Goal: Task Accomplishment & Management: Manage account settings

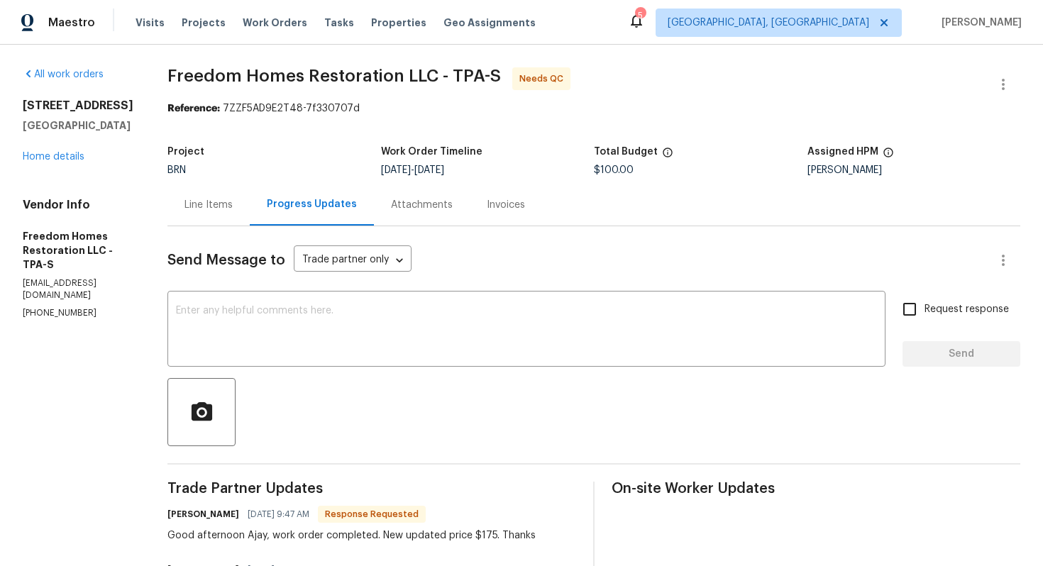
click at [209, 211] on div "Line Items" at bounding box center [208, 205] width 48 height 14
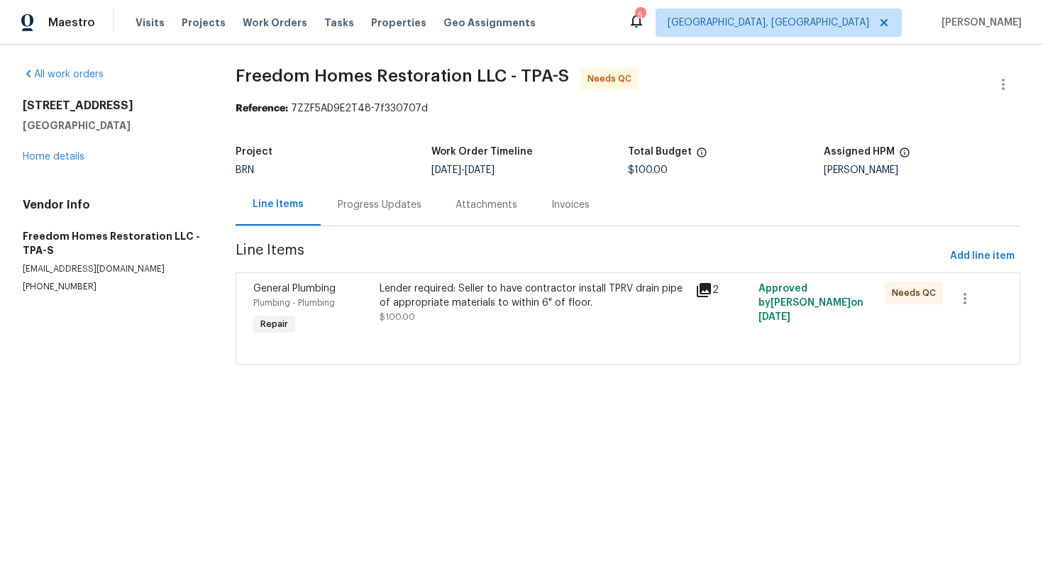
click at [378, 209] on div "Progress Updates" at bounding box center [380, 205] width 84 height 14
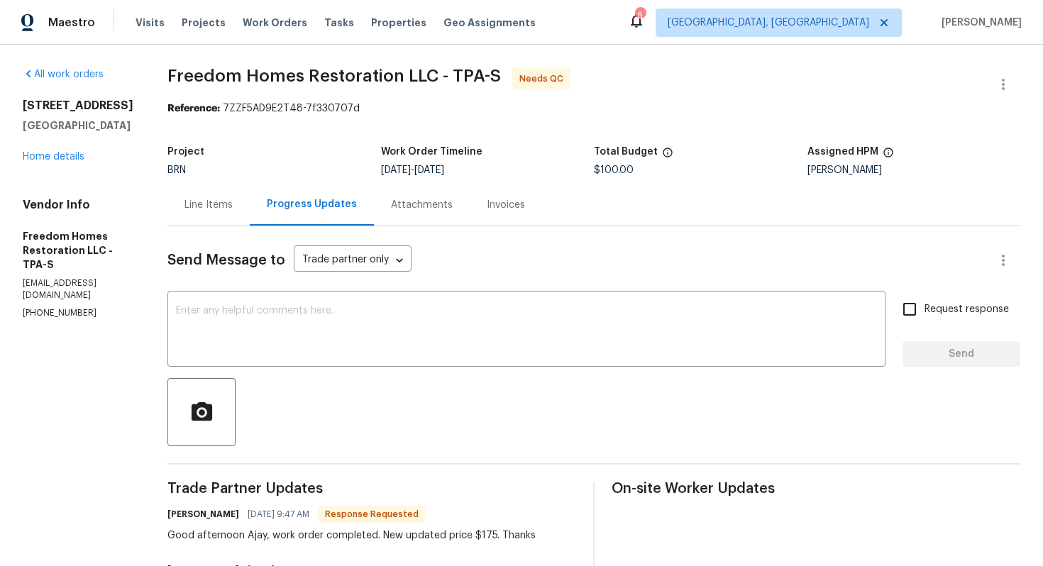
click at [226, 216] on div "Line Items" at bounding box center [208, 205] width 82 height 42
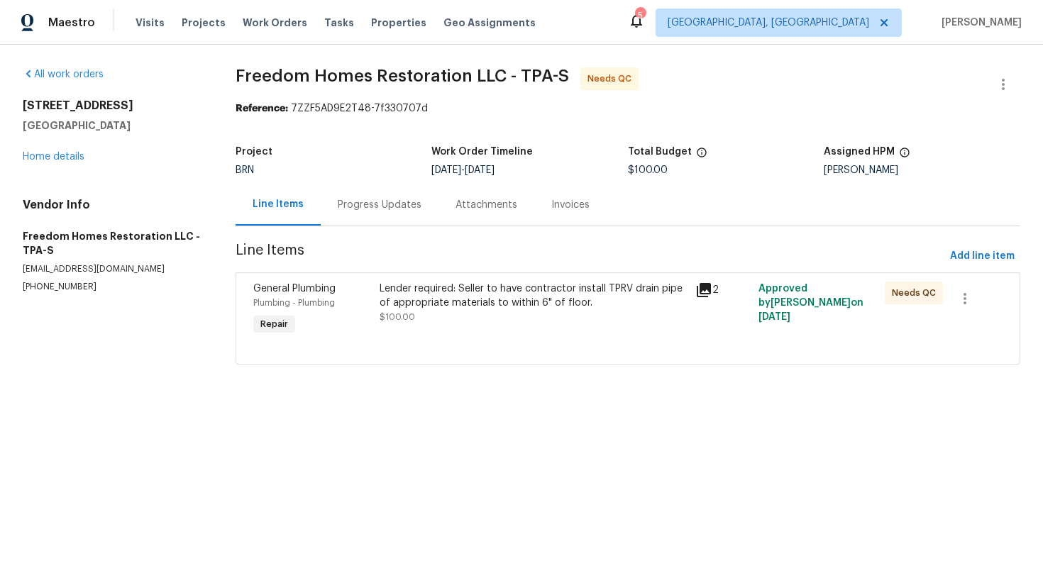
click at [439, 323] on div "Lender required: Seller to have contractor install TPRV drain pipe of appropria…" at bounding box center [533, 303] width 307 height 43
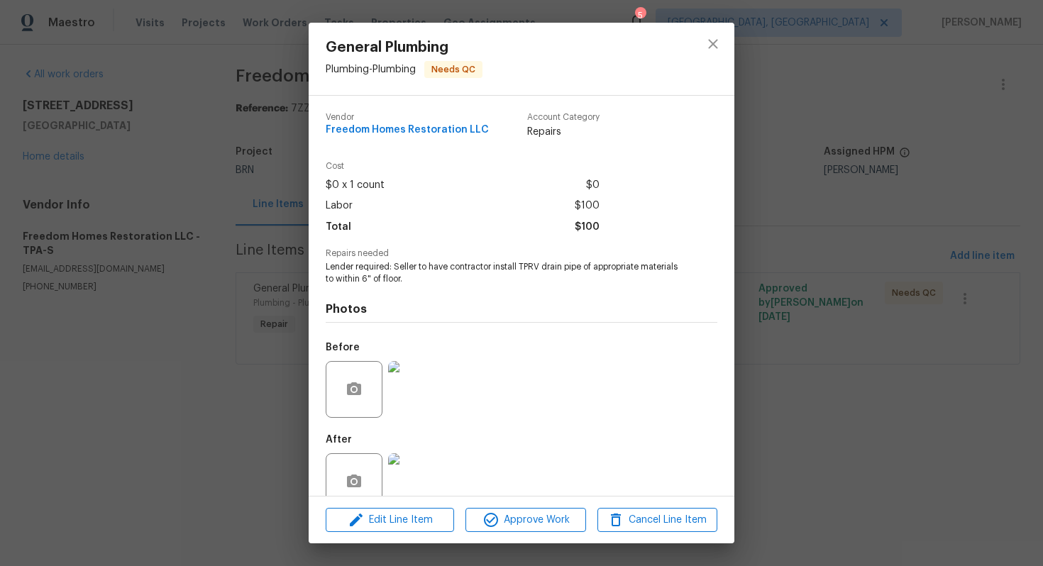
scroll to position [28, 0]
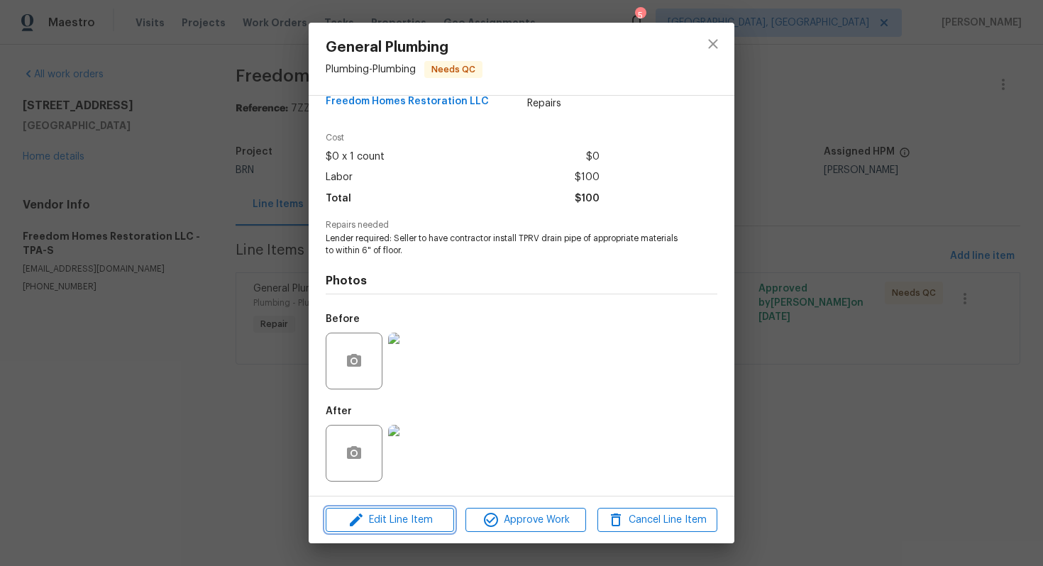
click at [392, 521] on span "Edit Line Item" at bounding box center [390, 521] width 120 height 18
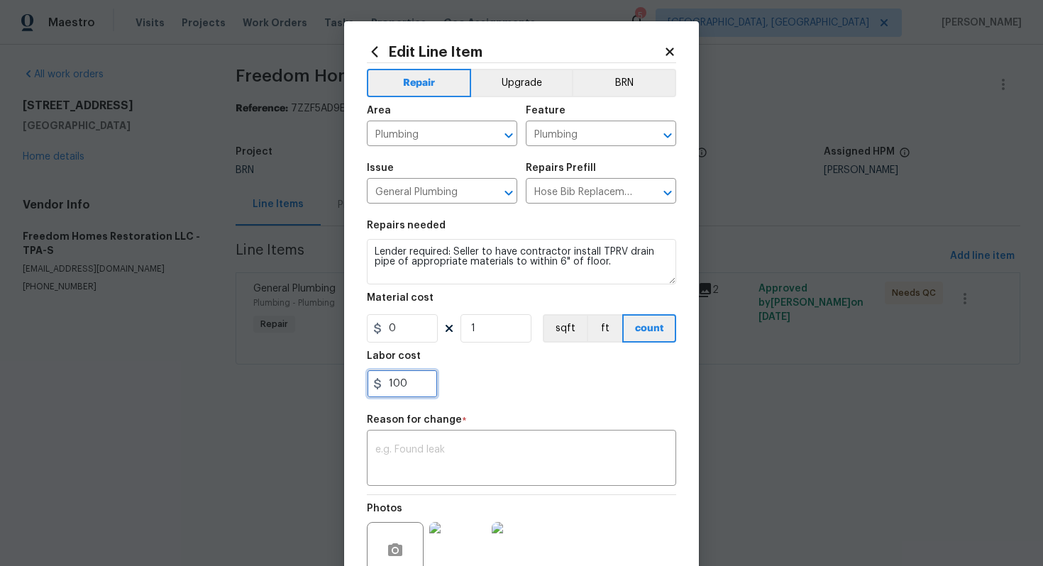
drag, startPoint x: 394, startPoint y: 387, endPoint x: 432, endPoint y: 387, distance: 37.6
click at [432, 387] on input "100" at bounding box center [402, 384] width 71 height 28
type input "175"
click at [538, 448] on textarea at bounding box center [521, 460] width 292 height 30
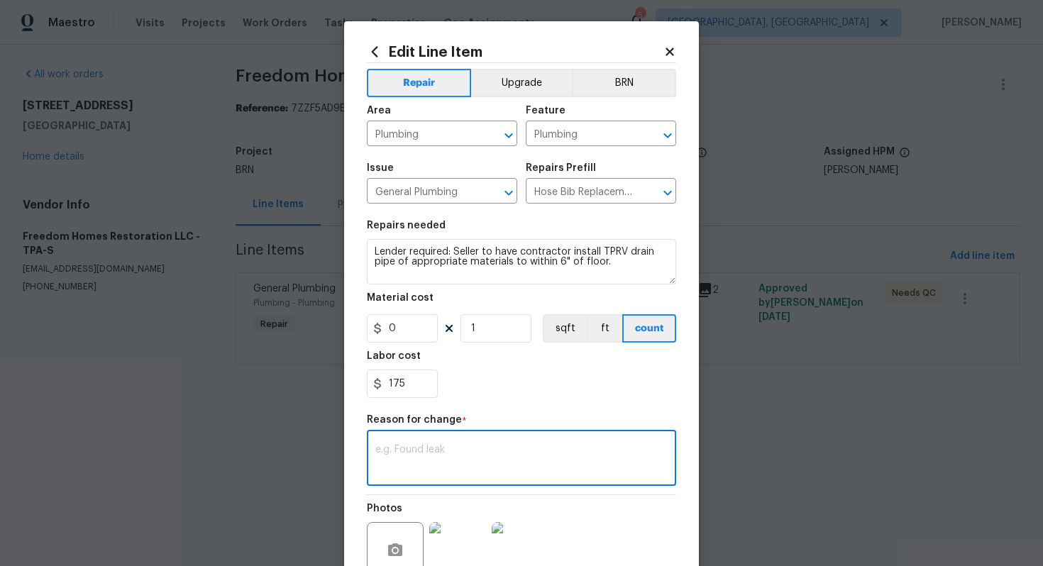
paste textarea "(AG) Updated per vendors final cost."
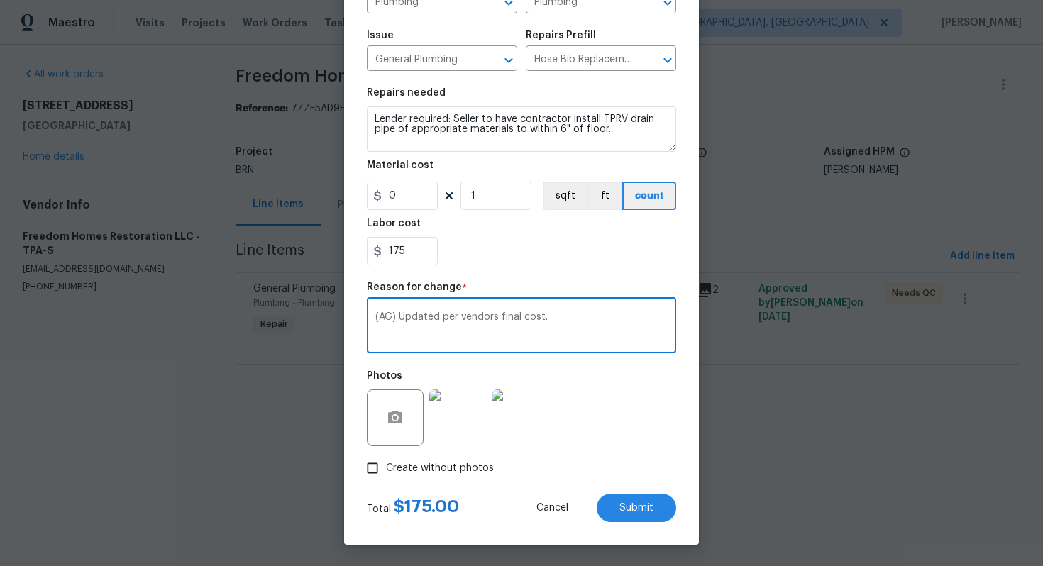
scroll to position [0, 0]
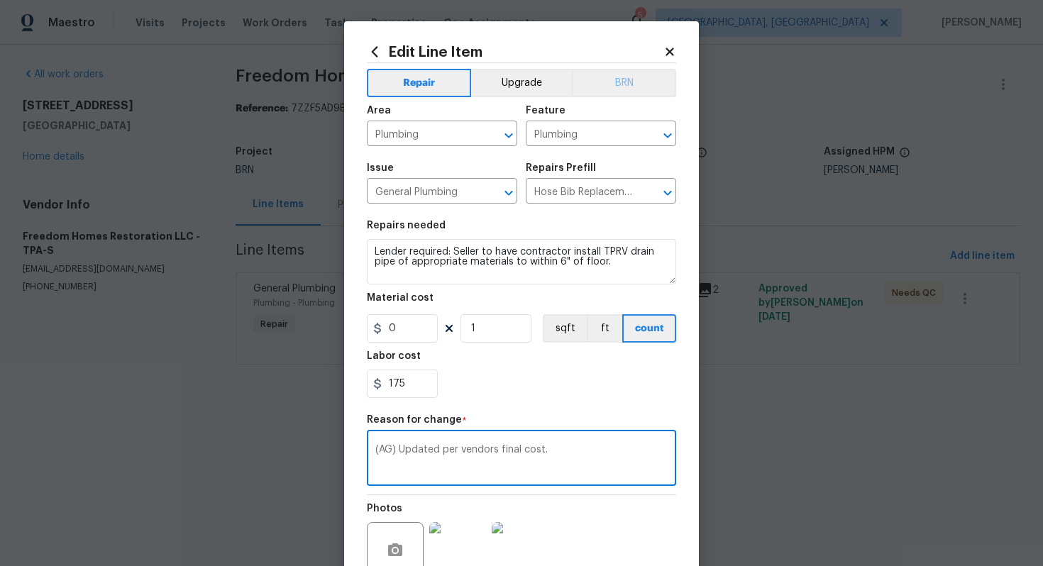
type textarea "(AG) Updated per vendors final cost."
click at [634, 85] on button "BRN" at bounding box center [624, 83] width 104 height 28
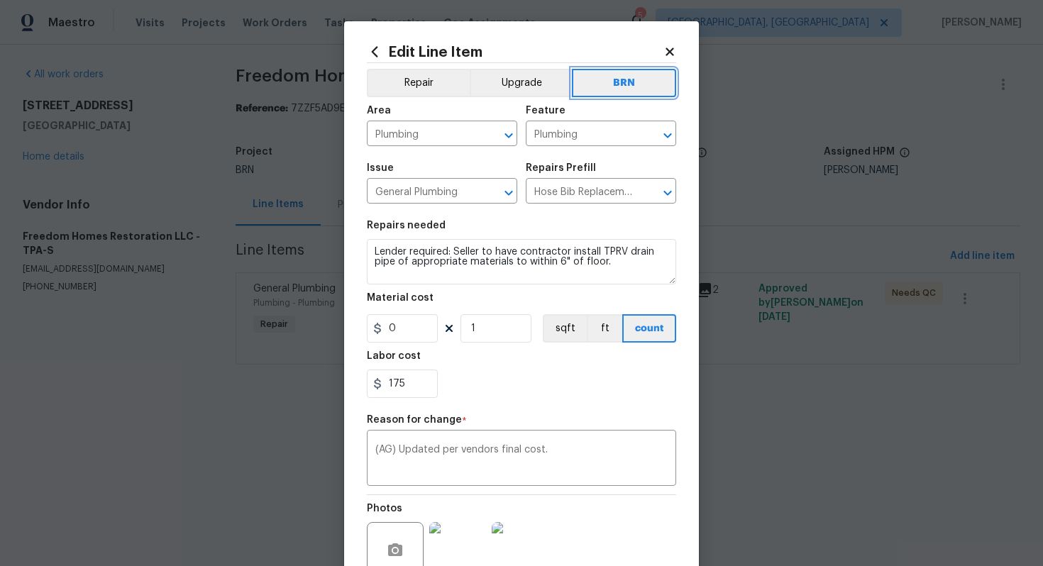
scroll to position [133, 0]
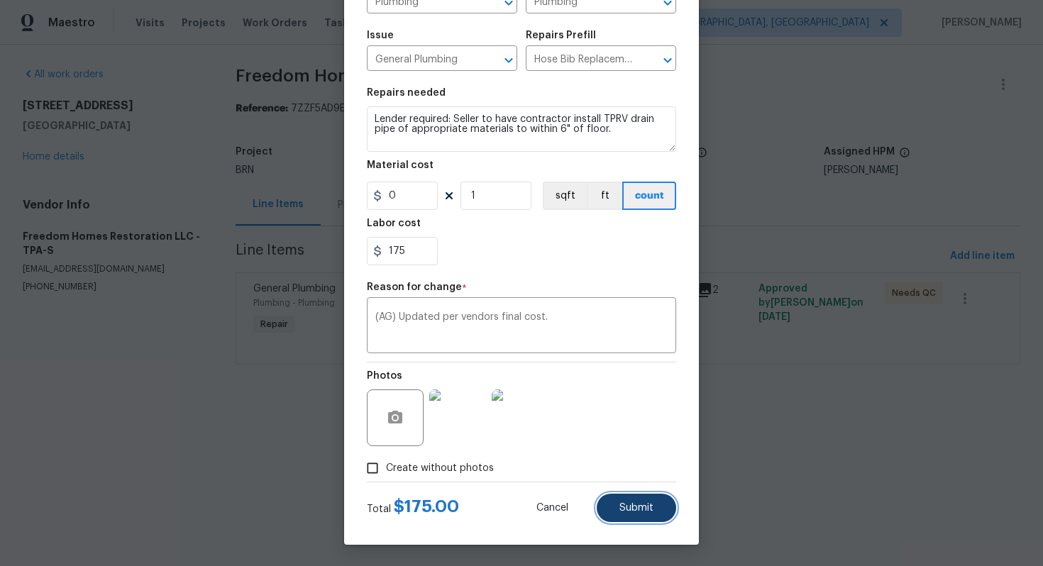
click at [631, 504] on span "Submit" at bounding box center [636, 508] width 34 height 11
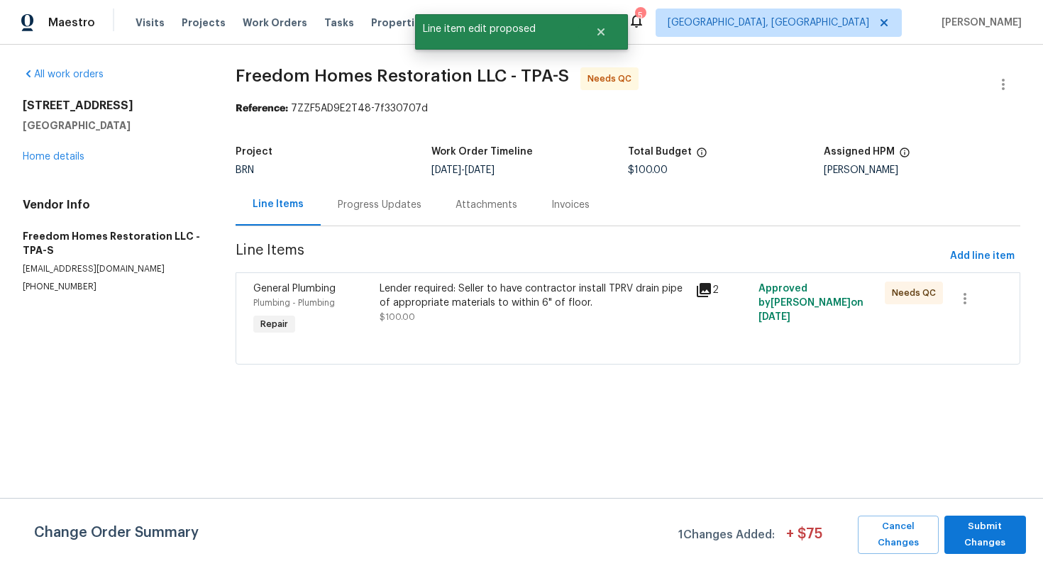
scroll to position [0, 0]
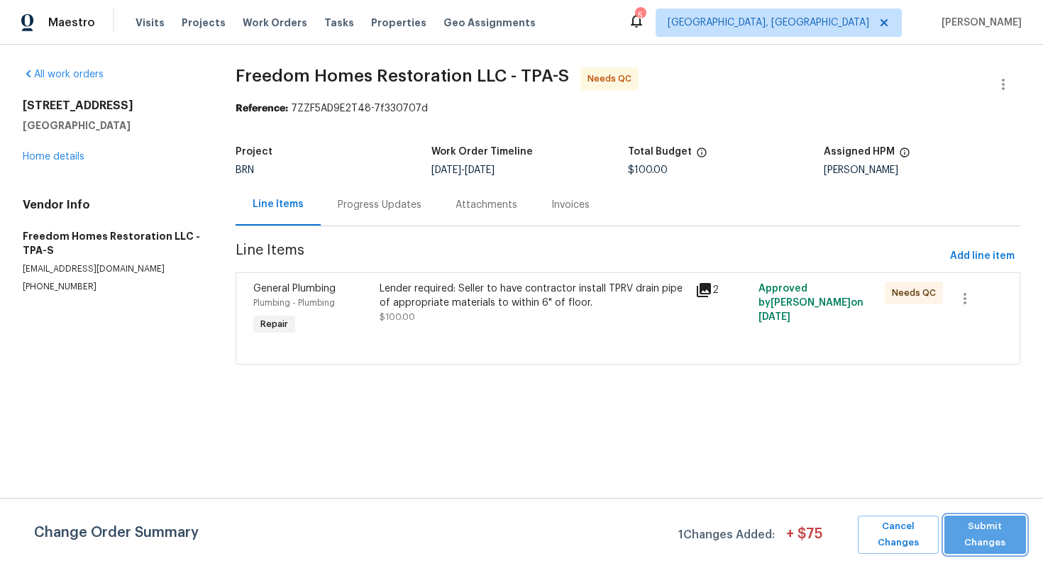
click at [1005, 534] on span "Submit Changes" at bounding box center [984, 535] width 67 height 33
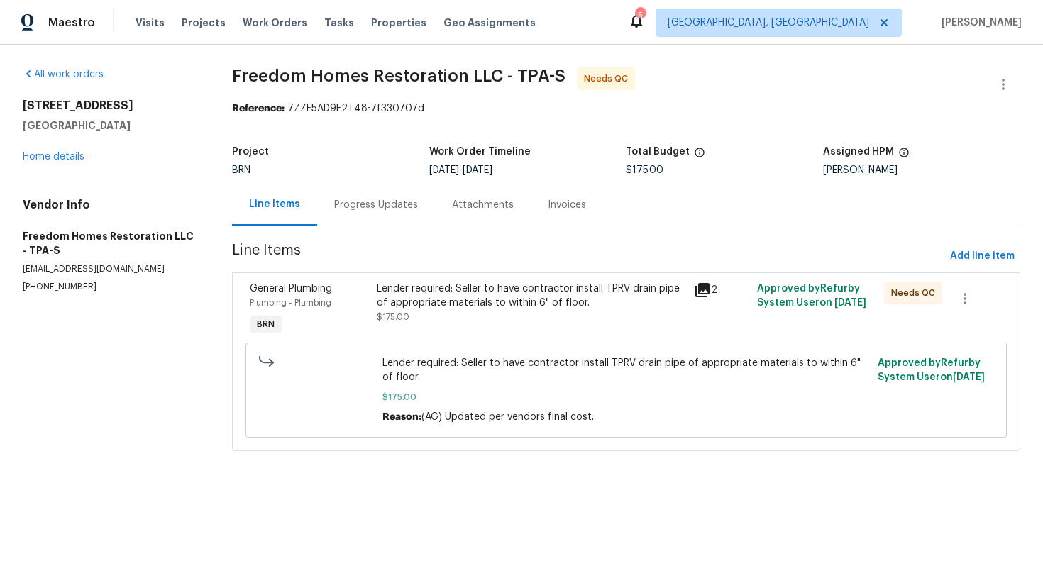
click at [355, 218] on div "Progress Updates" at bounding box center [376, 205] width 118 height 42
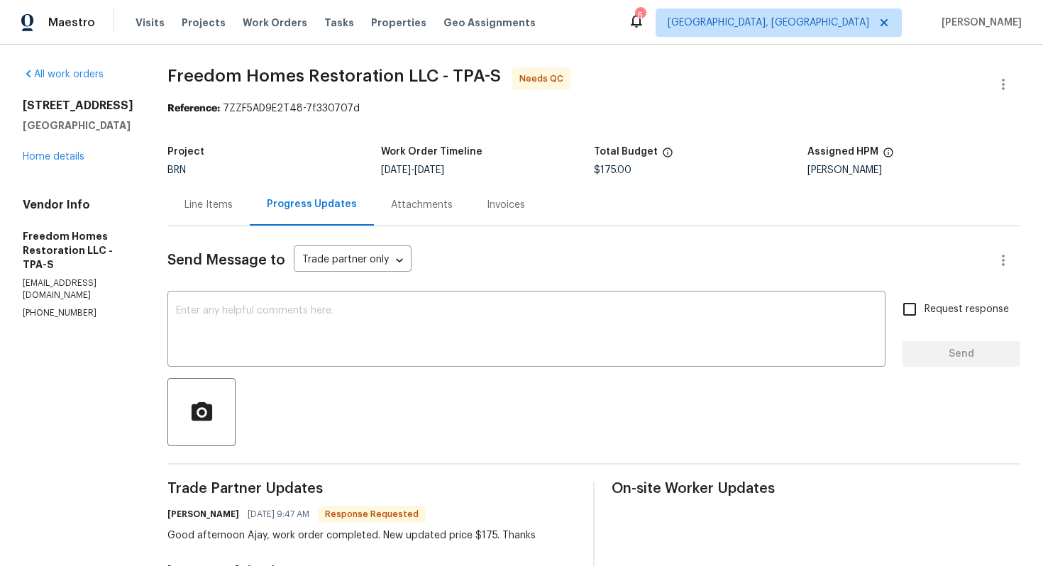
click at [230, 216] on div "Line Items" at bounding box center [208, 205] width 82 height 42
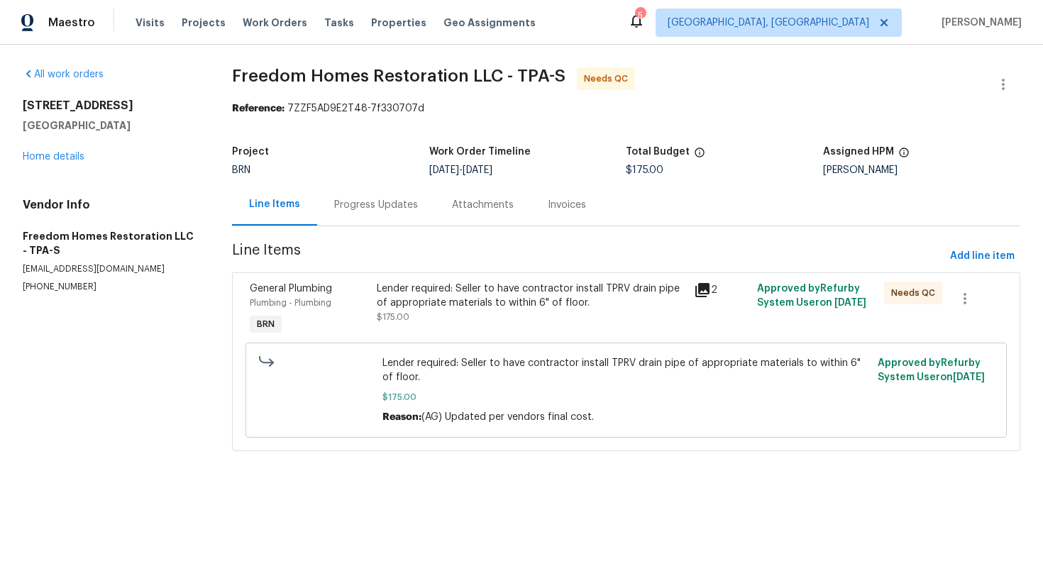
click at [386, 203] on div "Progress Updates" at bounding box center [376, 205] width 84 height 14
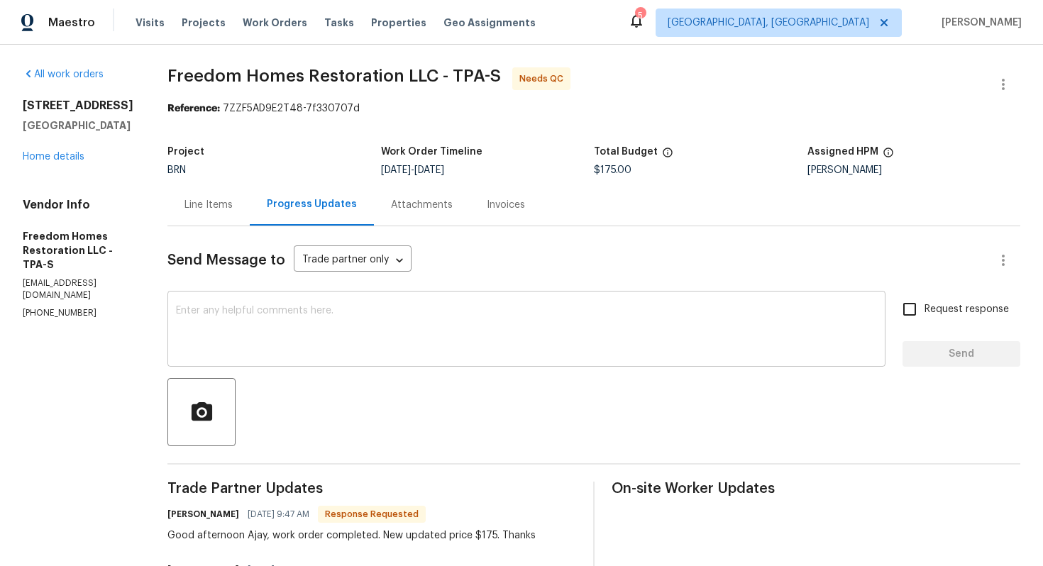
click at [388, 320] on textarea at bounding box center [526, 331] width 701 height 50
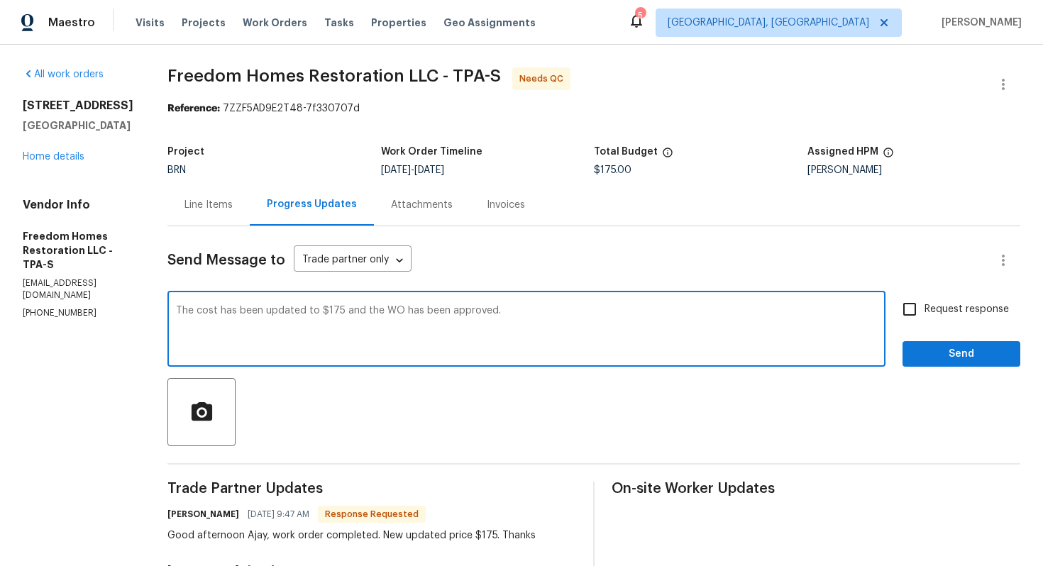
paste textarea "Please upload the invoice under invoice section. Thanks!"
type textarea "The cost has been updated to $175 and the WO has been approved. Please upload t…"
click at [905, 311] on input "Request response" at bounding box center [910, 309] width 30 height 30
checkbox input "true"
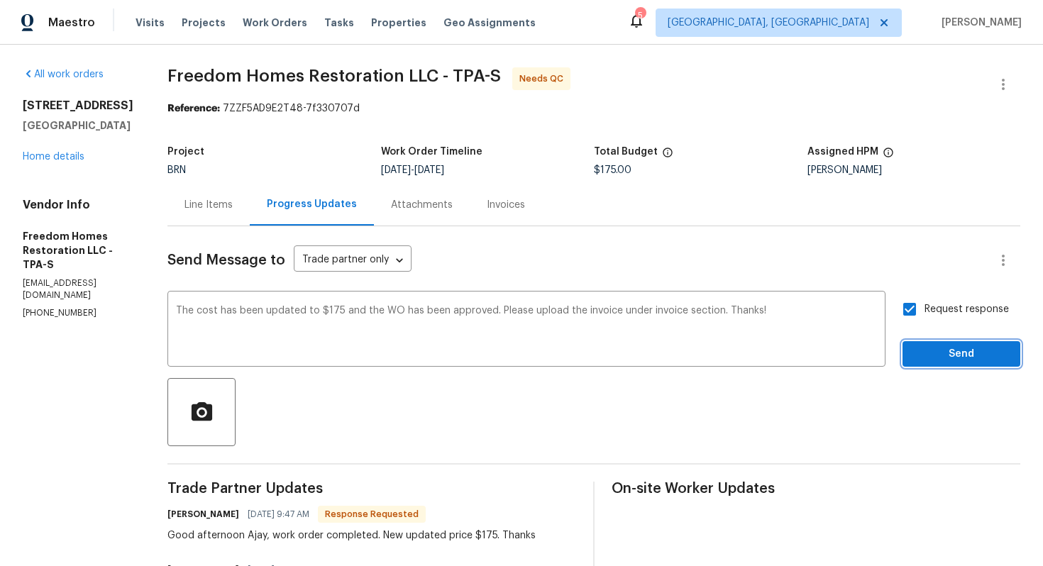
click at [934, 347] on span "Send" at bounding box center [961, 355] width 95 height 18
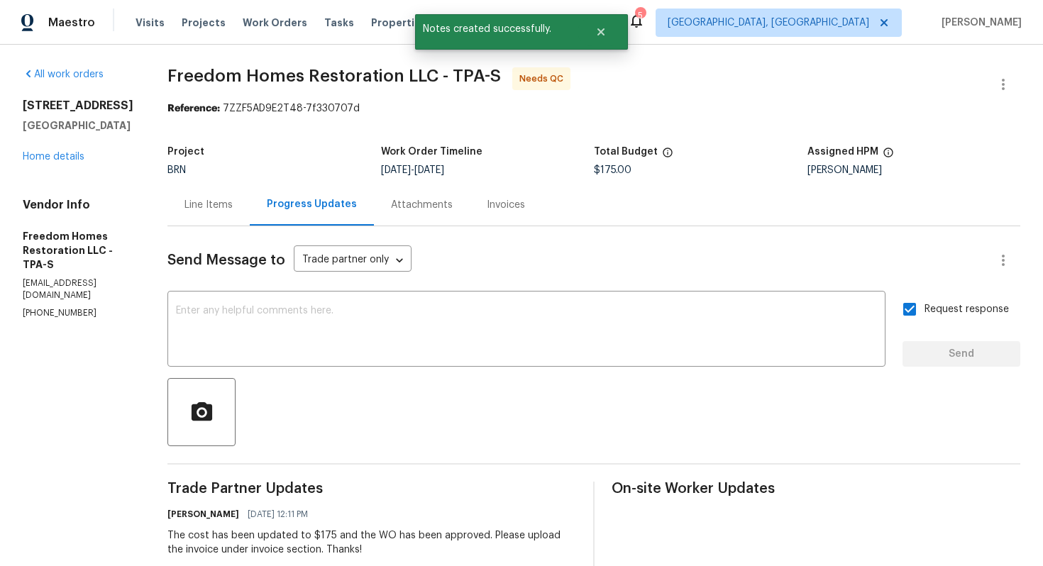
click at [221, 210] on div "Line Items" at bounding box center [208, 205] width 48 height 14
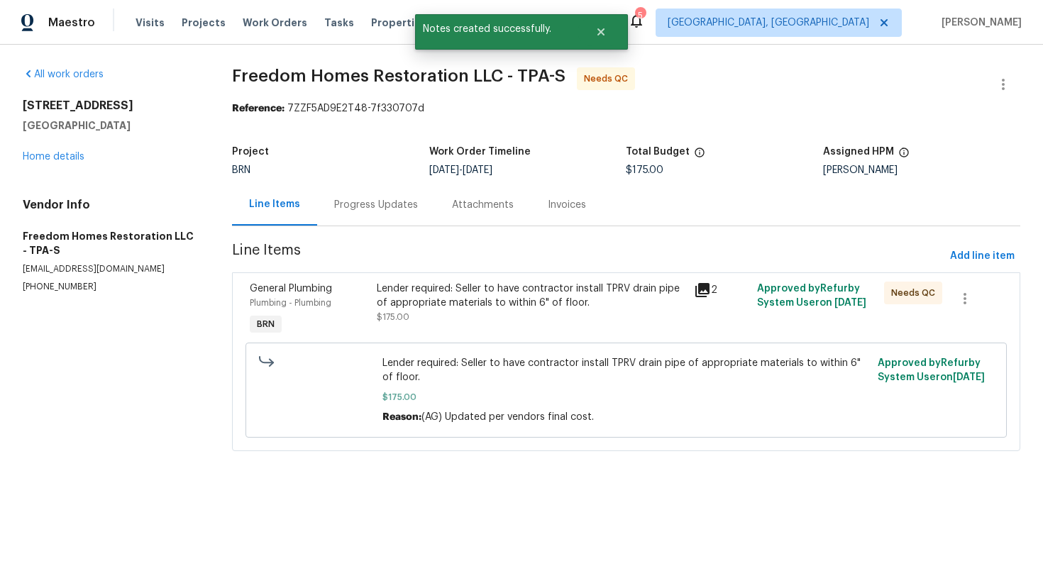
click at [496, 285] on div "Lender required: Seller to have contractor install TPRV drain pipe of appropria…" at bounding box center [531, 296] width 309 height 28
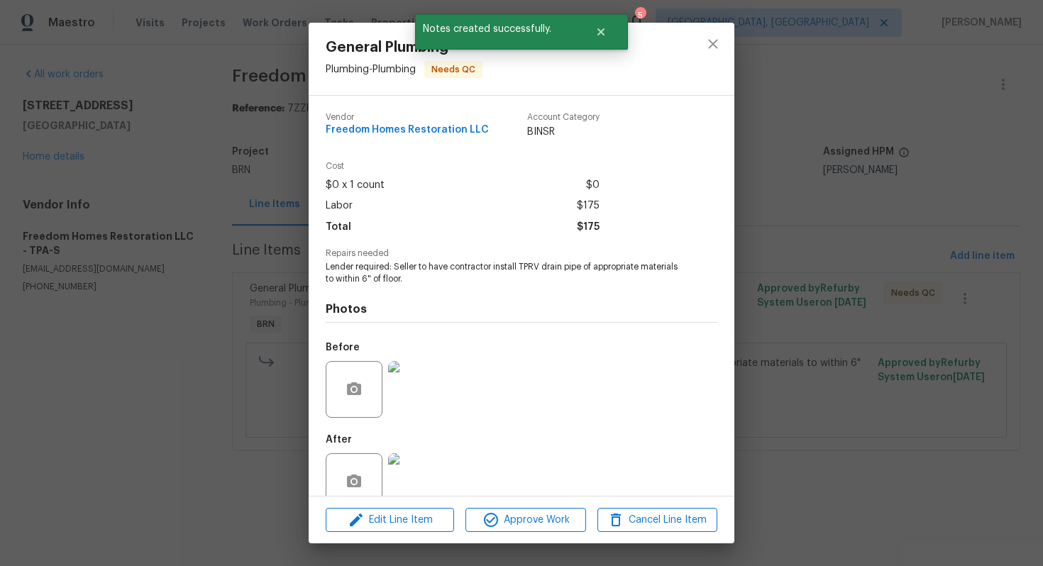
scroll to position [28, 0]
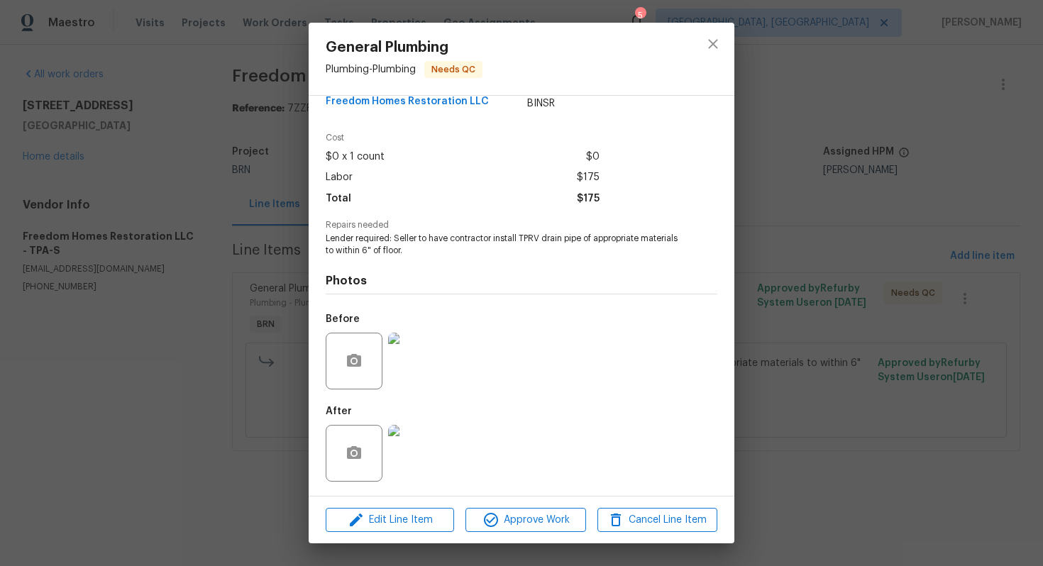
click at [413, 363] on img at bounding box center [416, 361] width 57 height 57
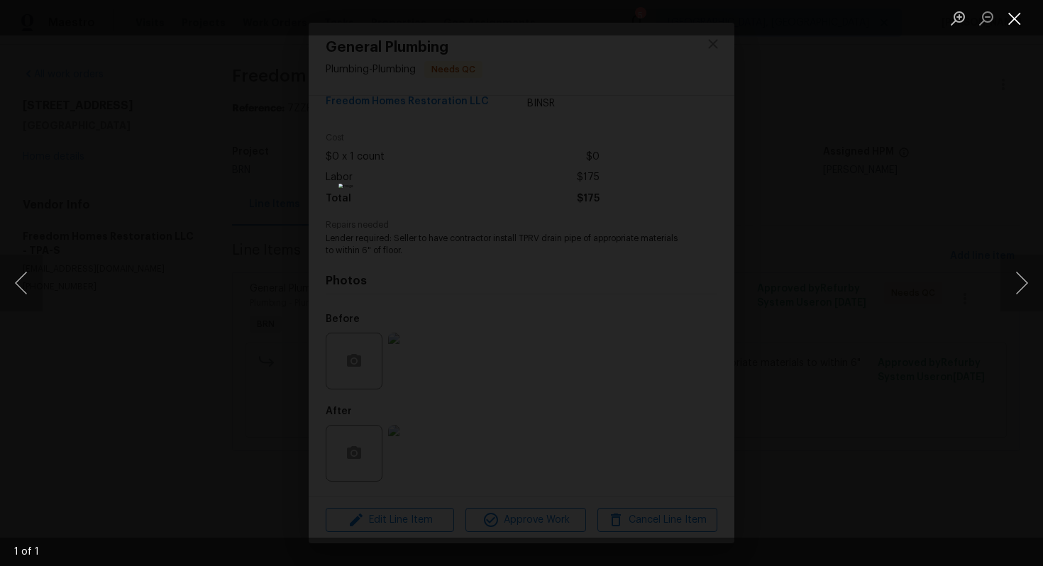
click at [1012, 14] on button "Close lightbox" at bounding box center [1014, 18] width 28 height 25
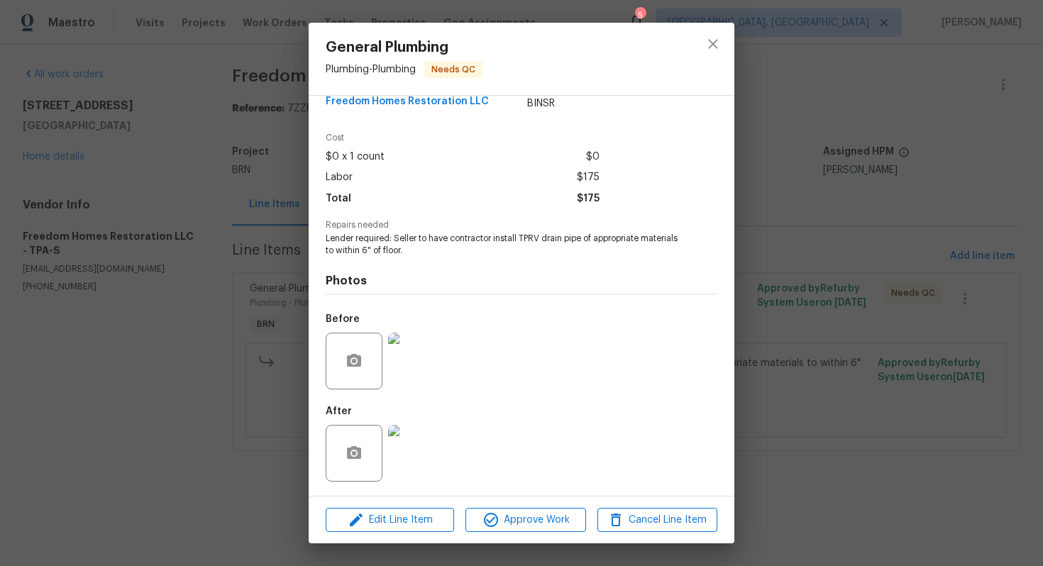
click at [416, 429] on img at bounding box center [416, 453] width 57 height 57
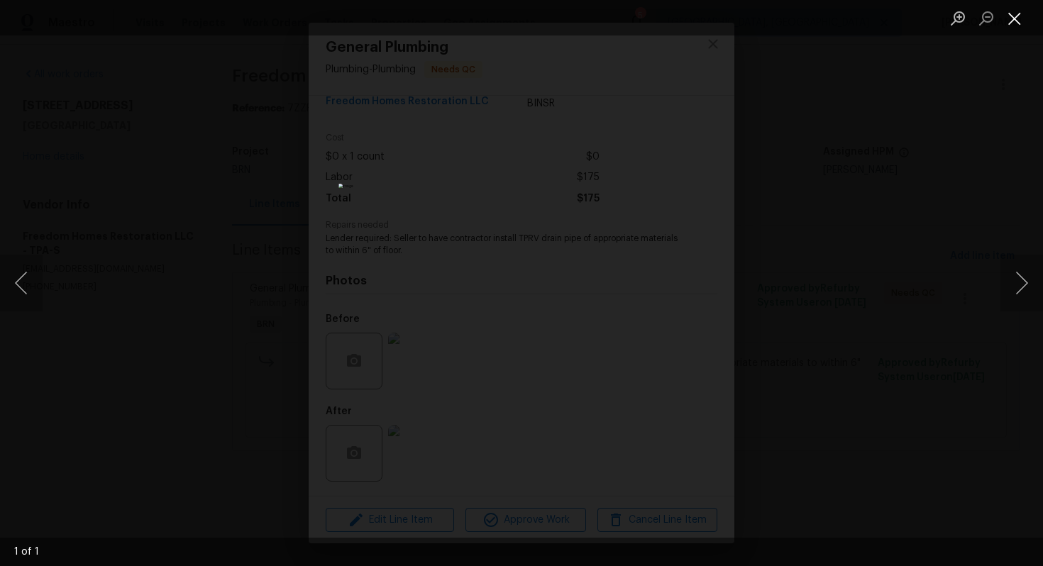
click at [1021, 18] on button "Close lightbox" at bounding box center [1014, 18] width 28 height 25
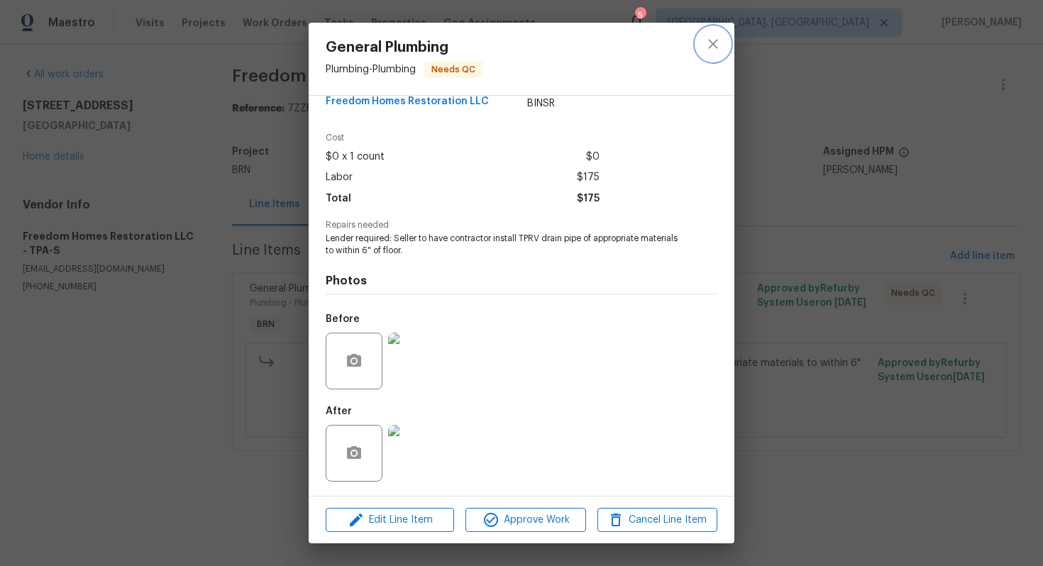
click at [717, 53] on button "close" at bounding box center [713, 44] width 34 height 34
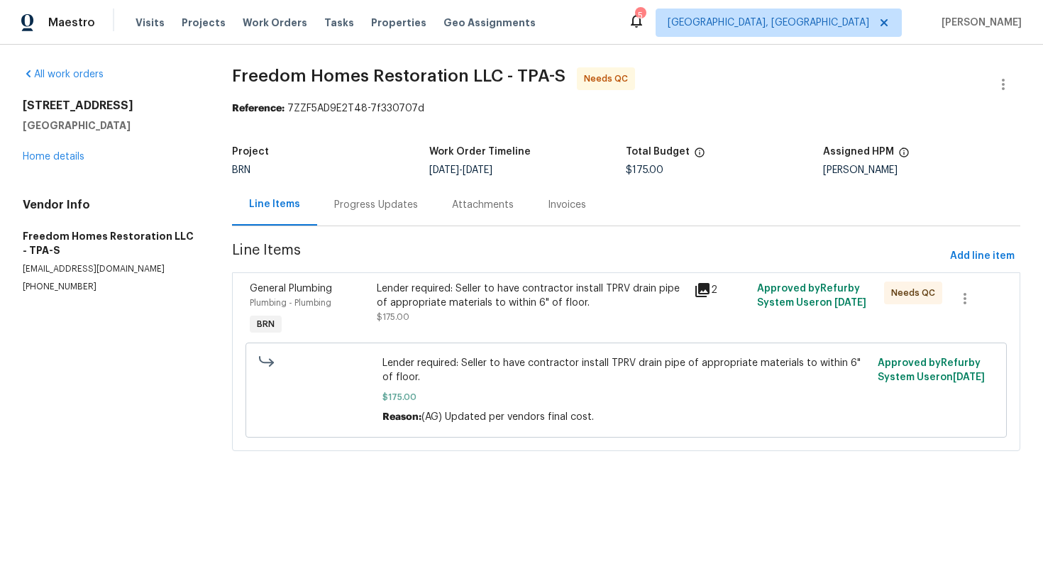
click at [433, 302] on div "Lender required: Seller to have contractor install TPRV drain pipe of appropria…" at bounding box center [531, 296] width 309 height 28
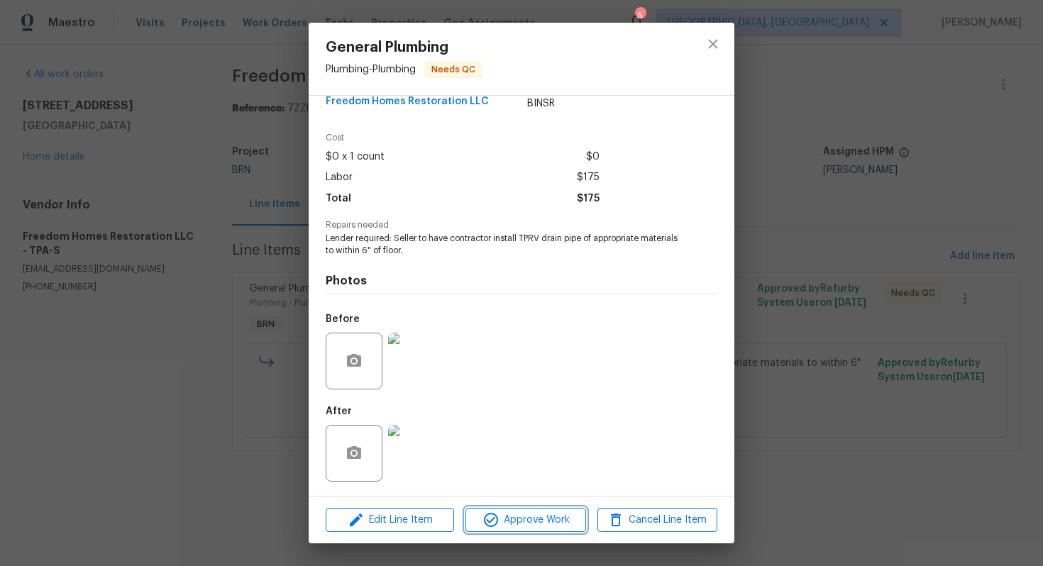
click at [516, 519] on span "Approve Work" at bounding box center [525, 521] width 111 height 18
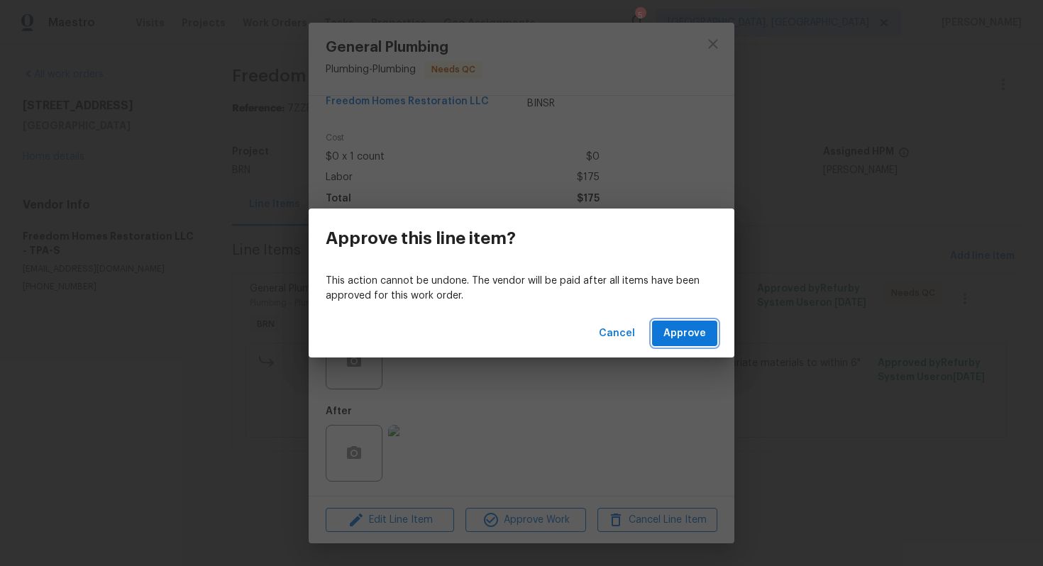
click at [678, 338] on span "Approve" at bounding box center [684, 334] width 43 height 18
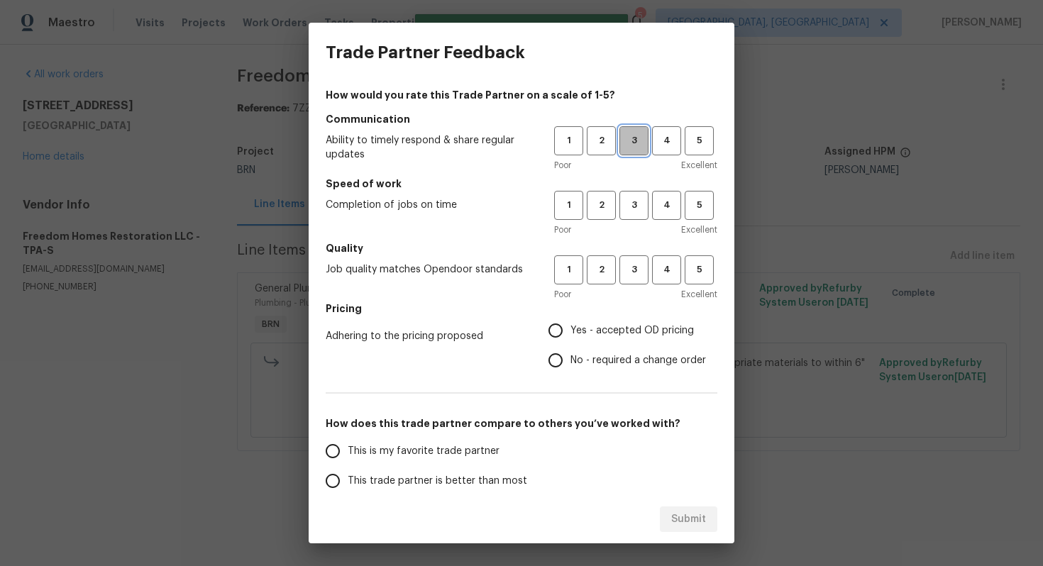
click at [635, 142] on span "3" at bounding box center [634, 141] width 26 height 16
click at [640, 210] on span "3" at bounding box center [634, 205] width 26 height 16
click at [628, 274] on span "3" at bounding box center [634, 270] width 26 height 16
click at [566, 369] on input "No - required a change order" at bounding box center [556, 361] width 30 height 30
radio input "true"
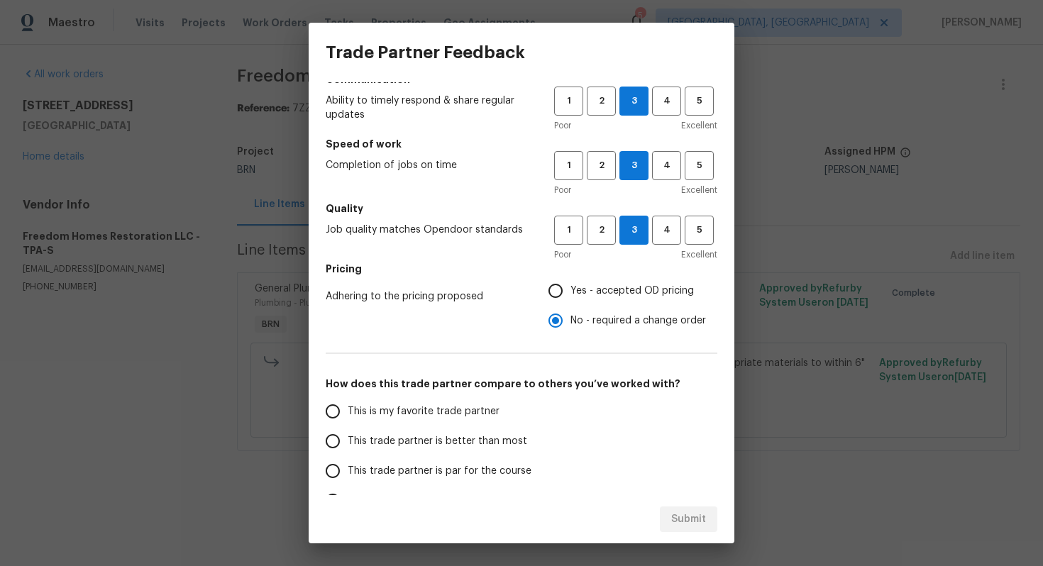
scroll to position [60, 0]
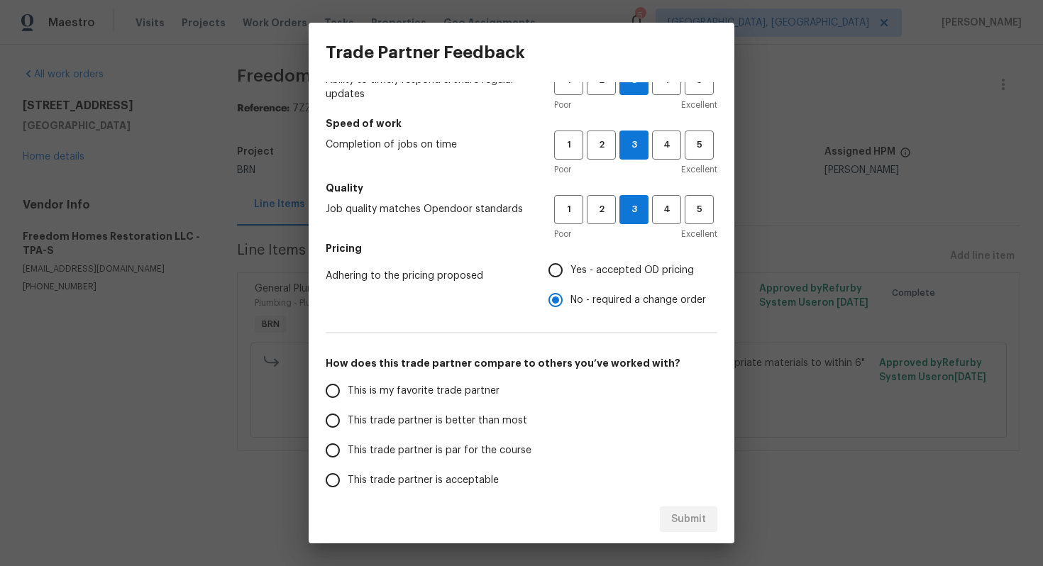
click at [480, 422] on span "This trade partner is better than most" at bounding box center [437, 421] width 179 height 15
click at [348, 422] on input "This trade partner is better than most" at bounding box center [333, 421] width 30 height 30
click at [670, 510] on button "Submit" at bounding box center [688, 520] width 57 height 26
radio input "true"
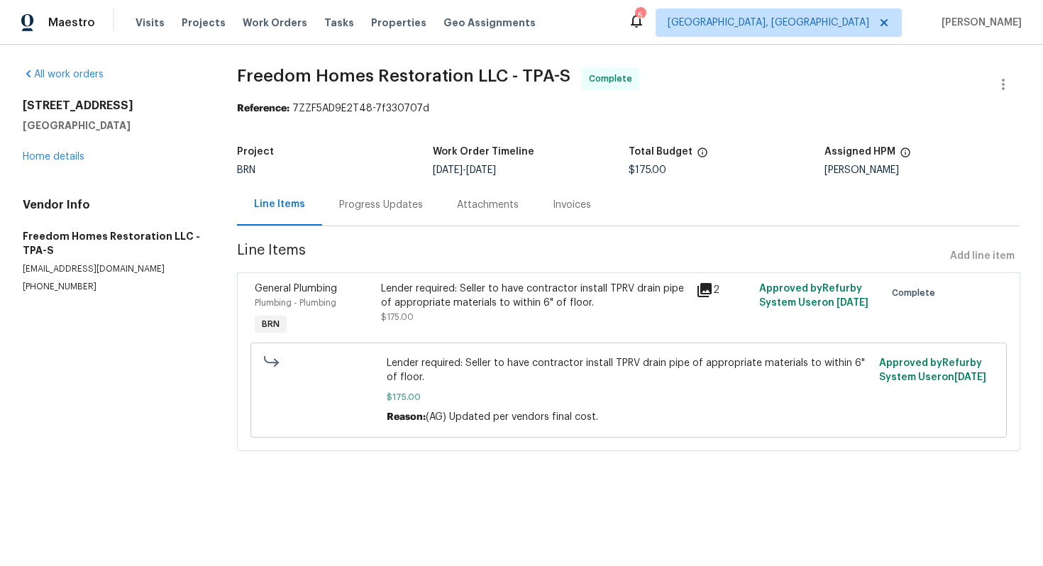
click at [433, 294] on div "Lender required: Seller to have contractor install TPRV drain pipe of appropria…" at bounding box center [534, 296] width 306 height 28
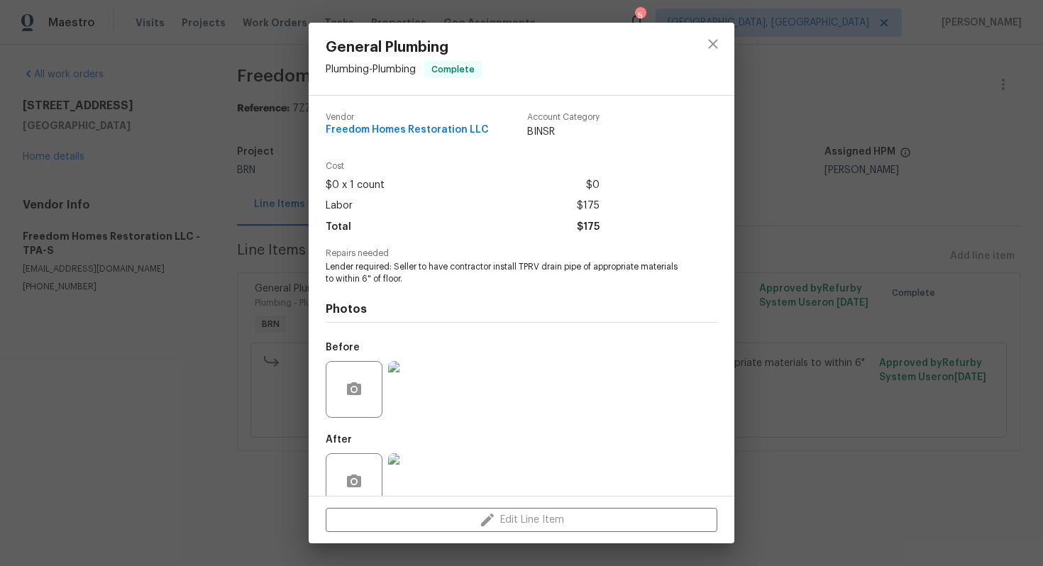
click at [424, 267] on span "Lender required: Seller to have contractor install TPRV drain pipe of appropria…" at bounding box center [502, 273] width 353 height 24
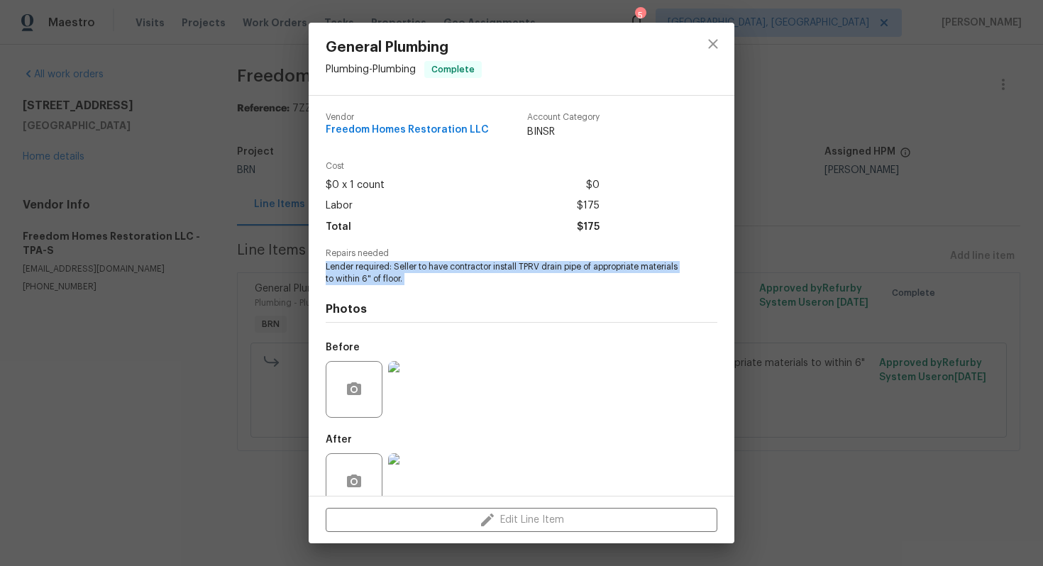
click at [424, 267] on span "Lender required: Seller to have contractor install TPRV drain pipe of appropria…" at bounding box center [502, 273] width 353 height 24
copy span "Lender required: Seller to have contractor install TPRV drain pipe of appropria…"
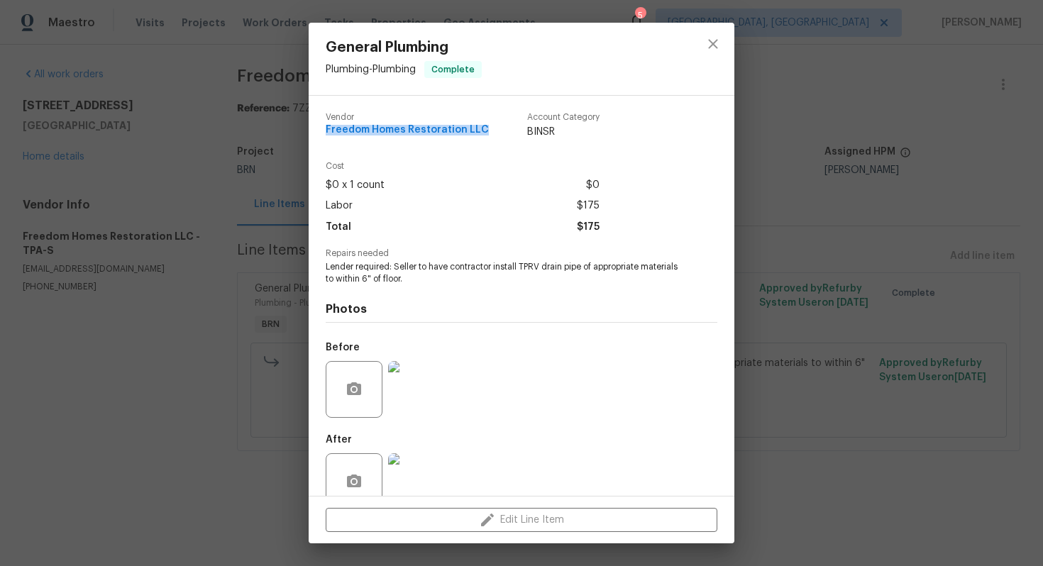
drag, startPoint x: 325, startPoint y: 131, endPoint x: 483, endPoint y: 133, distance: 158.2
click at [483, 133] on div "Vendor Freedom Homes Restoration LLC Account Category BINSR Cost $0 x 1 count $…" at bounding box center [522, 296] width 426 height 400
copy span "Freedom Homes Restoration LLC"
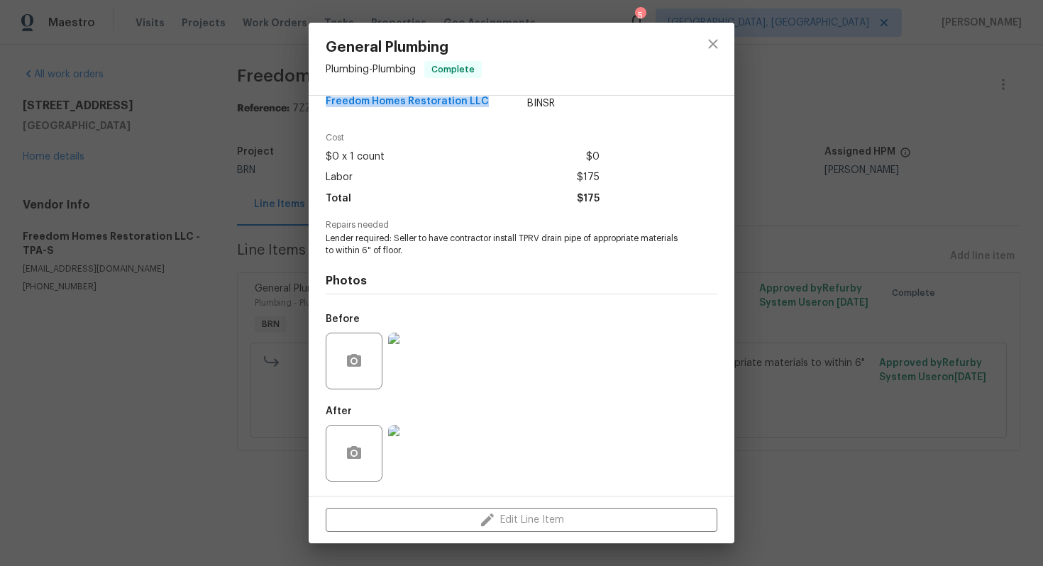
click at [424, 348] on img at bounding box center [416, 361] width 57 height 57
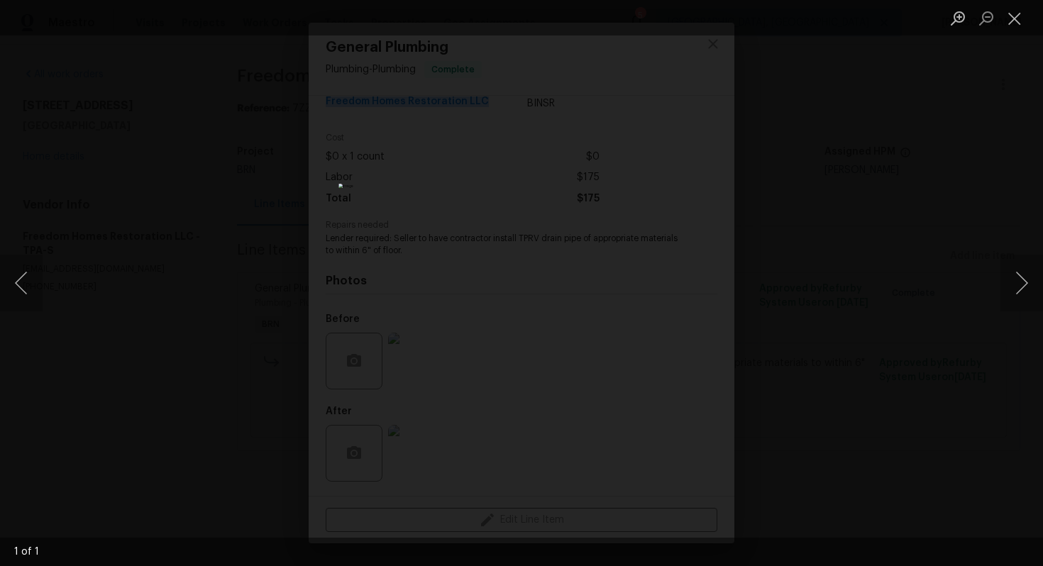
click at [490, 260] on img "Lightbox" at bounding box center [520, 283] width 365 height 199
click at [1011, 11] on button "Close lightbox" at bounding box center [1014, 18] width 28 height 25
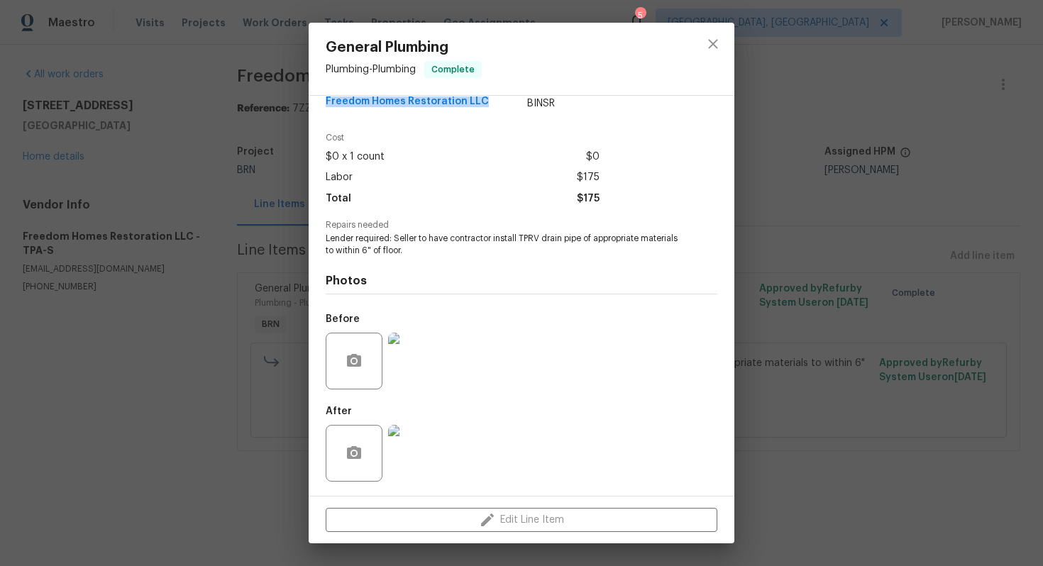
click at [409, 433] on img at bounding box center [416, 453] width 57 height 57
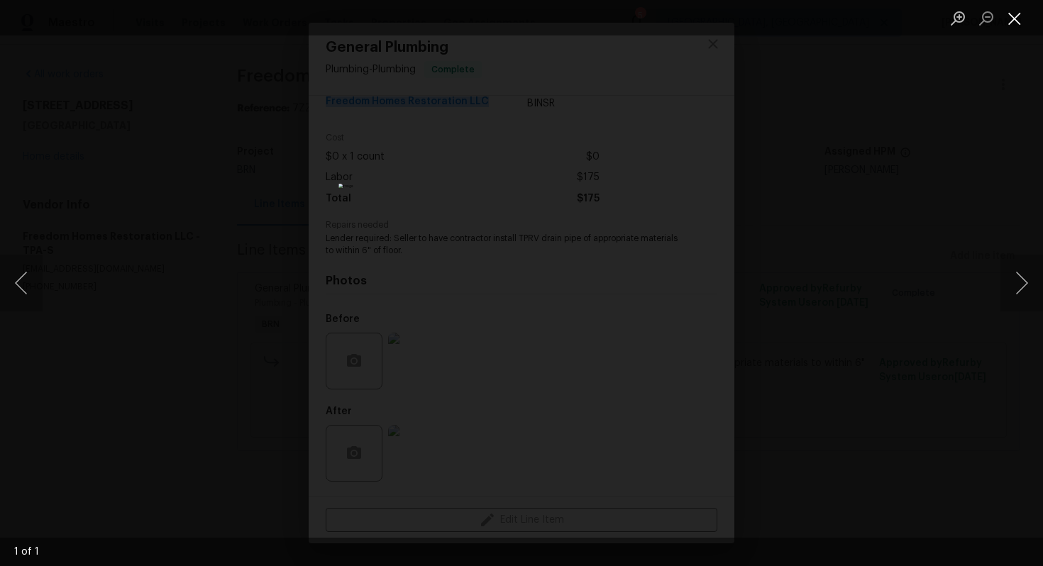
click at [1012, 23] on button "Close lightbox" at bounding box center [1014, 18] width 28 height 25
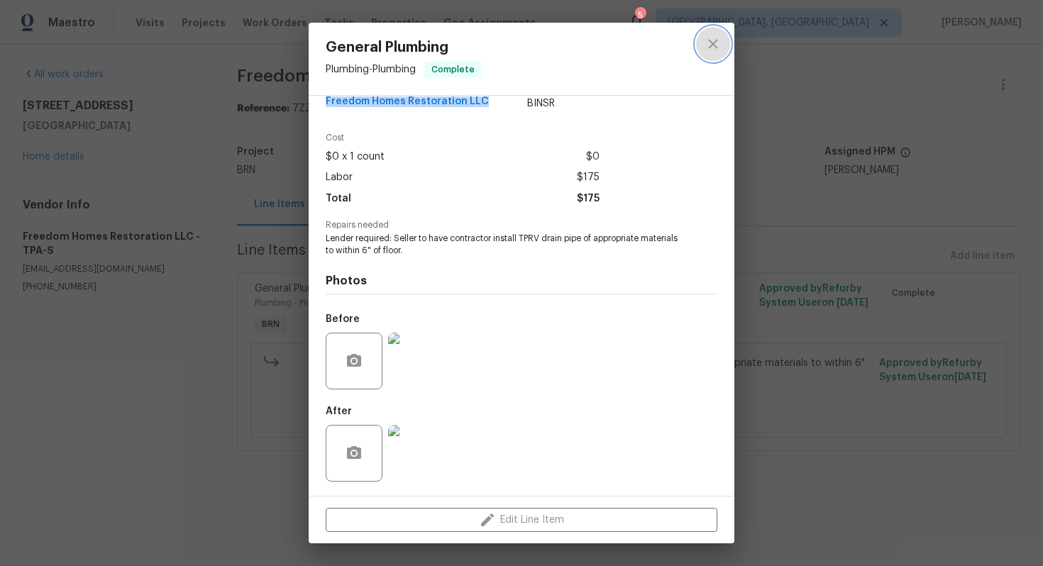
click at [725, 41] on button "close" at bounding box center [713, 44] width 34 height 34
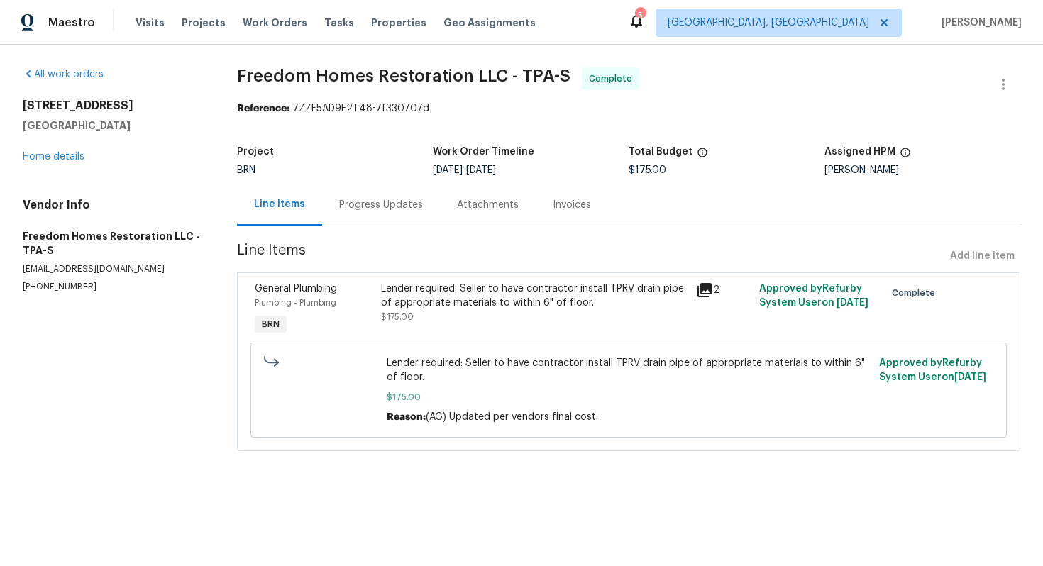
click at [556, 207] on div "Invoices" at bounding box center [572, 205] width 38 height 14
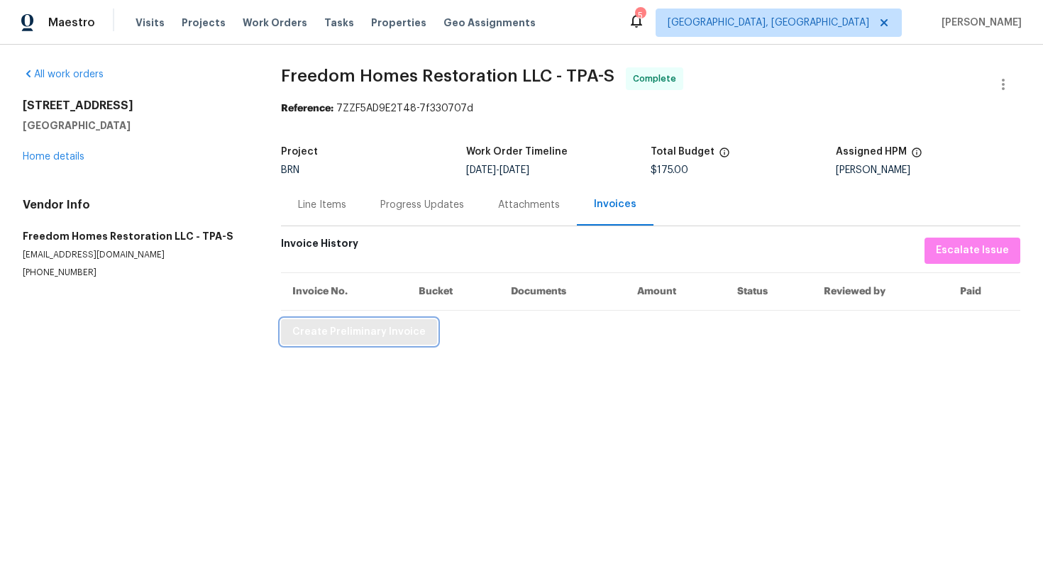
click at [409, 341] on button "Create Preliminary Invoice" at bounding box center [359, 332] width 156 height 26
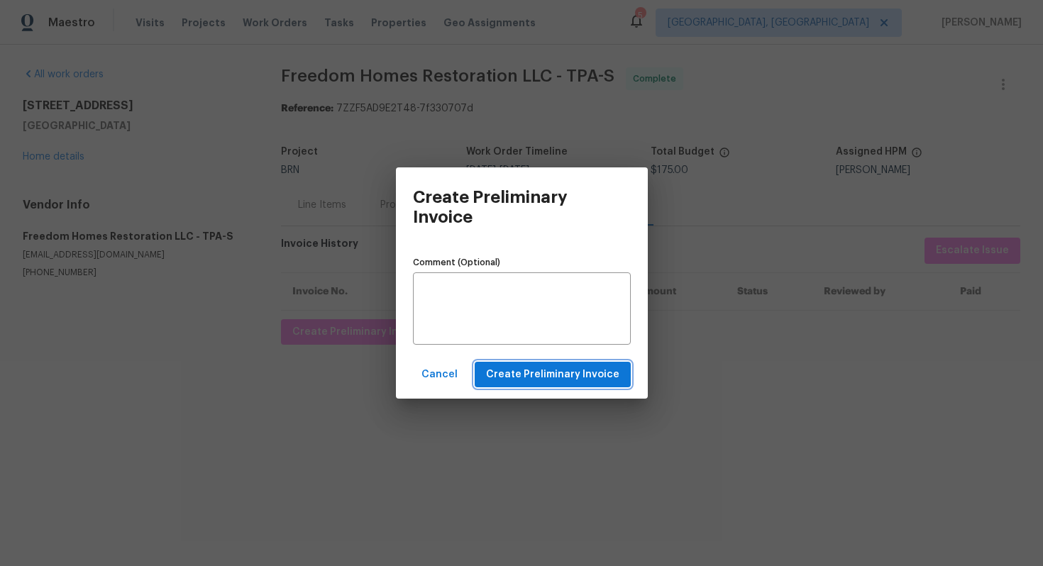
click at [514, 382] on span "Create Preliminary Invoice" at bounding box center [552, 375] width 133 height 18
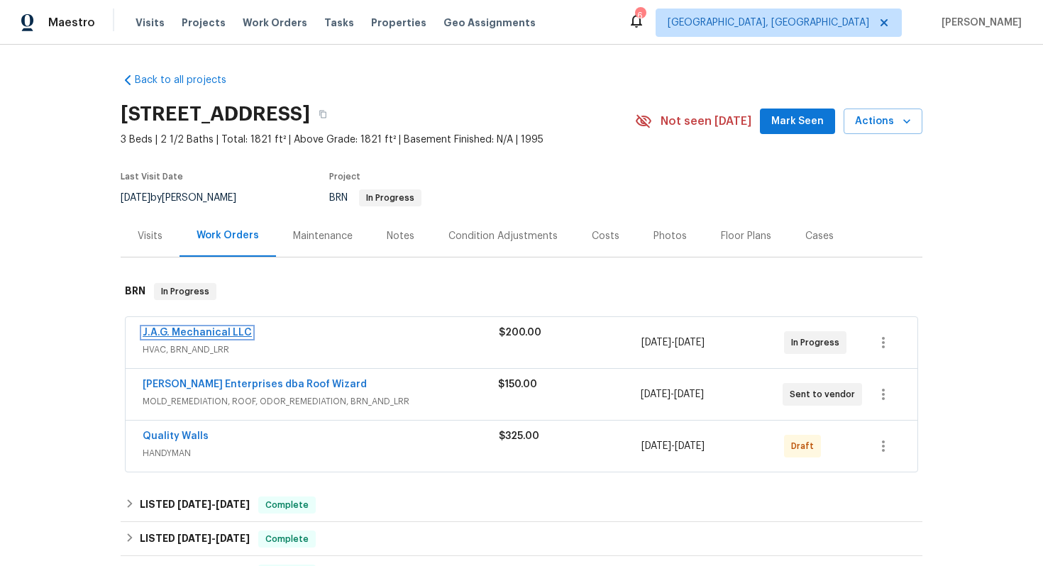
click at [204, 331] on link "J.A.G. Mechanical LLC" at bounding box center [197, 333] width 109 height 10
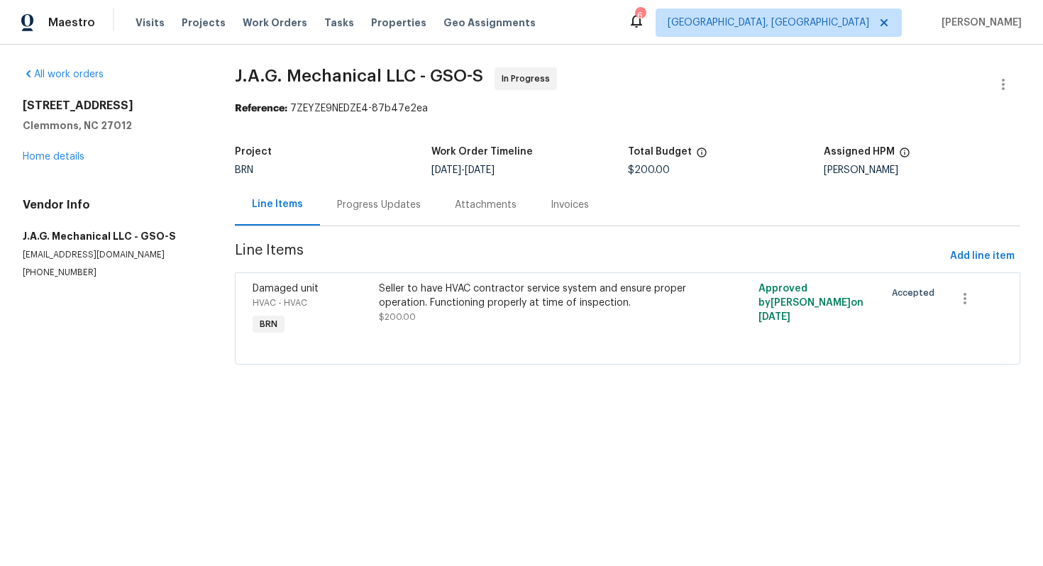
click at [369, 200] on div "Progress Updates" at bounding box center [379, 205] width 84 height 14
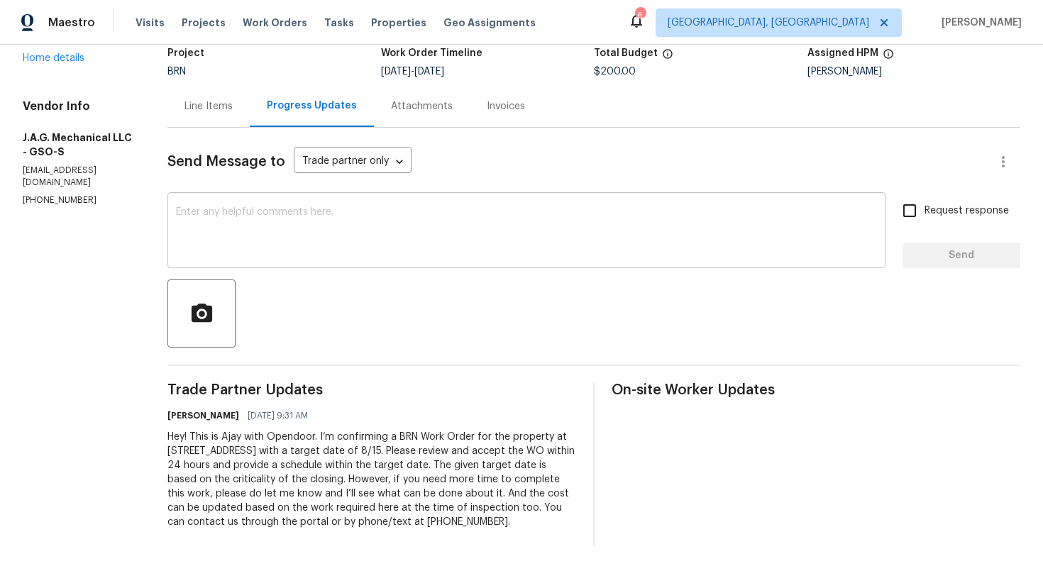
scroll to position [101, 0]
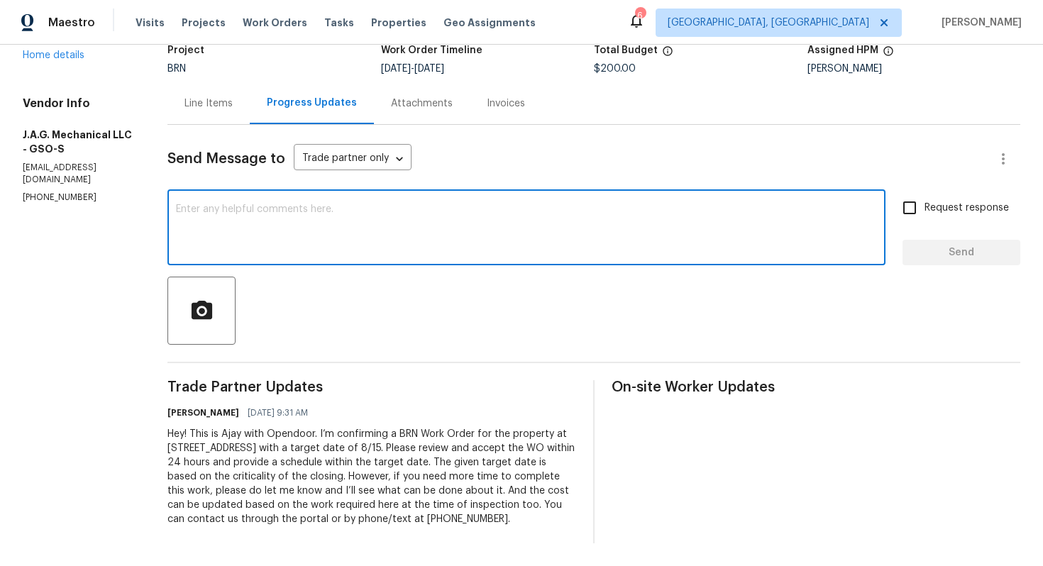
click at [567, 227] on textarea at bounding box center [526, 229] width 701 height 50
paste textarea "Thank you for accepting the WO! Could you please provide me with the scheduled …"
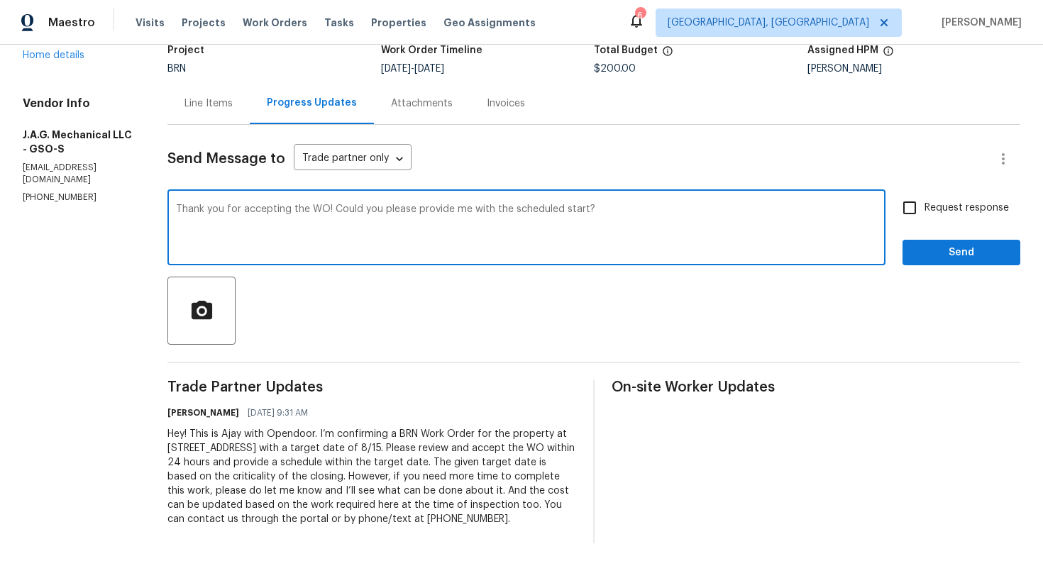
type textarea "Thank you for accepting the WO! Could you please provide me with the scheduled …"
click at [907, 220] on input "Request response" at bounding box center [910, 208] width 30 height 30
checkbox input "true"
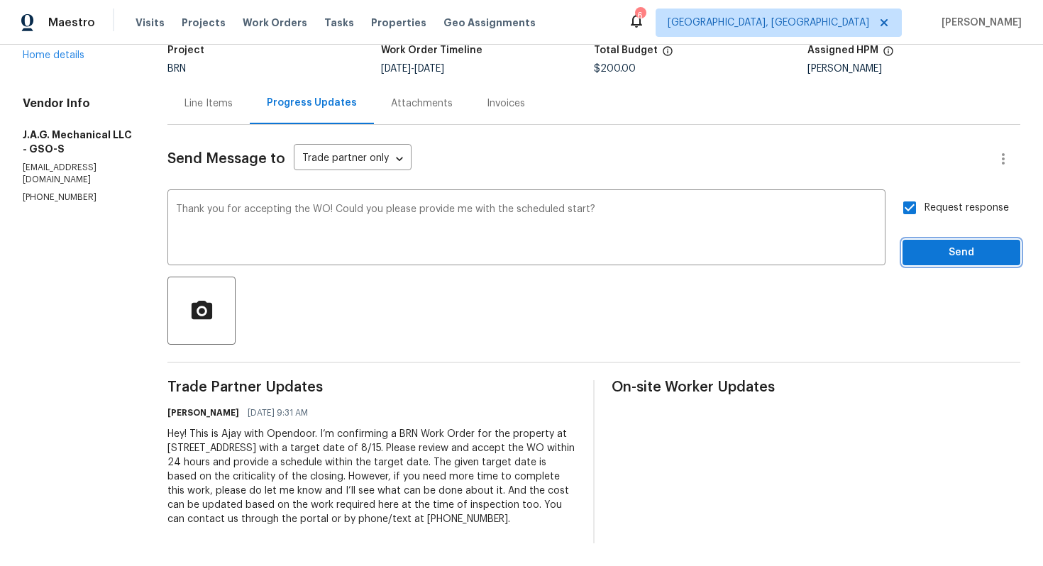
click at [921, 247] on span "Send" at bounding box center [961, 253] width 95 height 18
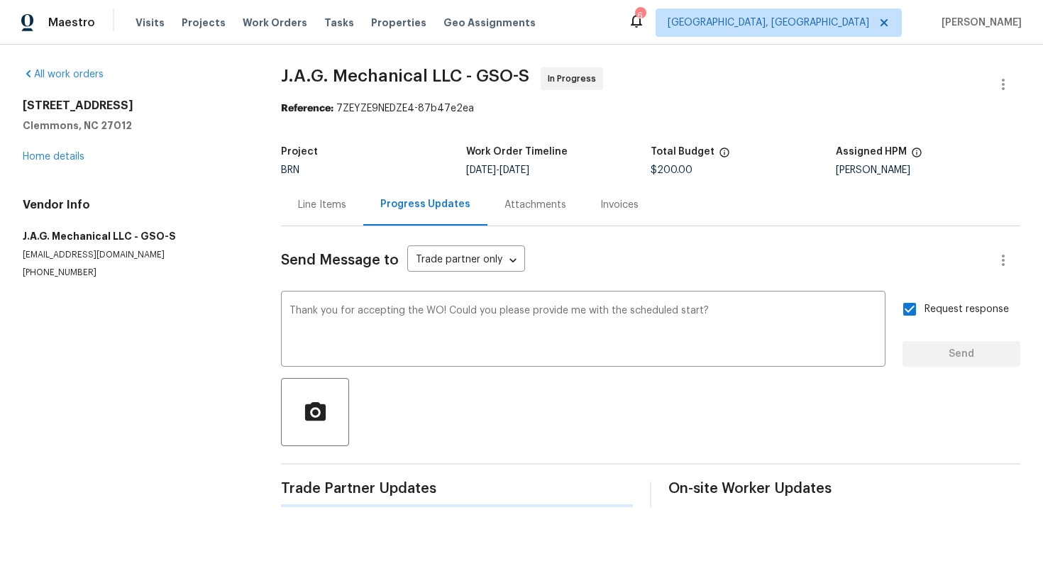
scroll to position [0, 0]
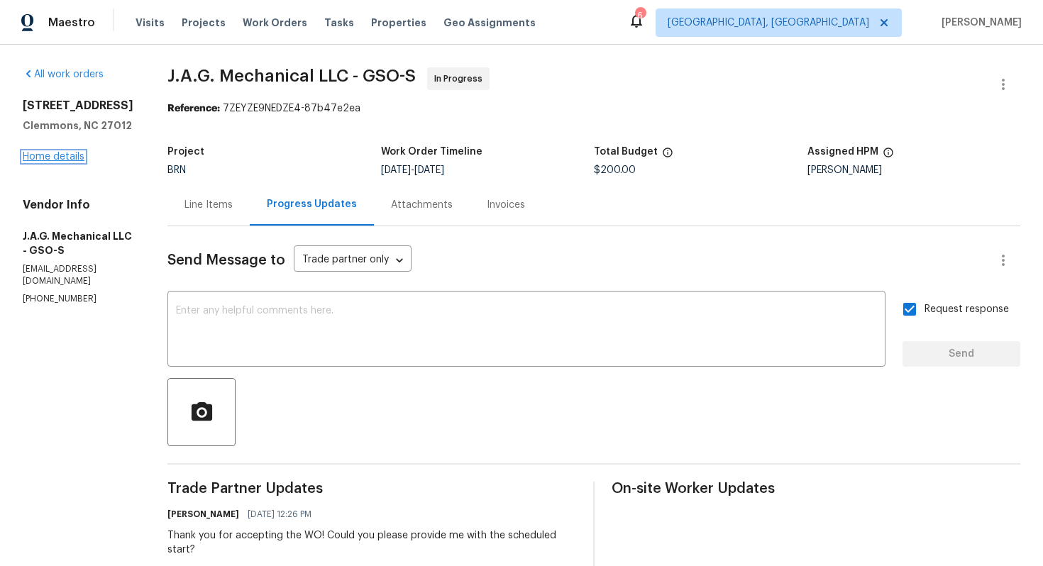
click at [64, 158] on link "Home details" at bounding box center [54, 157] width 62 height 10
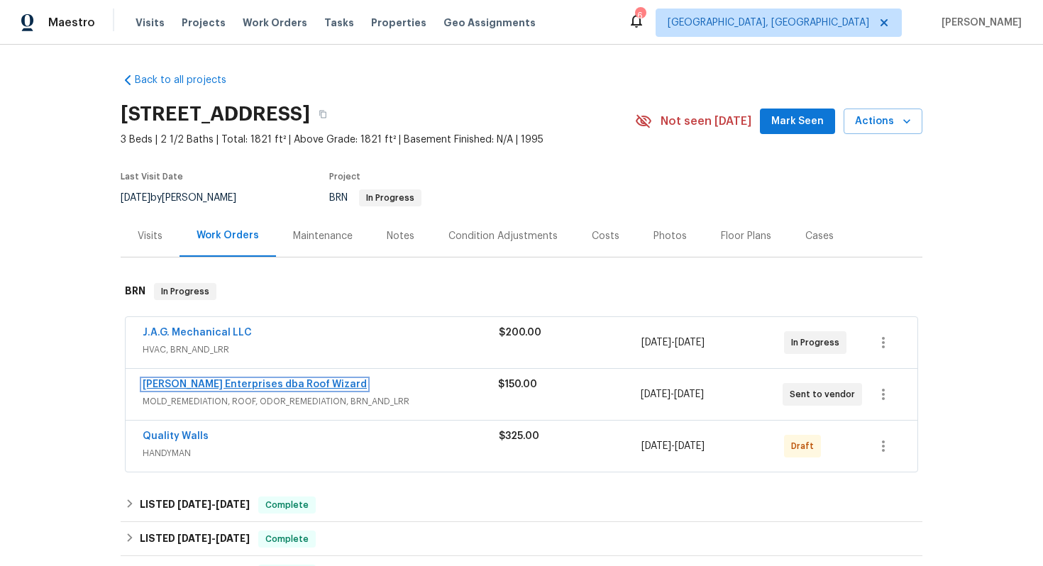
click at [201, 385] on link "Nordman Enterprises dba Roof Wizard" at bounding box center [255, 385] width 224 height 10
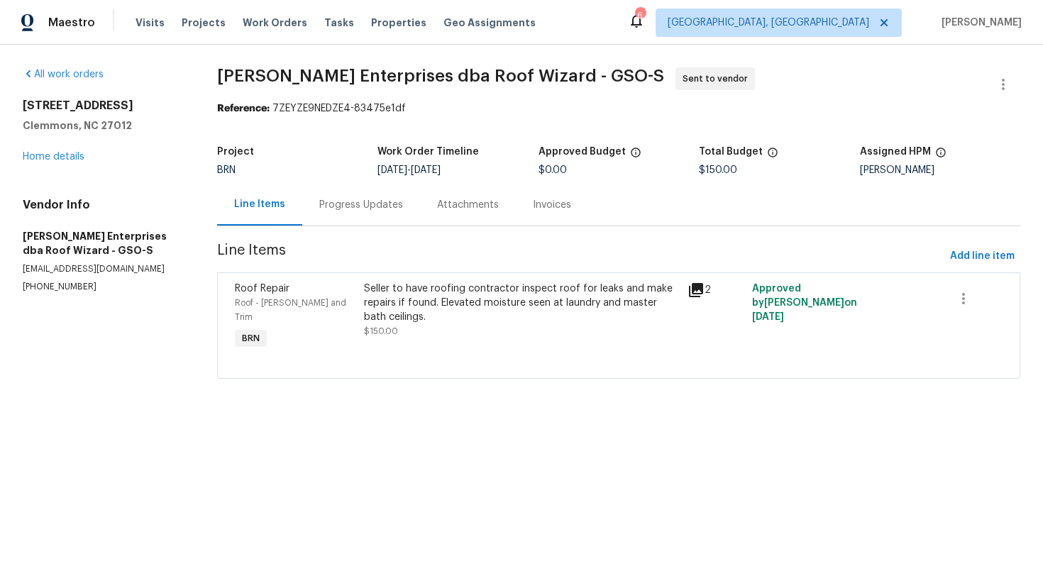
click at [348, 210] on div "Progress Updates" at bounding box center [361, 205] width 84 height 14
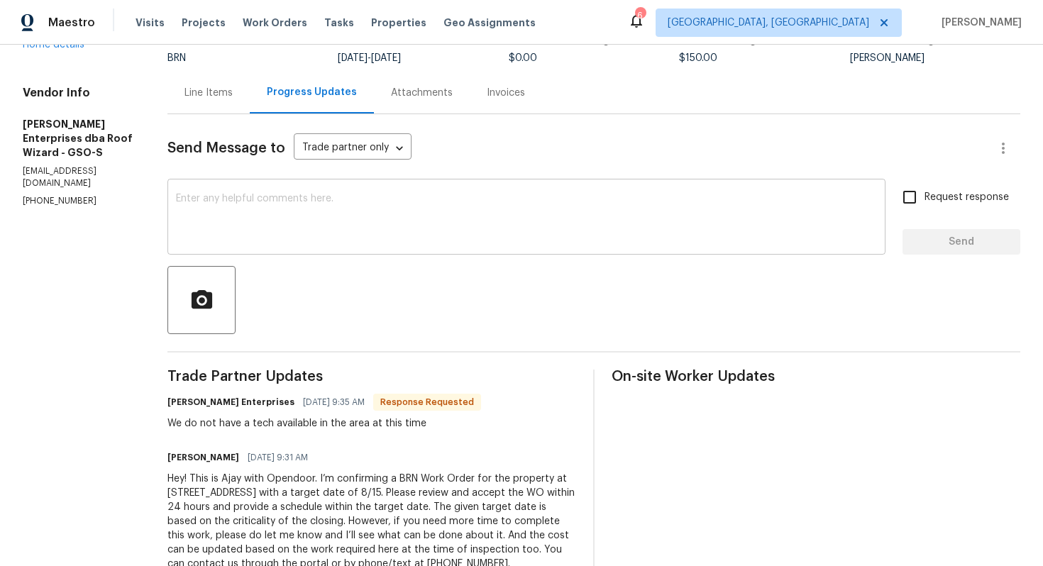
scroll to position [118, 0]
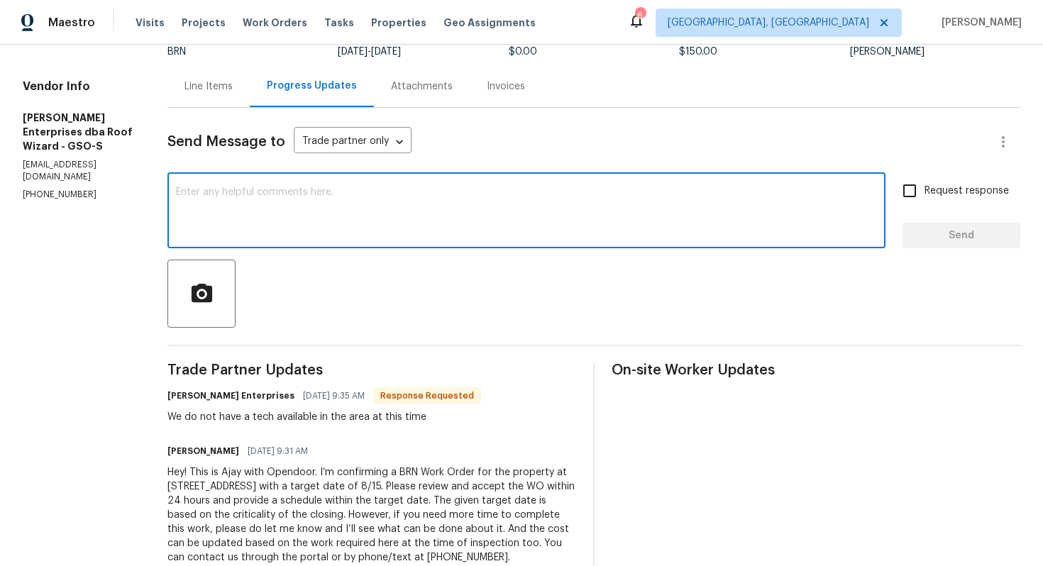
click at [341, 231] on textarea at bounding box center [526, 212] width 701 height 50
type textarea "I understand, I'll have this WO reassigned to a different TP."
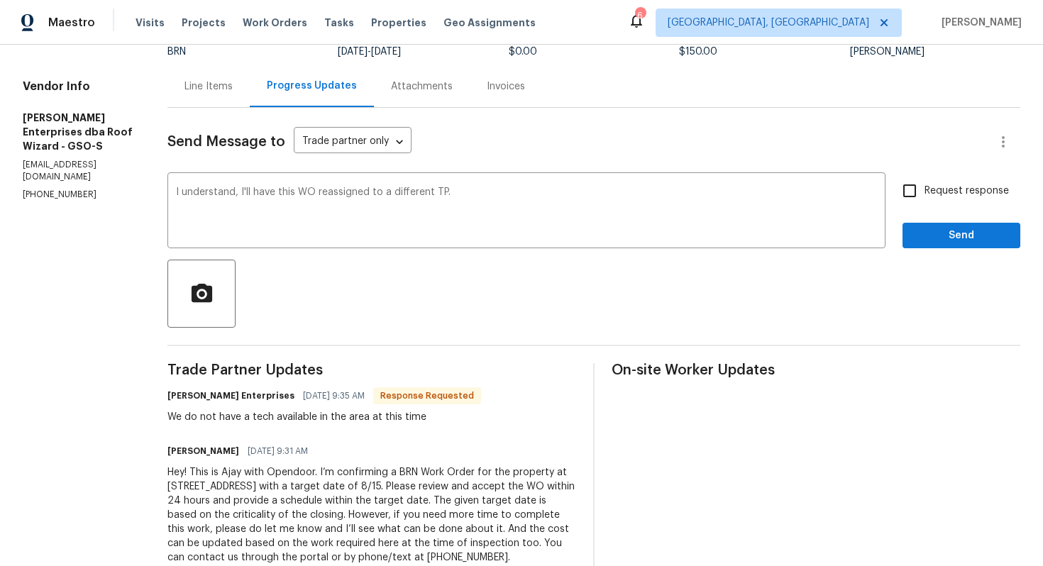
click at [944, 192] on span "Request response" at bounding box center [966, 191] width 84 height 15
click at [924, 192] on input "Request response" at bounding box center [910, 191] width 30 height 30
checkbox input "true"
click at [945, 242] on span "Send" at bounding box center [961, 236] width 95 height 18
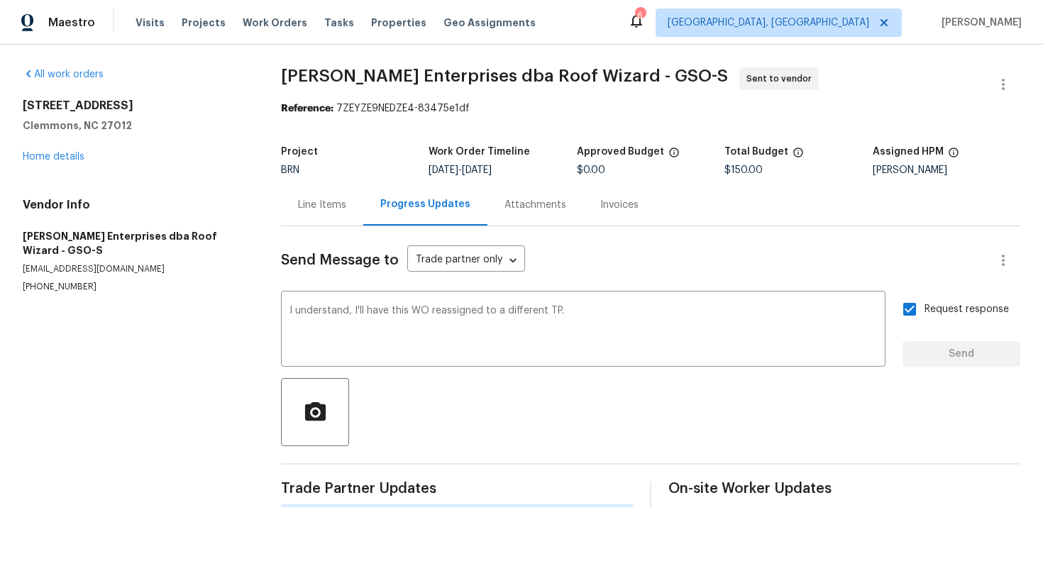
scroll to position [0, 0]
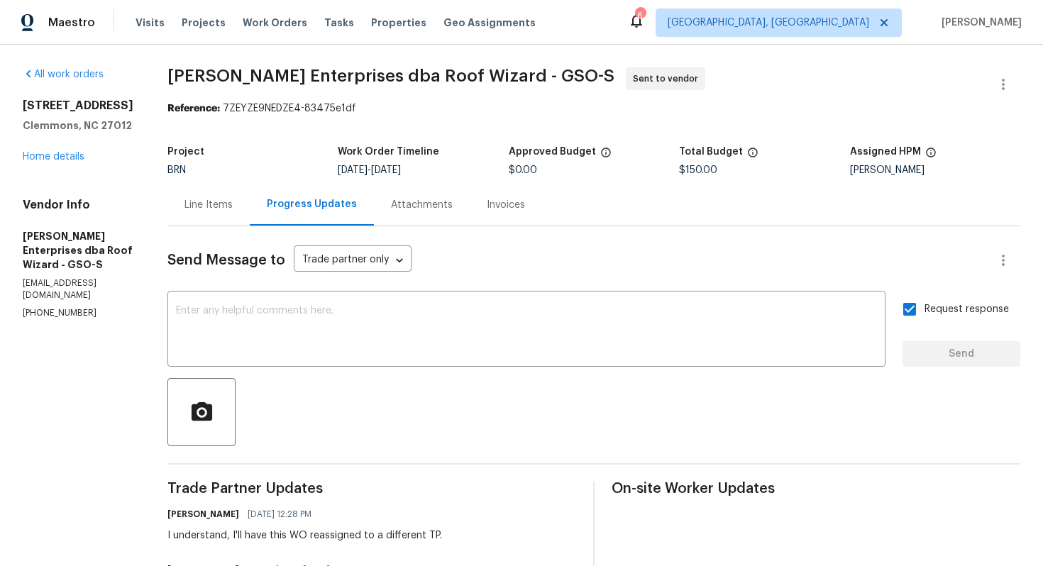
click at [178, 219] on div "Line Items" at bounding box center [208, 205] width 82 height 42
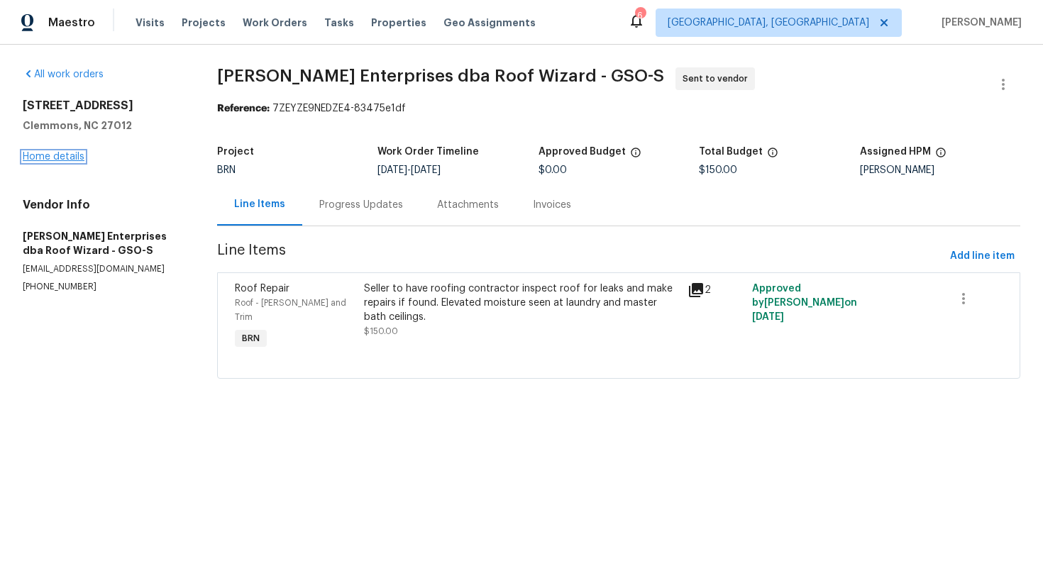
click at [63, 153] on link "Home details" at bounding box center [54, 157] width 62 height 10
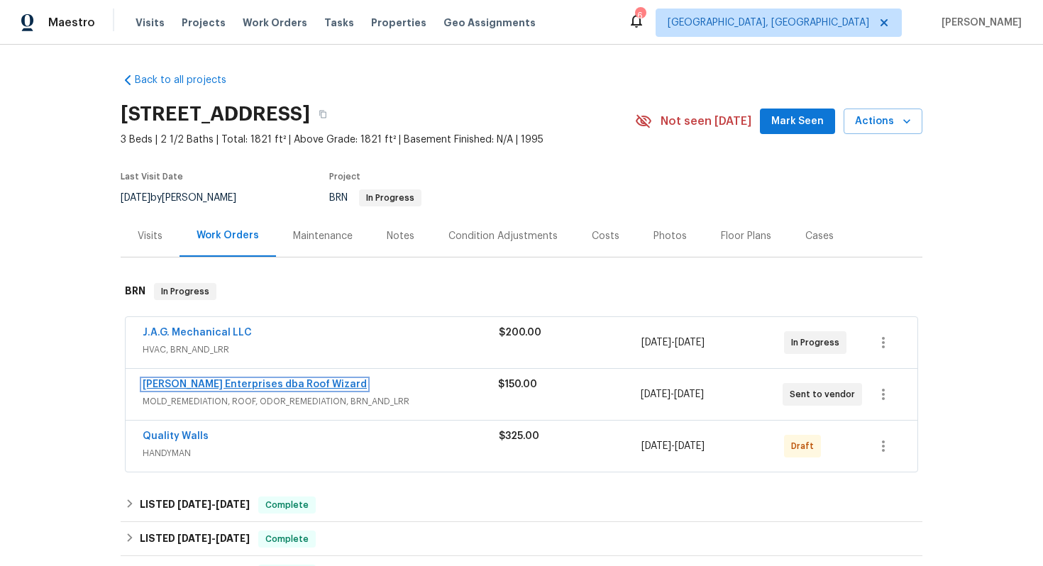
click at [192, 385] on link "Nordman Enterprises dba Roof Wizard" at bounding box center [255, 385] width 224 height 10
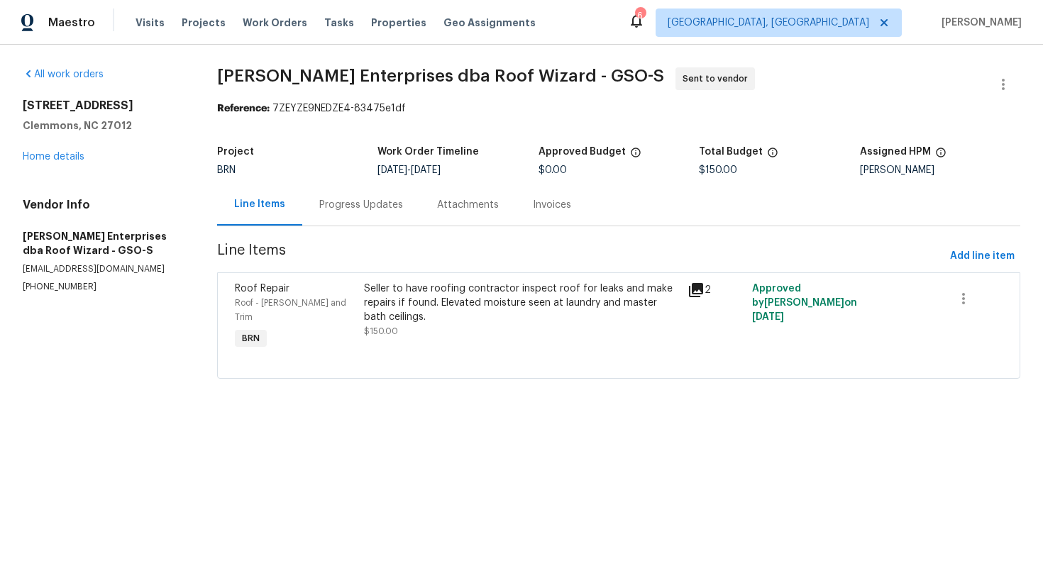
click at [355, 218] on div "Progress Updates" at bounding box center [361, 205] width 118 height 42
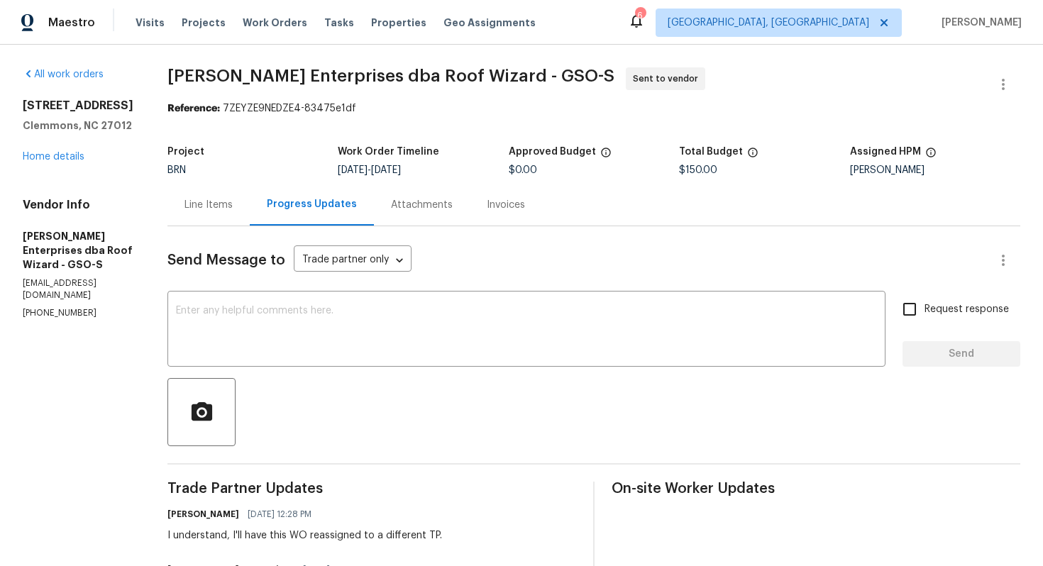
click at [184, 198] on div "Line Items" at bounding box center [208, 205] width 48 height 14
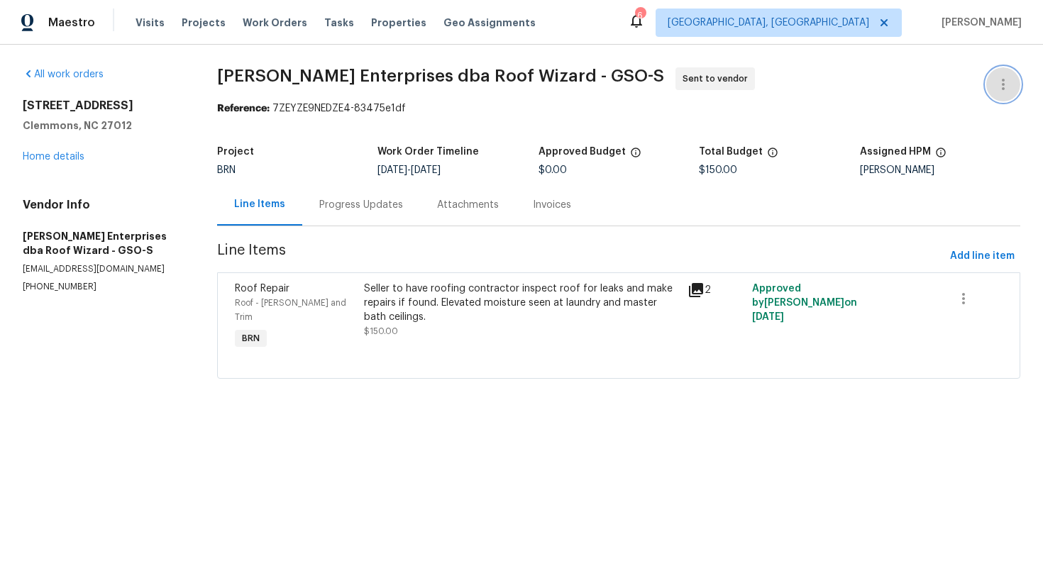
click at [996, 88] on icon "button" at bounding box center [1003, 84] width 17 height 17
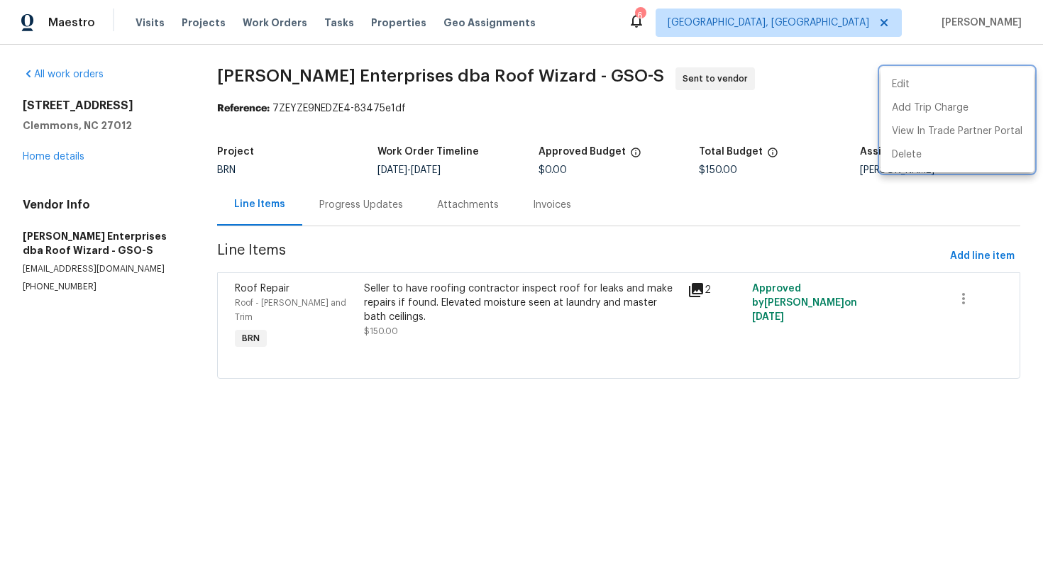
click at [619, 263] on div at bounding box center [521, 283] width 1043 height 566
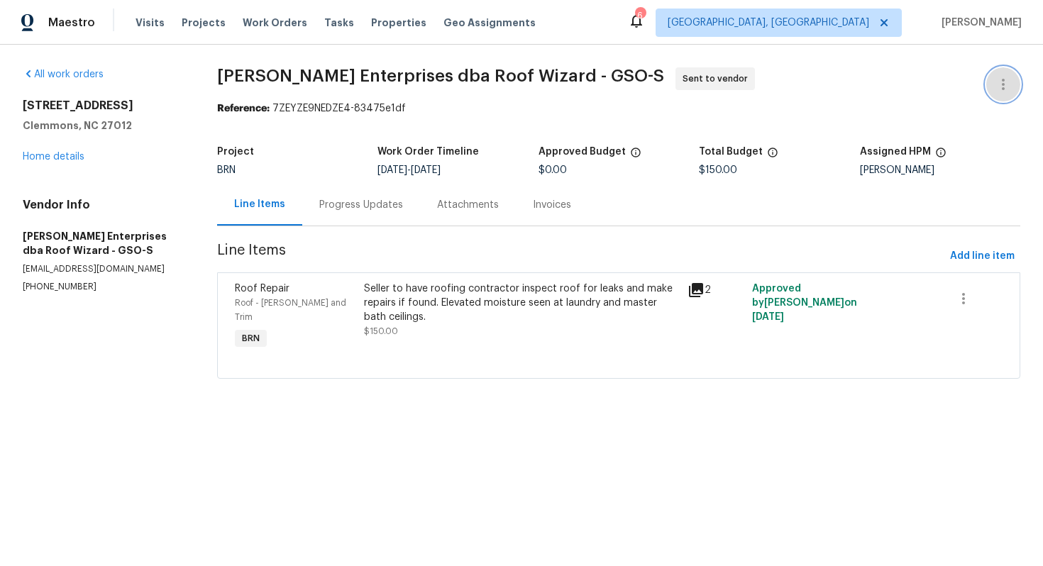
click at [996, 89] on icon "button" at bounding box center [1003, 84] width 17 height 17
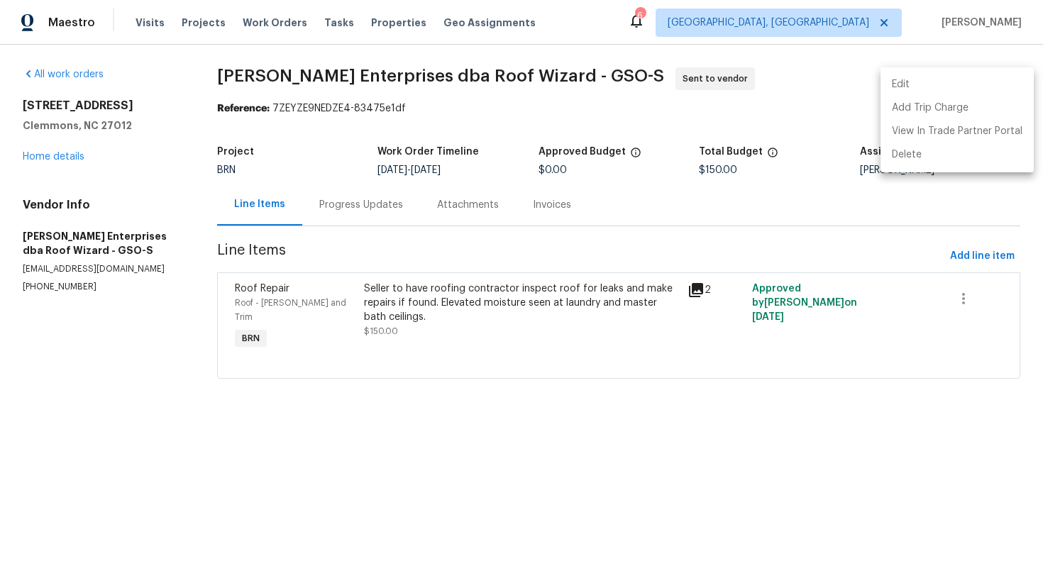
click at [983, 88] on li "Edit" at bounding box center [956, 84] width 153 height 23
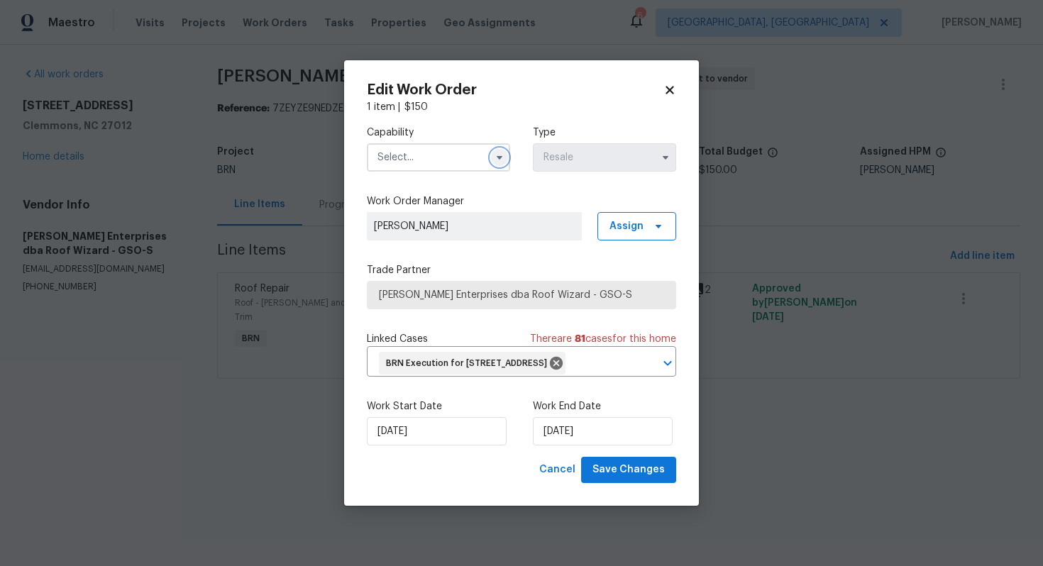
click at [500, 152] on icon "button" at bounding box center [499, 157] width 11 height 11
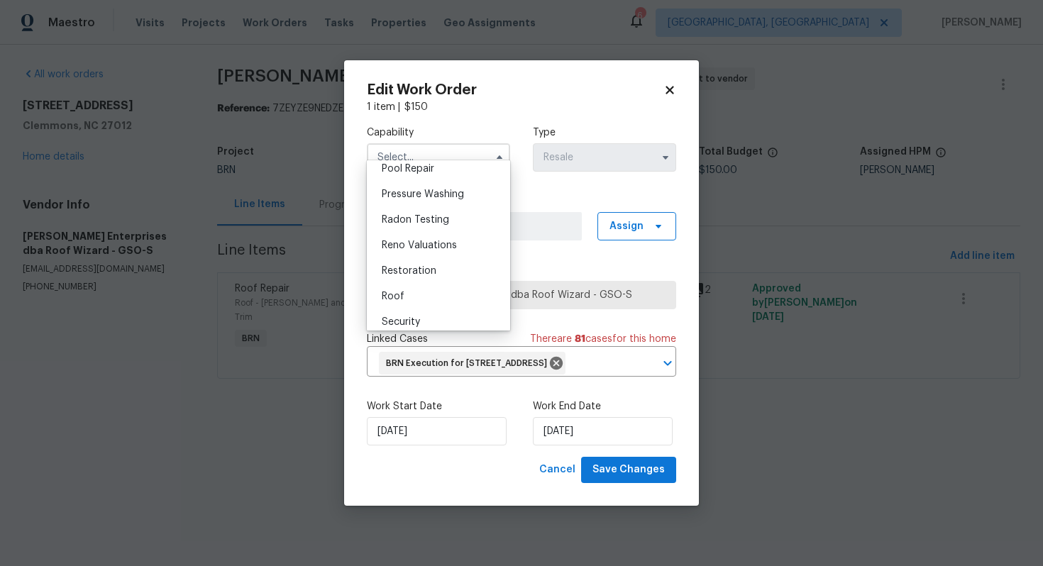
scroll to position [1328, 0]
click at [419, 290] on div "Roof" at bounding box center [438, 296] width 136 height 26
type input "Roof"
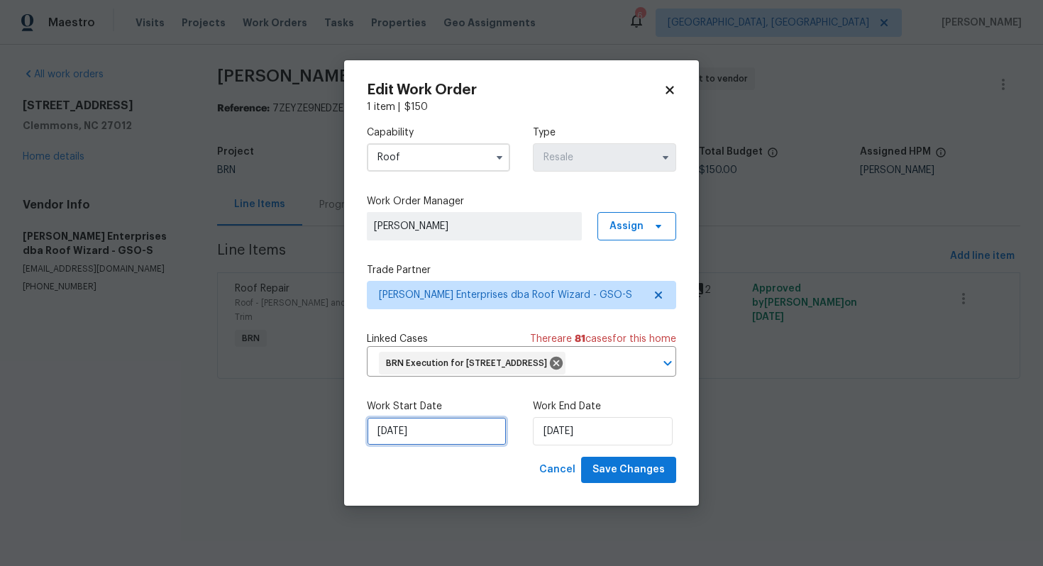
click at [396, 446] on input "[DATE]" at bounding box center [437, 431] width 140 height 28
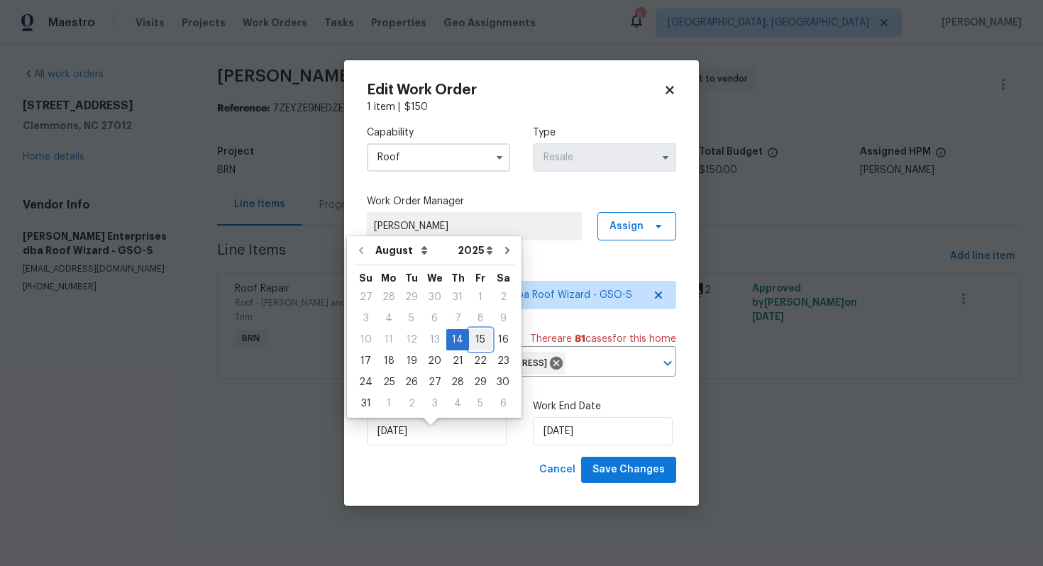
click at [472, 343] on div "15" at bounding box center [480, 340] width 23 height 20
type input "8/15/2025"
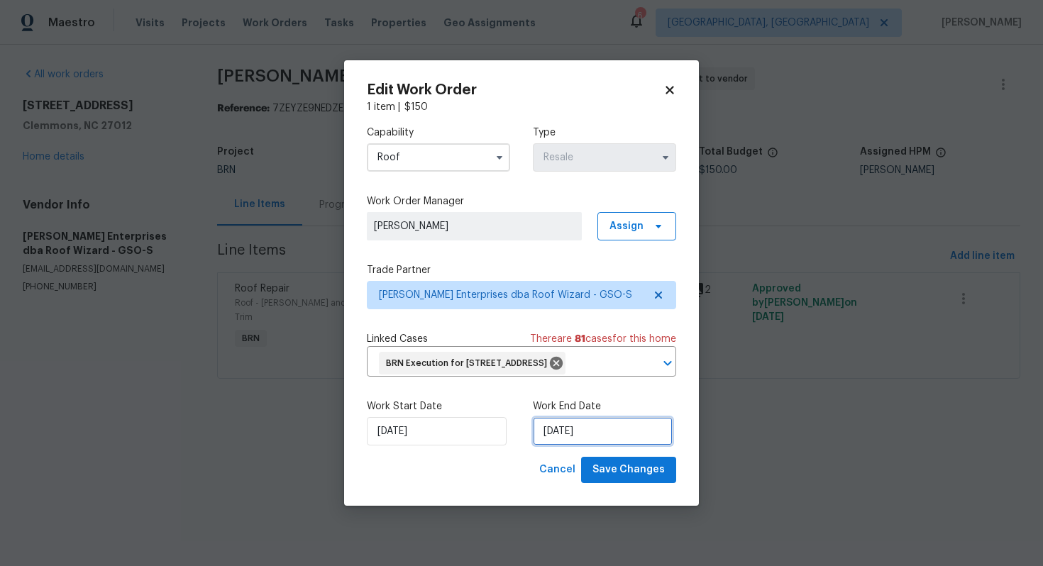
click at [551, 443] on input "8/15/2025" at bounding box center [603, 431] width 140 height 28
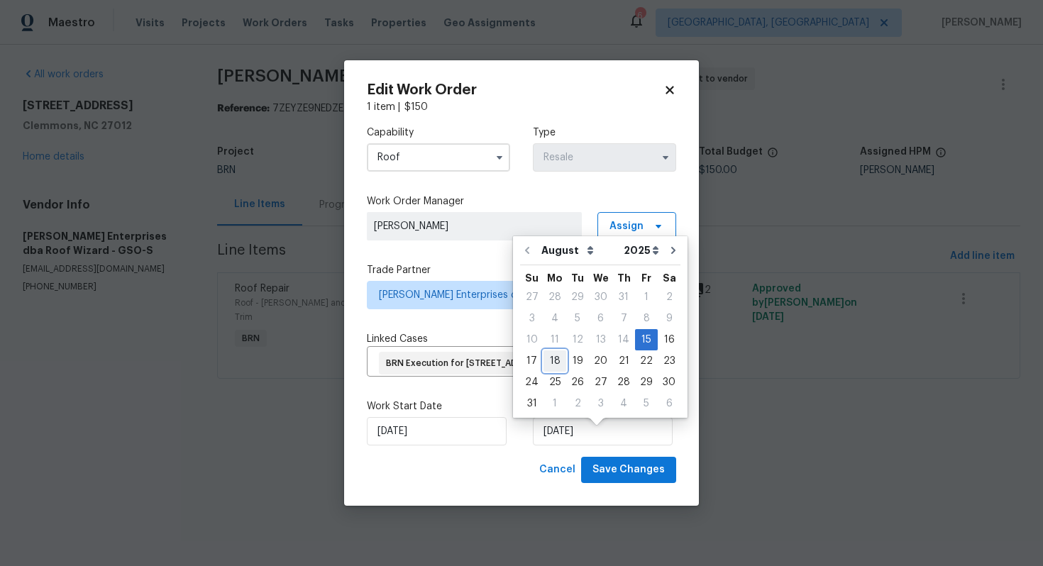
click at [550, 365] on div "18" at bounding box center [554, 361] width 23 height 20
type input "8/18/2025"
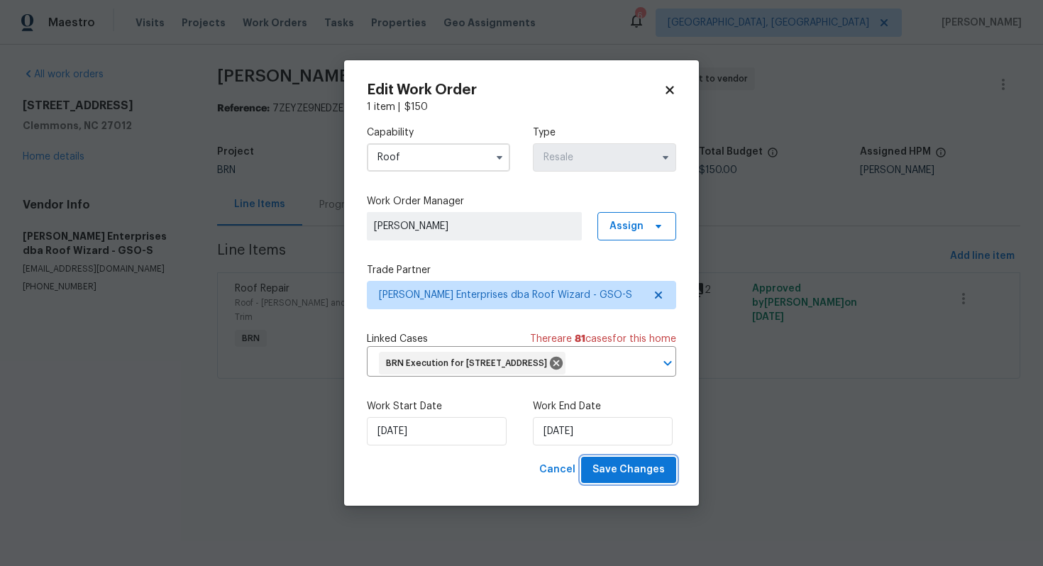
click at [626, 479] on span "Save Changes" at bounding box center [628, 470] width 72 height 18
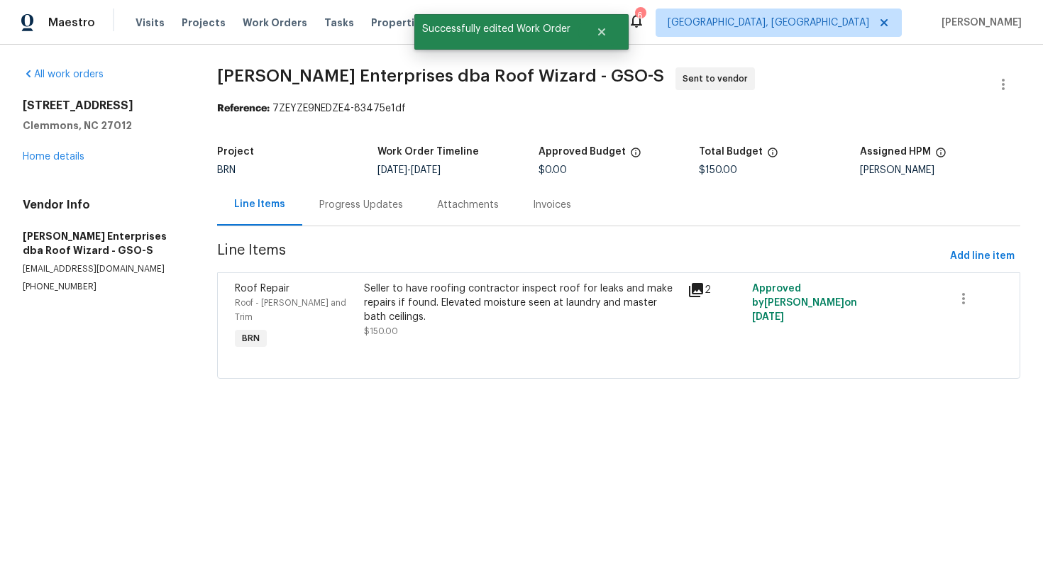
click at [344, 219] on div "Progress Updates" at bounding box center [361, 205] width 118 height 42
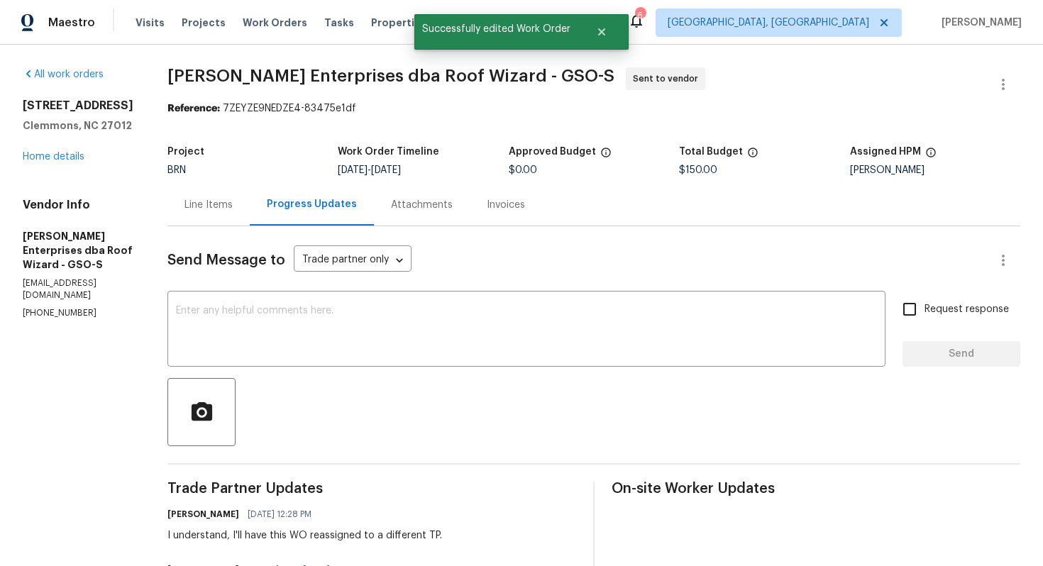
click at [228, 219] on div "Line Items" at bounding box center [208, 205] width 82 height 42
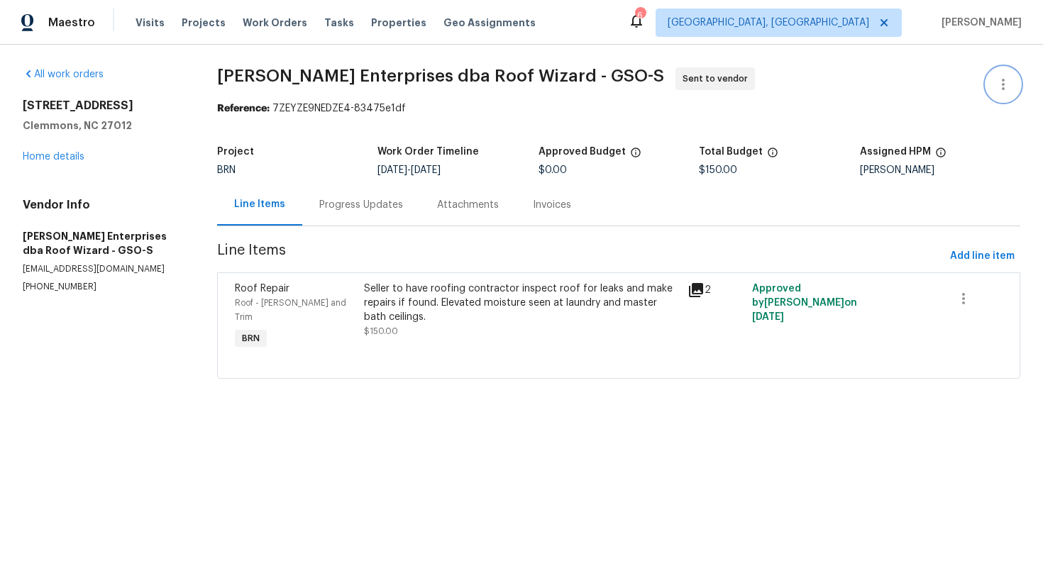
click at [999, 76] on icon "button" at bounding box center [1003, 84] width 17 height 17
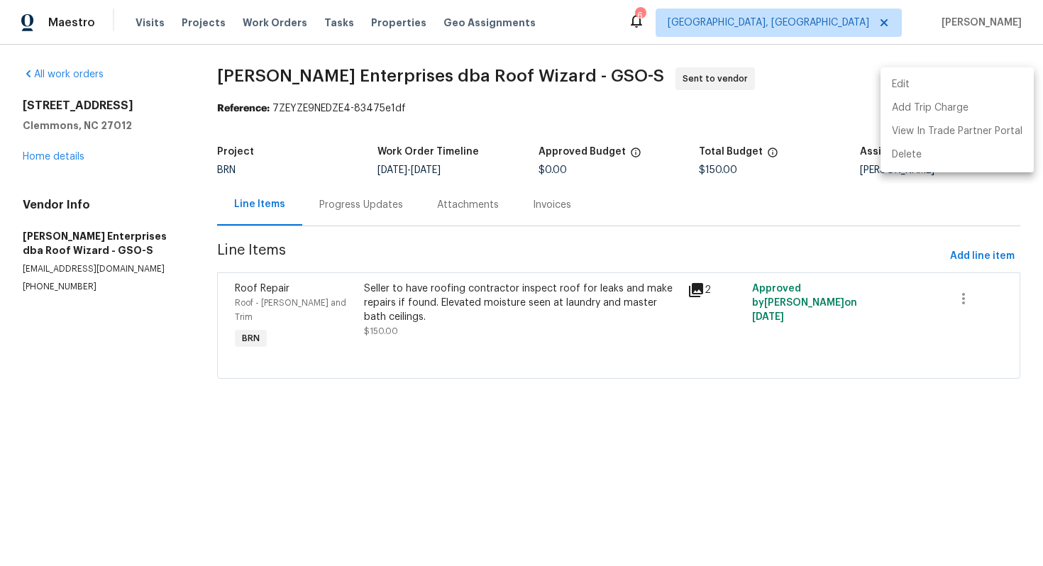
click at [990, 79] on li "Edit" at bounding box center [956, 84] width 153 height 23
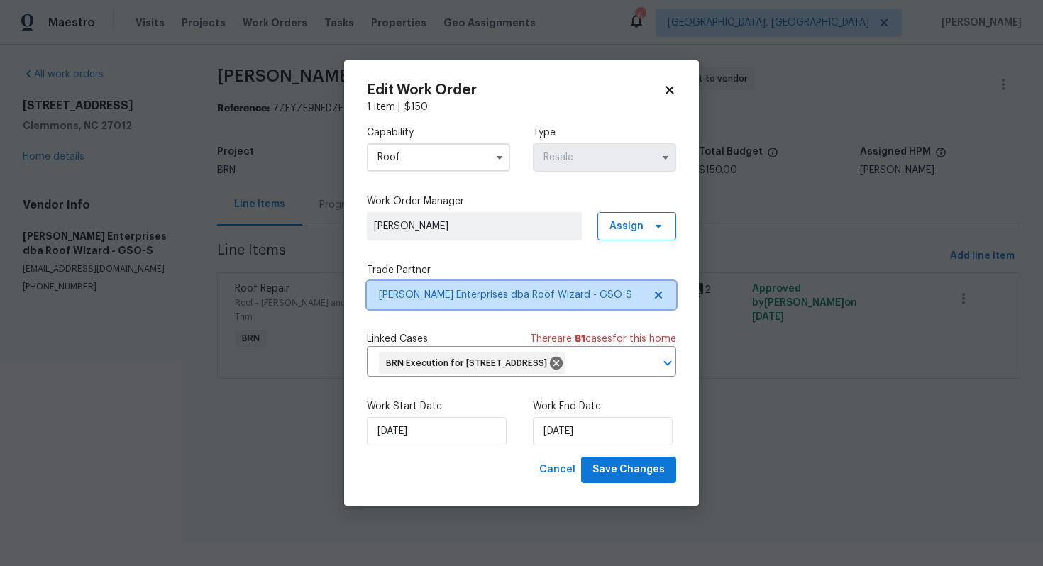
click at [656, 292] on icon at bounding box center [658, 295] width 7 height 7
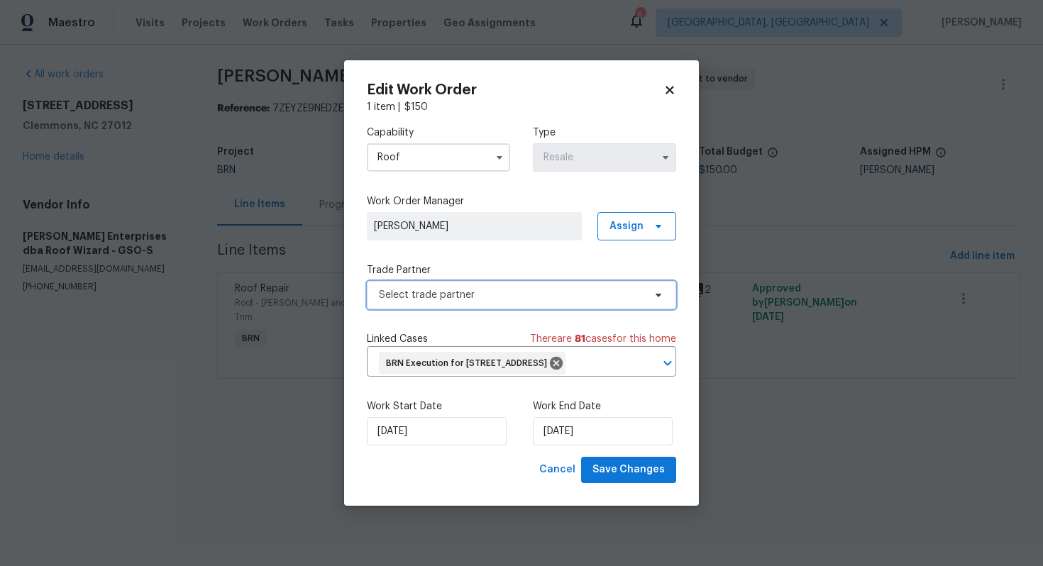
click at [624, 288] on span "Select trade partner" at bounding box center [511, 295] width 265 height 14
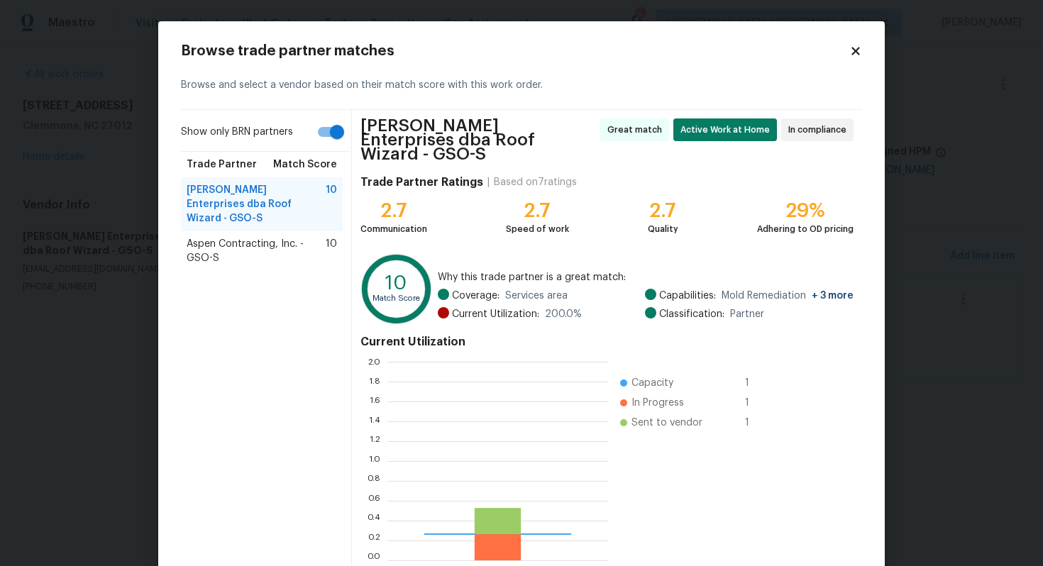
scroll to position [199, 221]
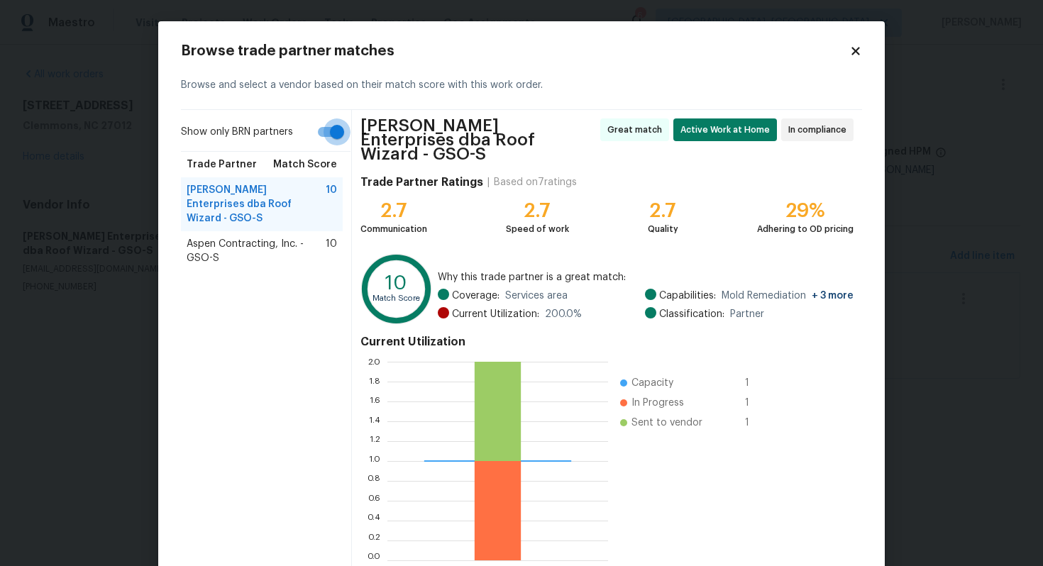
click at [339, 129] on input "Show only BRN partners" at bounding box center [337, 131] width 81 height 27
checkbox input "false"
click at [277, 242] on span "Aspen Contracting, Inc. - GSO-S" at bounding box center [256, 251] width 139 height 28
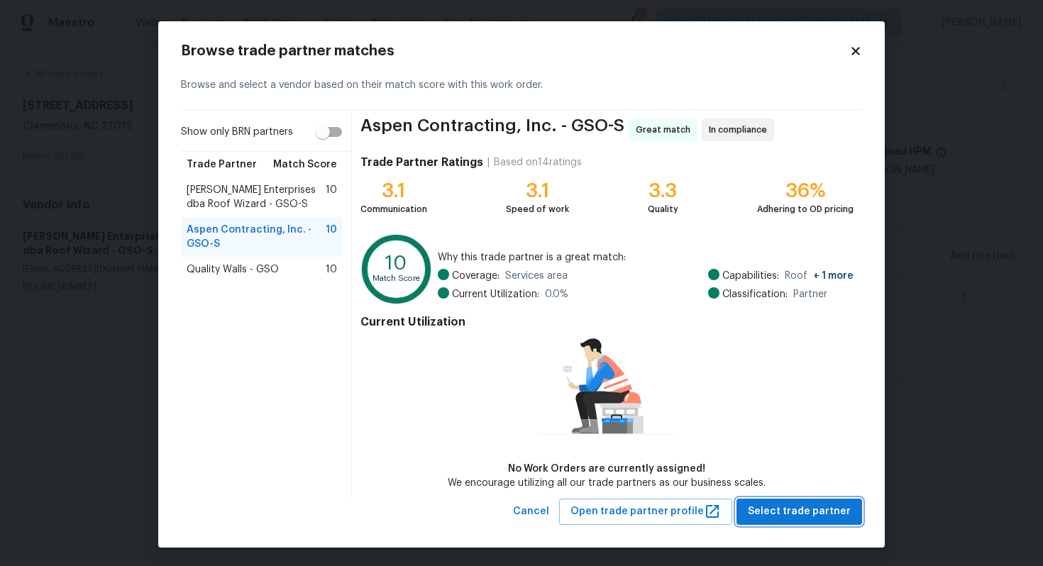
click at [812, 512] on span "Select trade partner" at bounding box center [799, 512] width 103 height 18
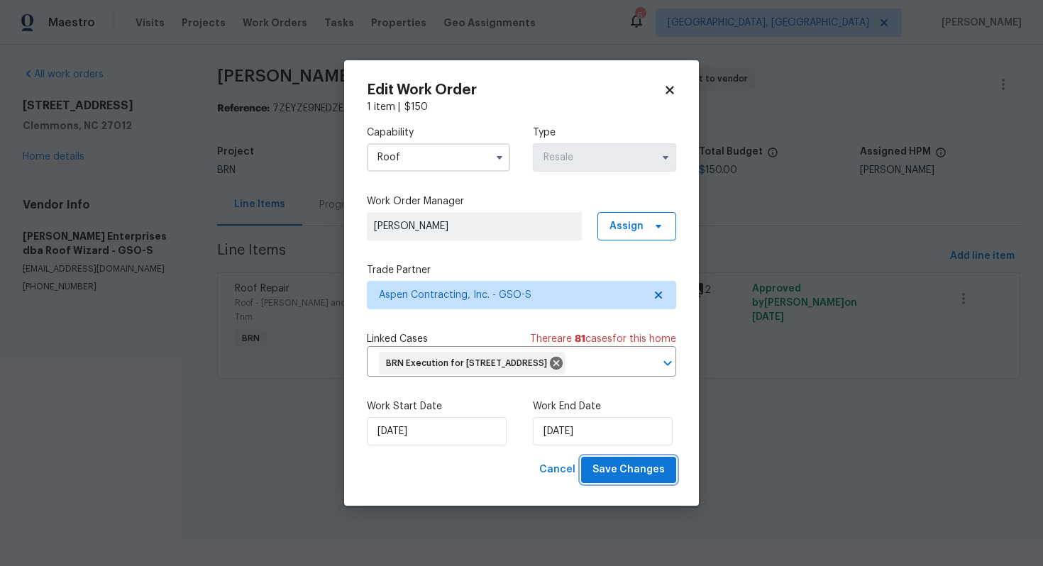
click at [601, 479] on span "Save Changes" at bounding box center [628, 470] width 72 height 18
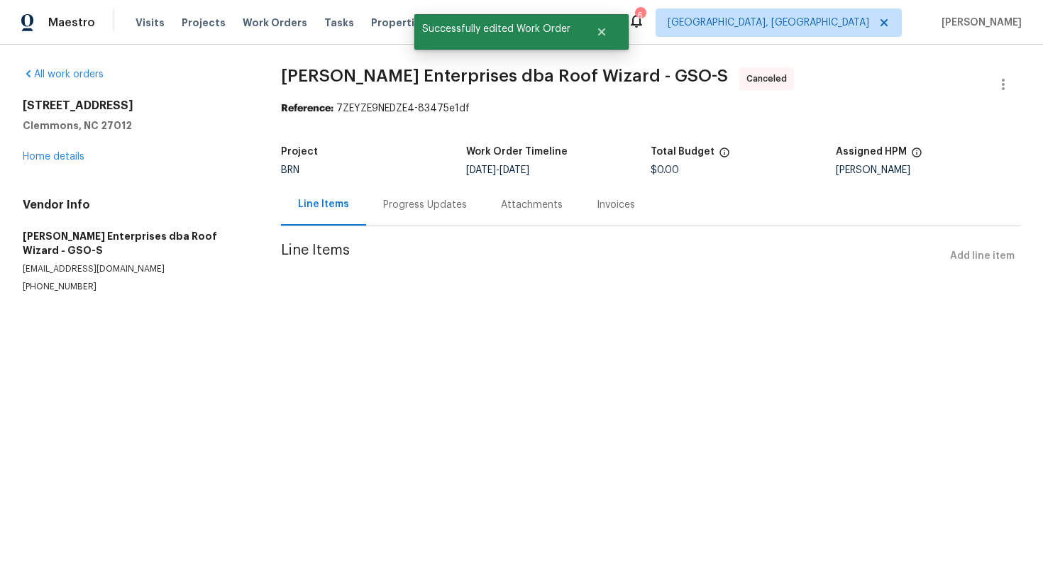
click at [395, 231] on section "Nordman Enterprises dba Roof Wizard - GSO-S Canceled Reference: 7ZEYZE9NEDZE4-8…" at bounding box center [650, 197] width 739 height 260
click at [420, 210] on div "Progress Updates" at bounding box center [425, 205] width 84 height 14
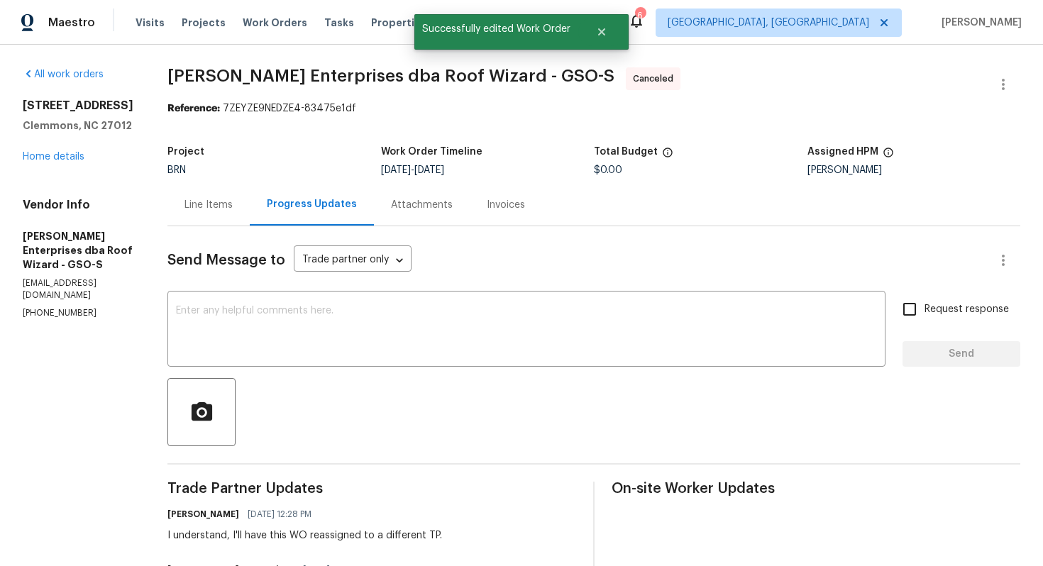
click at [212, 205] on div "Line Items" at bounding box center [208, 205] width 48 height 14
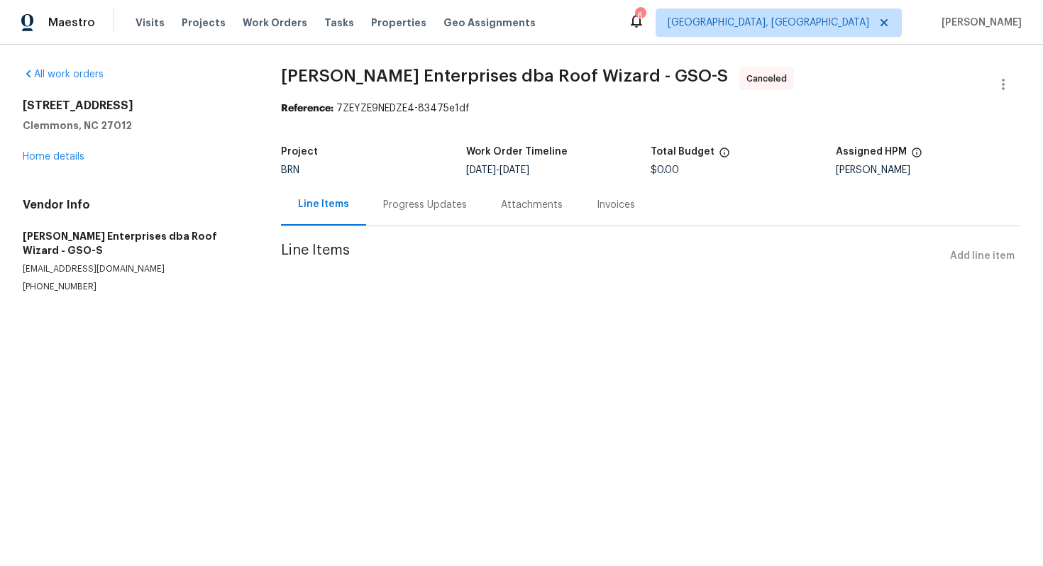
click at [400, 201] on div "Progress Updates" at bounding box center [425, 205] width 84 height 14
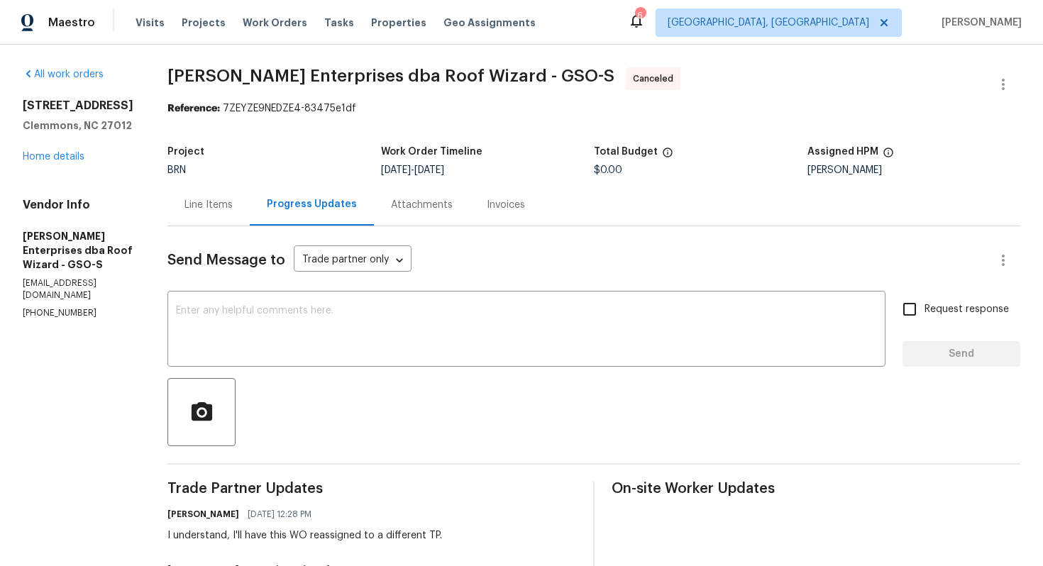
scroll to position [212, 0]
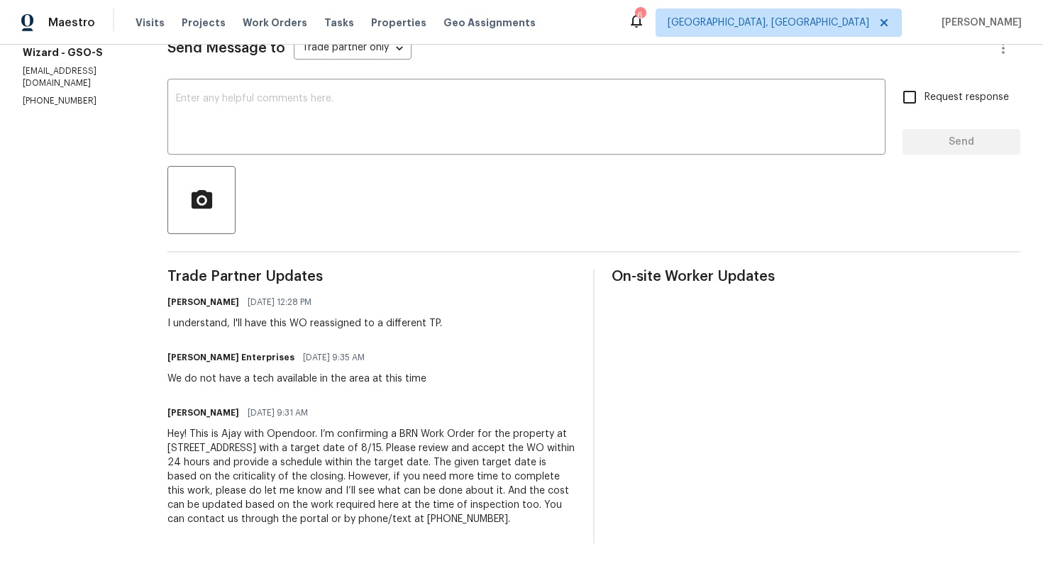
click at [304, 446] on div "Hey! This is Ajay with Opendoor. I’m confirming a BRN Work Order for the proper…" at bounding box center [371, 476] width 409 height 99
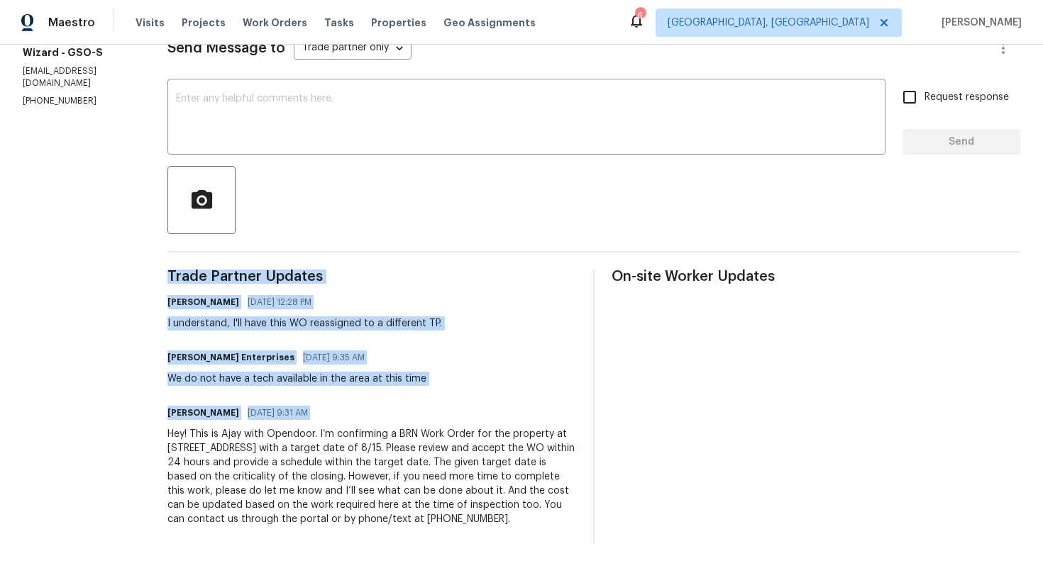
click at [304, 446] on div "Hey! This is Ajay with Opendoor. I’m confirming a BRN Work Order for the proper…" at bounding box center [371, 476] width 409 height 99
copy div "Trade Partner Updates Ajay Godson 08/14/2025 12:28 PM I understand, I'll have t…"
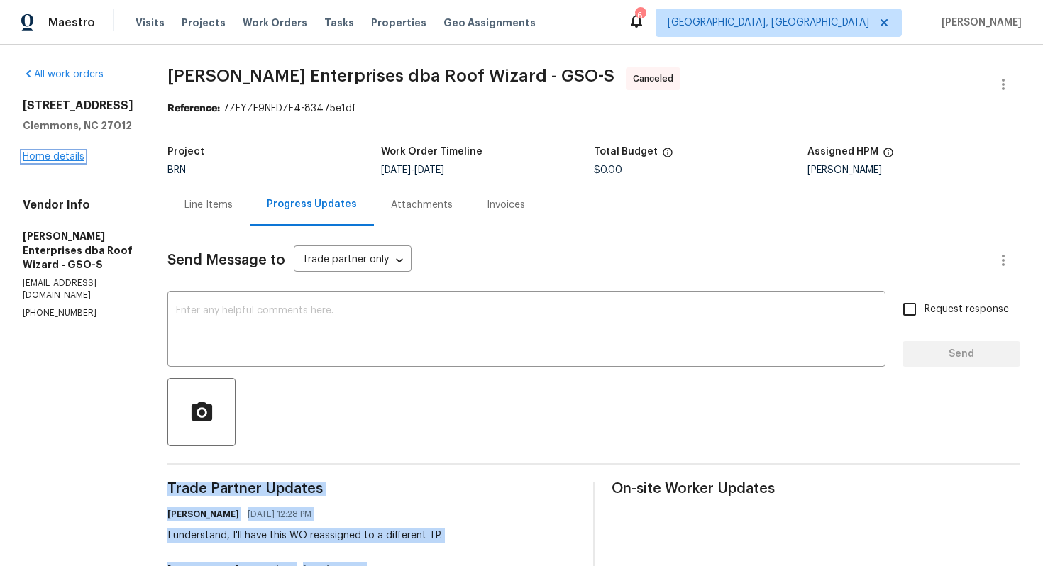
click at [75, 162] on link "Home details" at bounding box center [54, 157] width 62 height 10
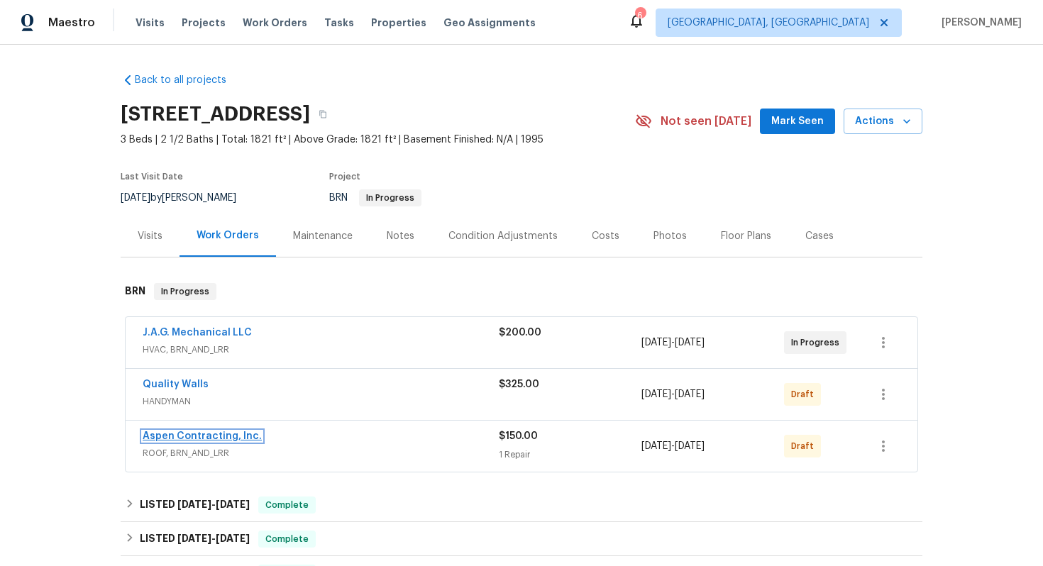
click at [170, 432] on link "Aspen Contracting, Inc." at bounding box center [202, 436] width 119 height 10
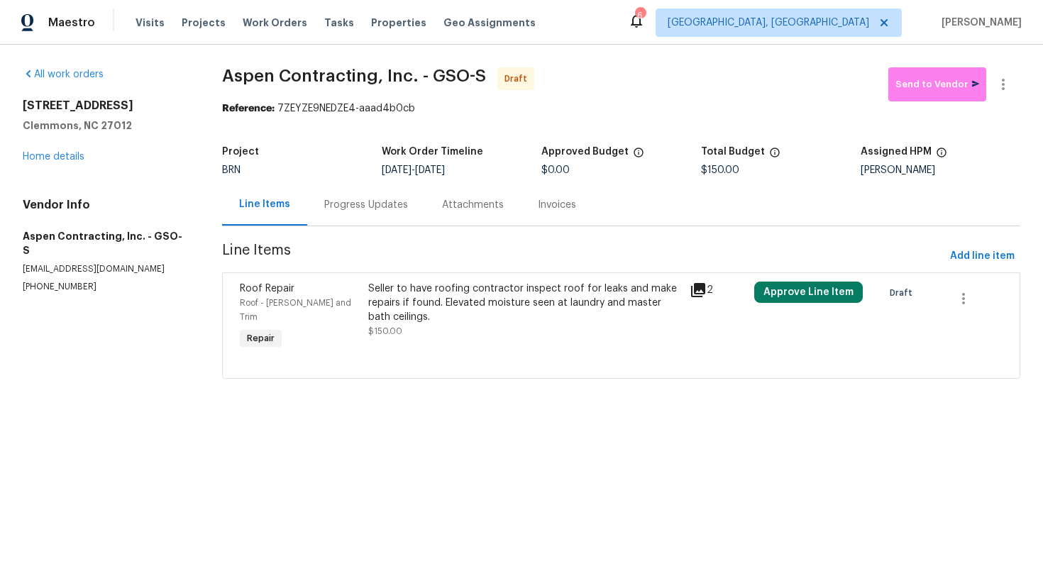
click at [355, 204] on div "Progress Updates" at bounding box center [366, 205] width 84 height 14
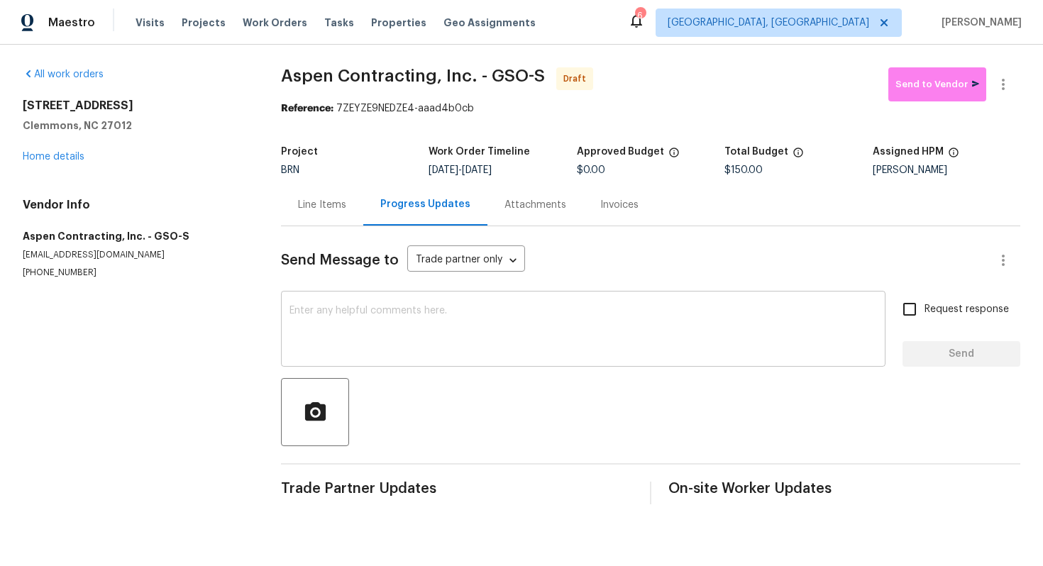
click at [368, 313] on textarea at bounding box center [582, 331] width 587 height 50
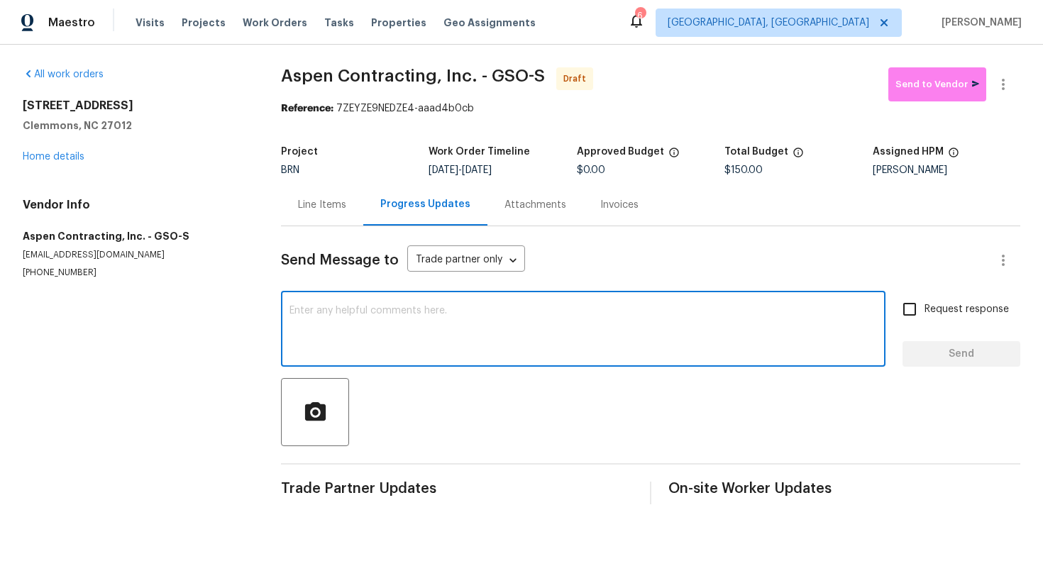
paste textarea "Hey! This is Ajay with Opendoor. I’m confirming a BRN Work Order for the proper…"
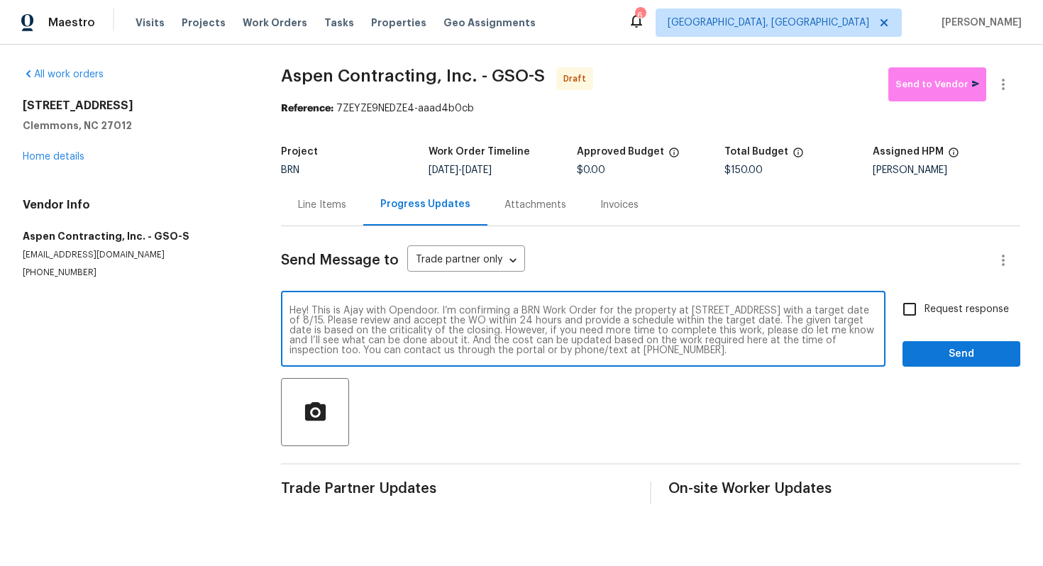
type textarea "Hey! This is Ajay with Opendoor. I’m confirming a BRN Work Order for the proper…"
click at [943, 308] on span "Request response" at bounding box center [966, 309] width 84 height 15
click at [924, 308] on input "Request response" at bounding box center [910, 309] width 30 height 30
checkbox input "true"
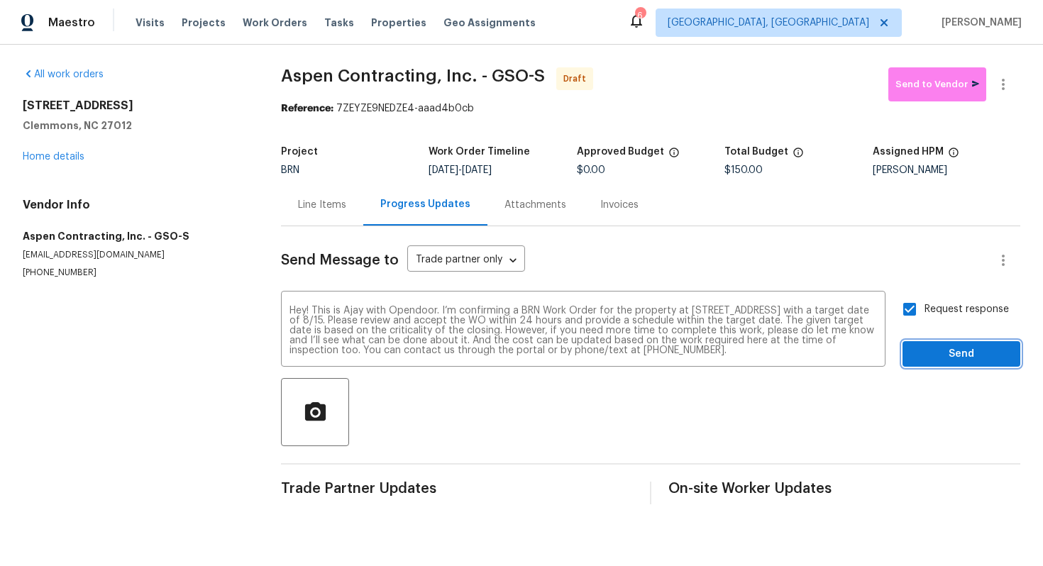
click at [949, 357] on span "Send" at bounding box center [961, 355] width 95 height 18
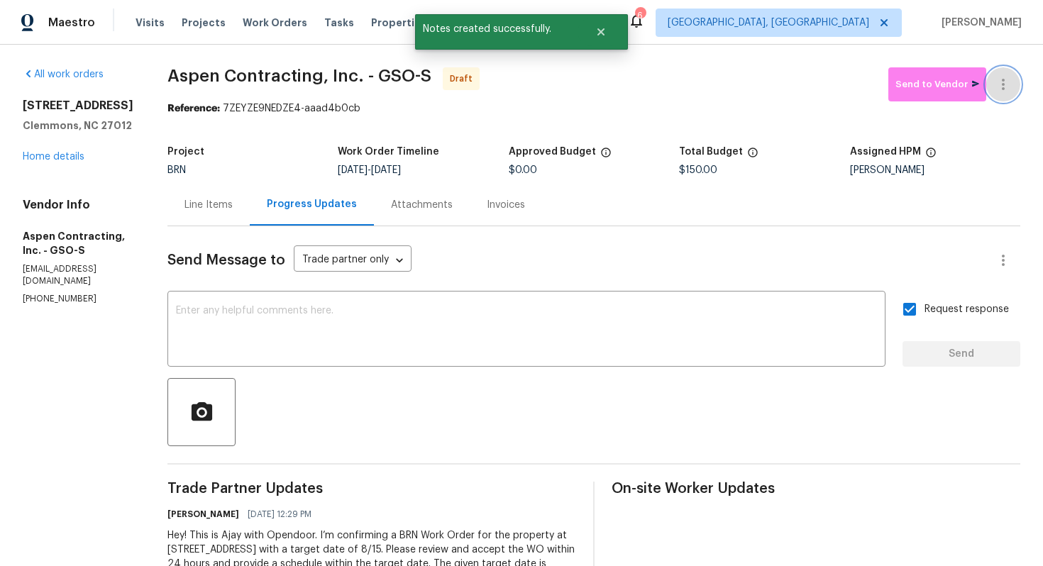
click at [1006, 84] on icon "button" at bounding box center [1003, 84] width 17 height 17
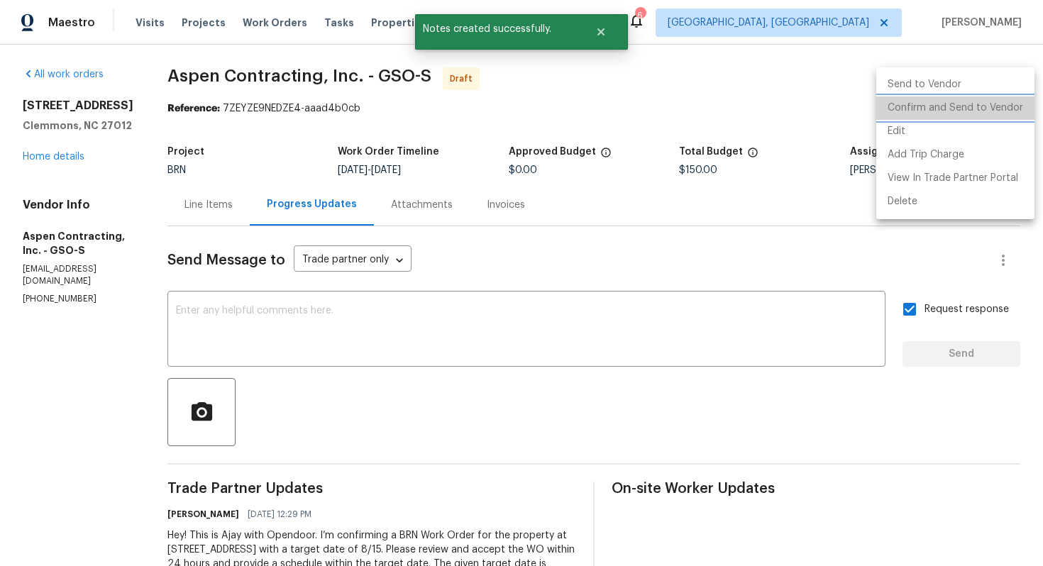
click at [998, 102] on li "Confirm and Send to Vendor" at bounding box center [955, 107] width 158 height 23
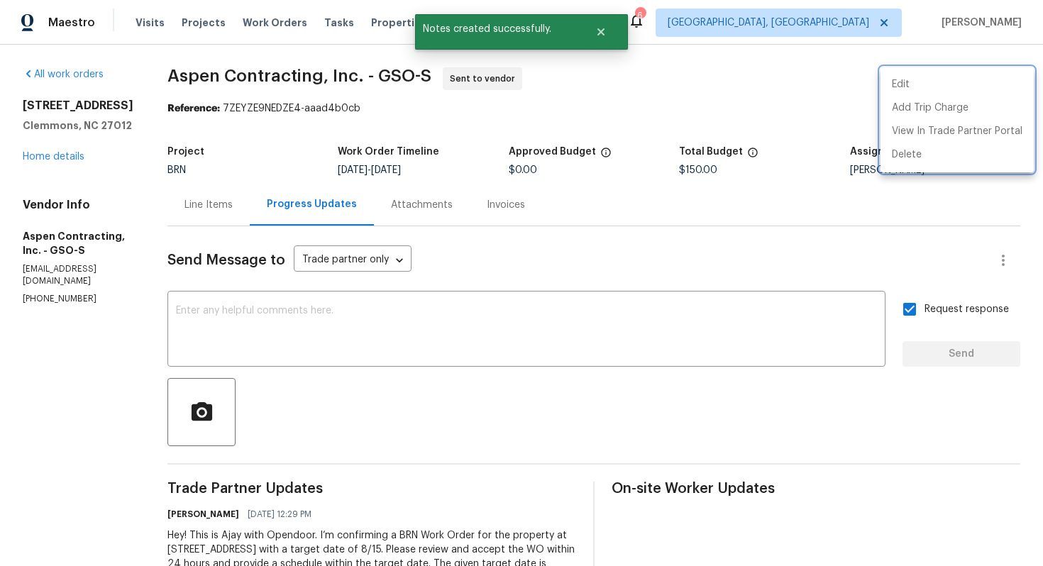
click at [692, 237] on div at bounding box center [521, 283] width 1043 height 566
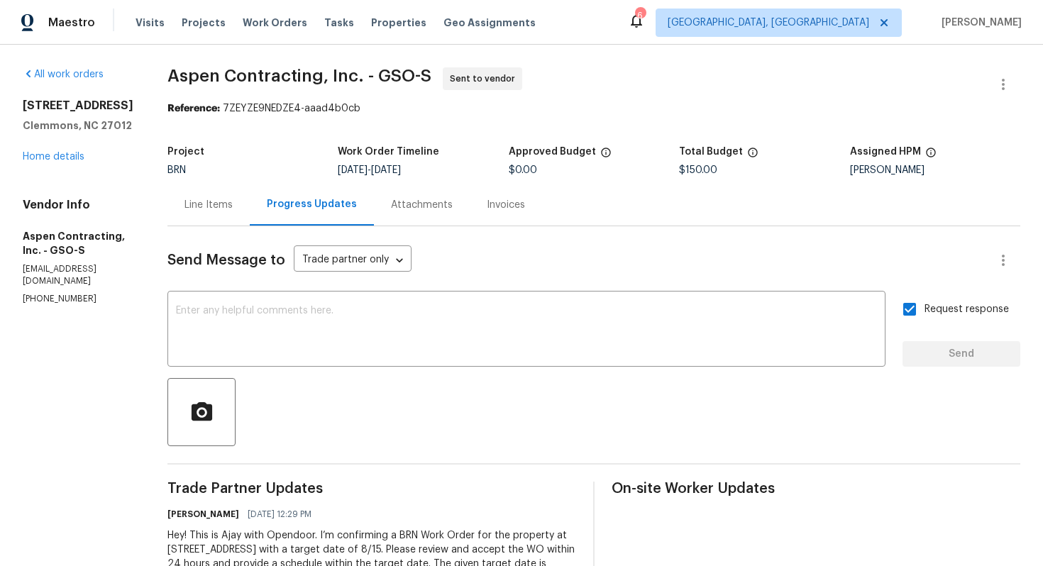
click at [207, 211] on div "Line Items" at bounding box center [208, 205] width 48 height 14
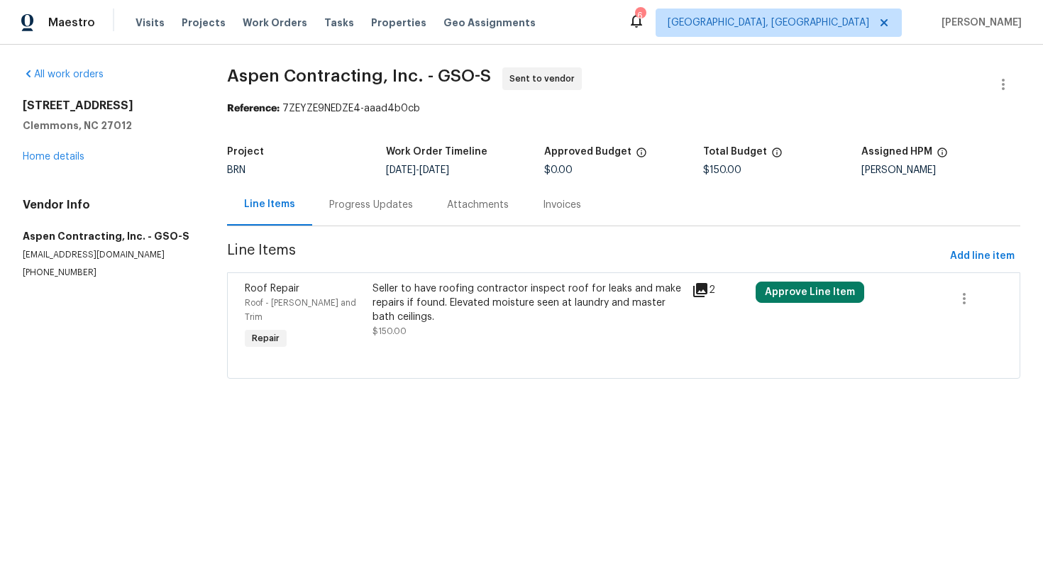
click at [407, 220] on div "Progress Updates" at bounding box center [371, 205] width 118 height 42
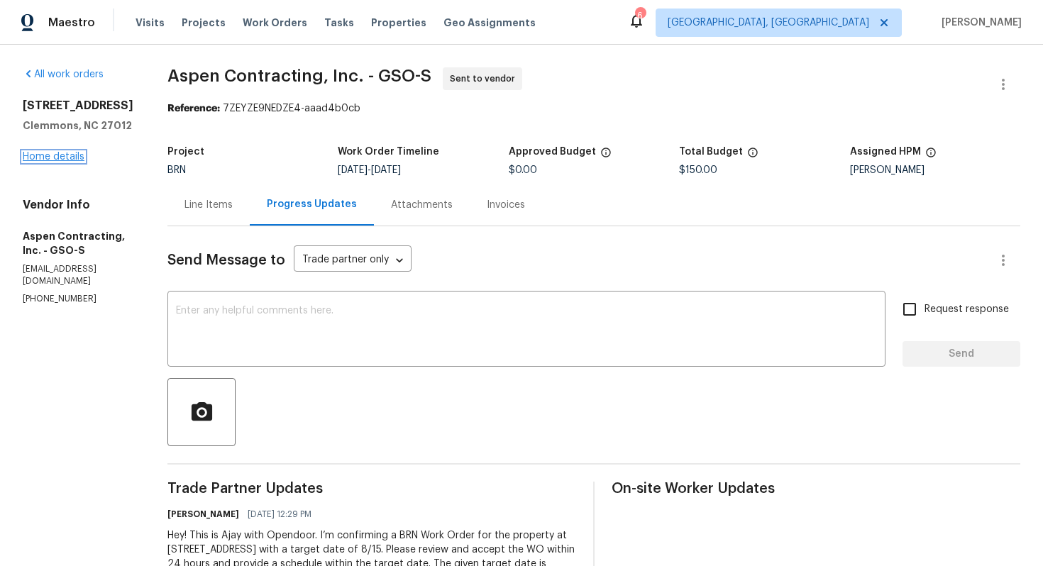
click at [71, 159] on link "Home details" at bounding box center [54, 157] width 62 height 10
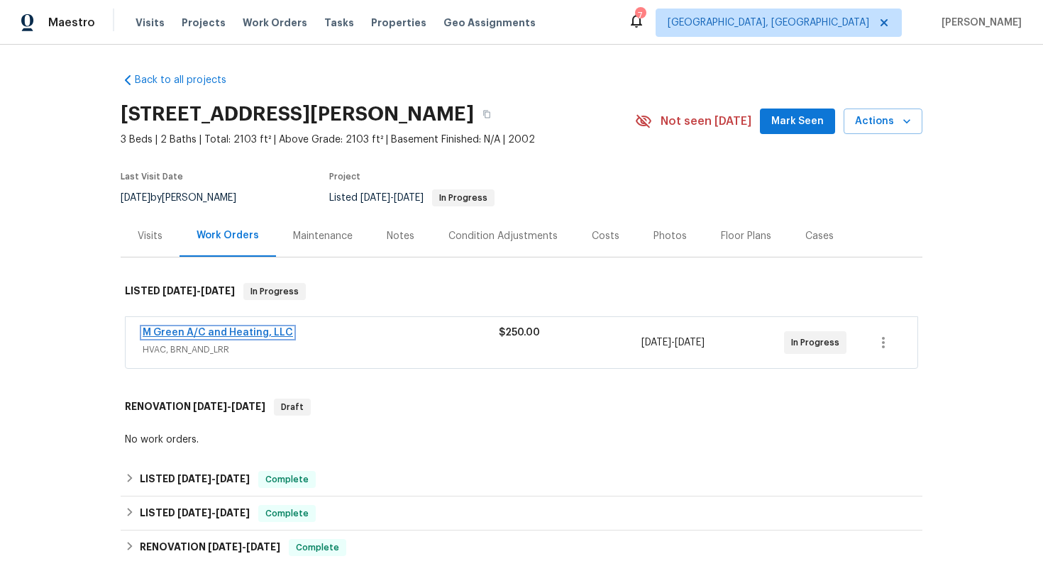
click at [245, 336] on link "M Green A/C and Heating, LLC" at bounding box center [218, 333] width 150 height 10
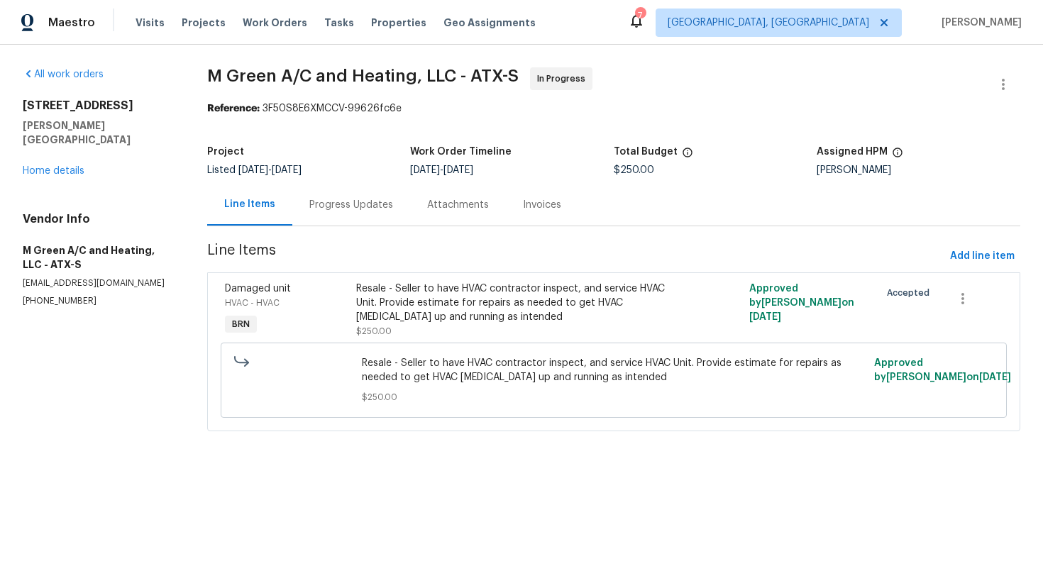
click at [362, 214] on div "Progress Updates" at bounding box center [351, 205] width 118 height 42
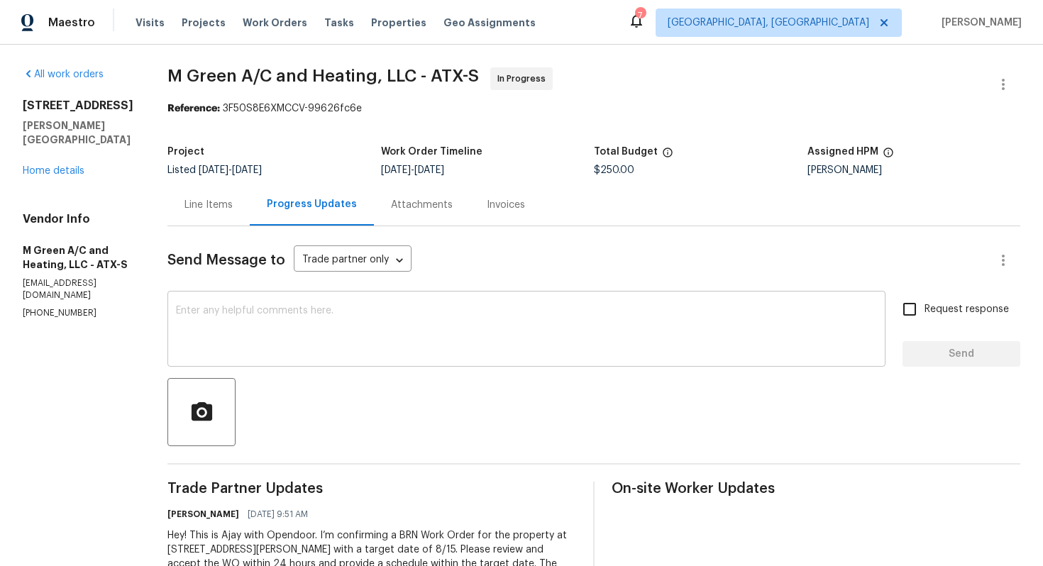
click at [519, 302] on div "x ​" at bounding box center [526, 330] width 718 height 72
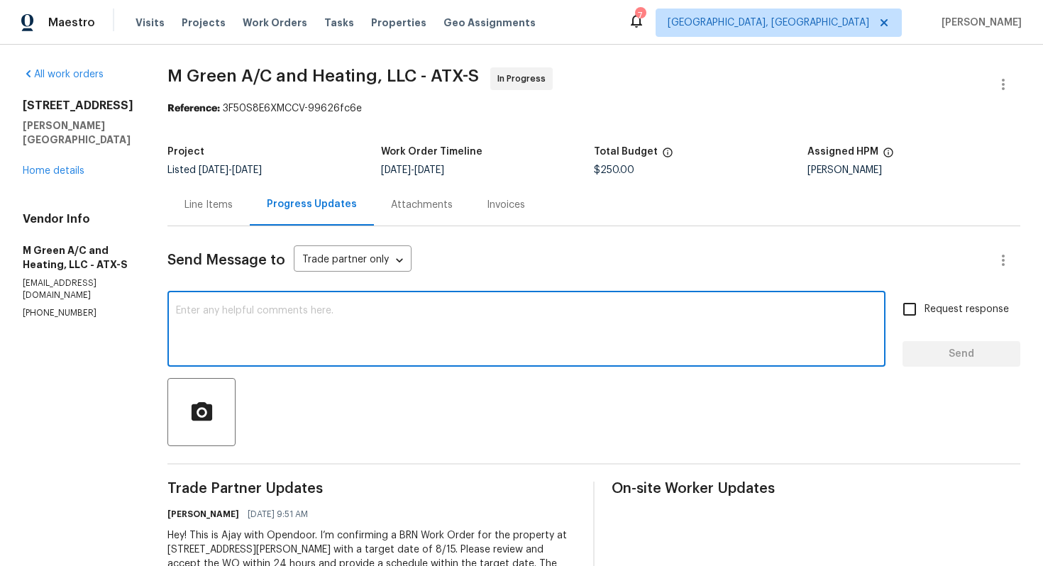
paste textarea "Thank you for accepting the WO! Could you please provide me with the scheduled …"
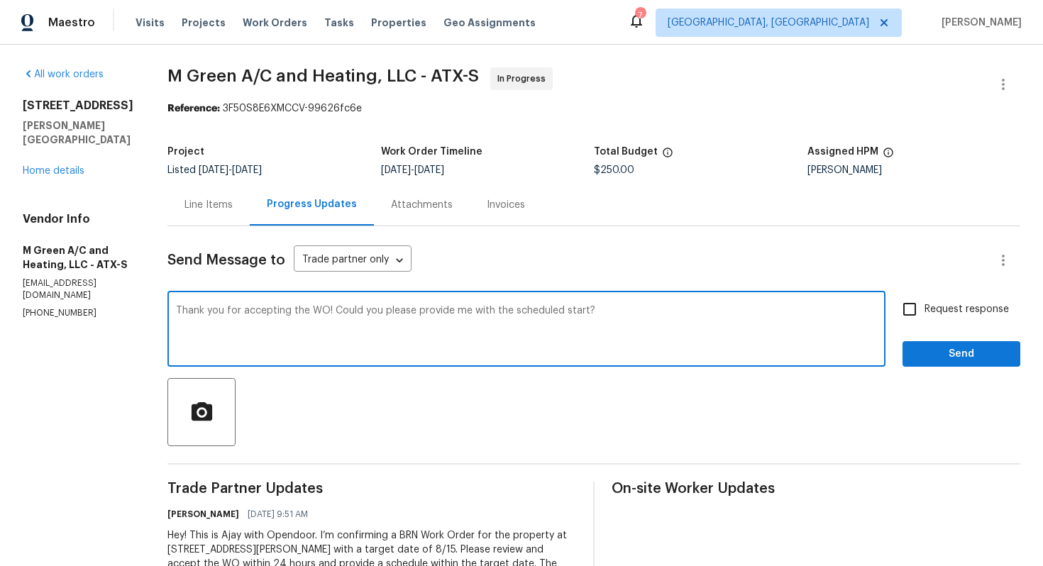
type textarea "Thank you for accepting the WO! Could you please provide me with the scheduled …"
click at [929, 319] on label "Request response" at bounding box center [952, 309] width 114 height 30
click at [924, 319] on input "Request response" at bounding box center [910, 309] width 30 height 30
checkbox input "true"
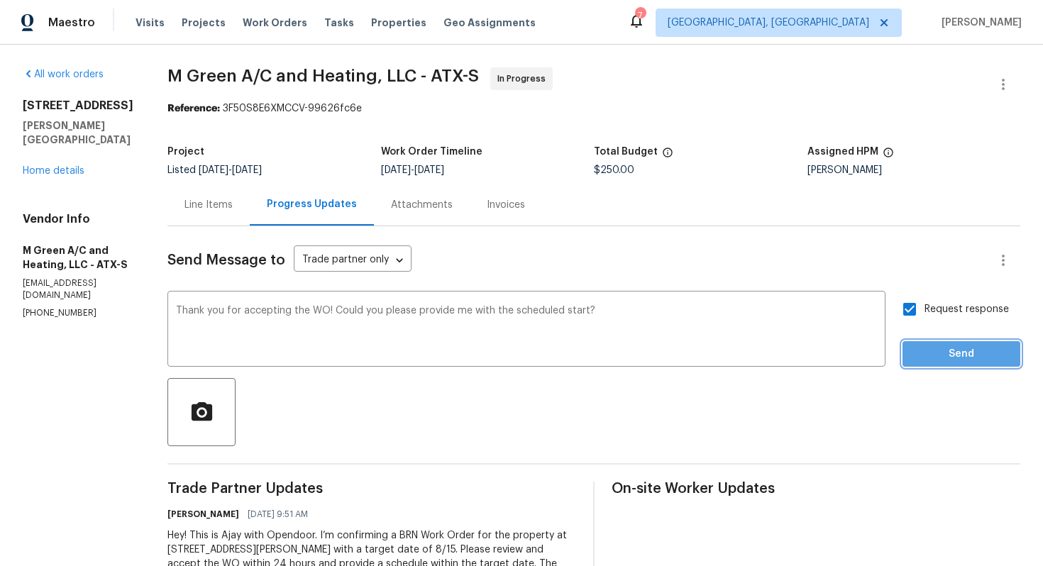
click at [933, 350] on span "Send" at bounding box center [961, 355] width 95 height 18
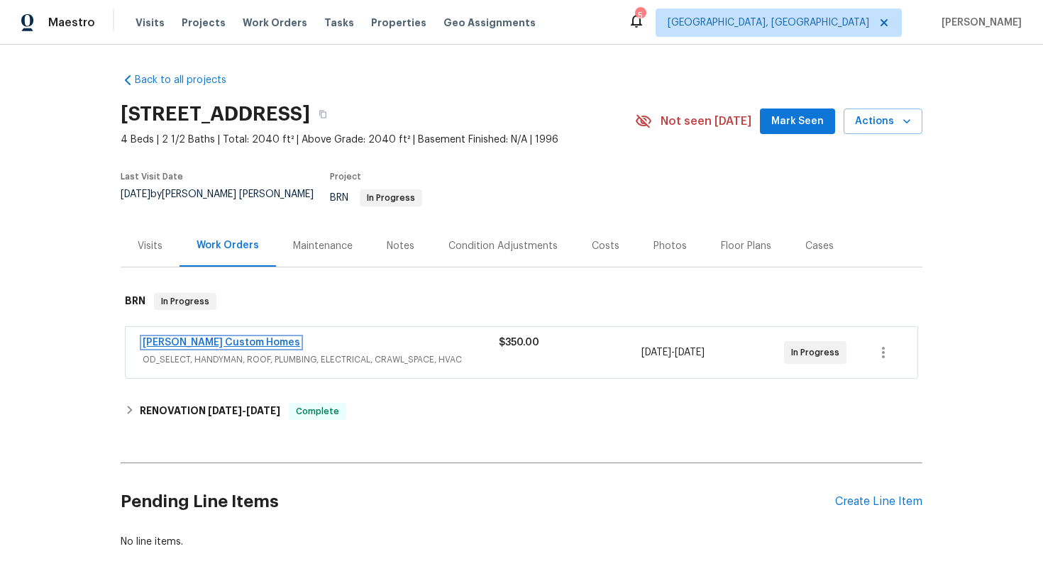
click at [214, 338] on link "[PERSON_NAME] Custom Homes" at bounding box center [222, 343] width 158 height 10
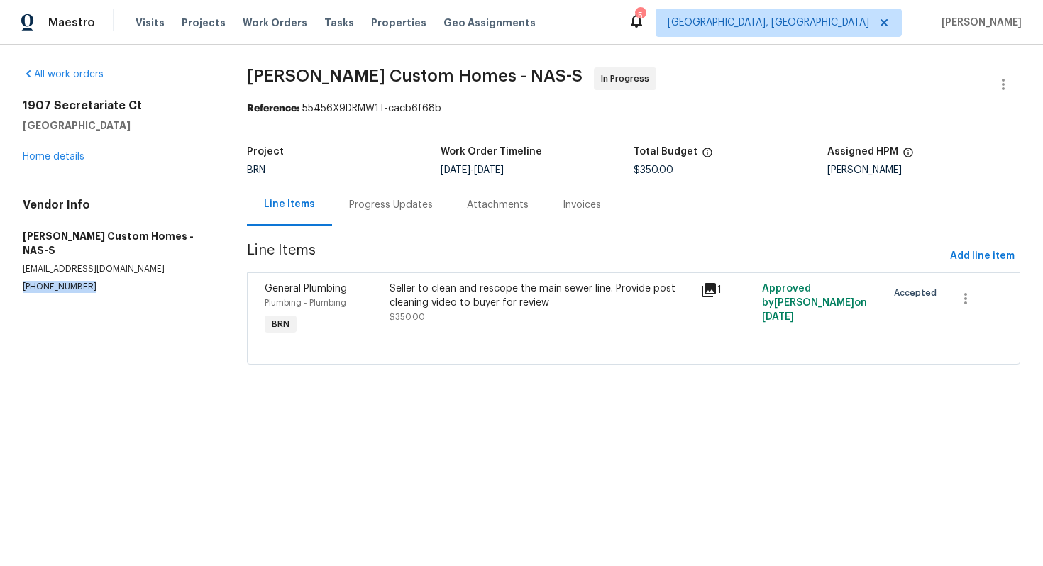
drag, startPoint x: 22, startPoint y: 270, endPoint x: 103, endPoint y: 271, distance: 80.9
click at [103, 271] on div "All work orders [STREET_ADDRESS] Home details Vendor Info [PERSON_NAME] Custom …" at bounding box center [521, 225] width 1043 height 360
copy p "(662) 544-0530"
drag, startPoint x: 23, startPoint y: 238, endPoint x: 128, endPoint y: 237, distance: 105.0
click at [128, 237] on h5 "Rappa Custom Homes - NAS-S" at bounding box center [118, 243] width 190 height 28
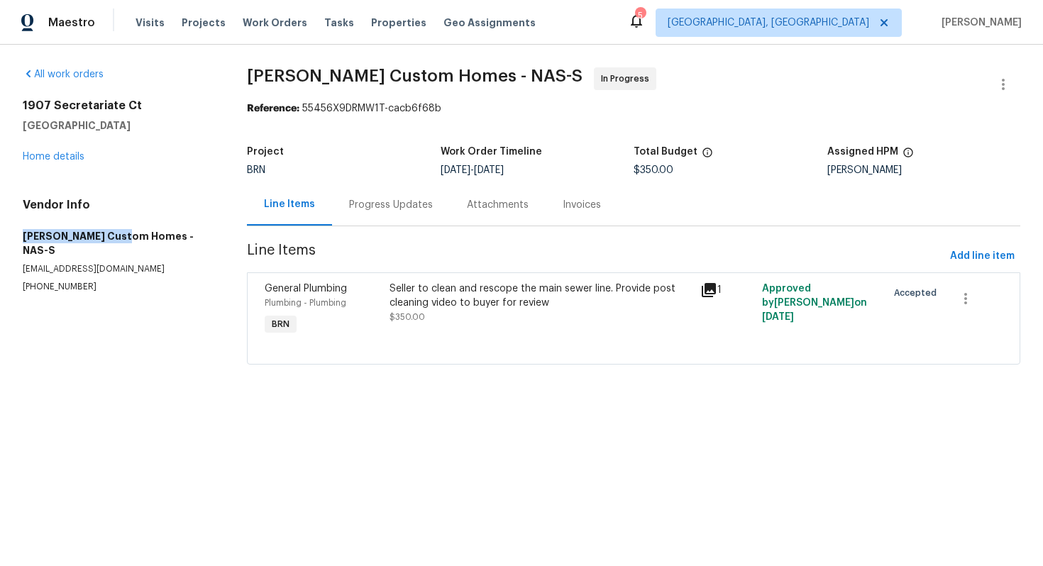
copy h5 "Rappa Custom Homes"
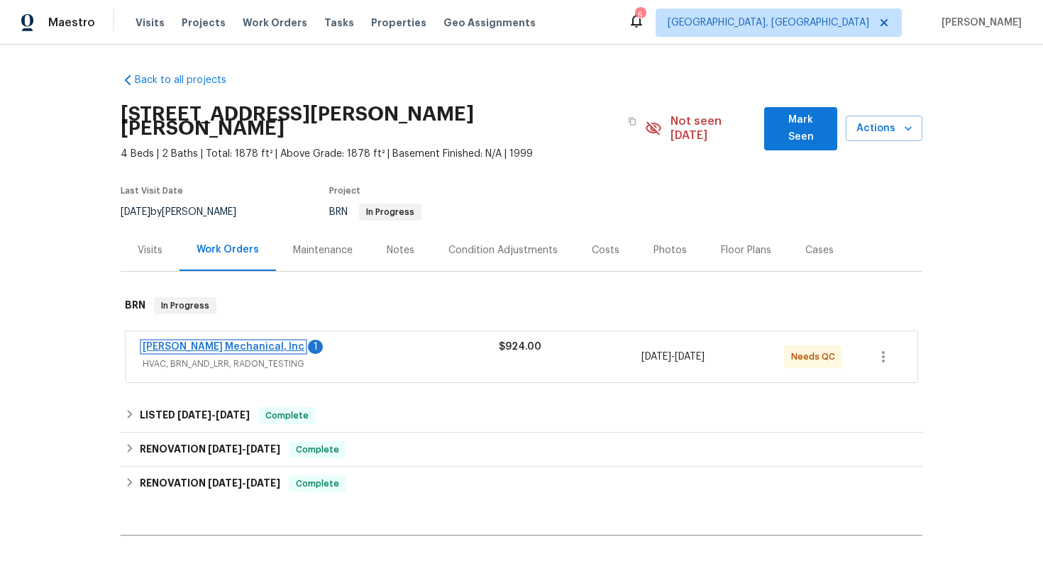
click at [240, 342] on link "[PERSON_NAME] Mechanical, Inc" at bounding box center [224, 347] width 162 height 10
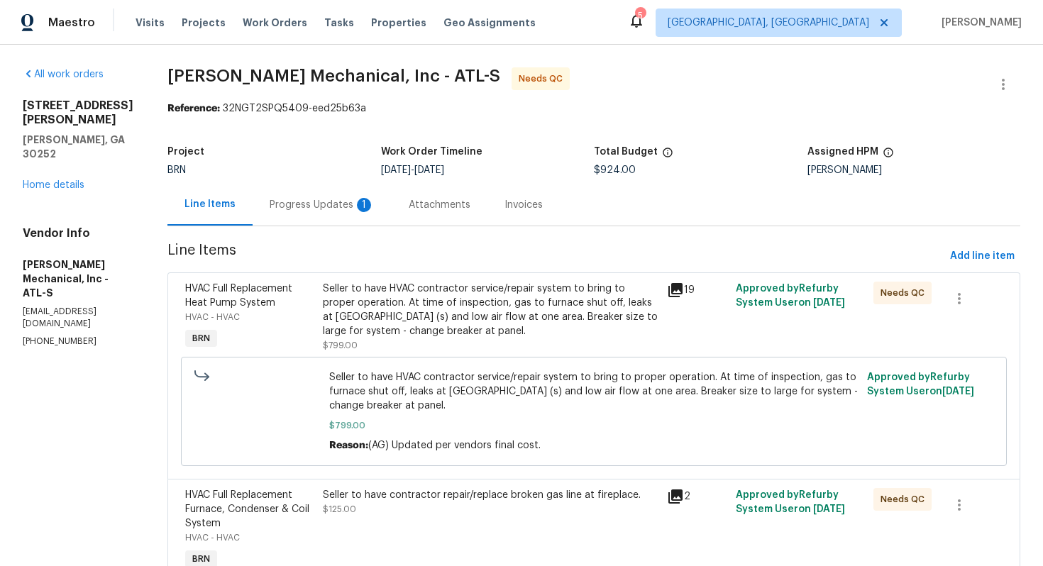
click at [355, 211] on div "Progress Updates 1" at bounding box center [322, 205] width 105 height 14
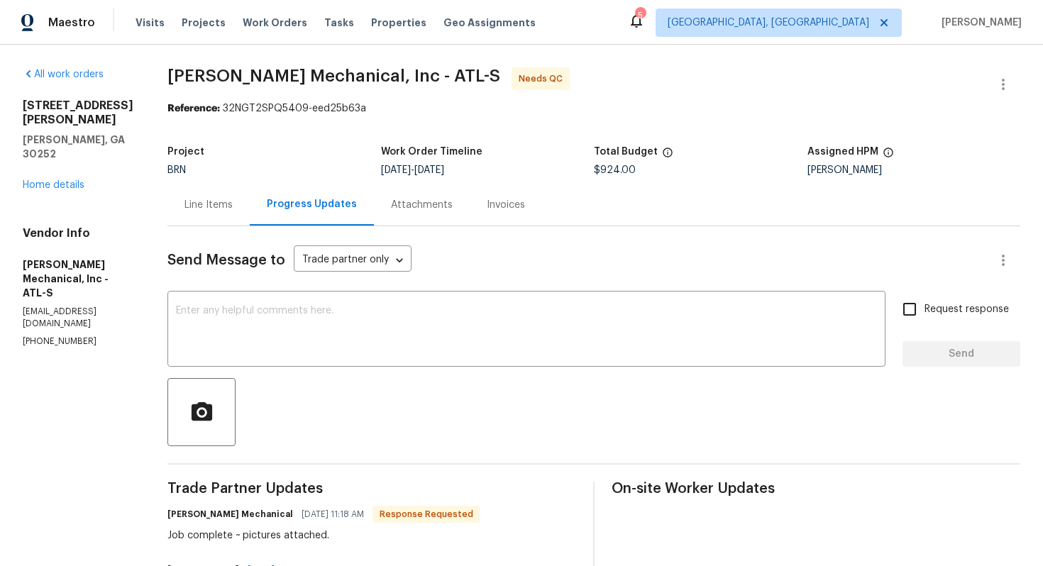
click at [241, 214] on div "Line Items" at bounding box center [208, 205] width 82 height 42
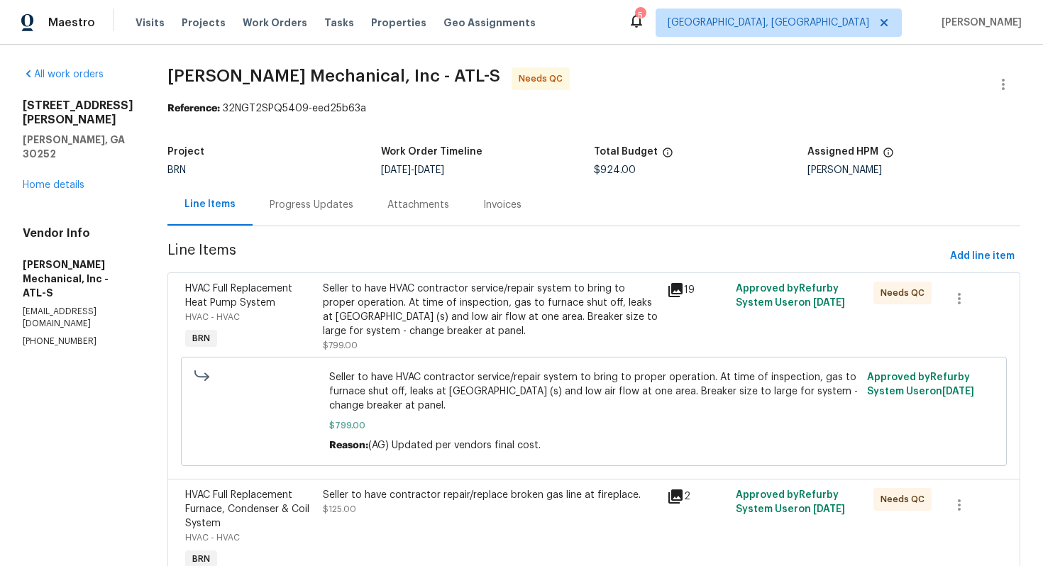
click at [366, 213] on div "Progress Updates" at bounding box center [312, 205] width 118 height 42
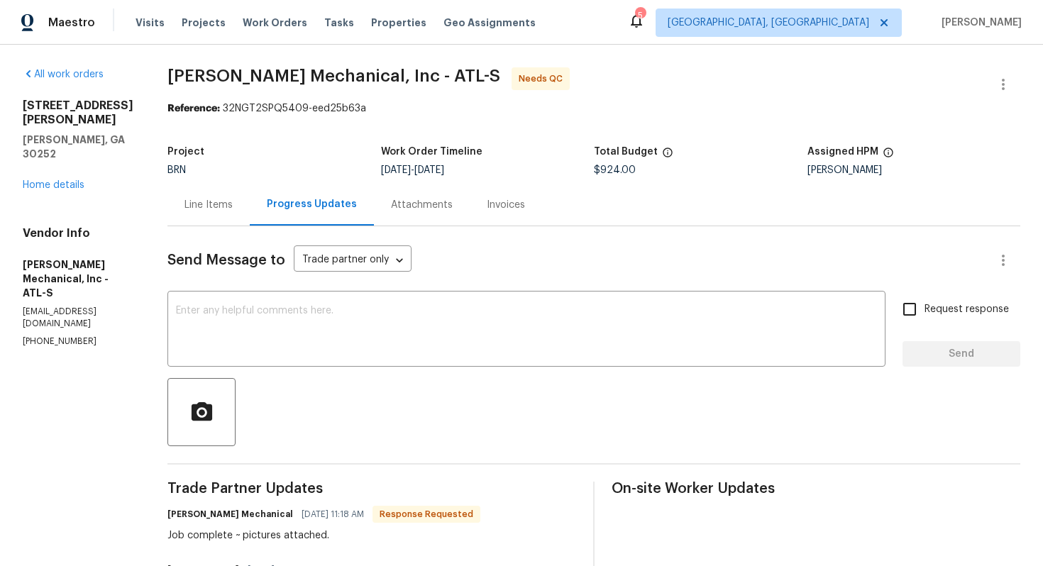
click at [221, 212] on div "Line Items" at bounding box center [208, 205] width 82 height 42
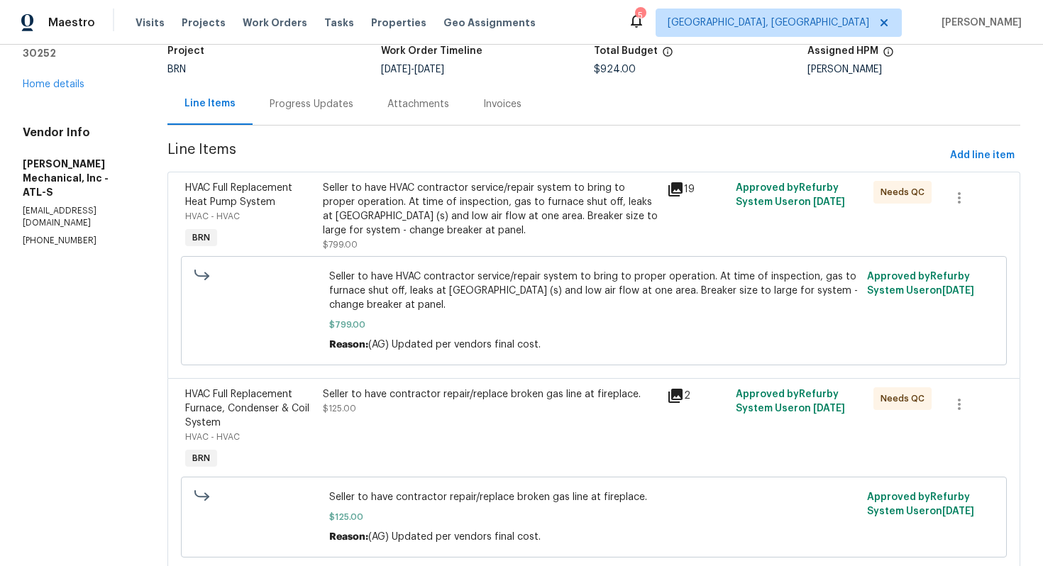
scroll to position [109, 0]
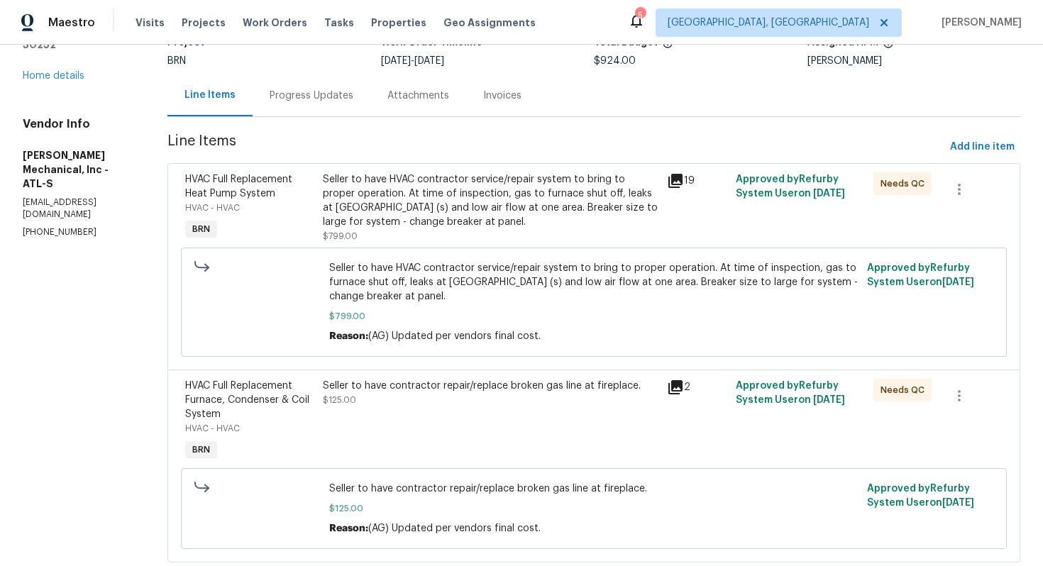
click at [516, 439] on div "Seller to have contractor repair/replace broken gas line at fireplace. $125.00" at bounding box center [491, 422] width 344 height 94
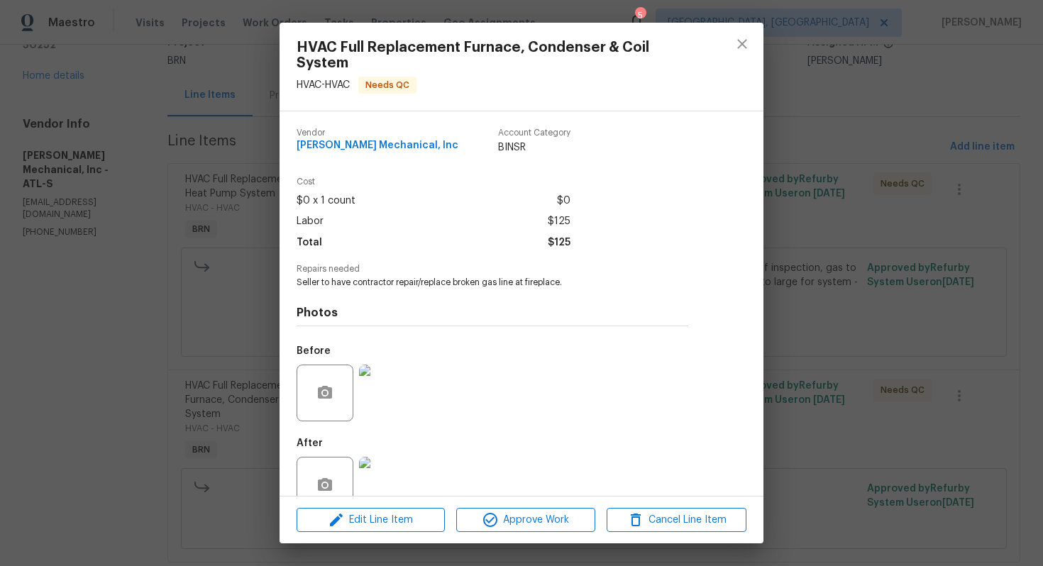
scroll to position [32, 0]
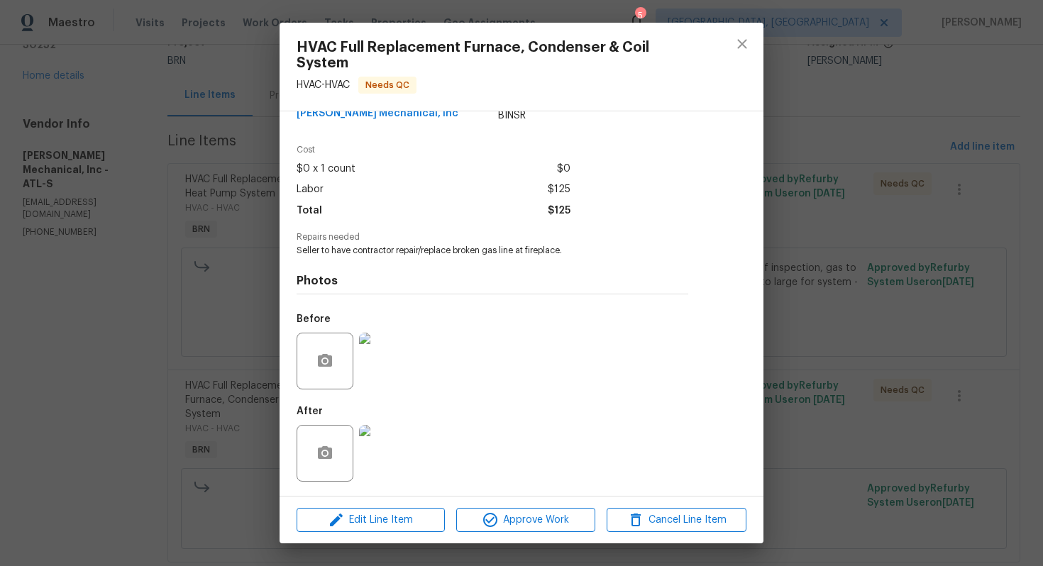
click at [408, 388] on img at bounding box center [387, 361] width 57 height 57
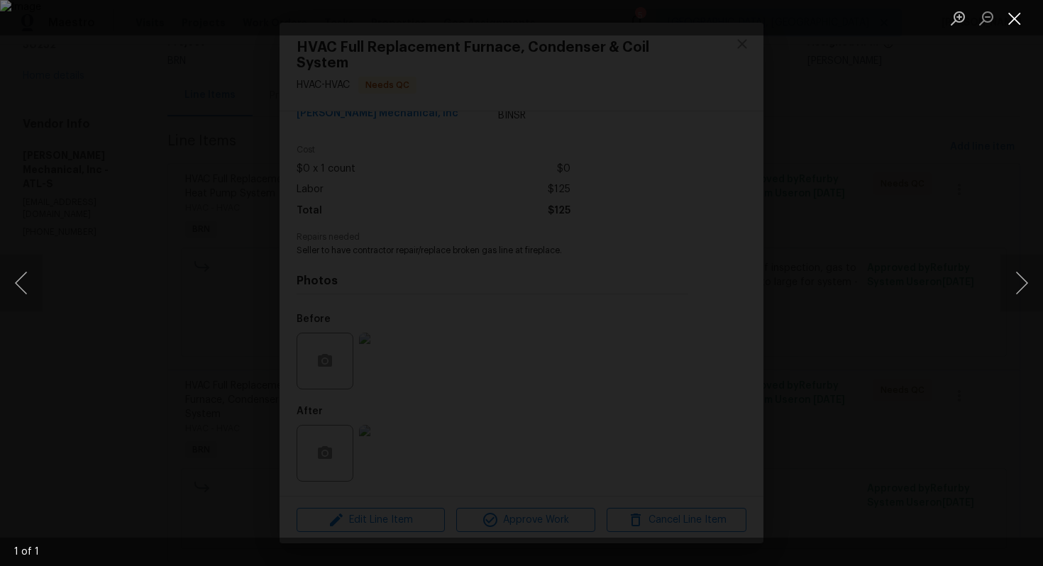
click at [1010, 22] on button "Close lightbox" at bounding box center [1014, 18] width 28 height 25
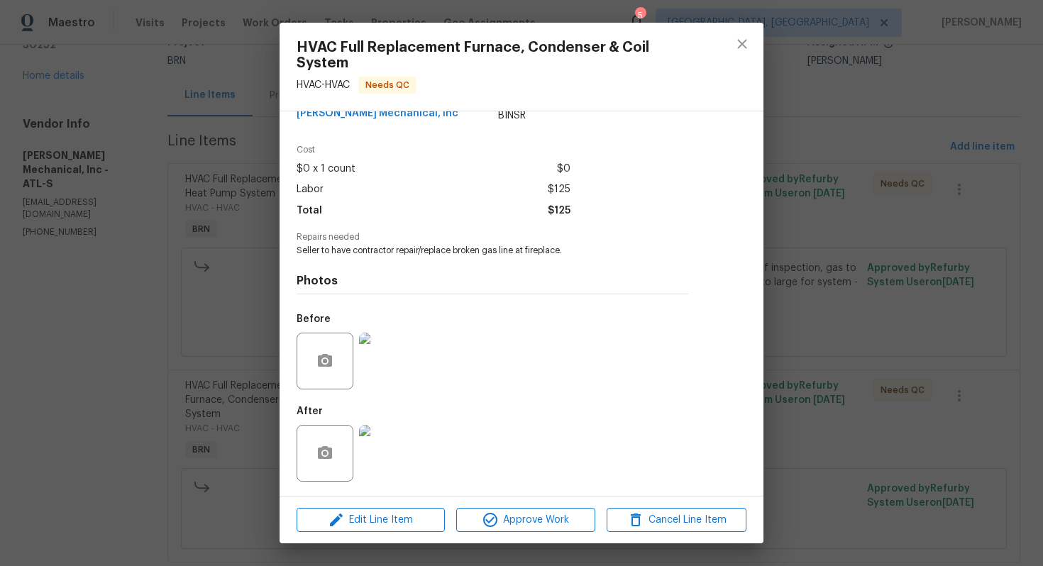
click at [404, 436] on img at bounding box center [387, 453] width 57 height 57
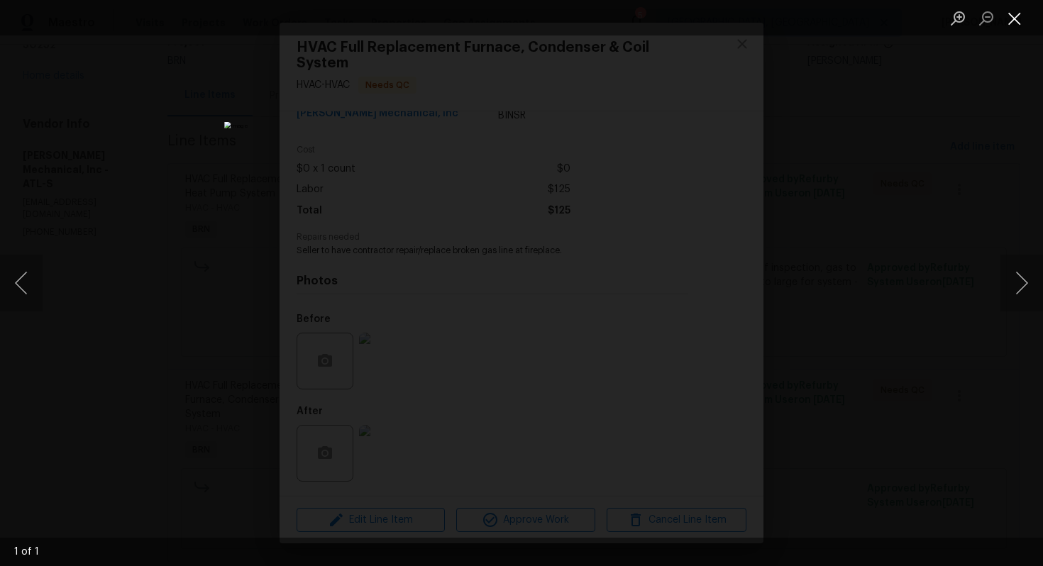
click at [1021, 21] on button "Close lightbox" at bounding box center [1014, 18] width 28 height 25
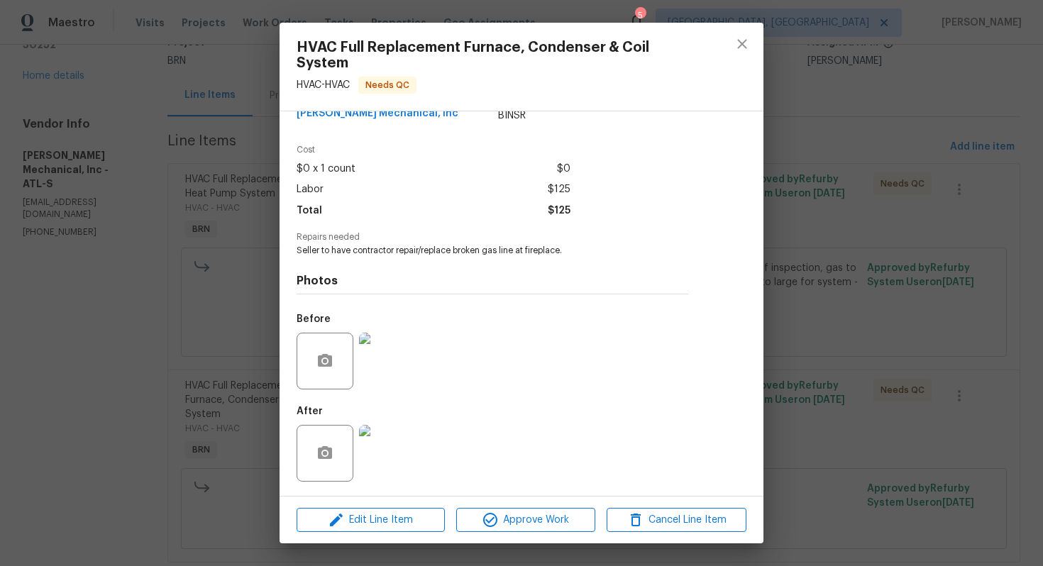
click at [381, 372] on img at bounding box center [387, 361] width 57 height 57
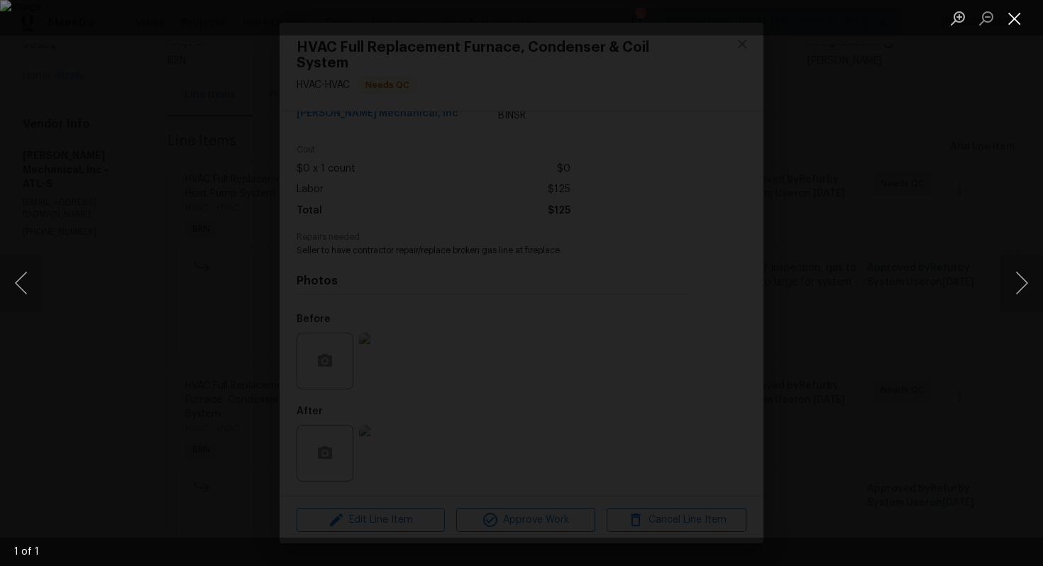
click at [1015, 19] on button "Close lightbox" at bounding box center [1014, 18] width 28 height 25
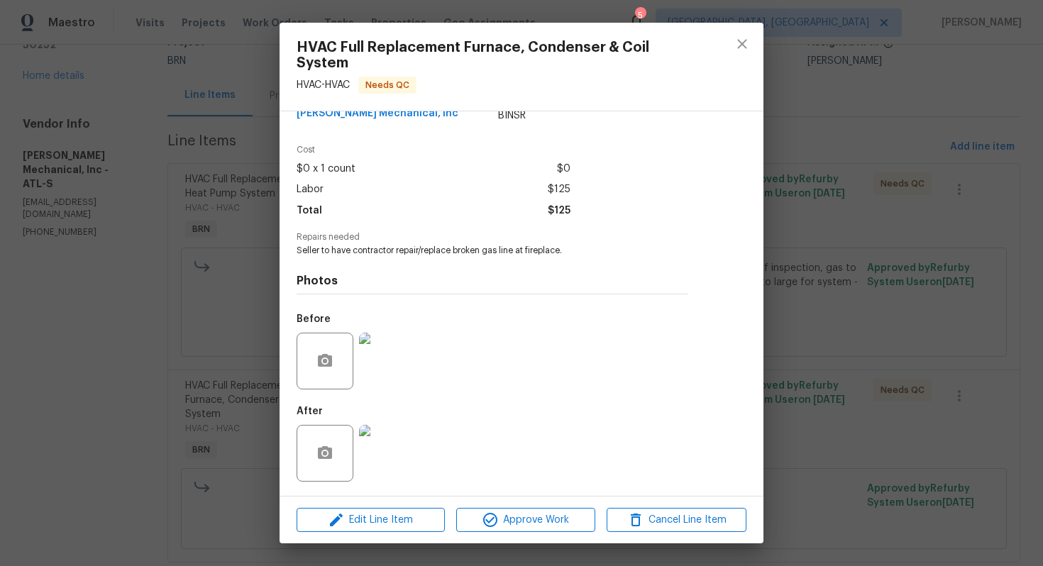
click at [721, 62] on div at bounding box center [742, 67] width 43 height 88
click at [729, 50] on button "close" at bounding box center [742, 44] width 34 height 34
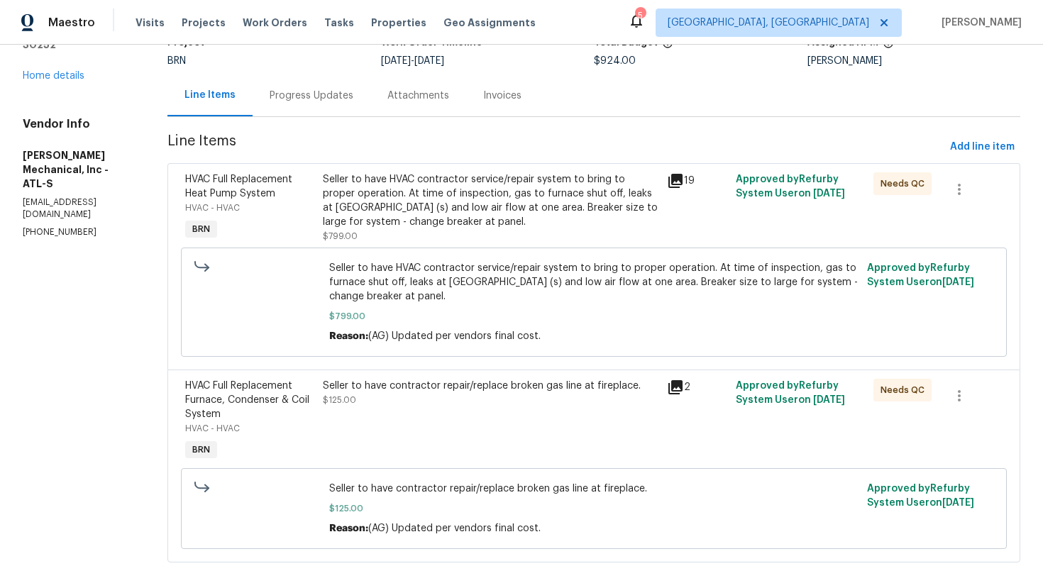
click at [483, 224] on div "Seller to have HVAC contractor service/repair system to bring to proper operati…" at bounding box center [491, 200] width 336 height 57
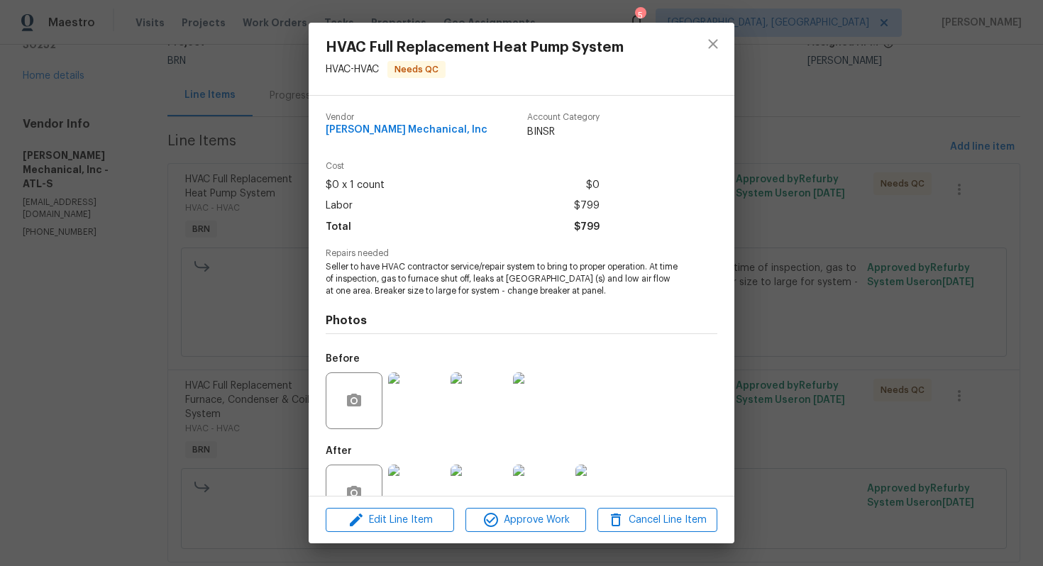
scroll to position [40, 0]
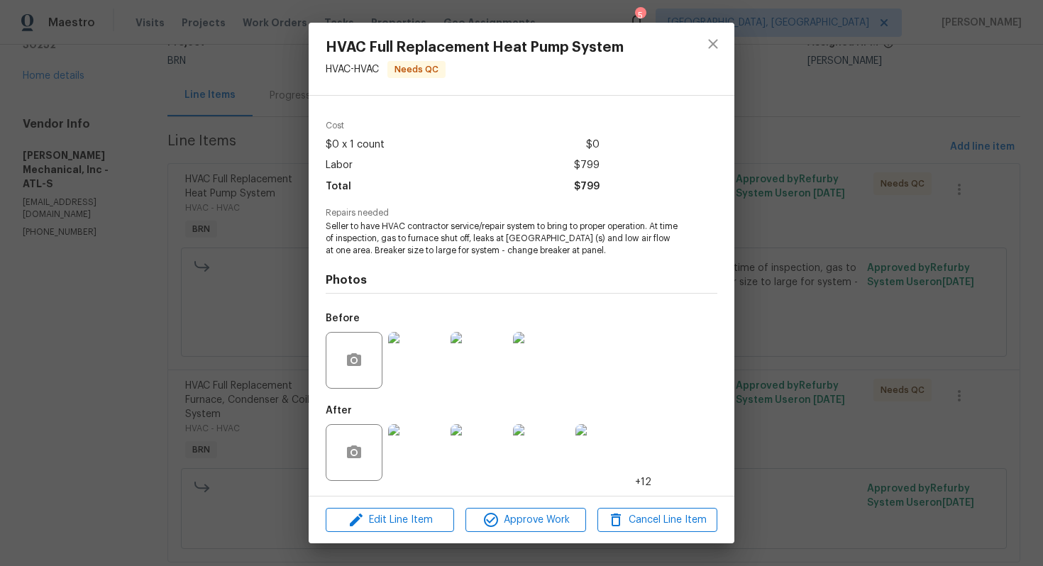
click at [410, 431] on img at bounding box center [416, 452] width 57 height 57
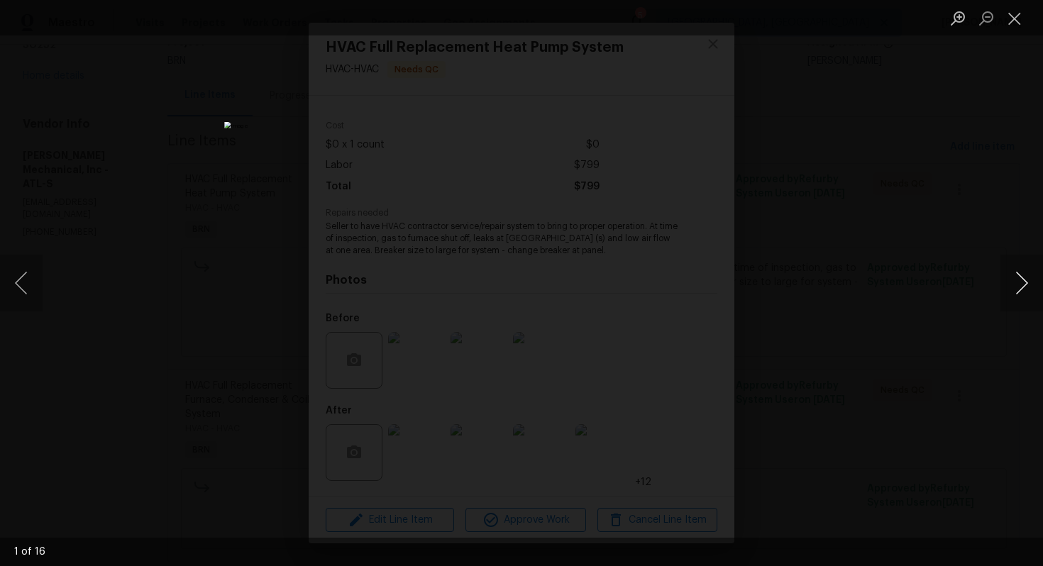
click at [1019, 283] on button "Next image" at bounding box center [1021, 283] width 43 height 57
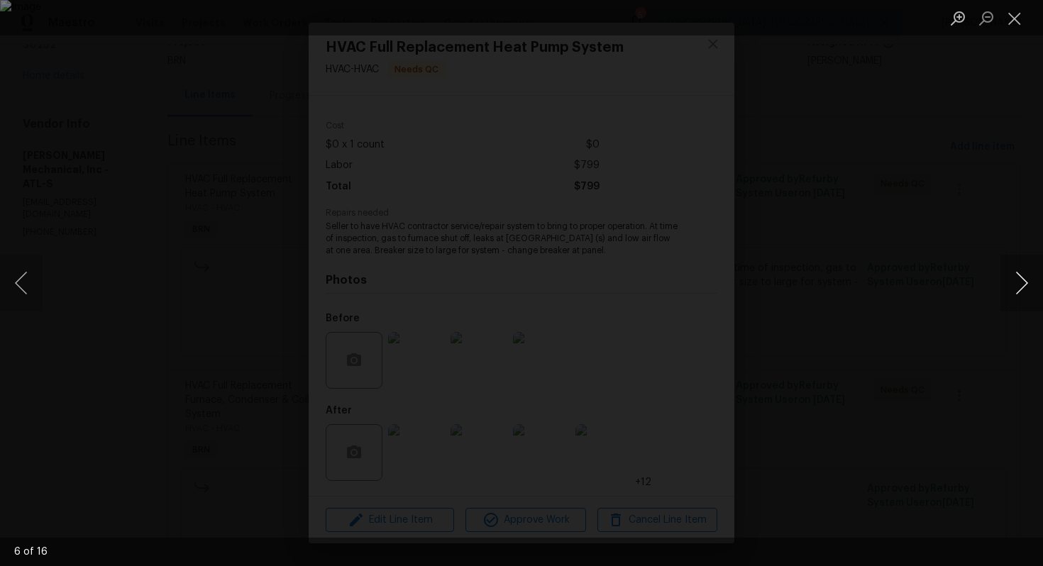
click at [1019, 283] on button "Next image" at bounding box center [1021, 283] width 43 height 57
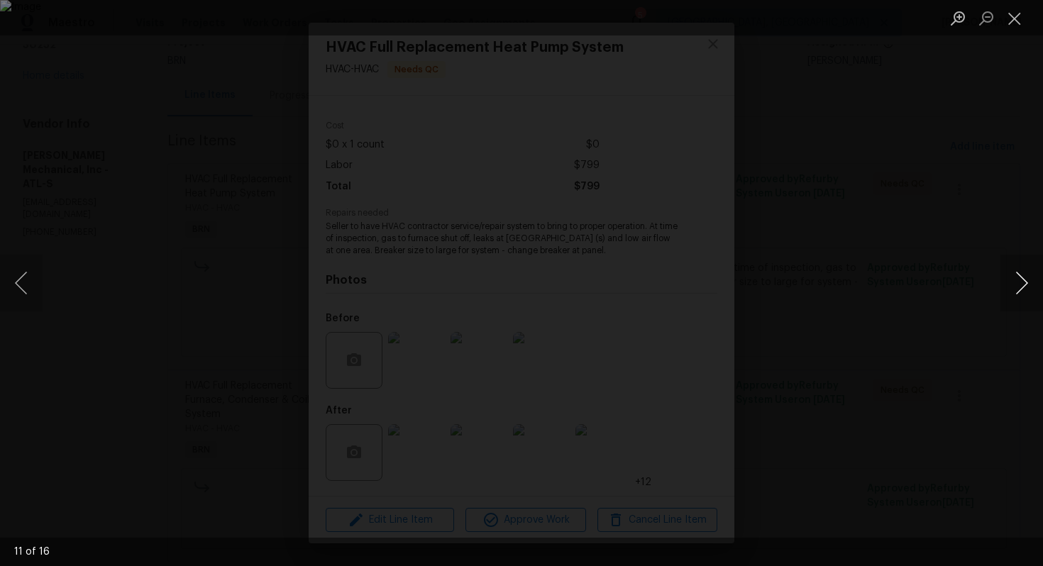
click at [1019, 283] on button "Next image" at bounding box center [1021, 283] width 43 height 57
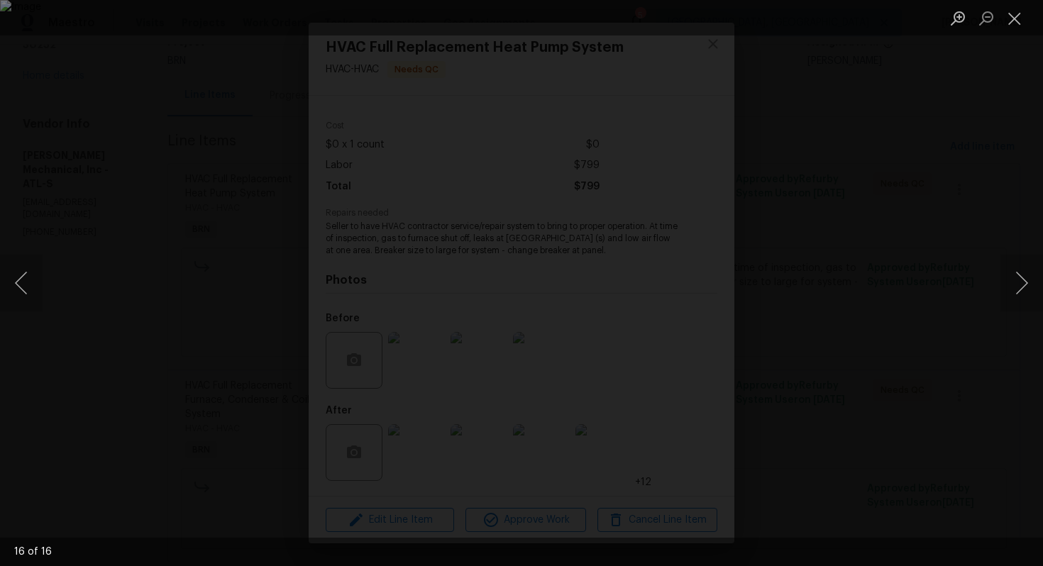
click at [549, 283] on img "Lightbox" at bounding box center [521, 283] width 1043 height 566
click at [1010, 289] on button "Next image" at bounding box center [1021, 283] width 43 height 57
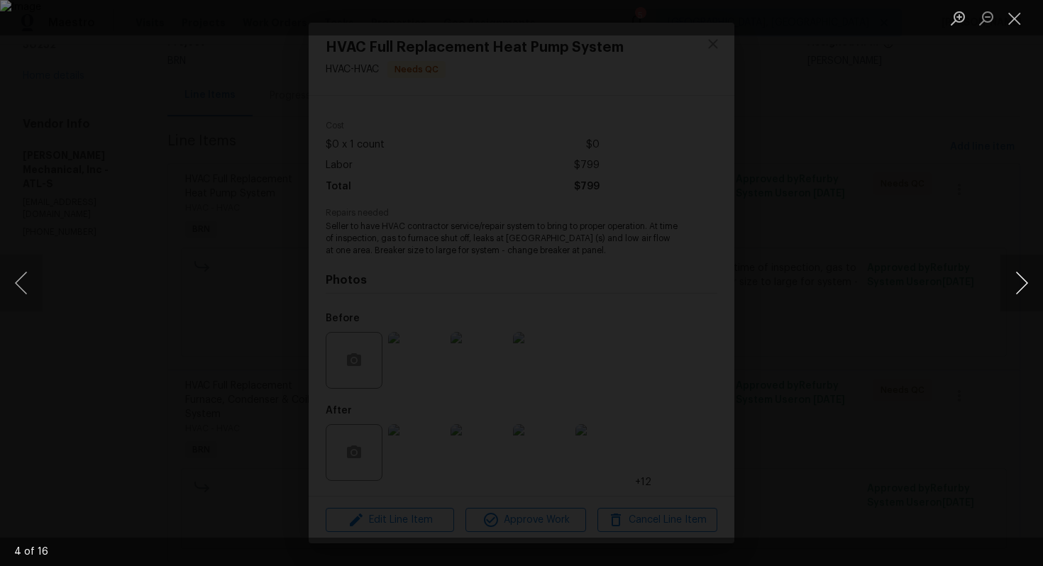
click at [1010, 289] on button "Next image" at bounding box center [1021, 283] width 43 height 57
click at [1018, 1] on li "Lightbox" at bounding box center [1014, 17] width 28 height 35
click at [1011, 11] on button "Close lightbox" at bounding box center [1014, 18] width 28 height 25
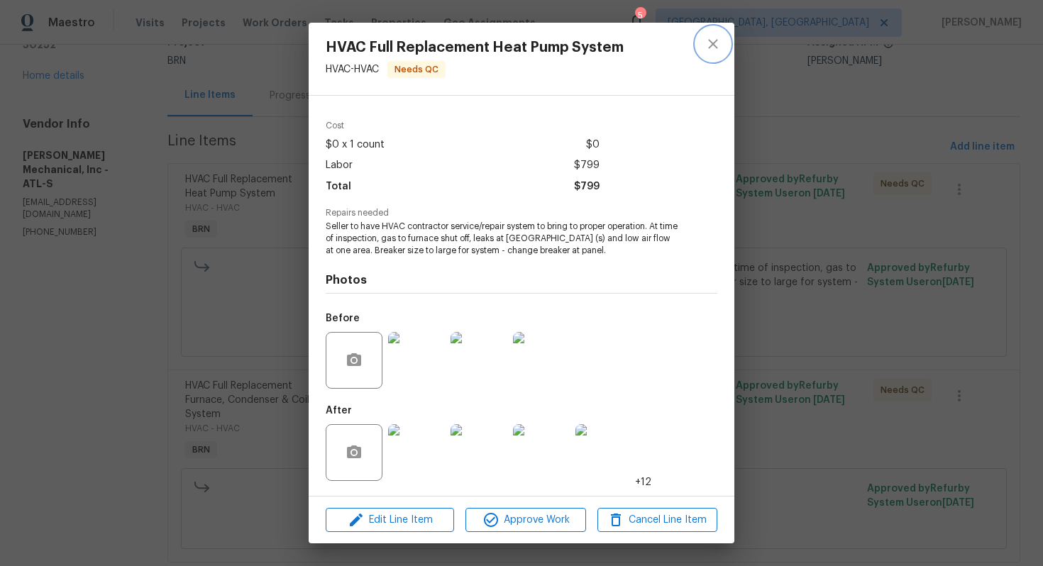
click at [717, 43] on icon "close" at bounding box center [713, 43] width 17 height 17
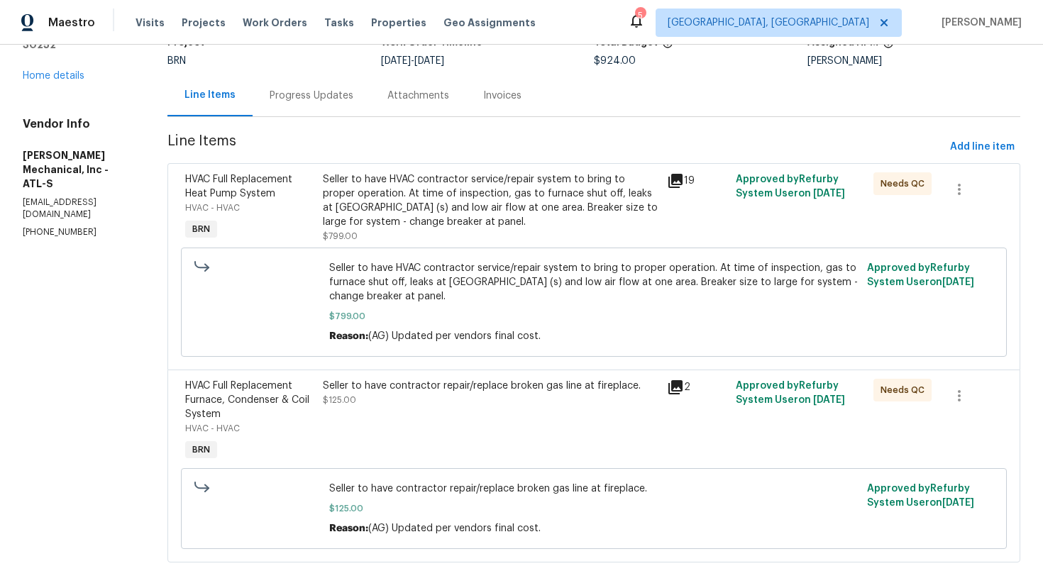
scroll to position [0, 0]
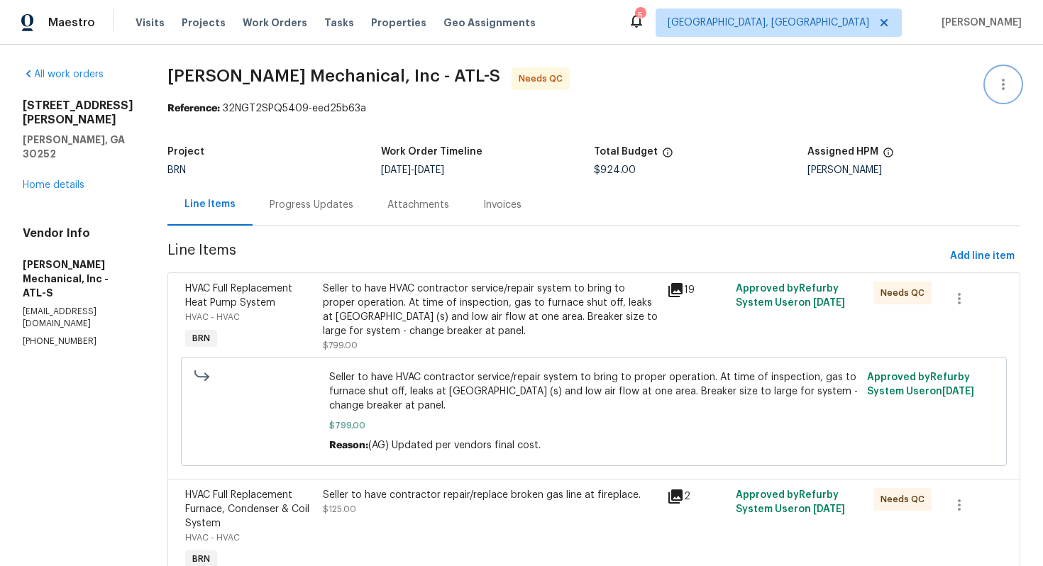
click at [998, 78] on icon "button" at bounding box center [1003, 84] width 17 height 17
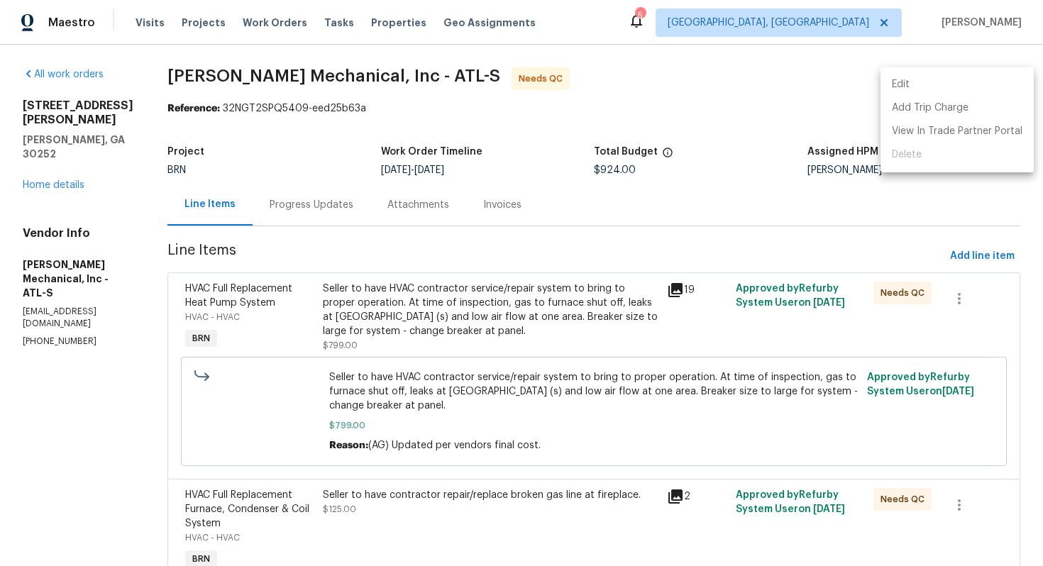
click at [991, 75] on li "Edit" at bounding box center [956, 84] width 153 height 23
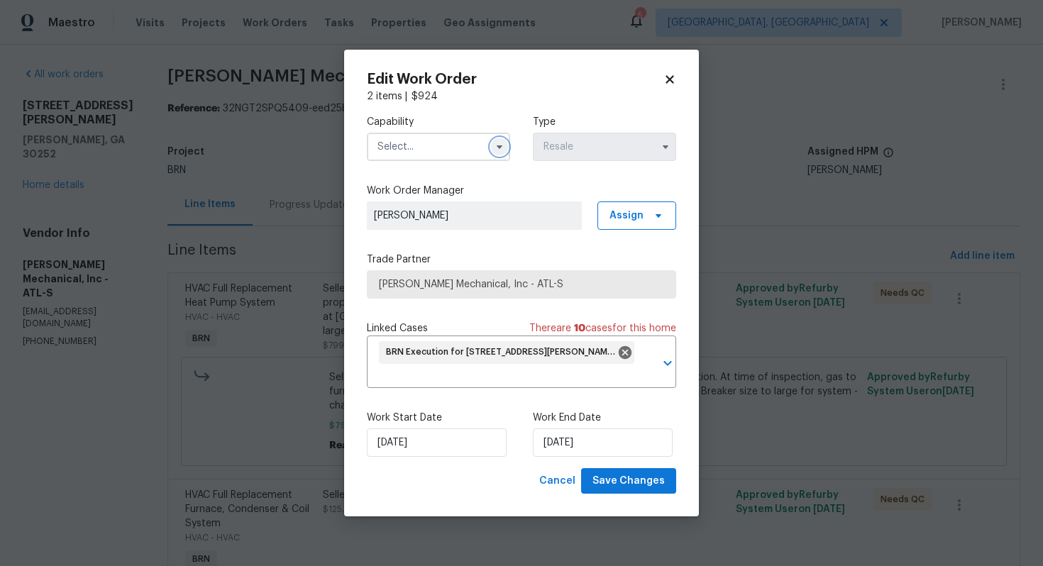
click at [504, 148] on icon "button" at bounding box center [499, 146] width 11 height 11
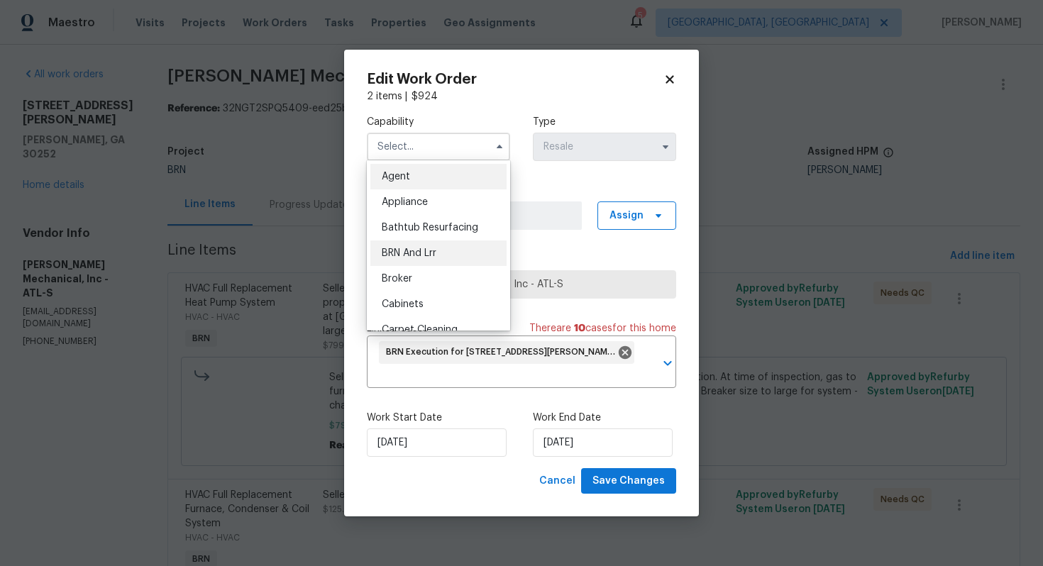
click at [448, 246] on div "BRN And Lrr" at bounding box center [438, 254] width 136 height 26
type input "BRN And Lrr"
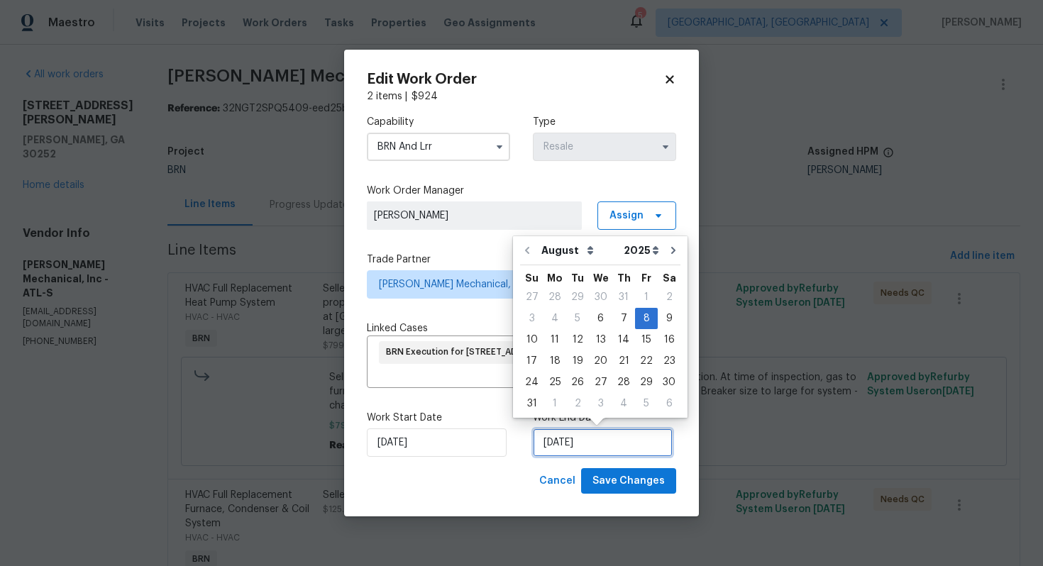
click at [556, 448] on input "8/8/2025" at bounding box center [603, 443] width 140 height 28
click at [592, 336] on div "13" at bounding box center [600, 340] width 23 height 20
type input "[DATE]"
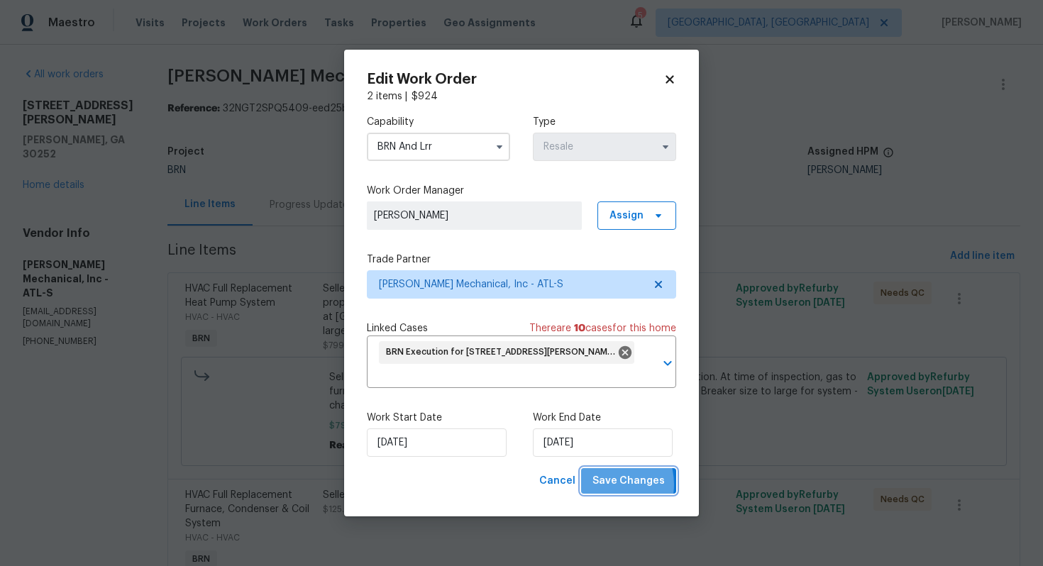
click at [608, 485] on span "Save Changes" at bounding box center [628, 482] width 72 height 18
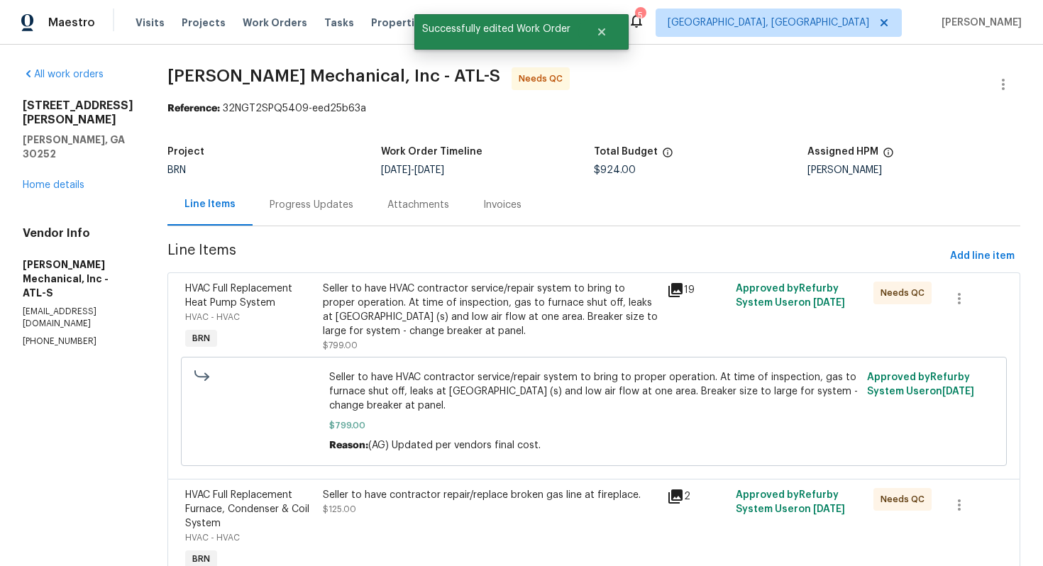
click at [305, 209] on div "Progress Updates" at bounding box center [312, 205] width 84 height 14
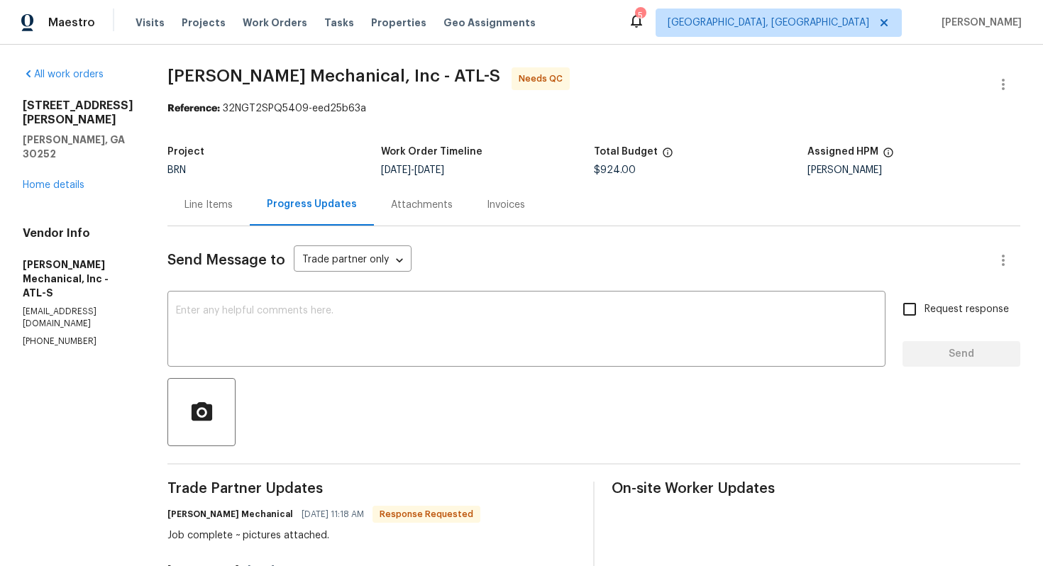
click at [226, 213] on div "Line Items" at bounding box center [208, 205] width 82 height 42
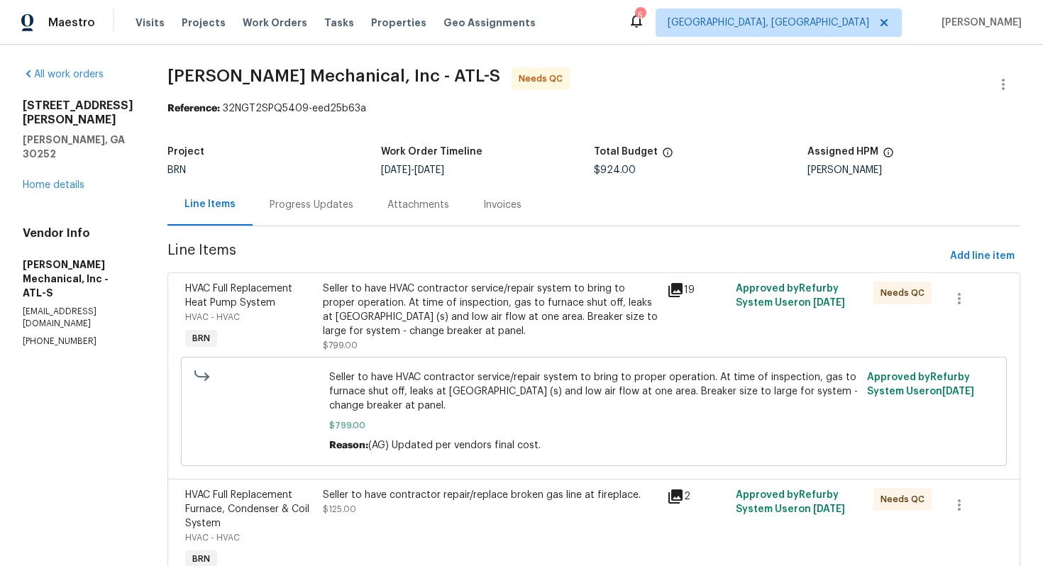
click at [346, 223] on div "Progress Updates" at bounding box center [312, 205] width 118 height 42
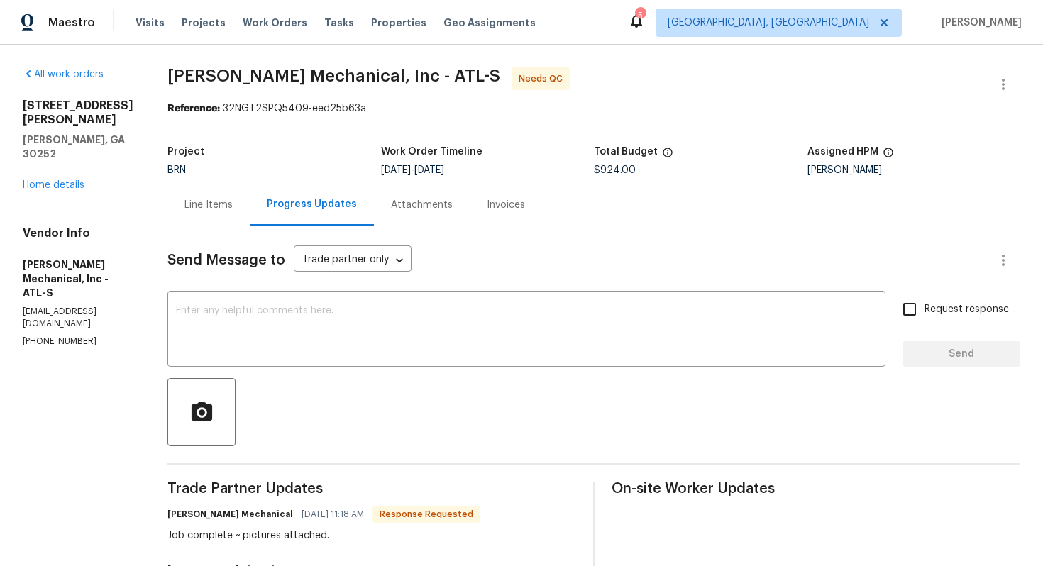
click at [231, 209] on div "Line Items" at bounding box center [208, 205] width 48 height 14
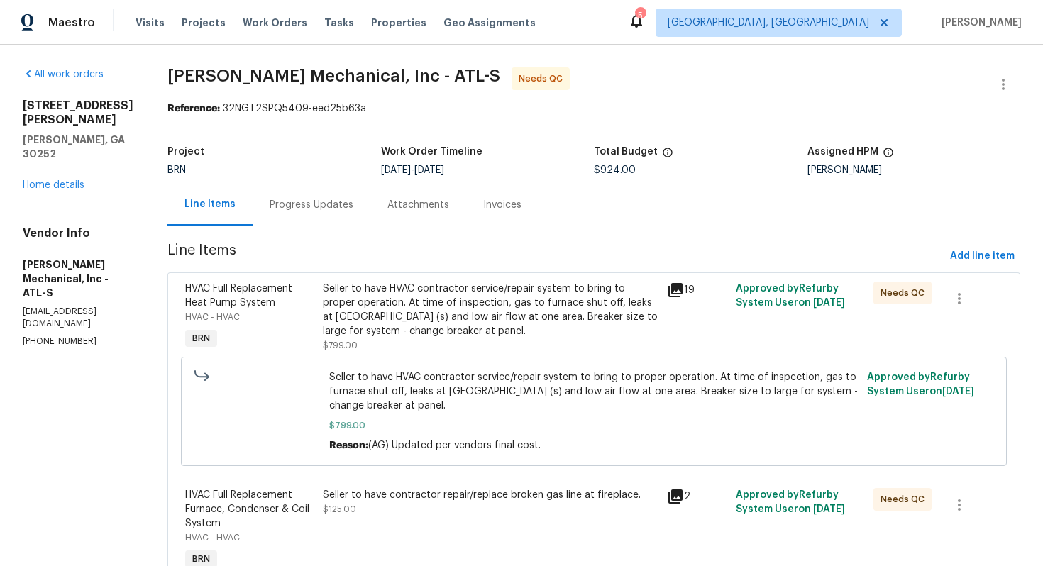
click at [501, 314] on div "Seller to have HVAC contractor service/repair system to bring to proper operati…" at bounding box center [491, 310] width 336 height 57
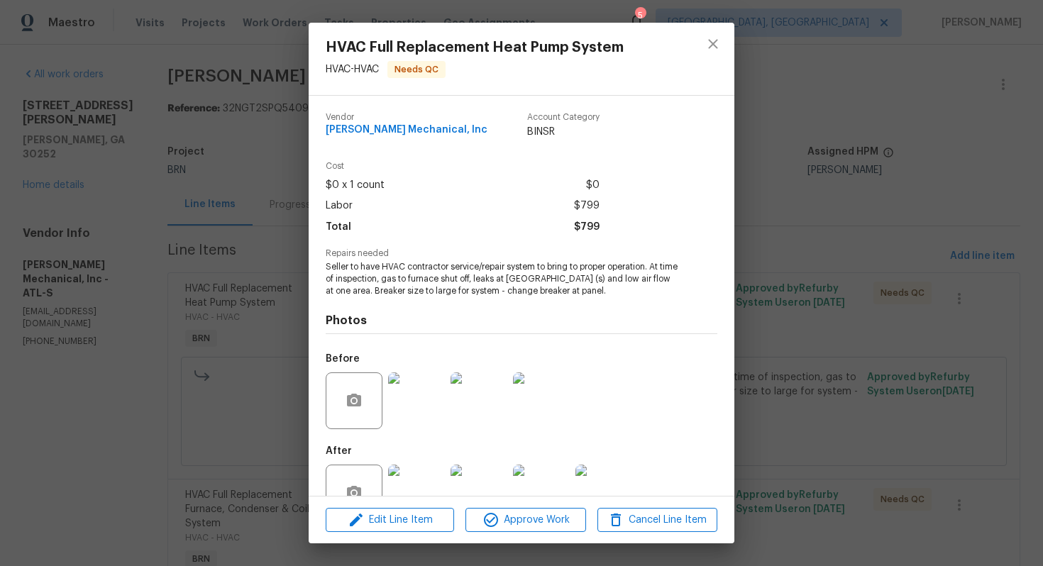
scroll to position [40, 0]
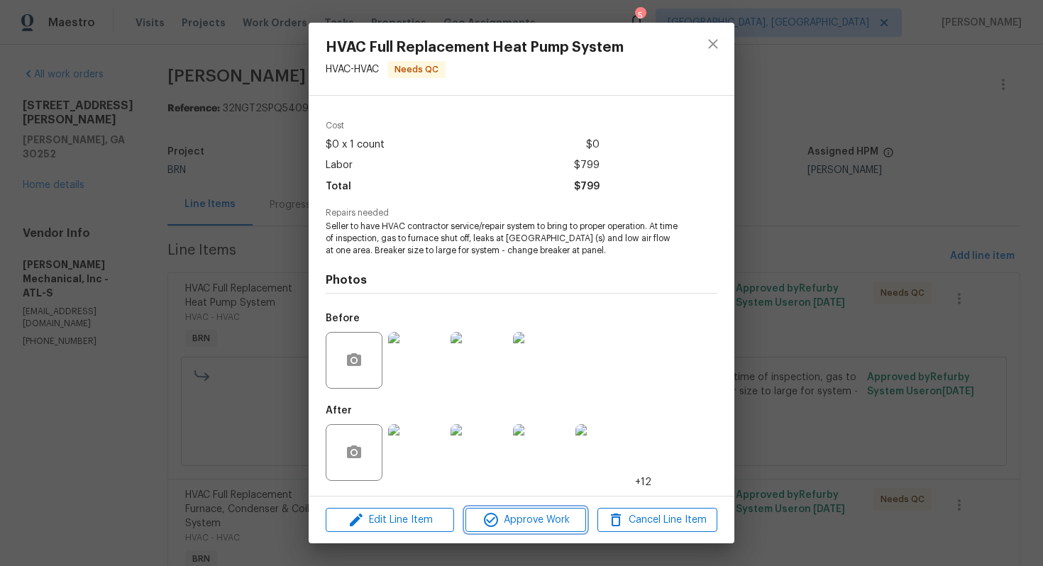
click at [536, 530] on button "Approve Work" at bounding box center [525, 520] width 120 height 25
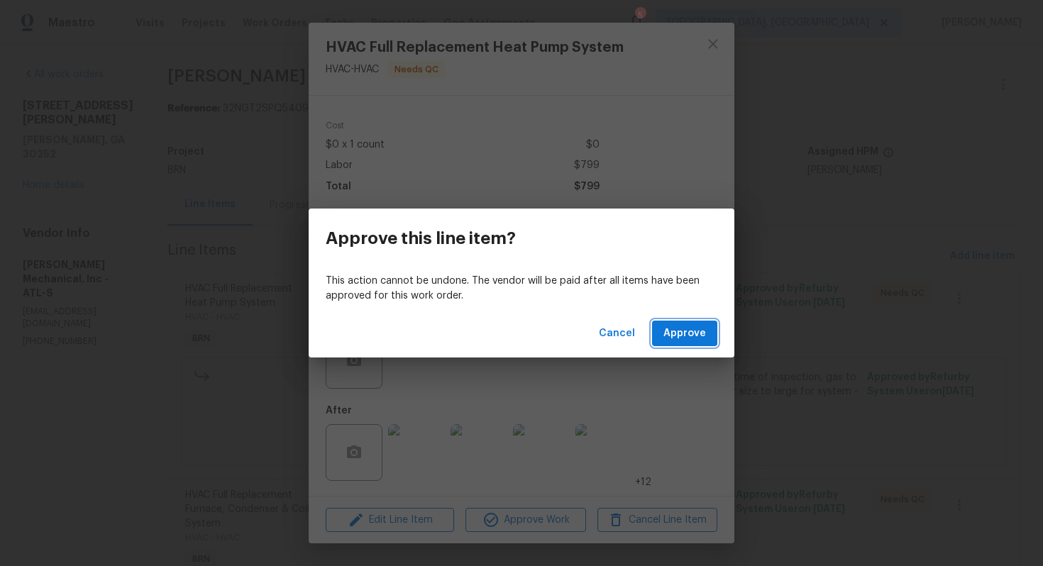
click at [683, 327] on span "Approve" at bounding box center [684, 334] width 43 height 18
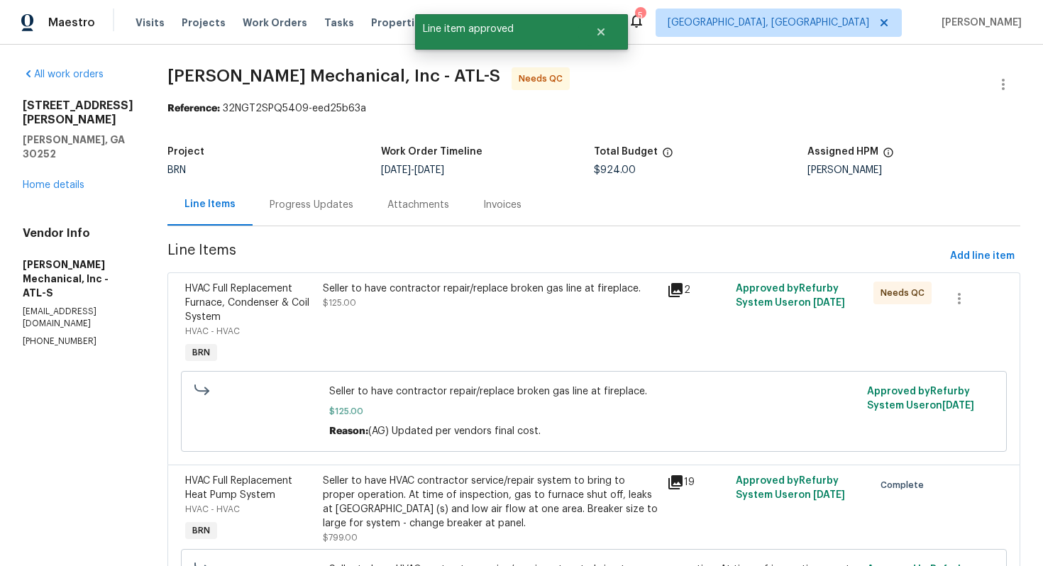
scroll to position [147, 0]
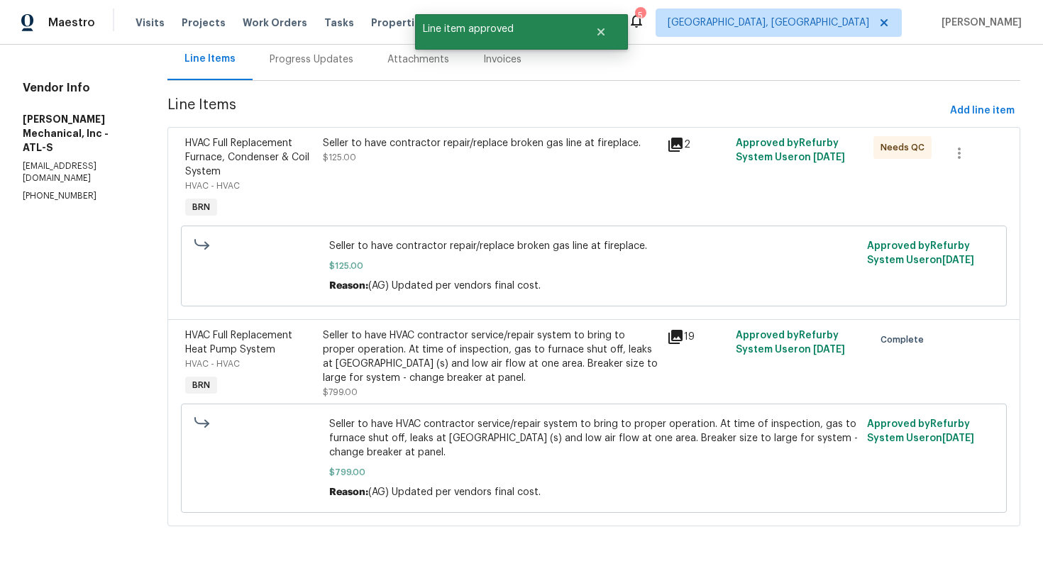
click at [474, 205] on div "Seller to have contractor repair/replace broken gas line at fireplace. $125.00" at bounding box center [491, 179] width 344 height 94
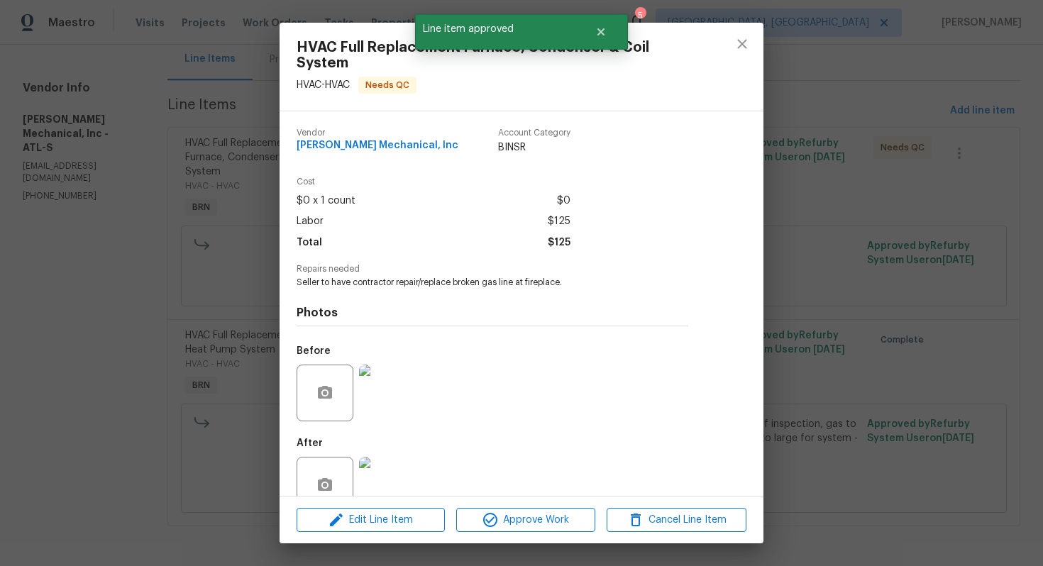
scroll to position [32, 0]
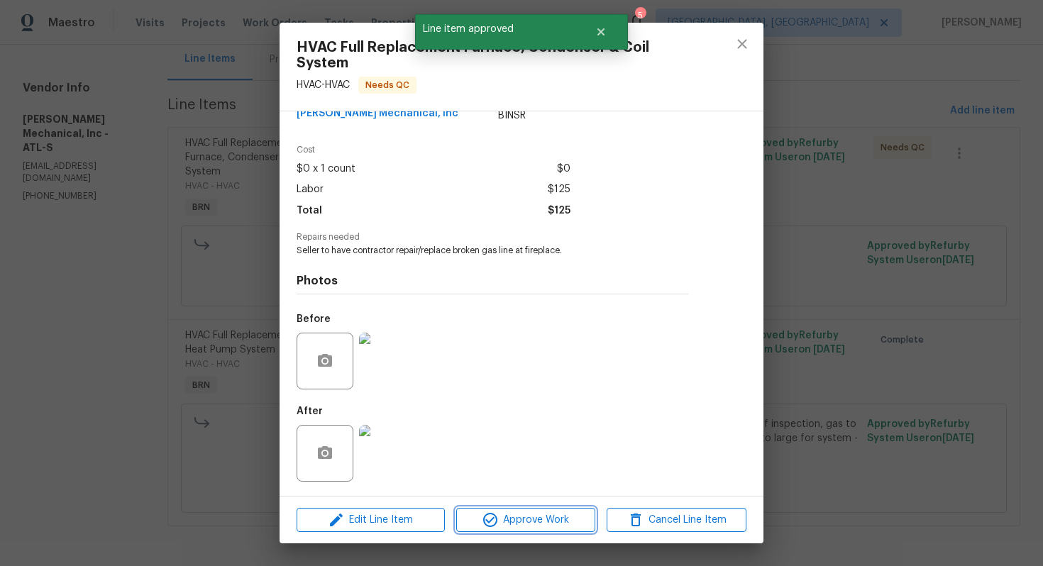
click at [513, 514] on span "Approve Work" at bounding box center [525, 521] width 131 height 18
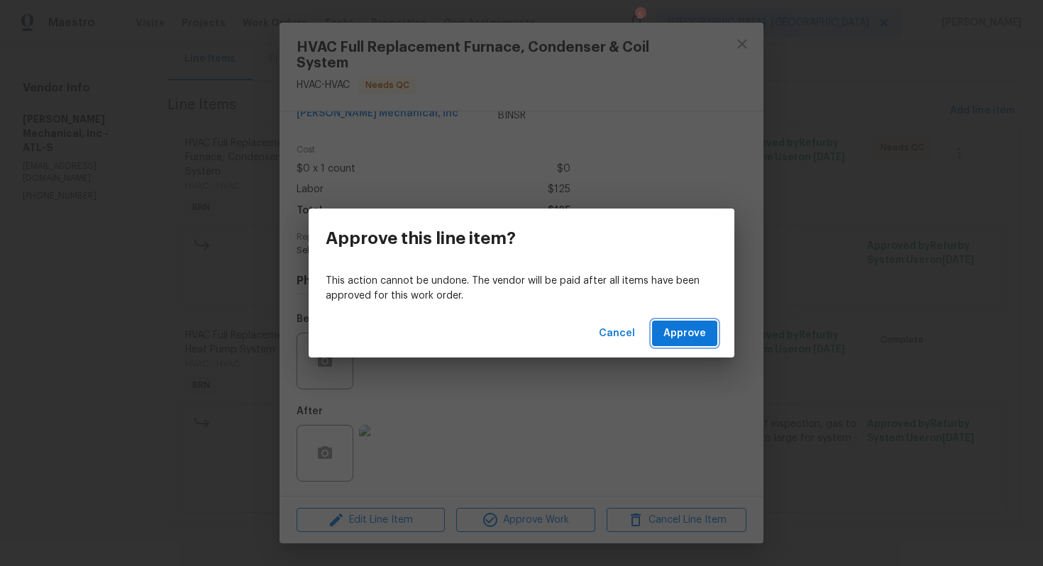
click at [682, 325] on span "Approve" at bounding box center [684, 334] width 43 height 18
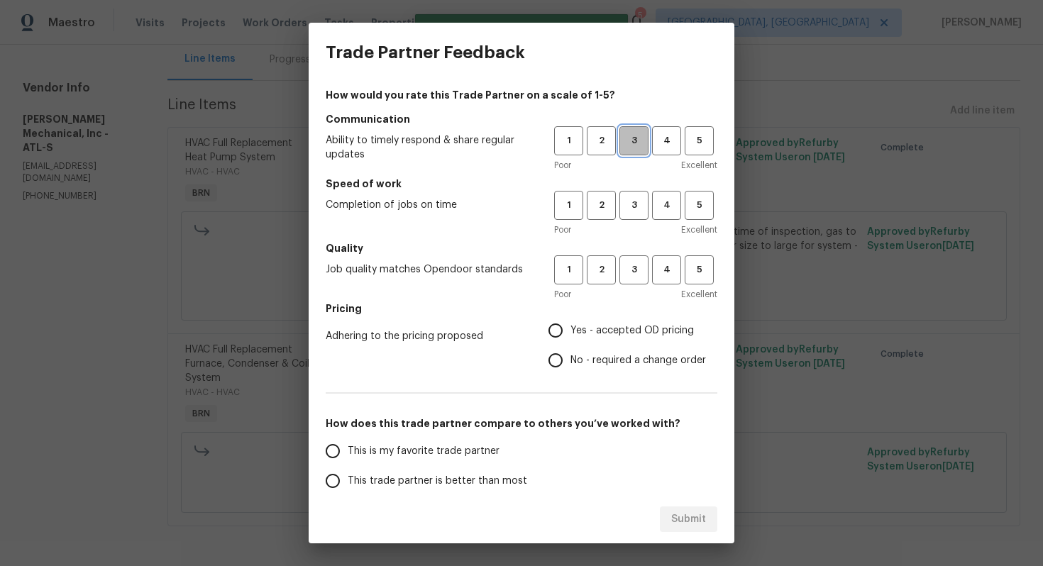
click at [631, 145] on span "3" at bounding box center [634, 141] width 26 height 16
click at [631, 201] on span "3" at bounding box center [634, 205] width 26 height 16
click at [635, 277] on span "3" at bounding box center [634, 270] width 26 height 16
click at [570, 351] on input "No - required a change order" at bounding box center [556, 361] width 30 height 30
radio input "true"
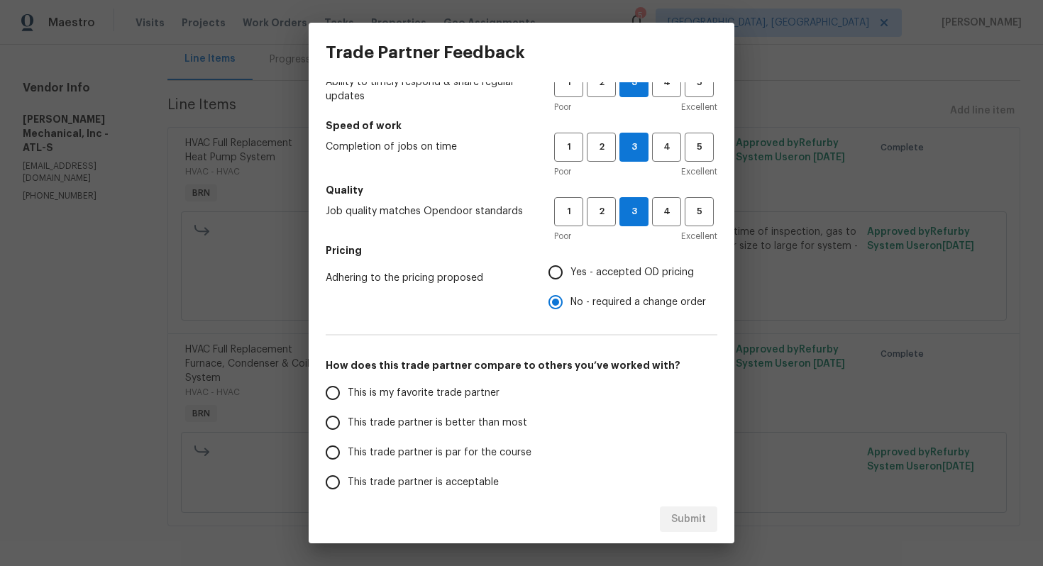
scroll to position [84, 0]
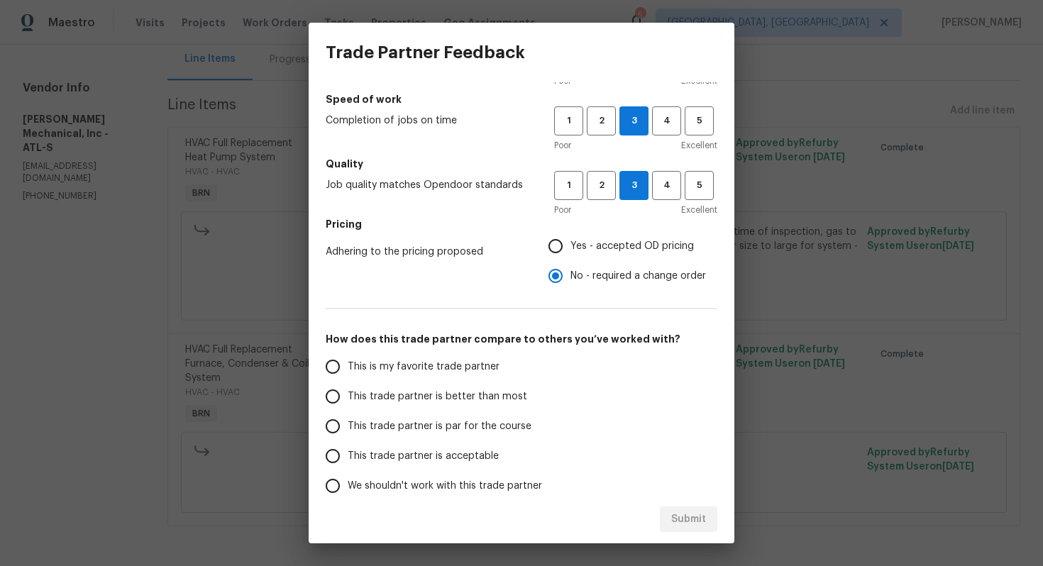
click at [414, 421] on span "This trade partner is par for the course" at bounding box center [440, 426] width 184 height 15
click at [348, 421] on input "This trade partner is par for the course" at bounding box center [333, 426] width 30 height 30
click at [668, 509] on button "Submit" at bounding box center [688, 520] width 57 height 26
radio input "true"
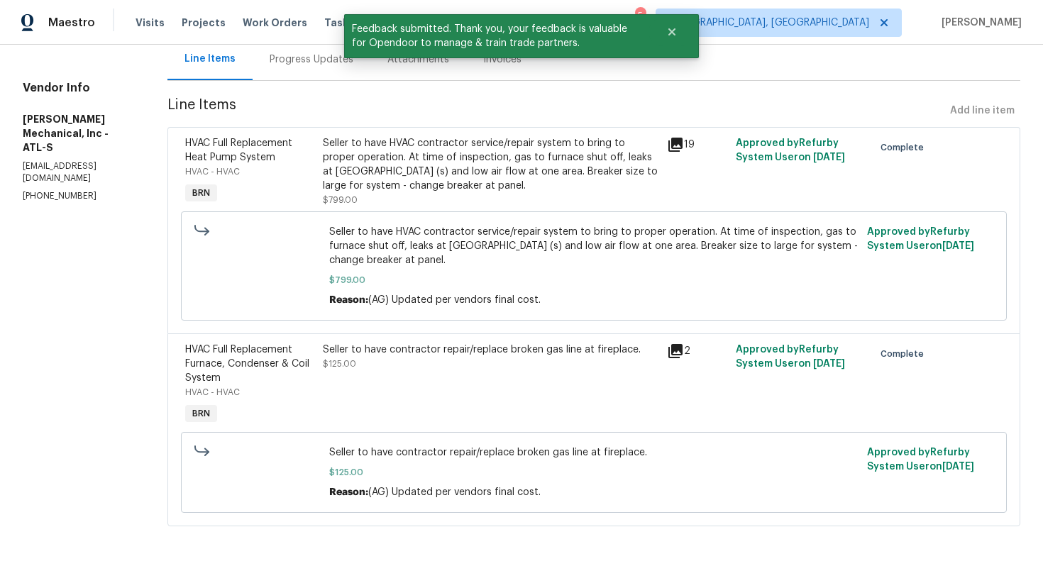
click at [343, 70] on div "Progress Updates" at bounding box center [312, 59] width 118 height 42
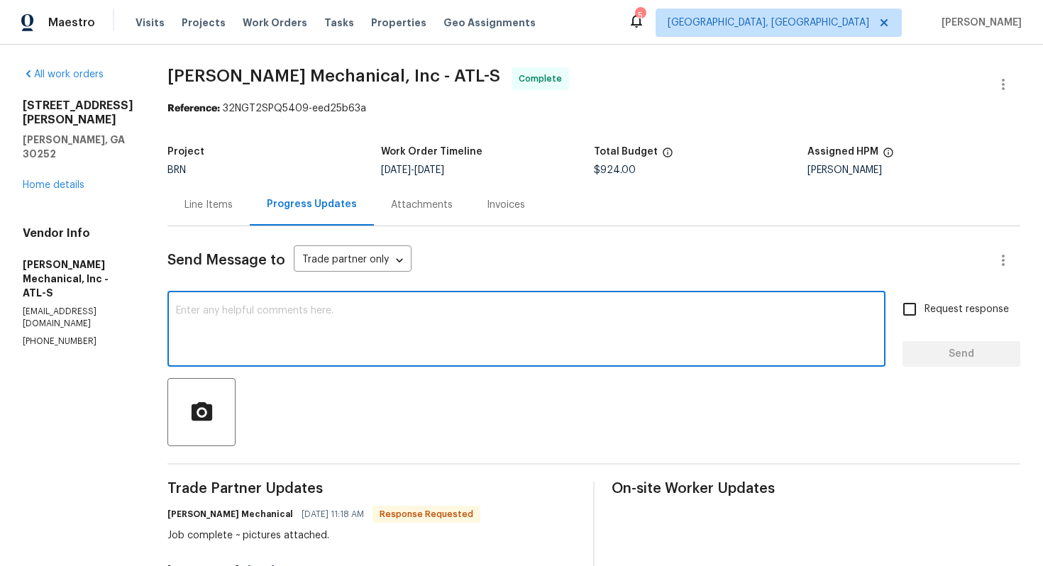
click at [555, 319] on textarea at bounding box center [526, 331] width 701 height 50
paste textarea "WO is approved. Please upload the invoice under invoice section. Thanks!"
type textarea "WO is approved. Please upload the invoice under invoice section. Thanks!"
click at [946, 311] on span "Request response" at bounding box center [966, 309] width 84 height 15
click at [924, 311] on input "Request response" at bounding box center [910, 309] width 30 height 30
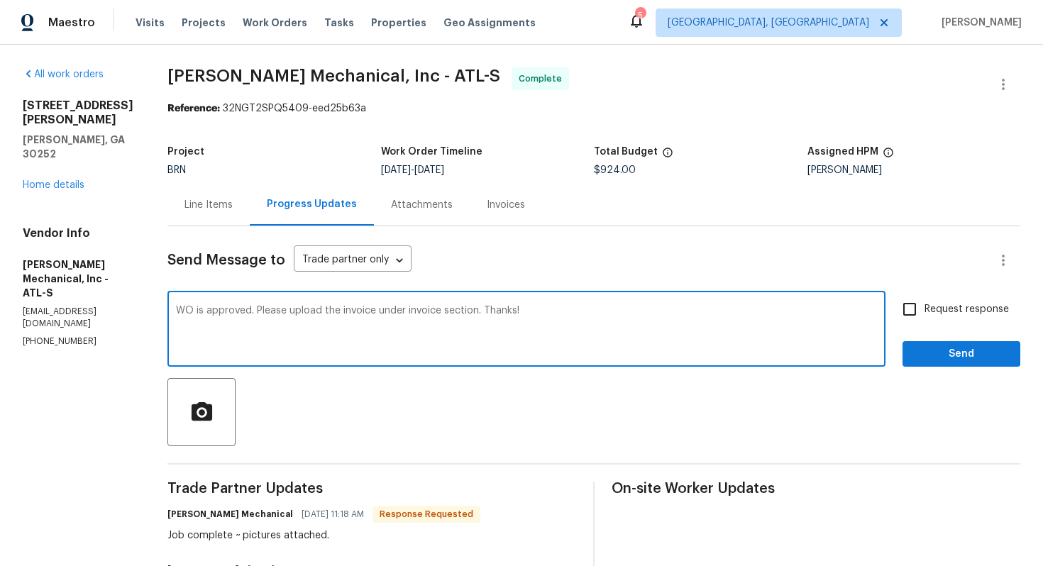
checkbox input "true"
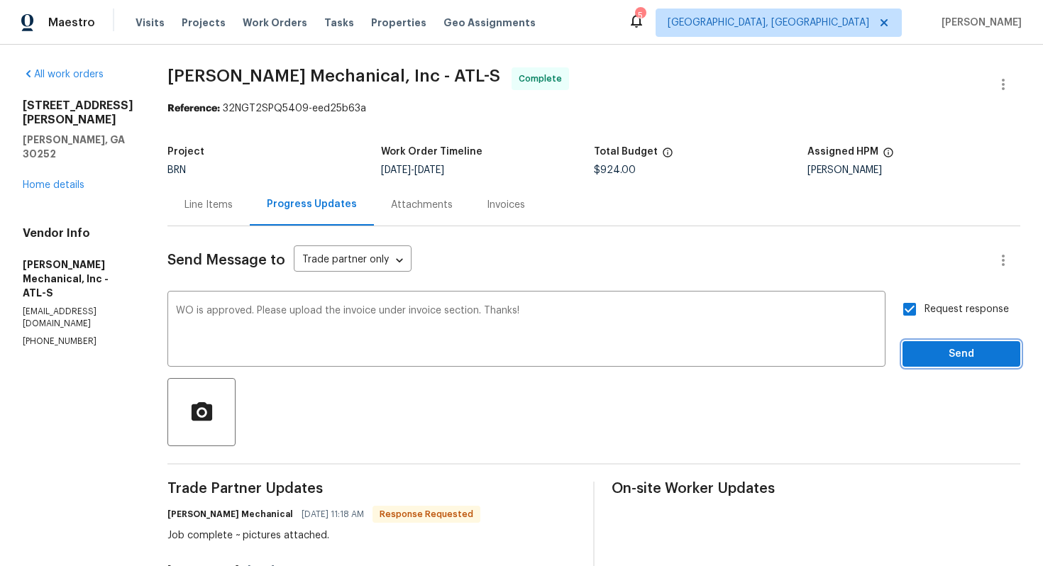
click at [948, 355] on span "Send" at bounding box center [961, 355] width 95 height 18
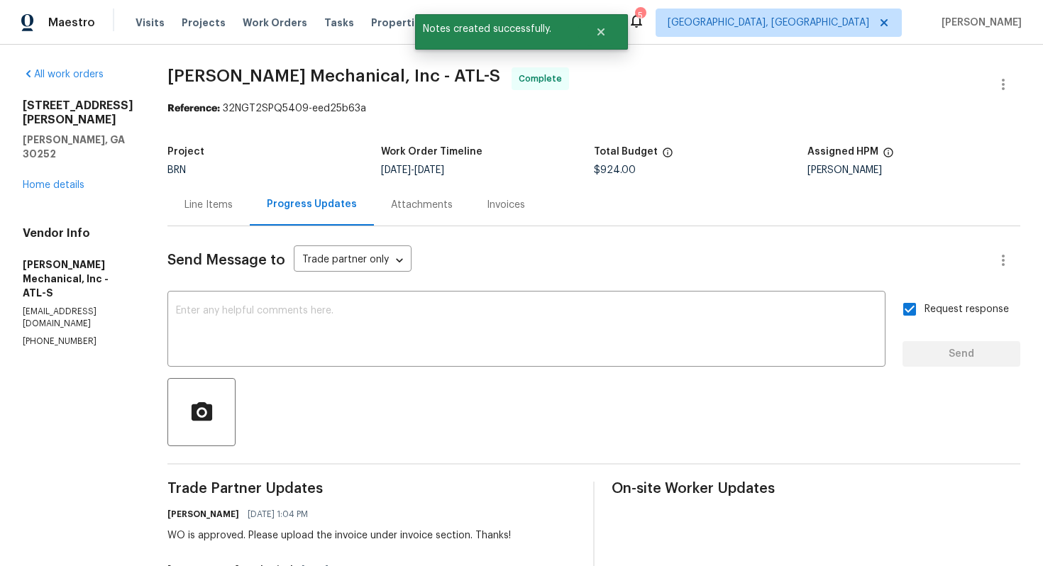
click at [204, 218] on div "Line Items" at bounding box center [208, 205] width 82 height 42
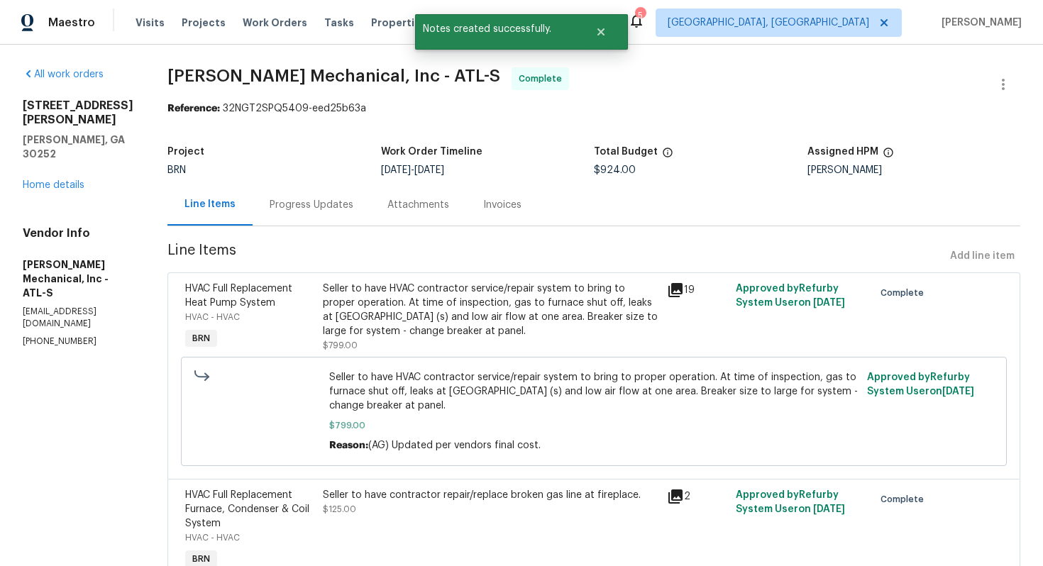
click at [71, 163] on div "1102 Ola Dale Ct McDonough, GA 30252 Home details" at bounding box center [78, 146] width 111 height 94
click at [70, 180] on link "Home details" at bounding box center [54, 185] width 62 height 10
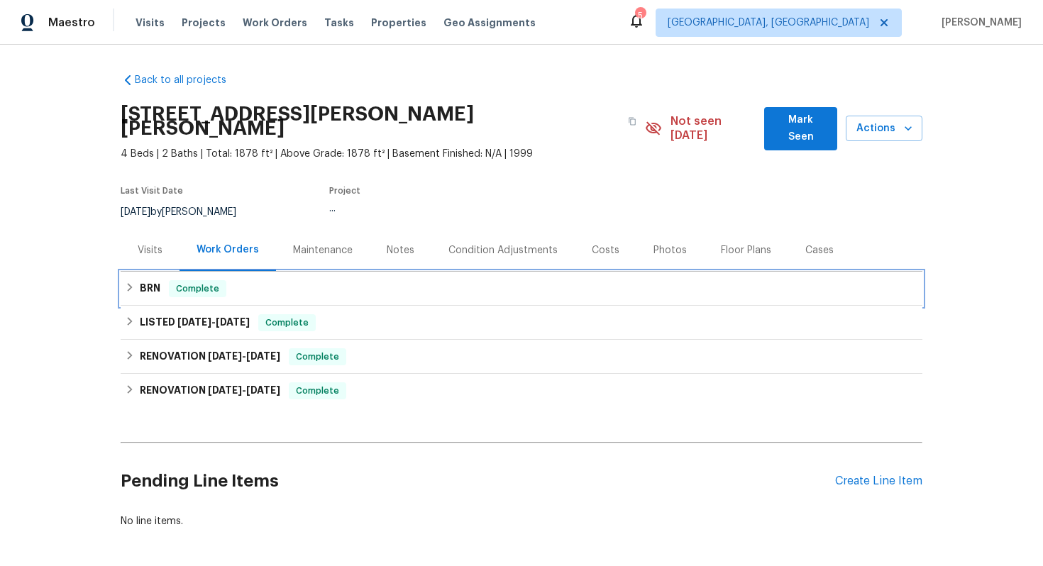
click at [148, 280] on h6 "BRN" at bounding box center [150, 288] width 21 height 17
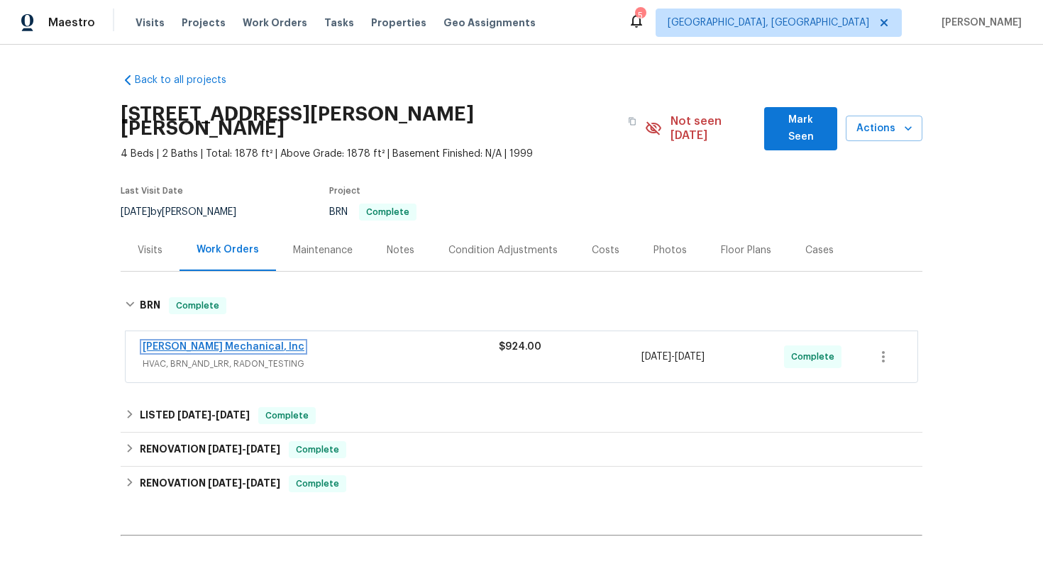
click at [218, 342] on link "JH Martin Mechanical, Inc" at bounding box center [224, 347] width 162 height 10
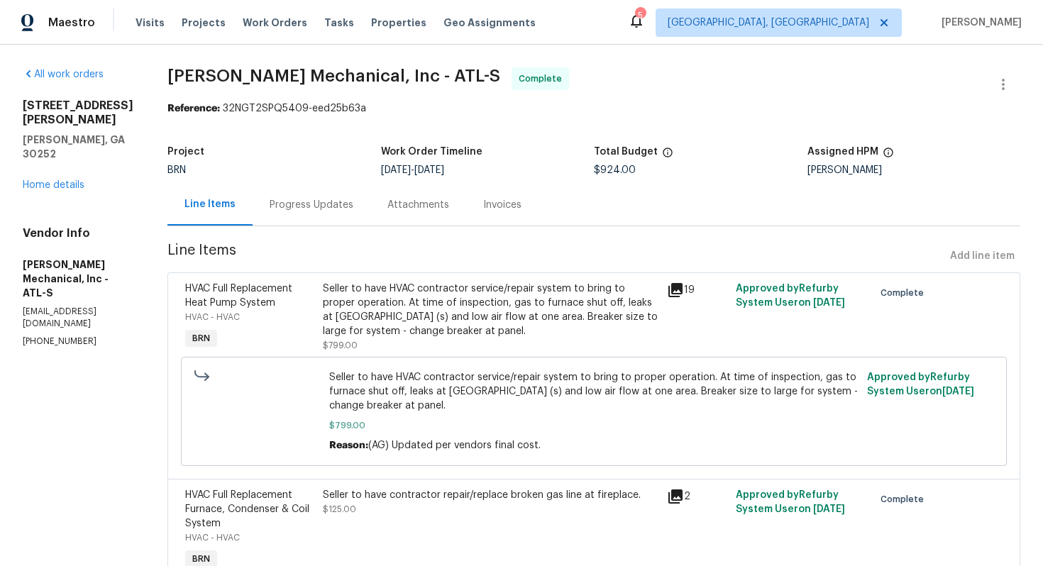
click at [456, 285] on div "Seller to have HVAC contractor service/repair system to bring to proper operati…" at bounding box center [491, 310] width 336 height 57
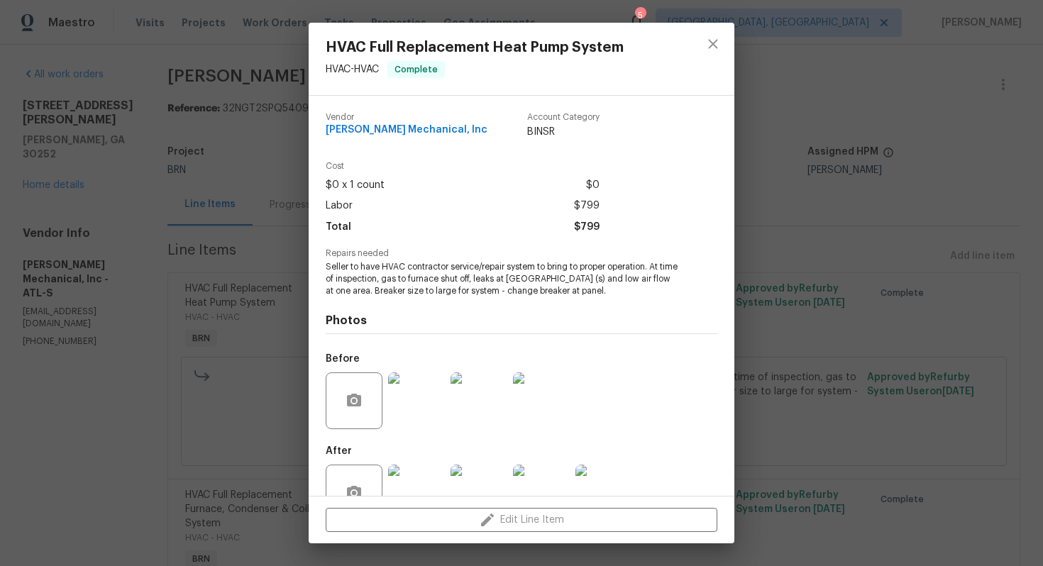
click at [465, 287] on span "Seller to have HVAC contractor service/repair system to bring to proper operati…" at bounding box center [502, 278] width 353 height 35
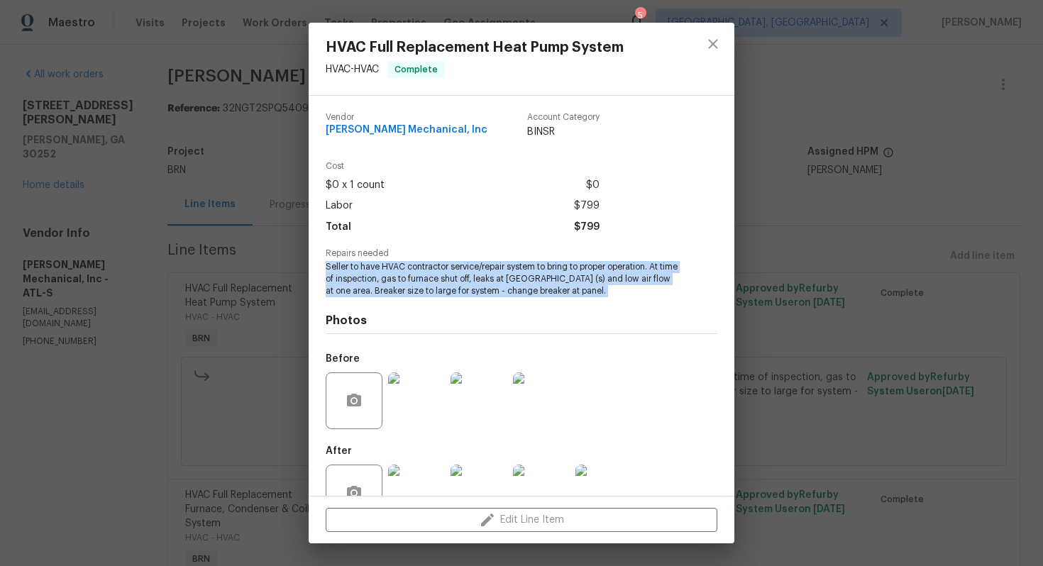
copy span "Seller to have HVAC contractor service/repair system to bring to proper operati…"
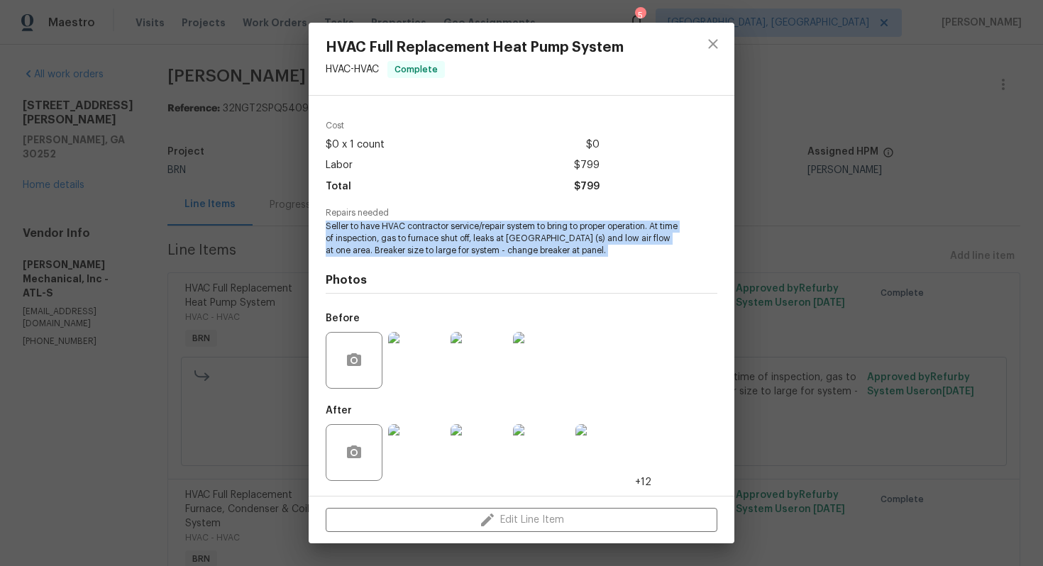
click at [529, 348] on img at bounding box center [541, 360] width 57 height 57
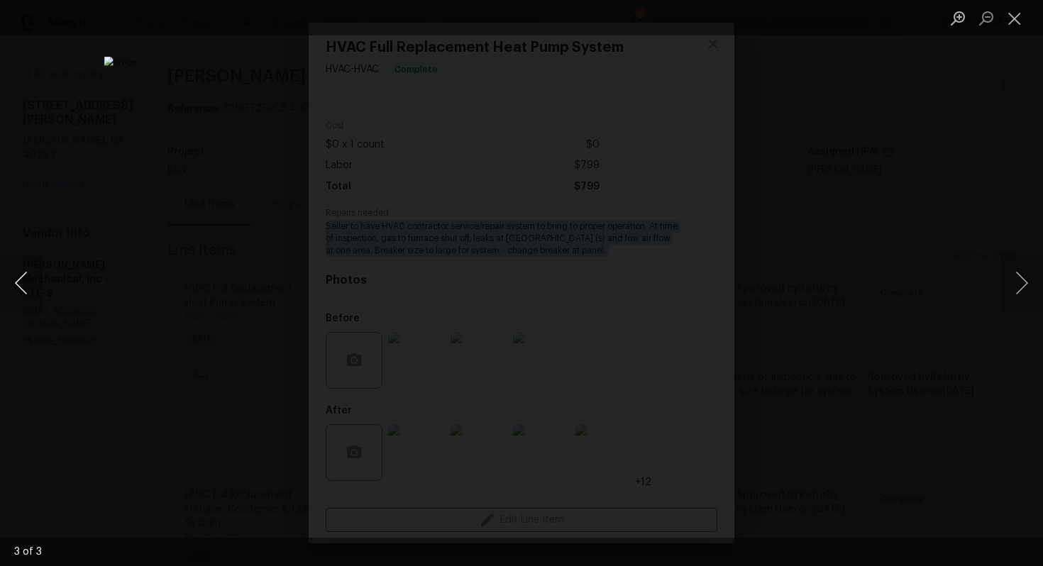
click at [37, 271] on button "Previous image" at bounding box center [21, 283] width 43 height 57
click at [33, 274] on button "Previous image" at bounding box center [21, 283] width 43 height 57
click at [1011, 20] on button "Close lightbox" at bounding box center [1014, 18] width 28 height 25
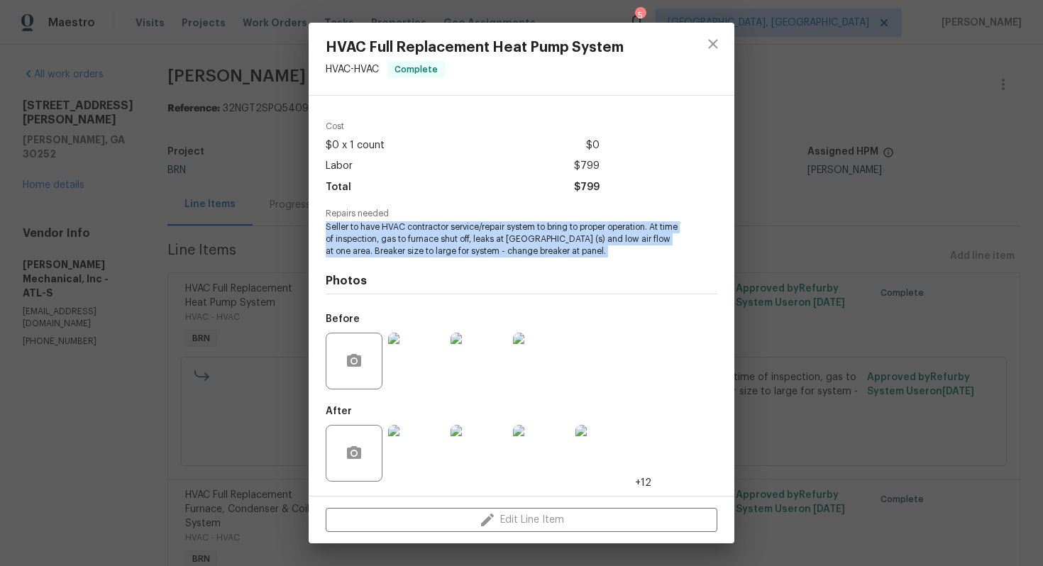
scroll to position [0, 0]
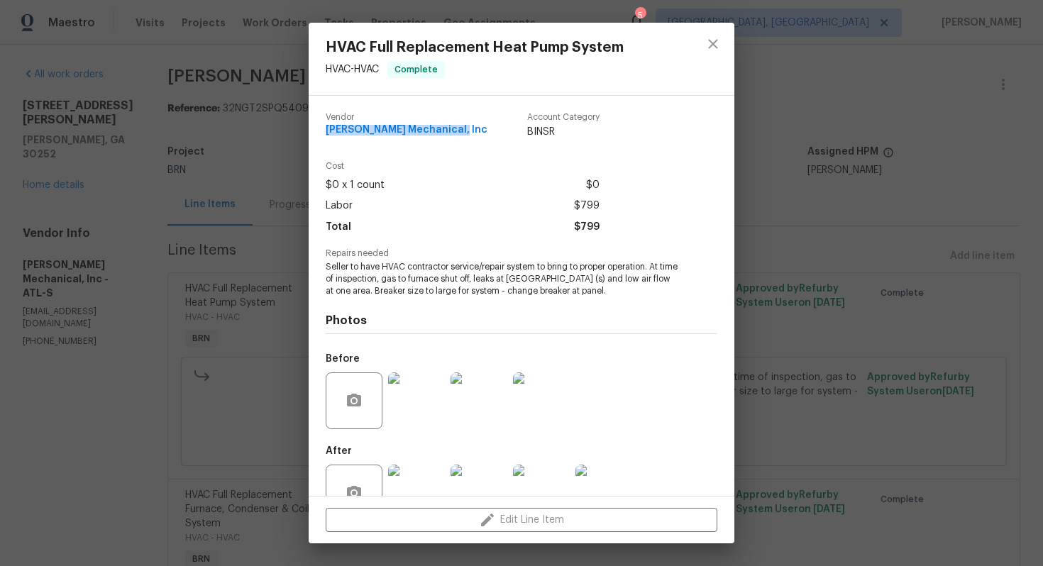
drag, startPoint x: 319, startPoint y: 126, endPoint x: 463, endPoint y: 127, distance: 144.0
click at [463, 127] on div "Vendor JH Martin Mechanical, Inc Account Category BINSR Cost $0 x 1 count $0 La…" at bounding box center [522, 296] width 426 height 400
copy span "JH Martin Mechanical, Inc"
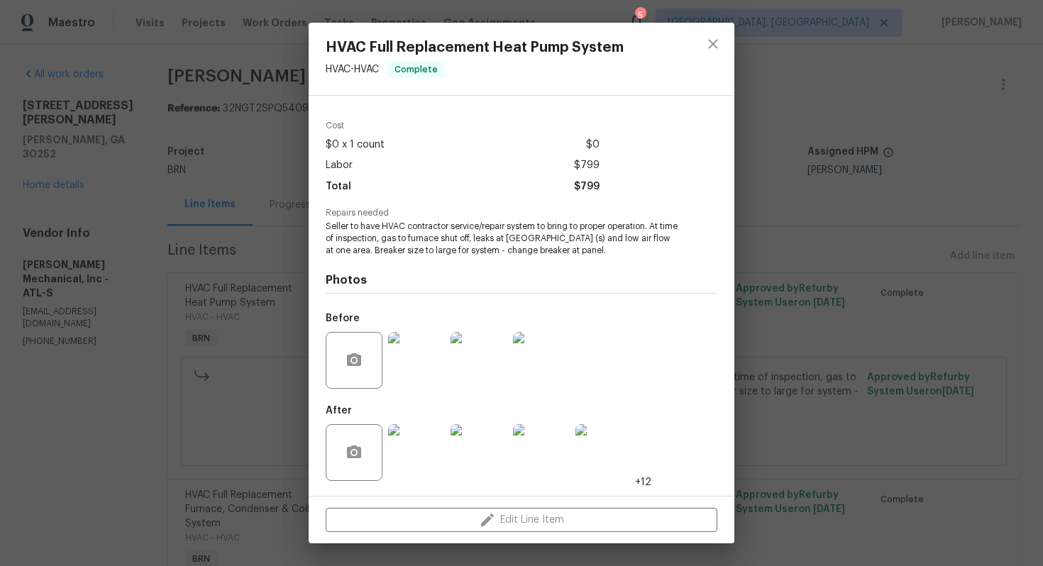
click at [409, 463] on img at bounding box center [416, 452] width 57 height 57
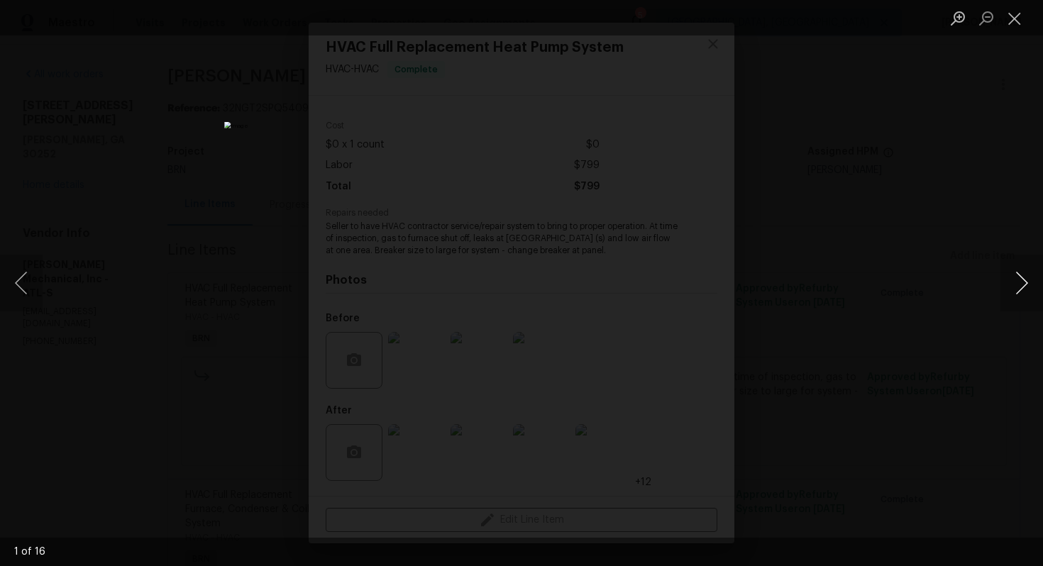
click at [1010, 293] on button "Next image" at bounding box center [1021, 283] width 43 height 57
click at [1032, 290] on button "Next image" at bounding box center [1021, 283] width 43 height 57
click at [1018, 267] on button "Next image" at bounding box center [1021, 283] width 43 height 57
click at [1008, 282] on button "Next image" at bounding box center [1021, 283] width 43 height 57
click at [1024, 286] on button "Next image" at bounding box center [1021, 283] width 43 height 57
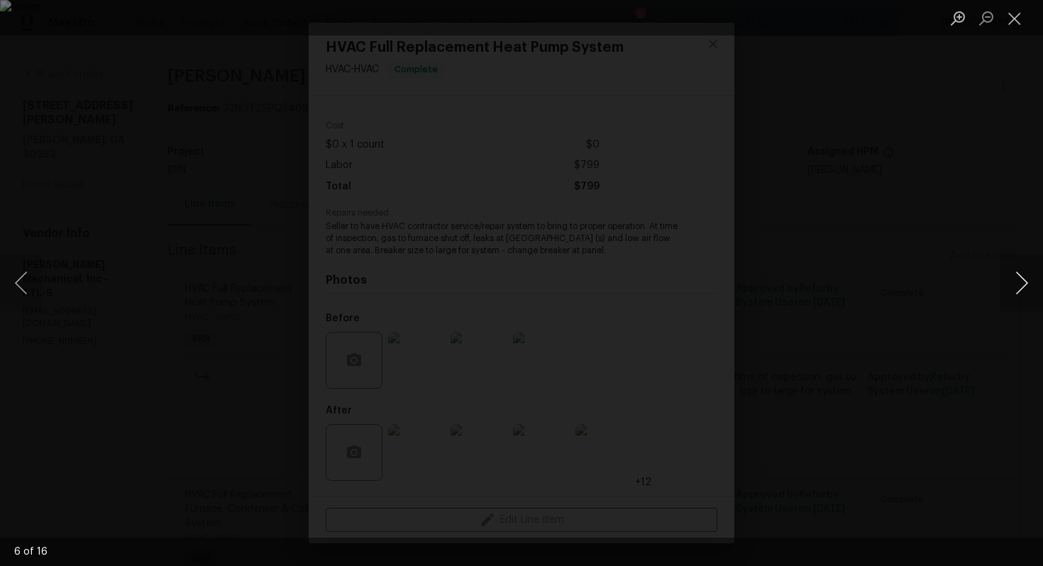
click at [1019, 280] on button "Next image" at bounding box center [1021, 283] width 43 height 57
click at [1015, 282] on button "Next image" at bounding box center [1021, 283] width 43 height 57
click at [1012, 281] on button "Next image" at bounding box center [1021, 283] width 43 height 57
click at [1026, 289] on button "Next image" at bounding box center [1021, 283] width 43 height 57
click at [1011, 272] on button "Next image" at bounding box center [1021, 283] width 43 height 57
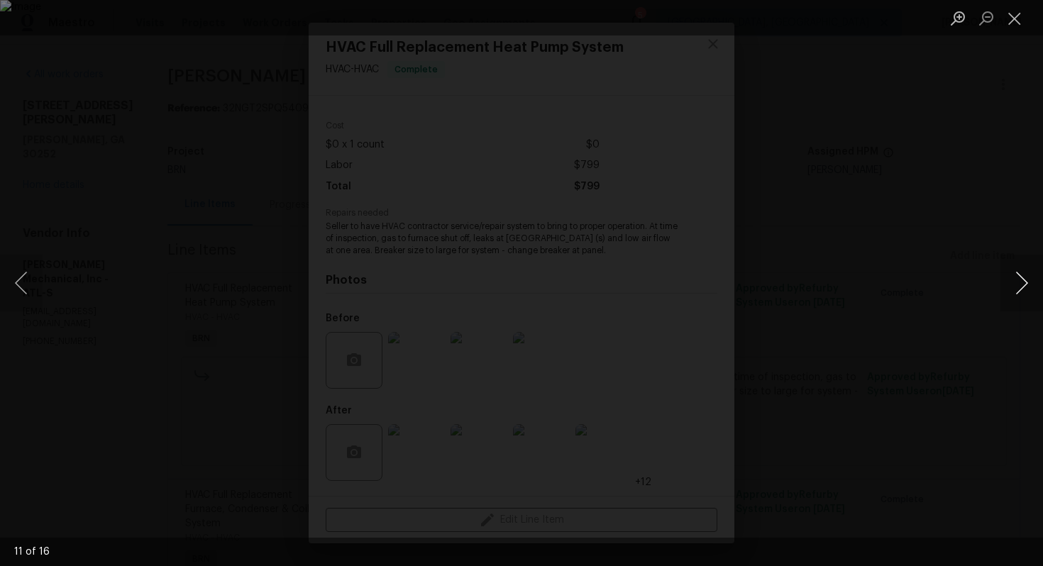
click at [1019, 289] on button "Next image" at bounding box center [1021, 283] width 43 height 57
click at [1015, 292] on button "Next image" at bounding box center [1021, 283] width 43 height 57
click at [1018, 281] on button "Next image" at bounding box center [1021, 283] width 43 height 57
click at [1014, 285] on button "Next image" at bounding box center [1021, 283] width 43 height 57
click at [1018, 286] on button "Next image" at bounding box center [1021, 283] width 43 height 57
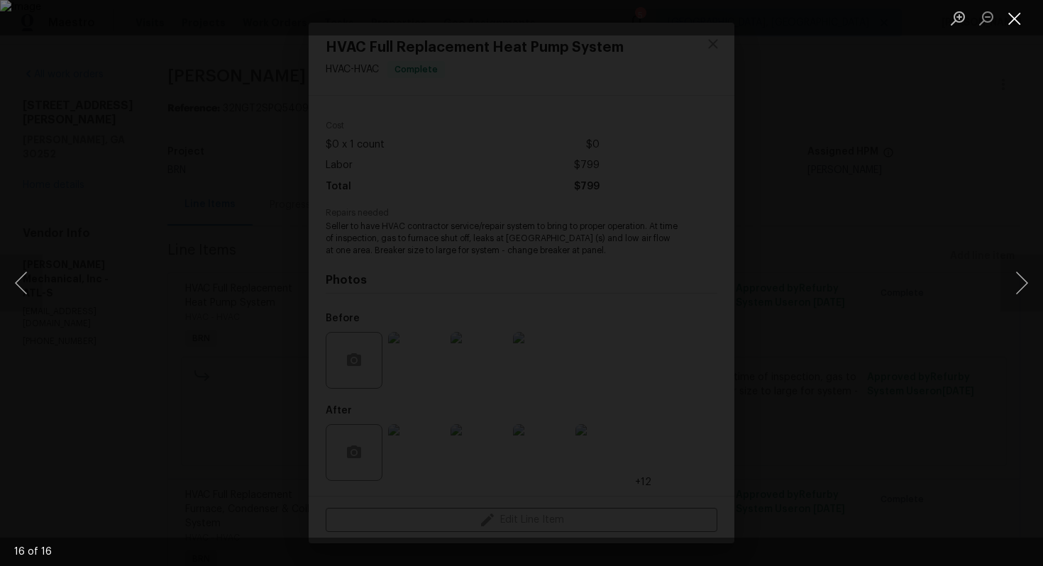
click at [1010, 18] on button "Close lightbox" at bounding box center [1014, 18] width 28 height 25
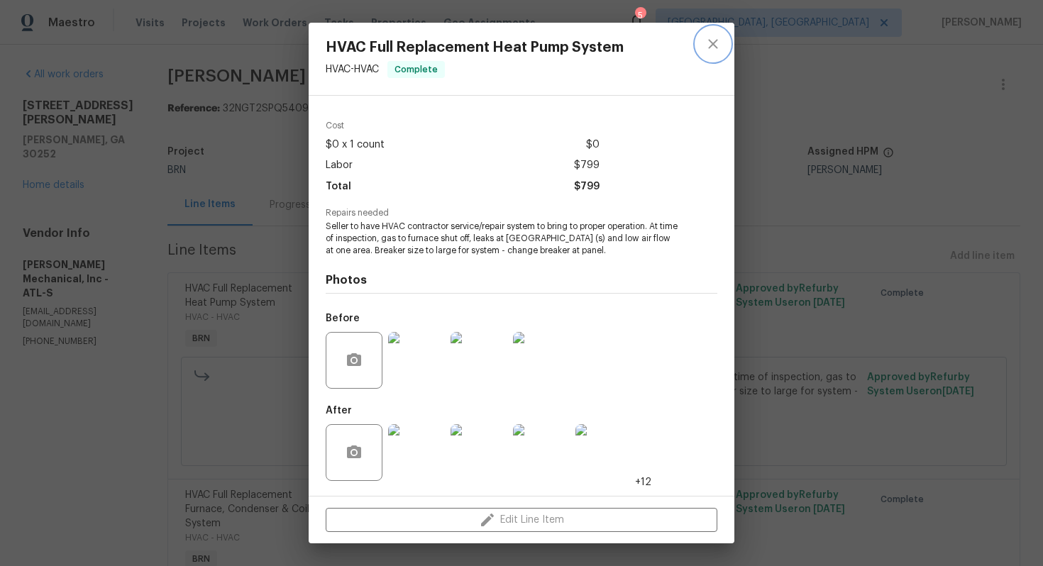
click at [707, 43] on icon "close" at bounding box center [713, 43] width 17 height 17
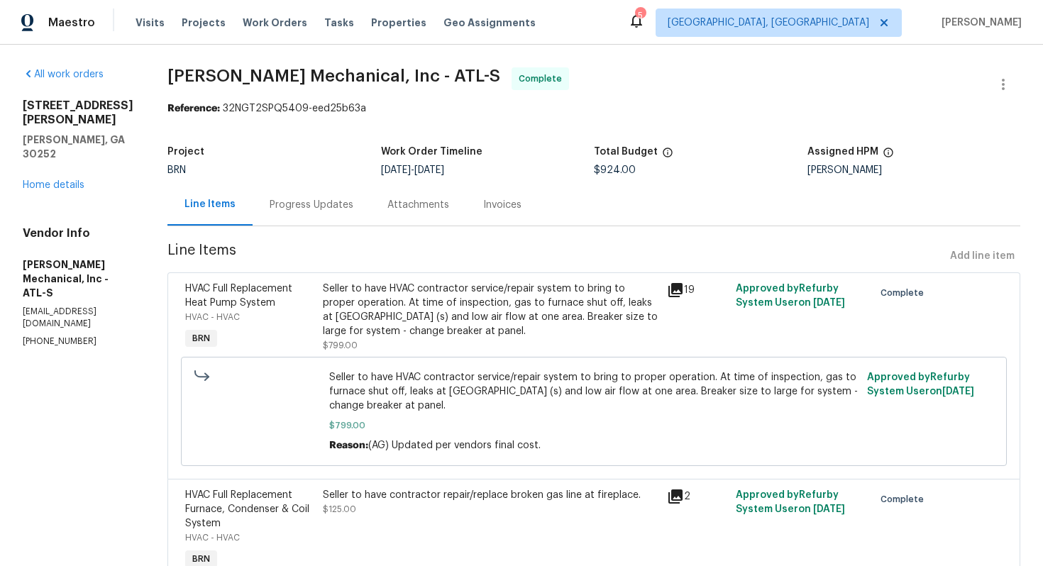
scroll to position [147, 0]
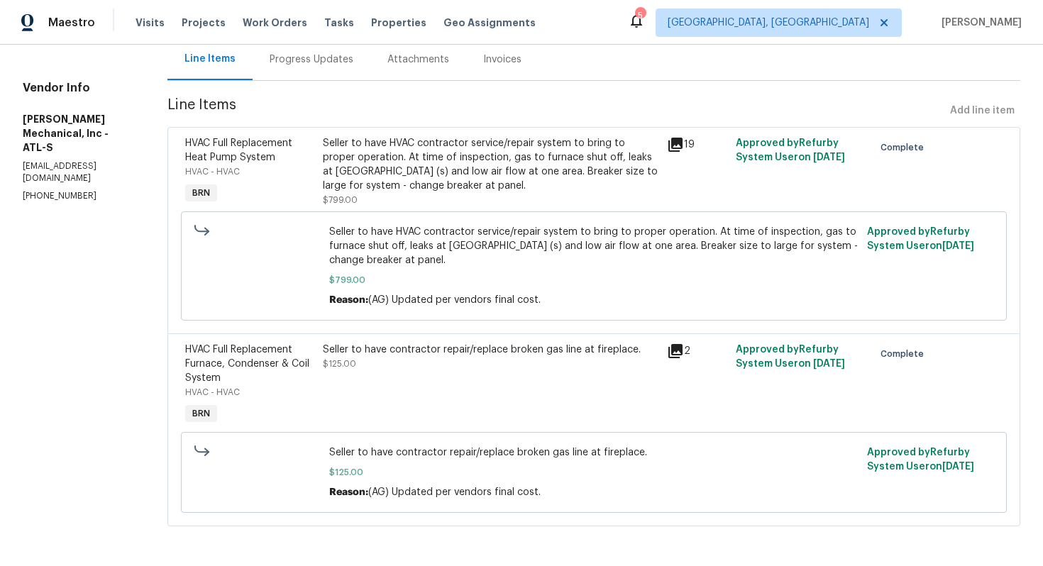
click at [465, 365] on div "Seller to have contractor repair/replace broken gas line at fireplace. $125.00" at bounding box center [491, 357] width 336 height 28
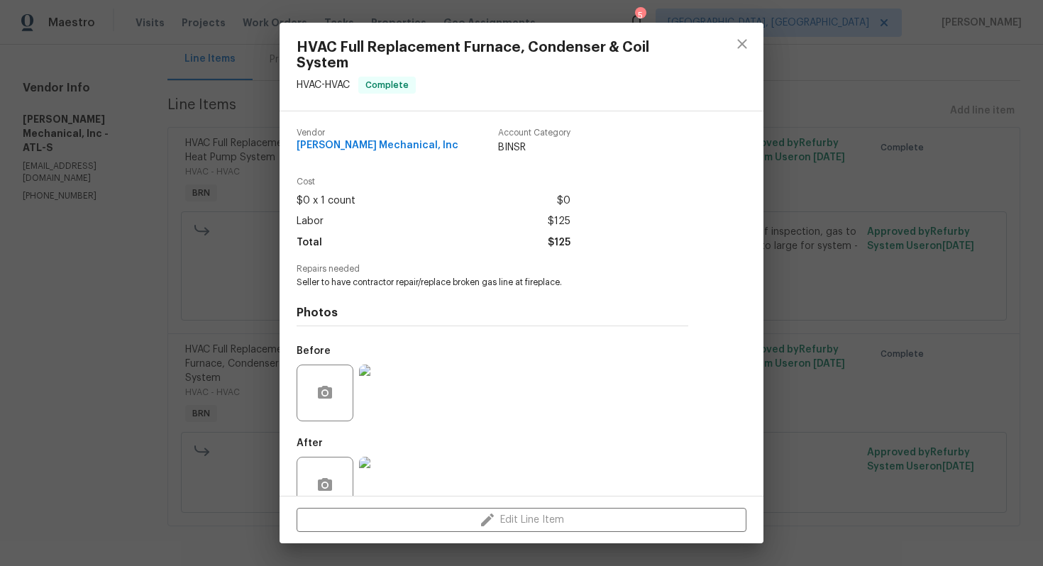
click at [451, 282] on span "Seller to have contractor repair/replace broken gas line at fireplace." at bounding box center [473, 283] width 353 height 12
copy span "Seller to have contractor repair/replace broken gas line at fireplace."
click at [411, 390] on img at bounding box center [387, 393] width 57 height 57
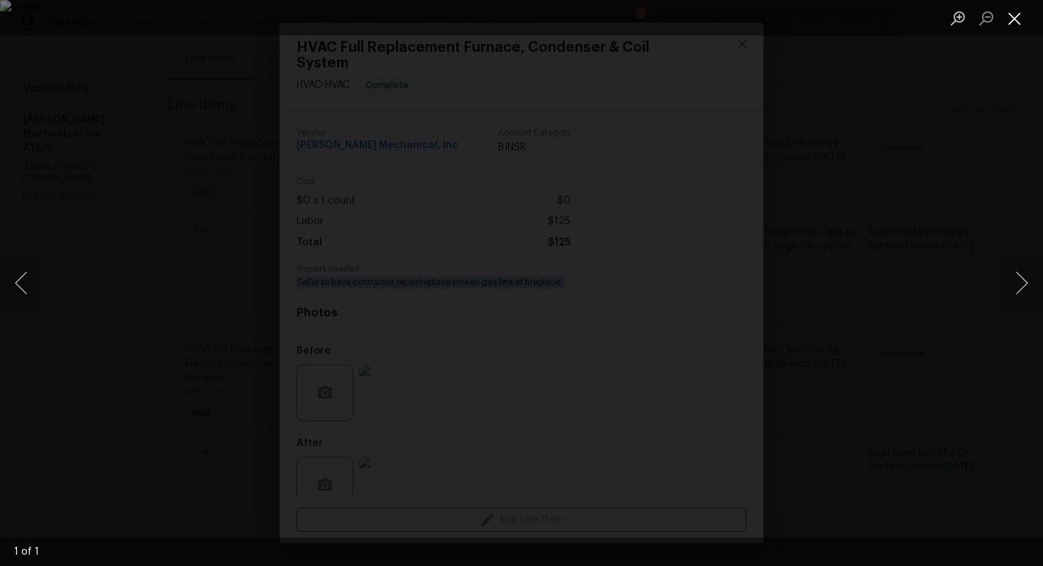
click at [1020, 10] on button "Close lightbox" at bounding box center [1014, 18] width 28 height 25
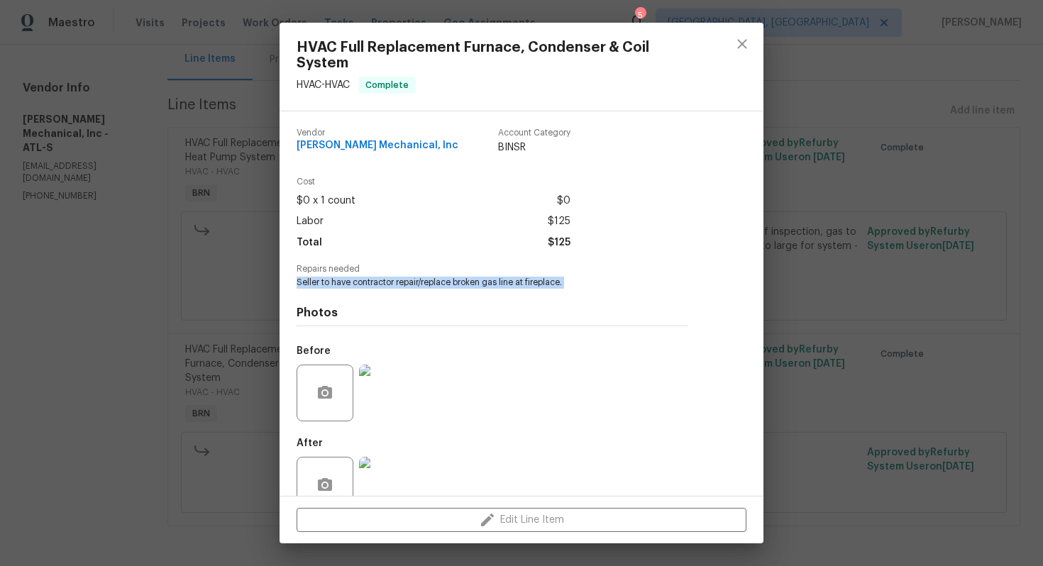
click at [396, 459] on img at bounding box center [387, 485] width 57 height 57
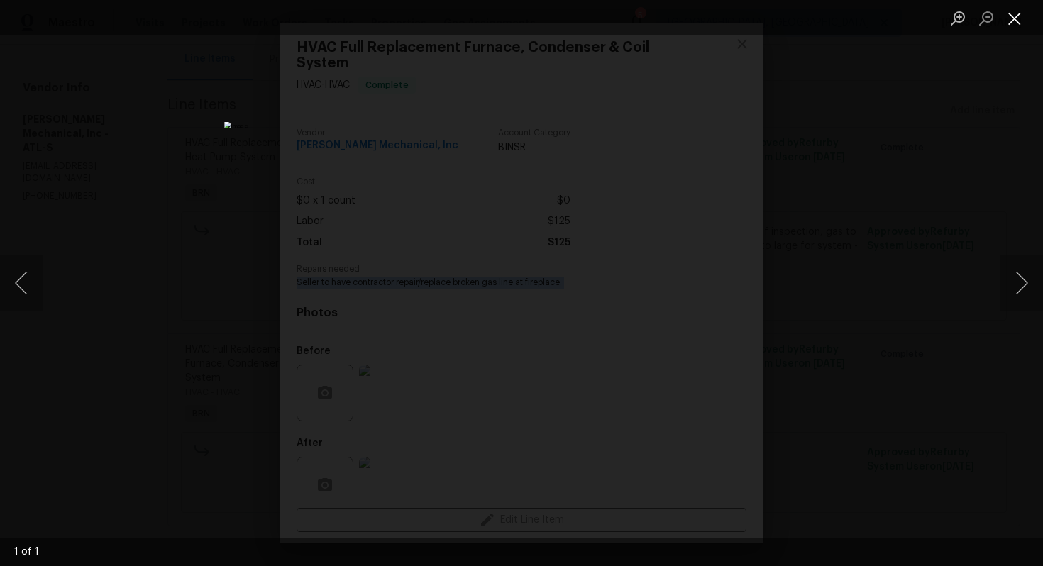
click at [1017, 16] on button "Close lightbox" at bounding box center [1014, 18] width 28 height 25
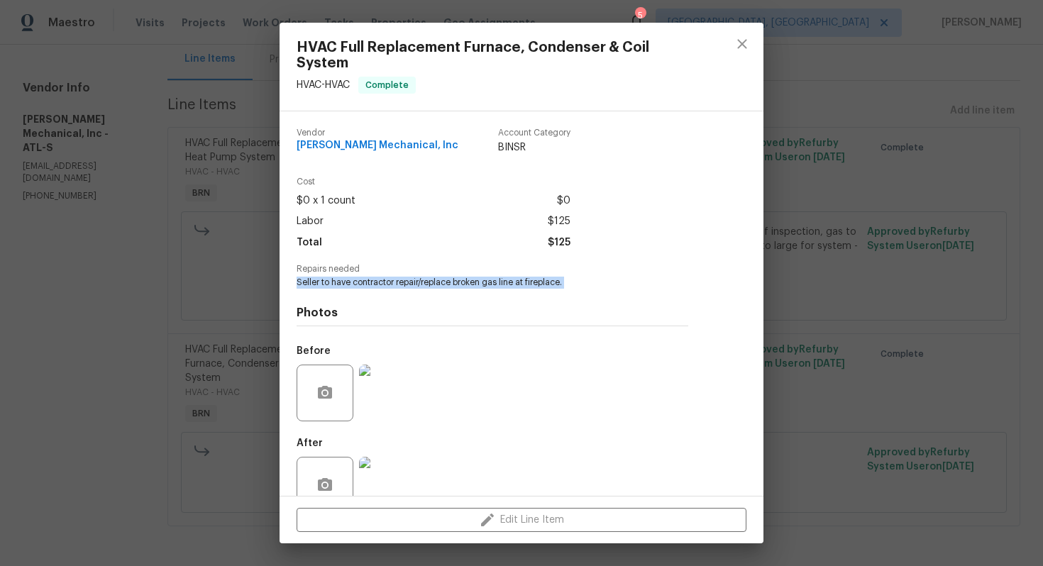
click at [425, 144] on div "Vendor JH Martin Mechanical, Inc Account Category BINSR" at bounding box center [434, 141] width 274 height 26
copy span "JH Martin Mechanical, Inc"
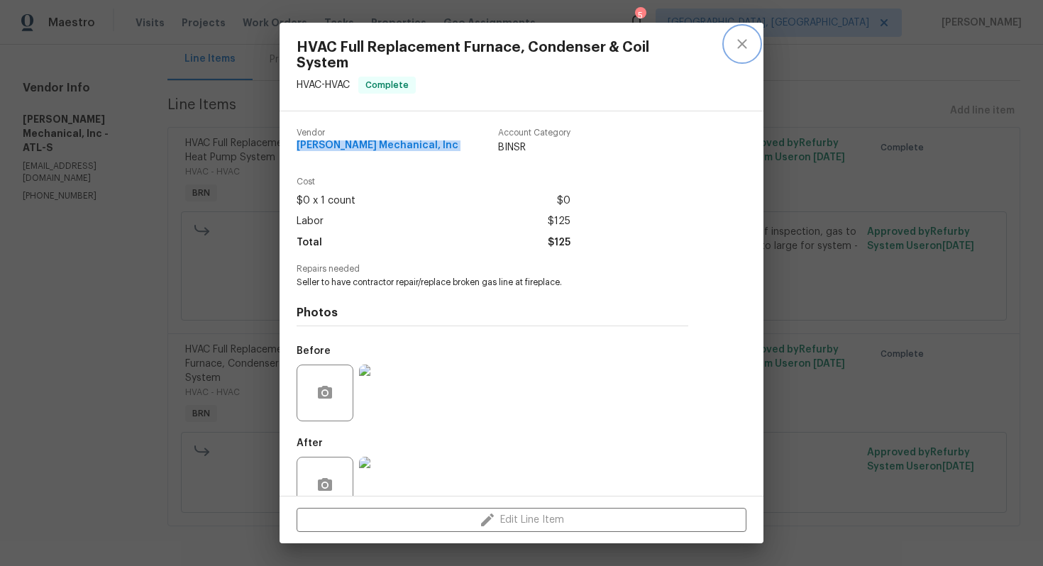
click at [742, 42] on icon "close" at bounding box center [742, 43] width 17 height 17
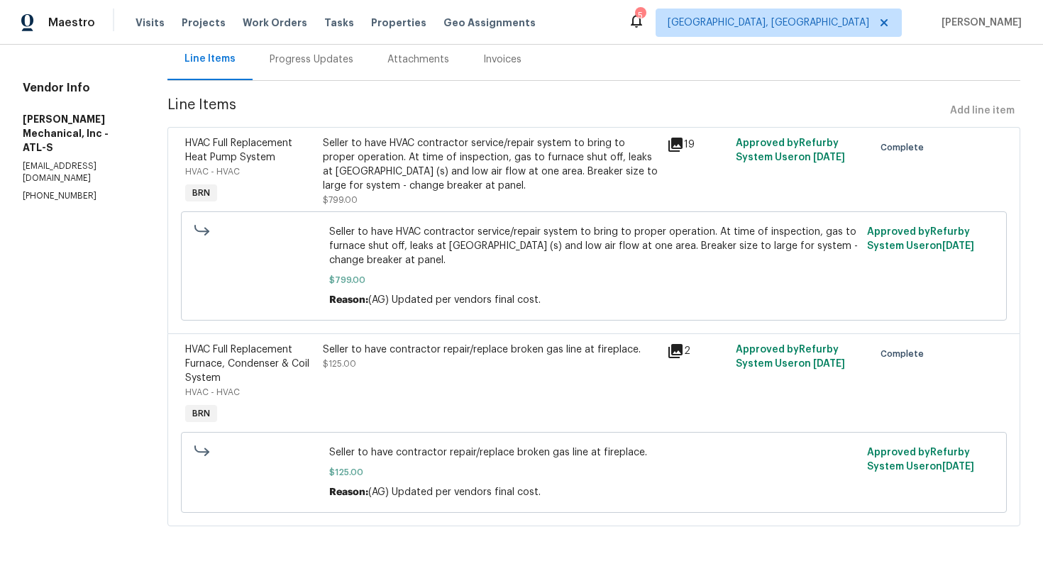
scroll to position [0, 0]
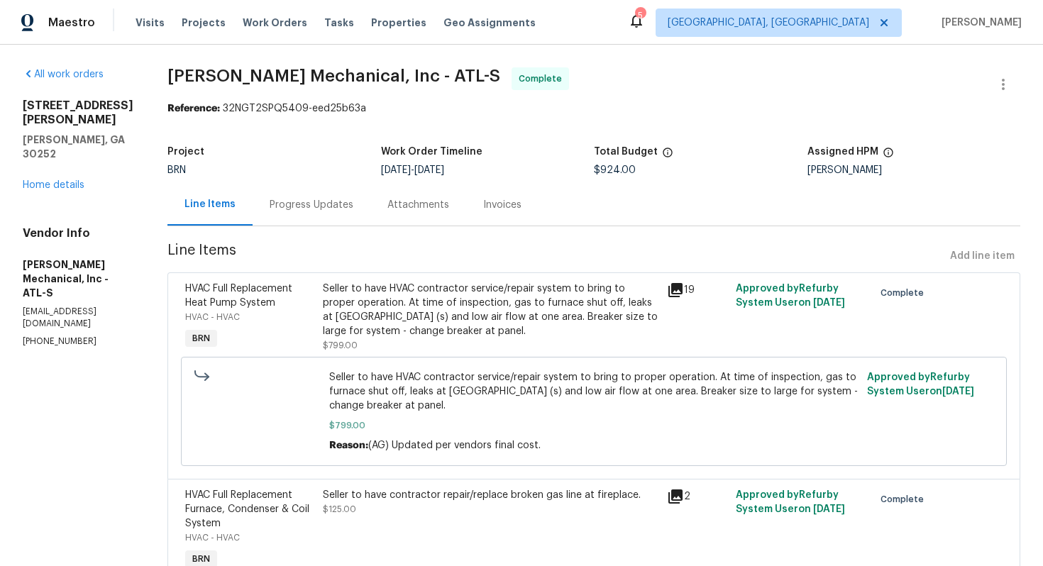
click at [524, 193] on div "Invoices" at bounding box center [502, 205] width 72 height 42
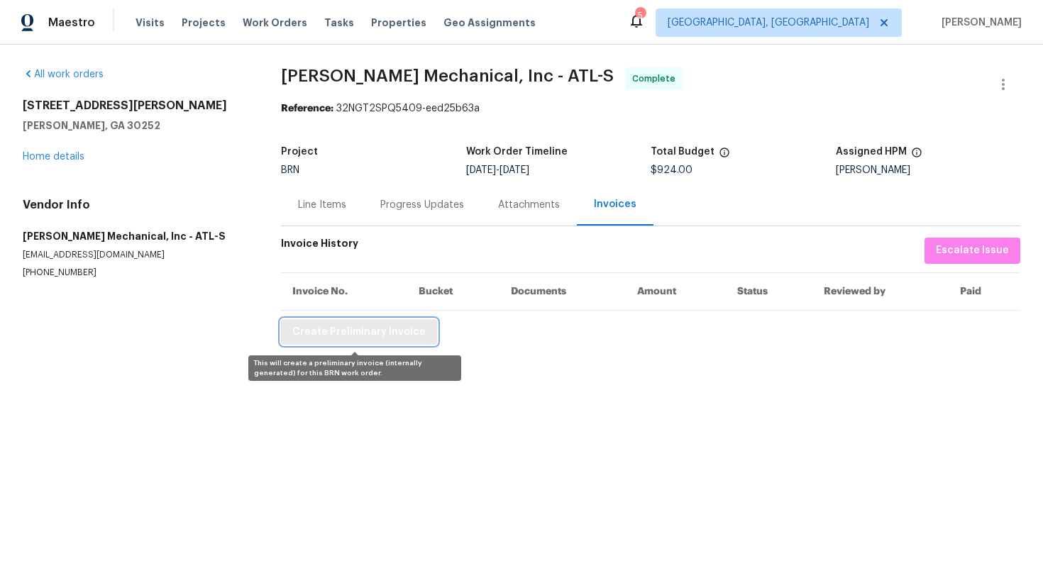
click at [363, 341] on button "Create Preliminary Invoice" at bounding box center [359, 332] width 156 height 26
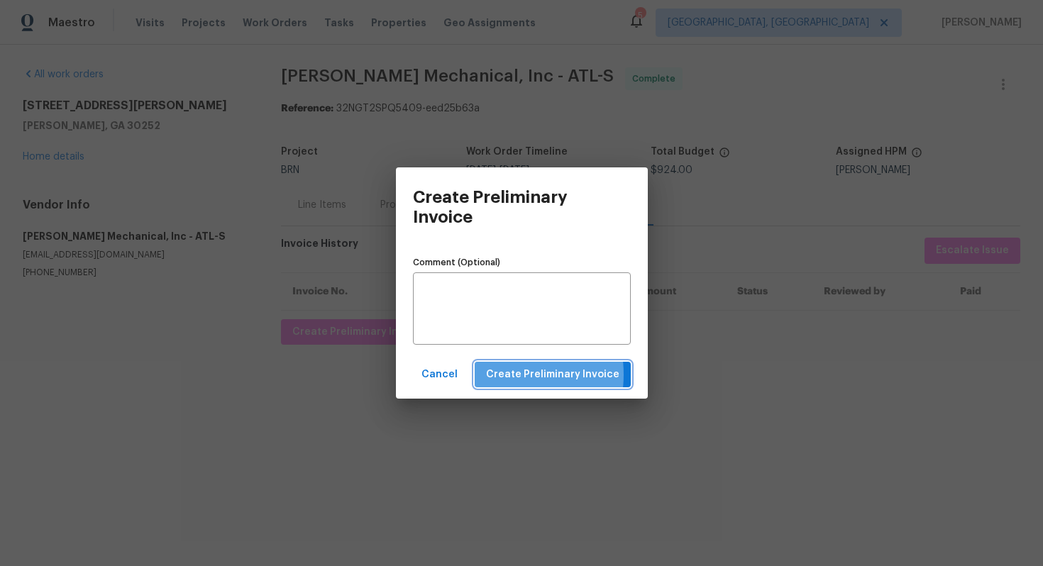
click at [497, 375] on span "Create Preliminary Invoice" at bounding box center [552, 375] width 133 height 18
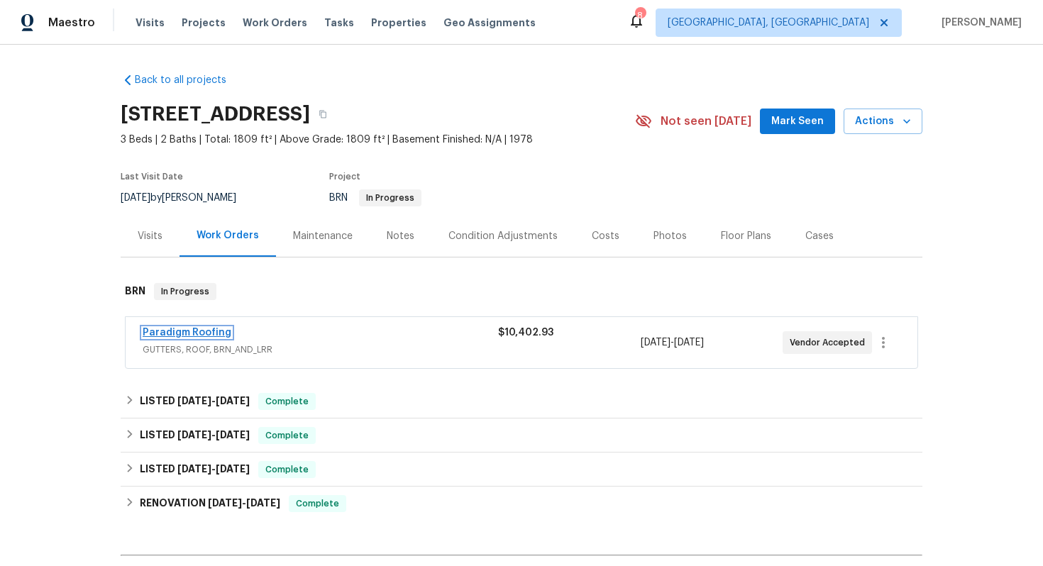
click at [196, 335] on link "Paradigm Roofing" at bounding box center [187, 333] width 89 height 10
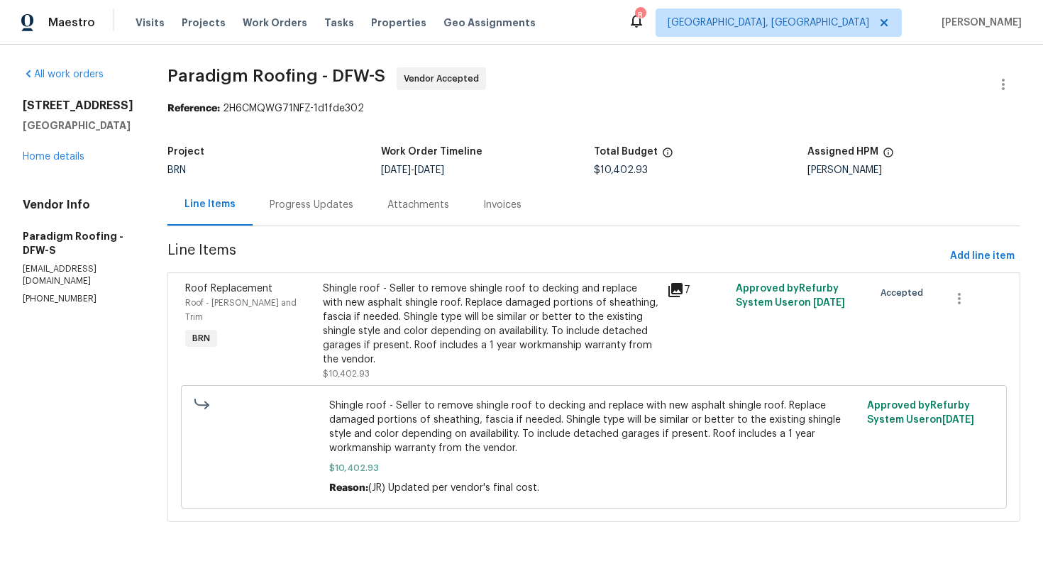
click at [309, 201] on div "Progress Updates" at bounding box center [312, 205] width 84 height 14
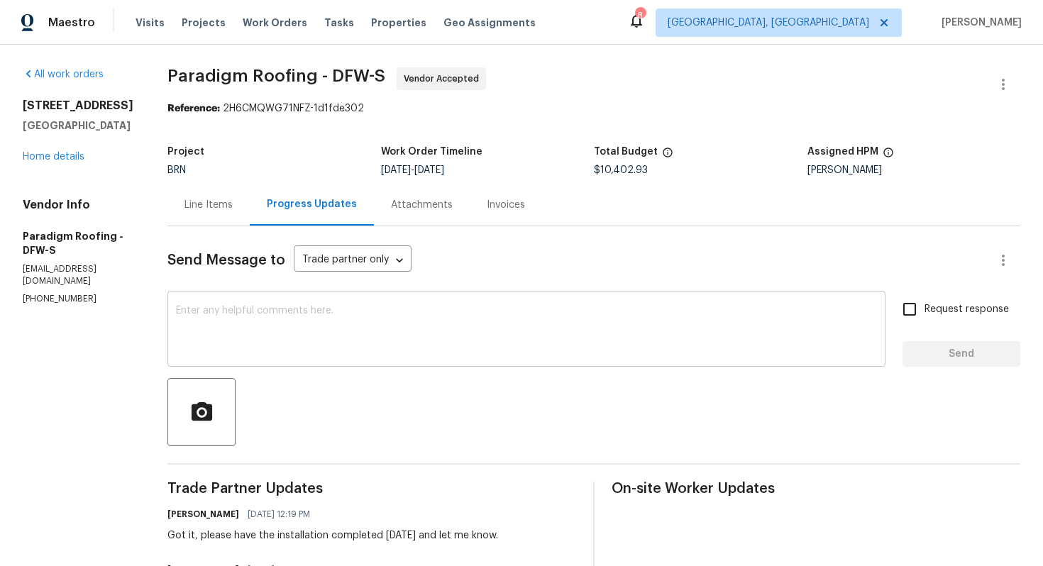
click at [259, 322] on textarea at bounding box center [526, 331] width 701 height 50
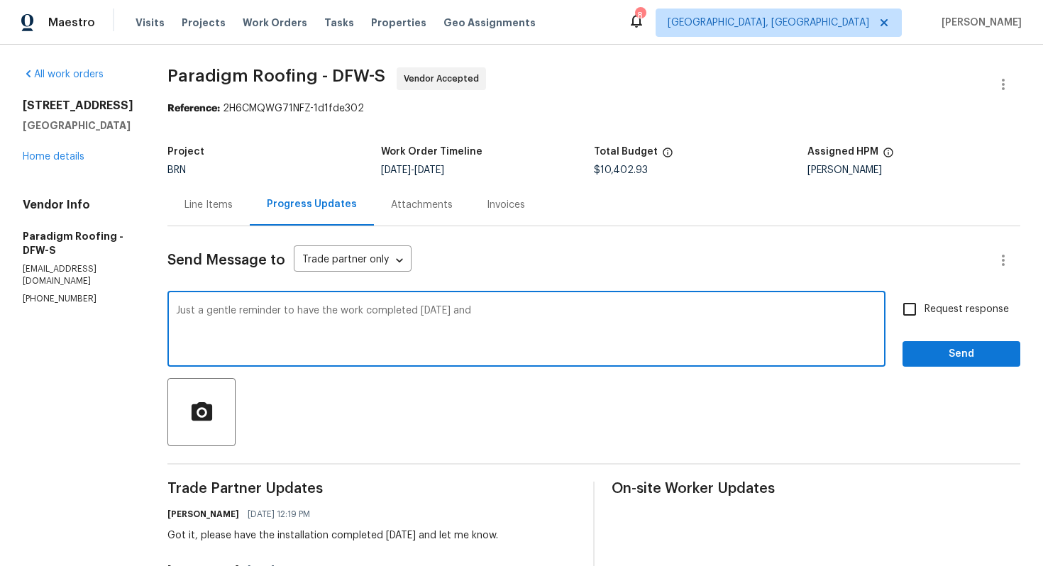
click at [500, 328] on textarea "Just a gentle reminder to have the work completed [DATE] and" at bounding box center [526, 331] width 701 height 50
type textarea "Just a gentle reminder to have the work completed [DATE] and update me in the p…"
click at [905, 318] on input "Request response" at bounding box center [910, 309] width 30 height 30
checkbox input "true"
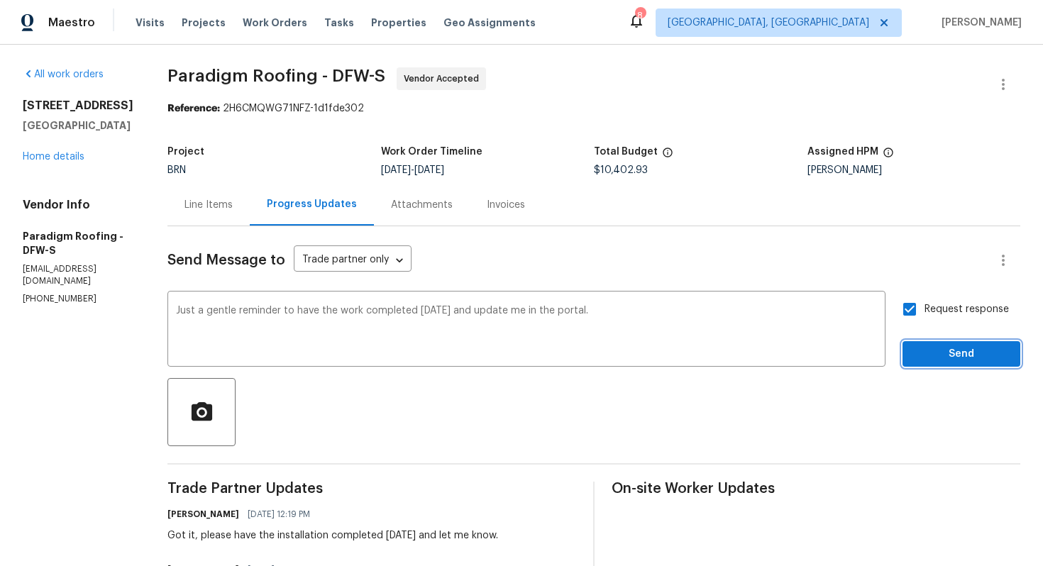
click at [940, 355] on span "Send" at bounding box center [961, 355] width 95 height 18
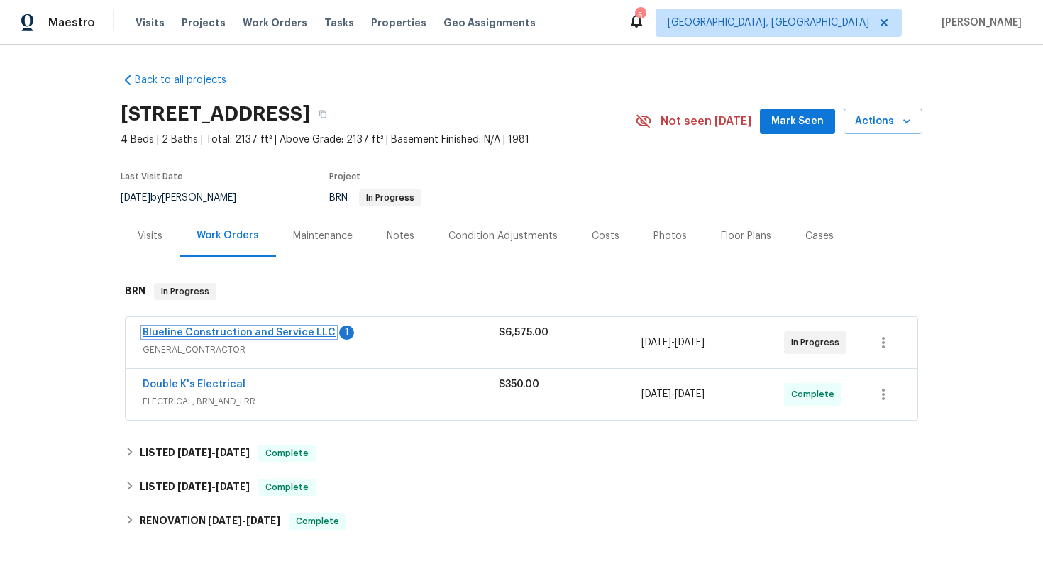
click at [247, 331] on link "Blueline Construction and Service LLC" at bounding box center [239, 333] width 193 height 10
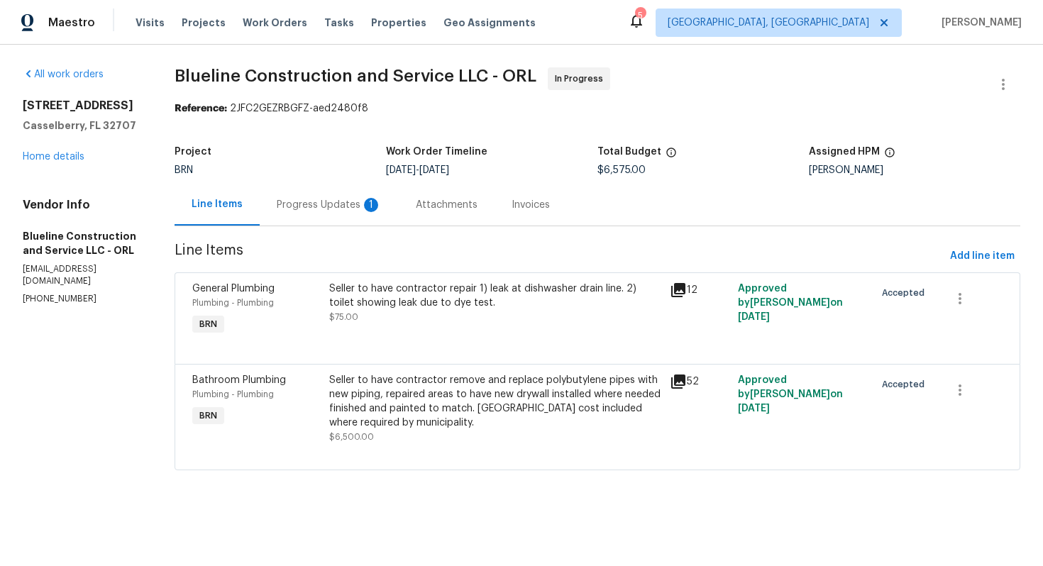
click at [357, 196] on div "Progress Updates 1" at bounding box center [329, 205] width 139 height 42
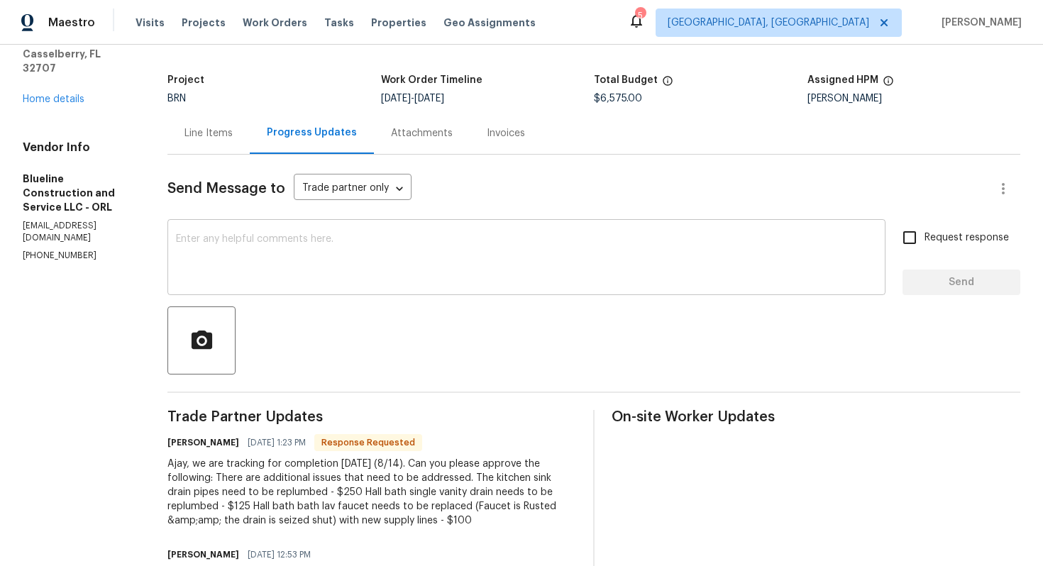
scroll to position [77, 0]
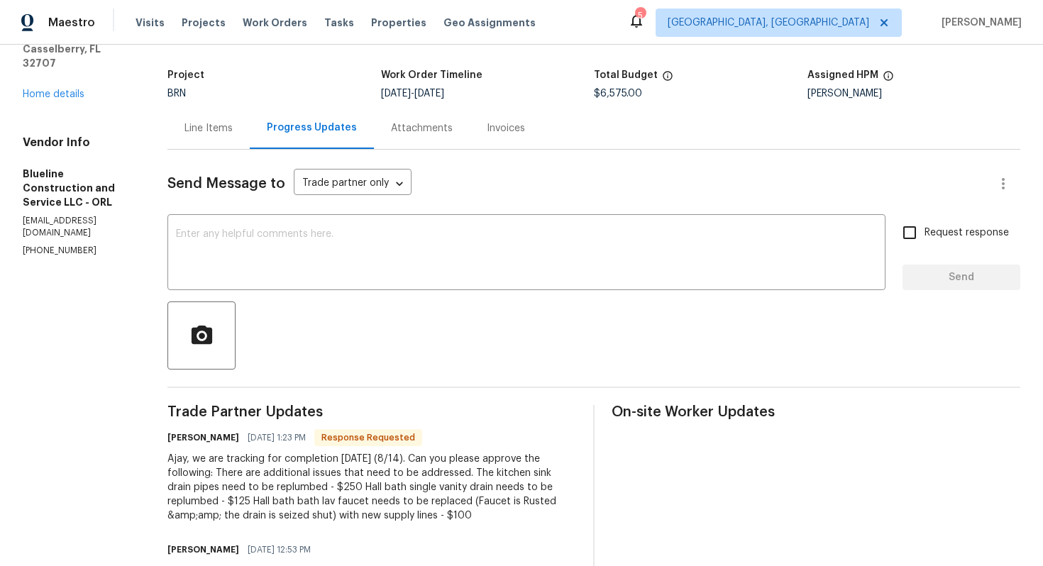
click at [222, 133] on div "Line Items" at bounding box center [208, 128] width 48 height 14
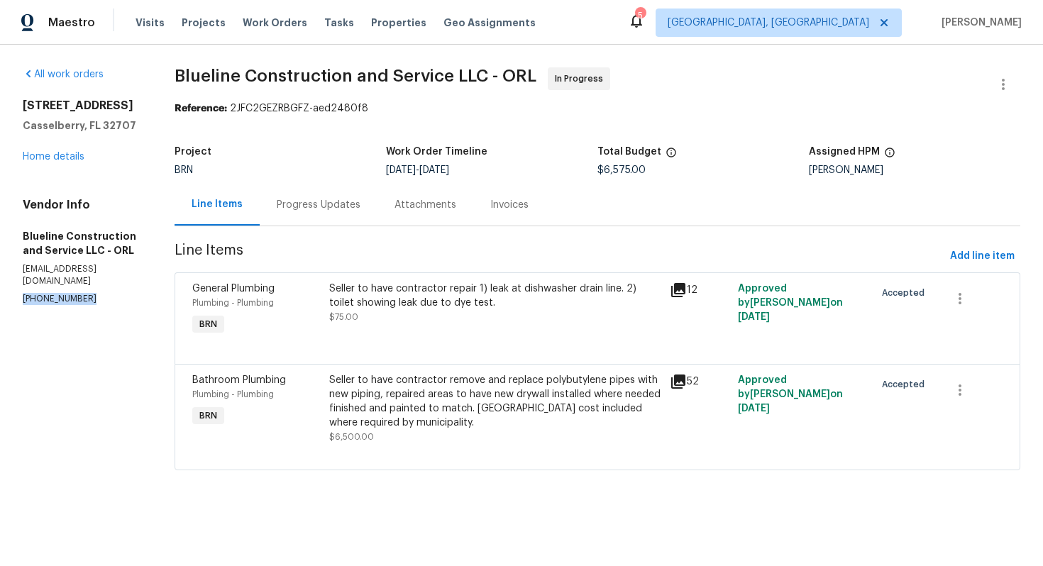
drag, startPoint x: 17, startPoint y: 290, endPoint x: 111, endPoint y: 292, distance: 94.4
click at [111, 292] on div "All work orders [STREET_ADDRESS] Home details Vendor Info Blueline Construction…" at bounding box center [521, 277] width 1043 height 465
copy p "[PHONE_NUMBER]"
click at [360, 204] on div "Progress Updates" at bounding box center [319, 205] width 84 height 14
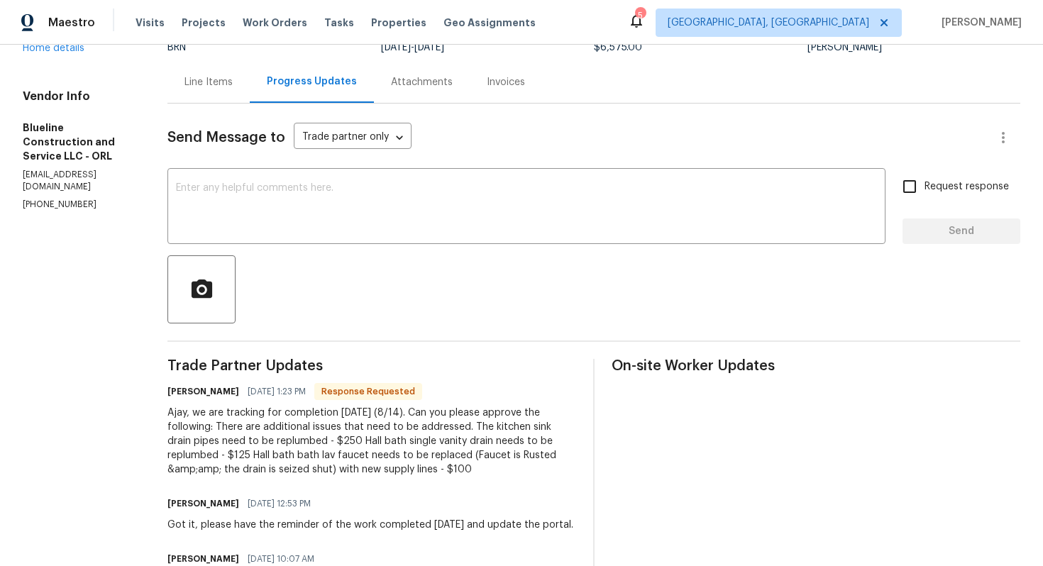
scroll to position [126, 0]
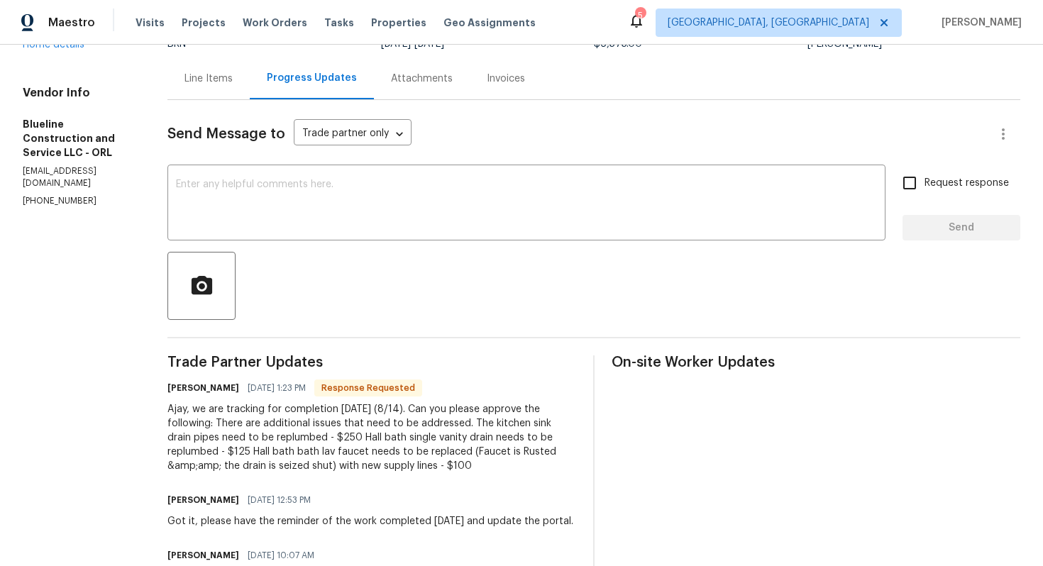
click at [233, 83] on div "Line Items" at bounding box center [208, 79] width 48 height 14
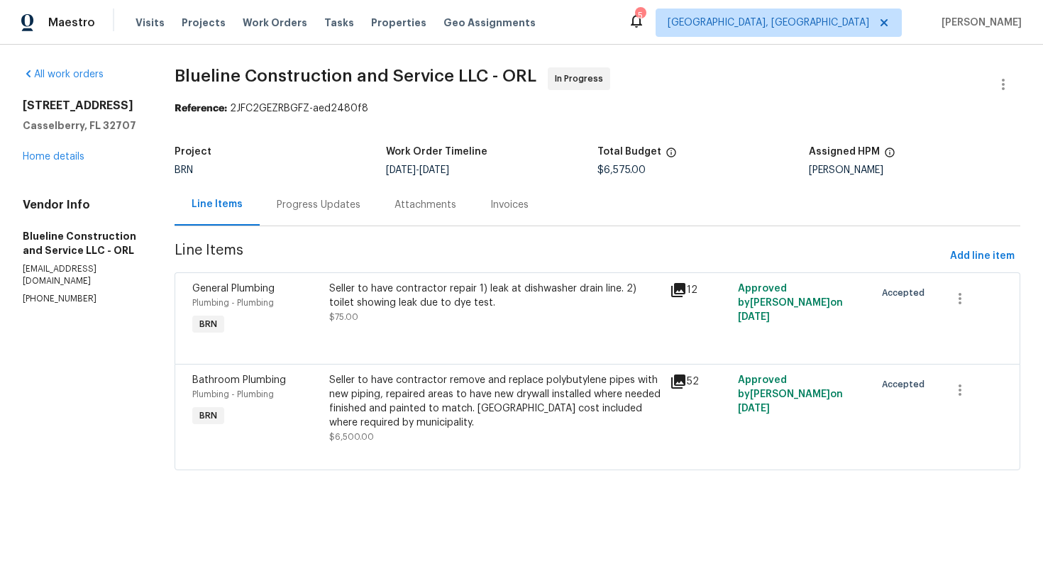
click at [323, 211] on div "Progress Updates" at bounding box center [319, 205] width 84 height 14
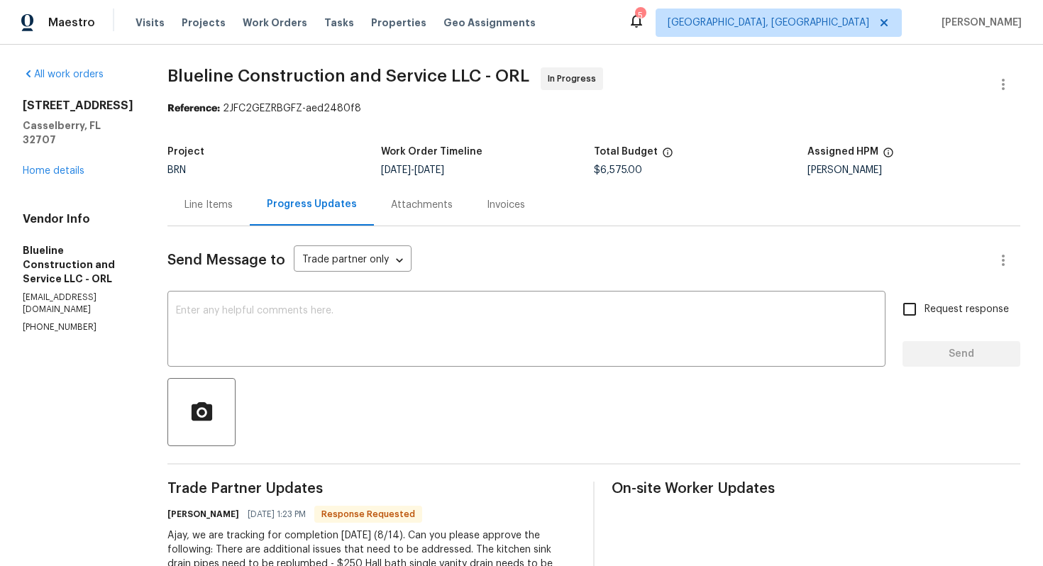
click at [226, 206] on div "Line Items" at bounding box center [208, 205] width 48 height 14
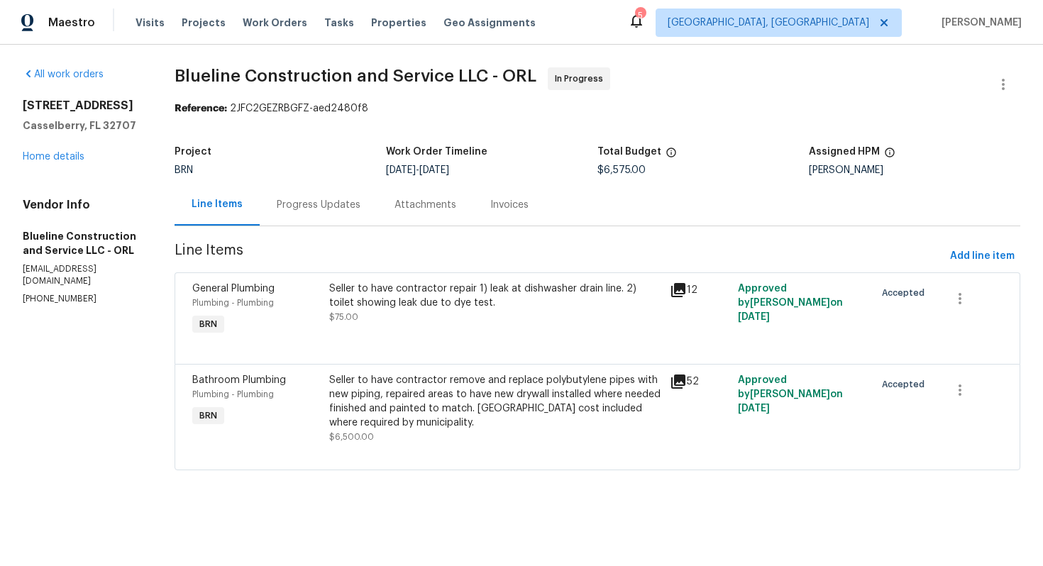
click at [377, 292] on div "Seller to have contractor repair 1) leak at dishwasher drain line. 2) toilet sh…" at bounding box center [495, 296] width 333 height 28
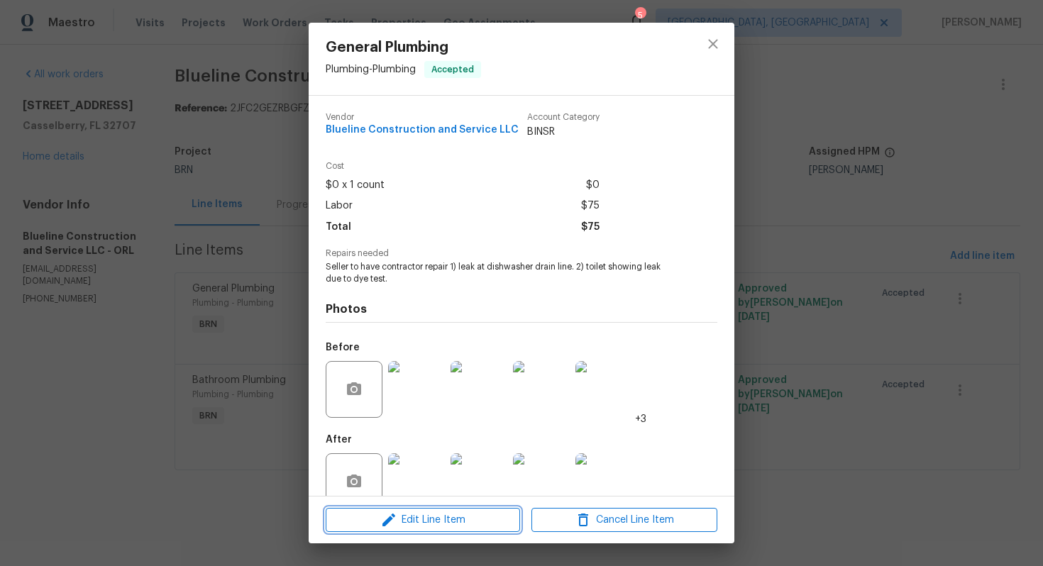
click at [387, 520] on icon "button" at bounding box center [388, 520] width 13 height 13
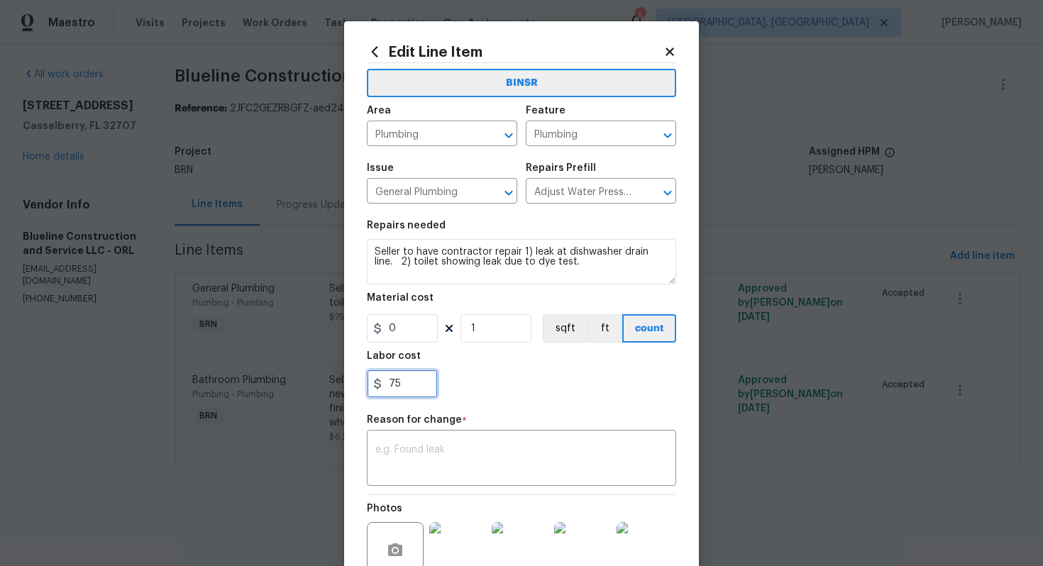
drag, startPoint x: 409, startPoint y: 387, endPoint x: 348, endPoint y: 388, distance: 61.0
click at [348, 388] on div "Edit Line Item BINSR Area Plumbing ​ Feature Plumbing ​ Issue General Plumbing …" at bounding box center [521, 356] width 355 height 670
type input "525"
click at [477, 468] on textarea at bounding box center [521, 460] width 292 height 30
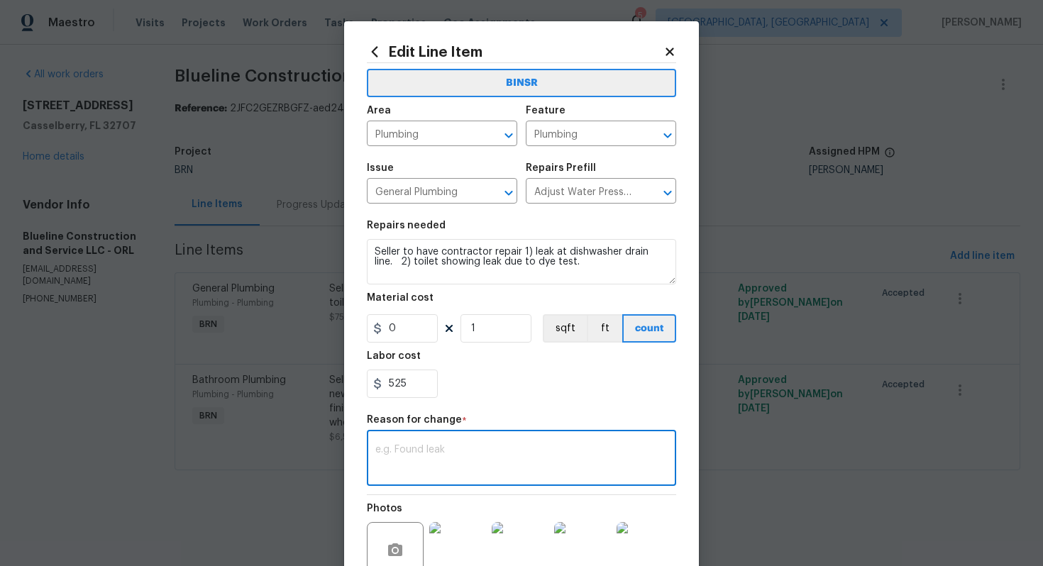
paste textarea "(AG) Updated per vendors final cost."
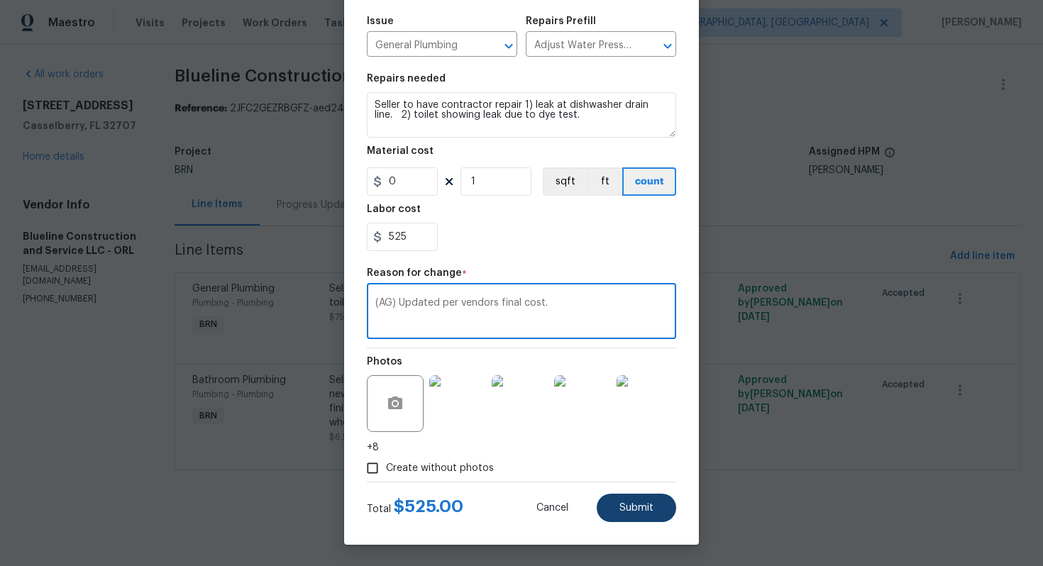
type textarea "(AG) Updated per vendors final cost."
click at [621, 503] on span "Submit" at bounding box center [636, 508] width 34 height 11
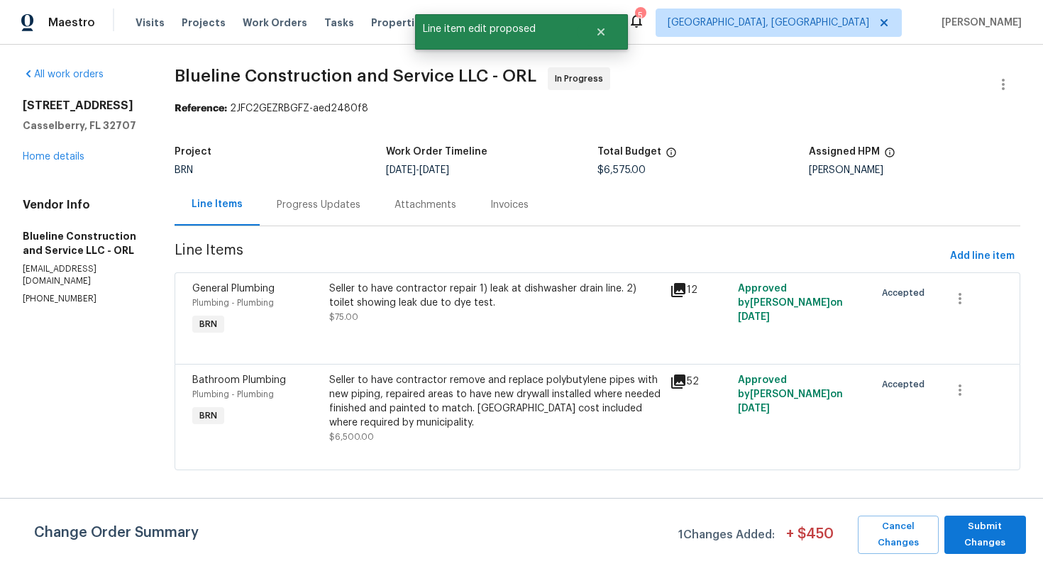
scroll to position [0, 0]
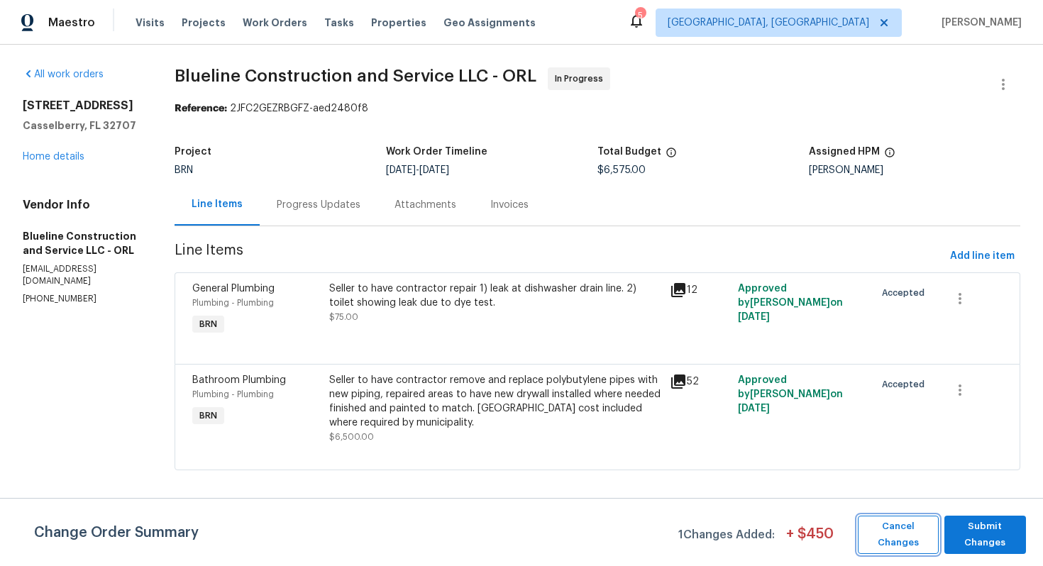
click at [891, 531] on span "Cancel Changes" at bounding box center [898, 535] width 67 height 33
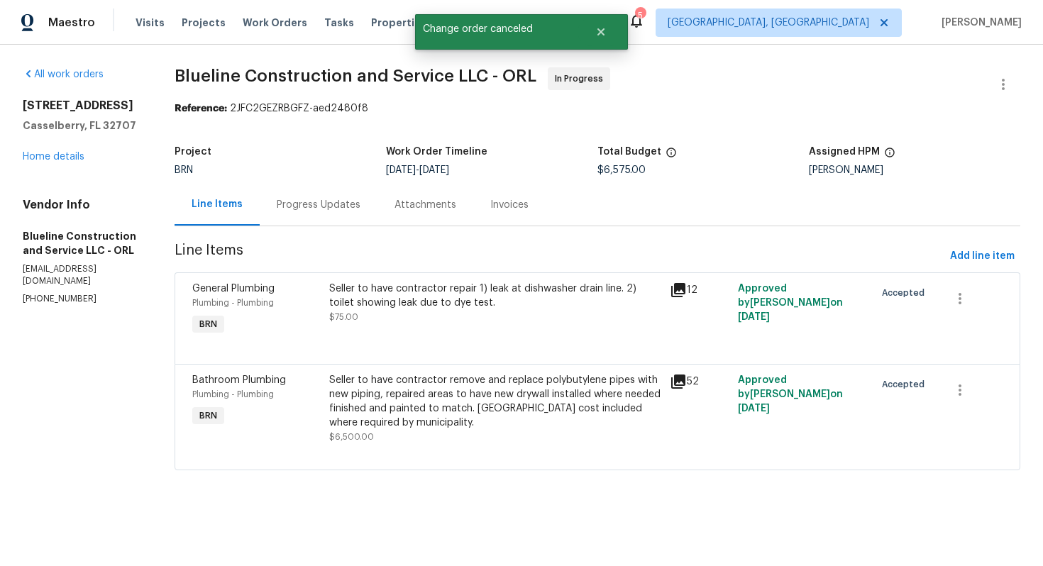
click at [492, 313] on div "Seller to have contractor repair 1) leak at dishwasher drain line. 2) toilet sh…" at bounding box center [495, 303] width 333 height 43
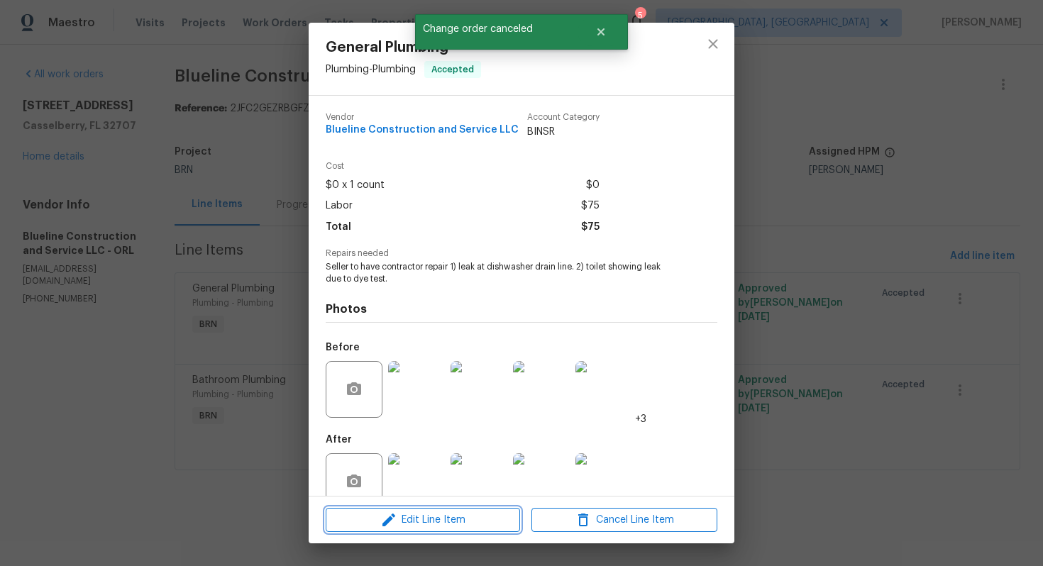
click at [450, 525] on span "Edit Line Item" at bounding box center [423, 521] width 186 height 18
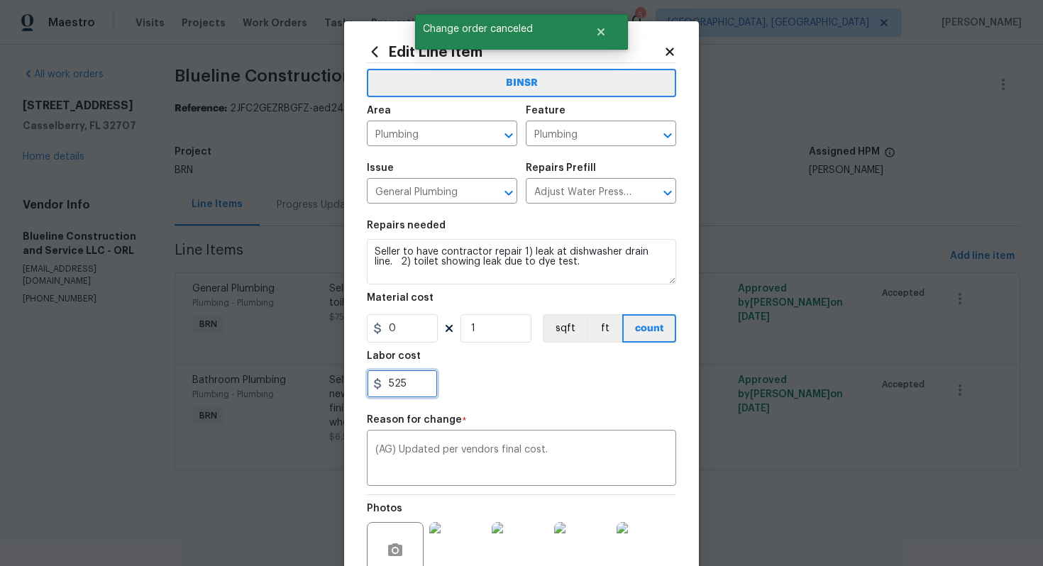
click at [399, 387] on input "525" at bounding box center [402, 384] width 71 height 28
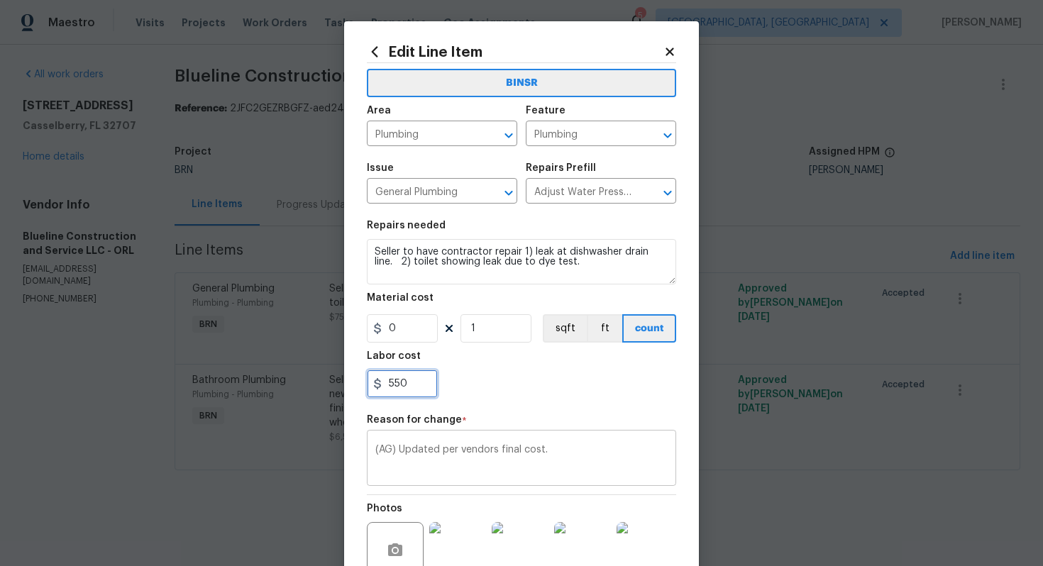
scroll to position [148, 0]
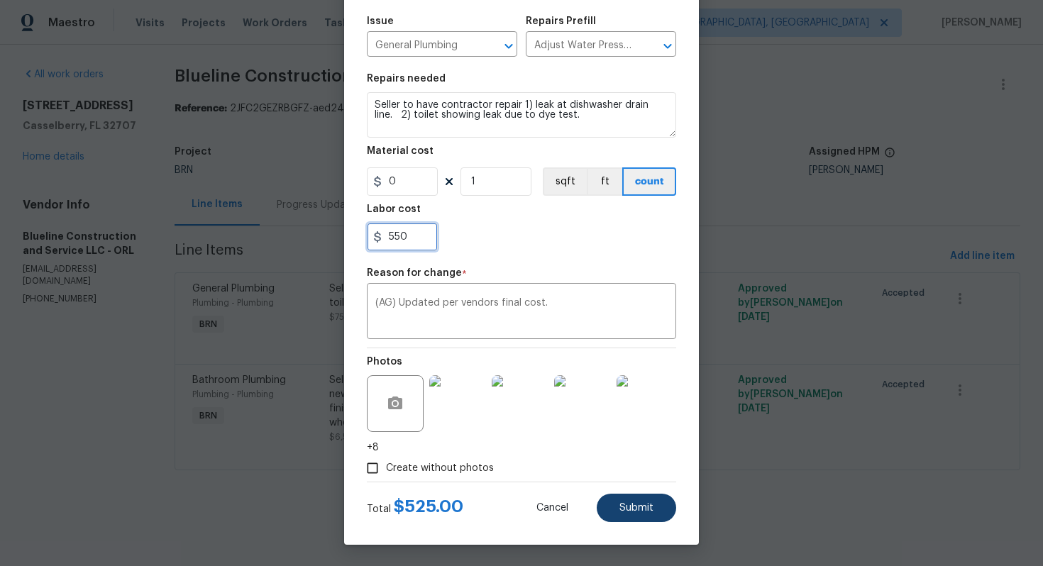
type input "550"
click at [621, 502] on button "Submit" at bounding box center [636, 508] width 79 height 28
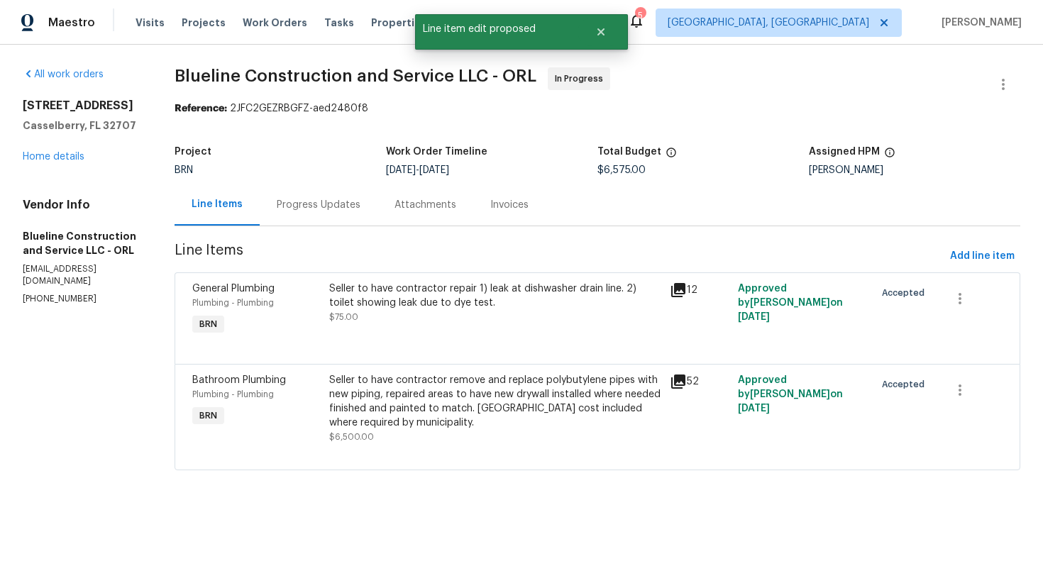
scroll to position [0, 0]
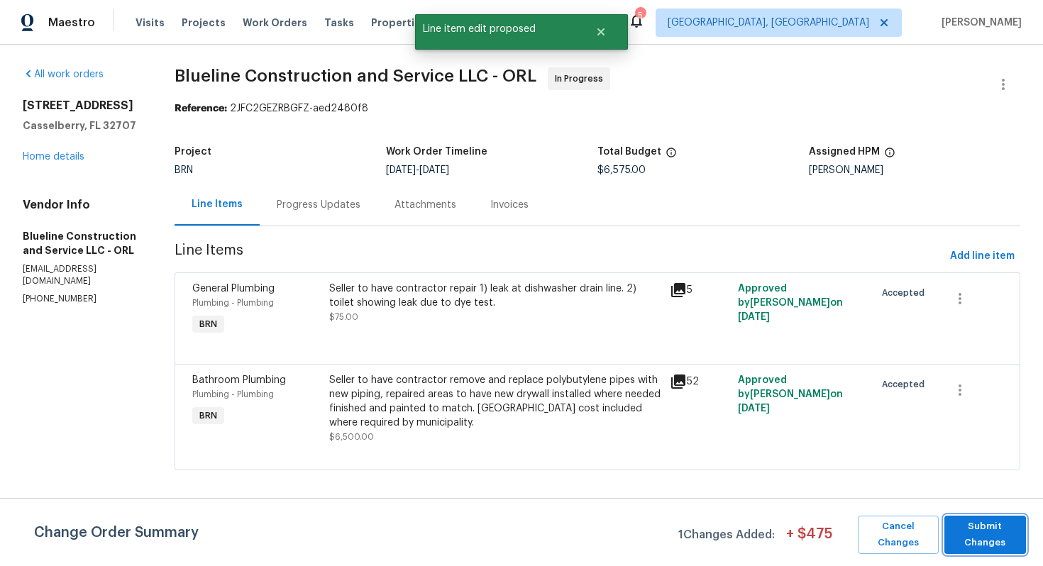
click at [995, 540] on span "Submit Changes" at bounding box center [984, 535] width 67 height 33
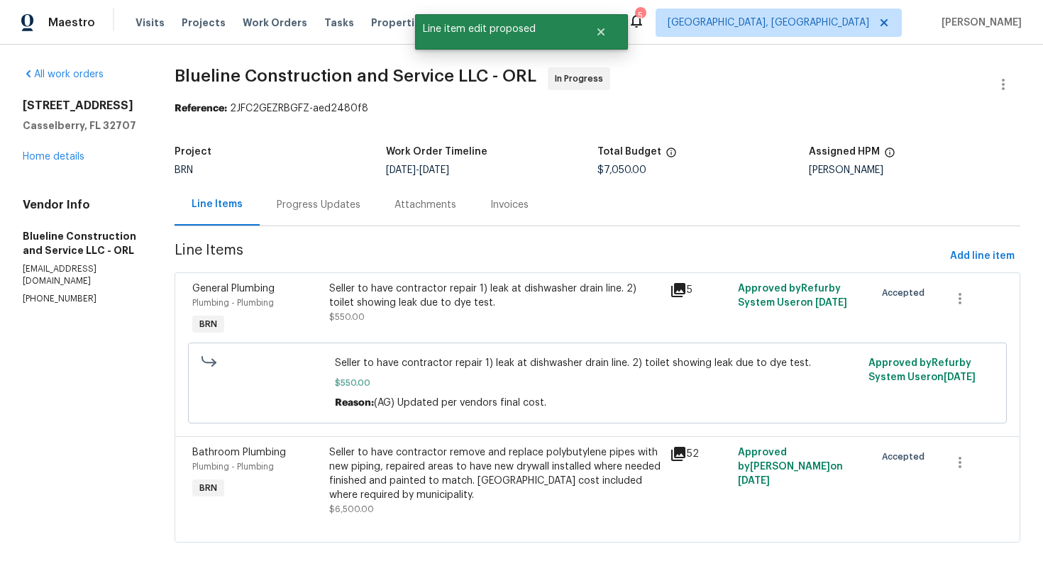
click at [358, 215] on div "Progress Updates" at bounding box center [319, 205] width 118 height 42
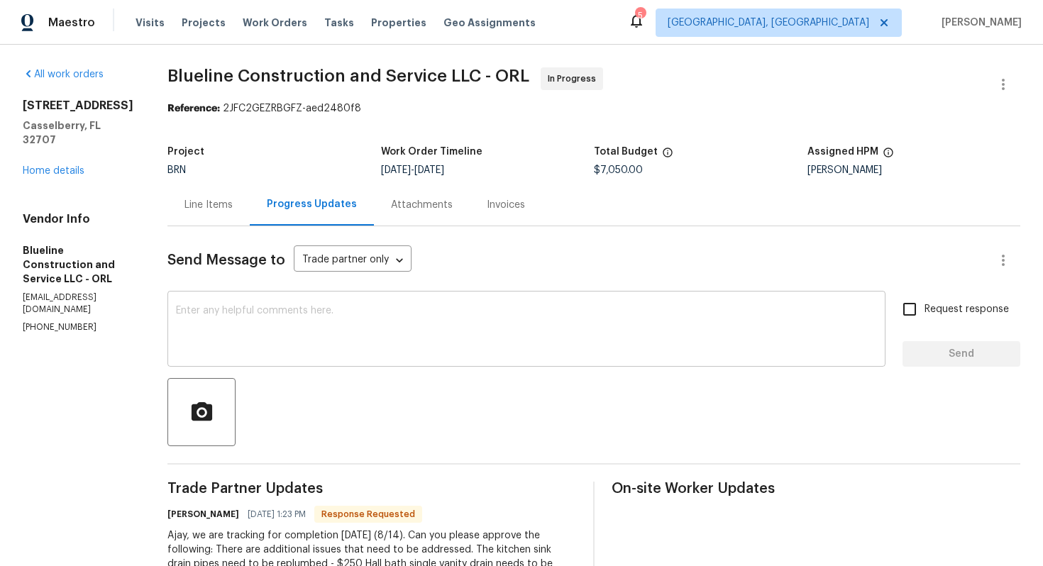
click at [359, 338] on textarea at bounding box center [526, 331] width 701 height 50
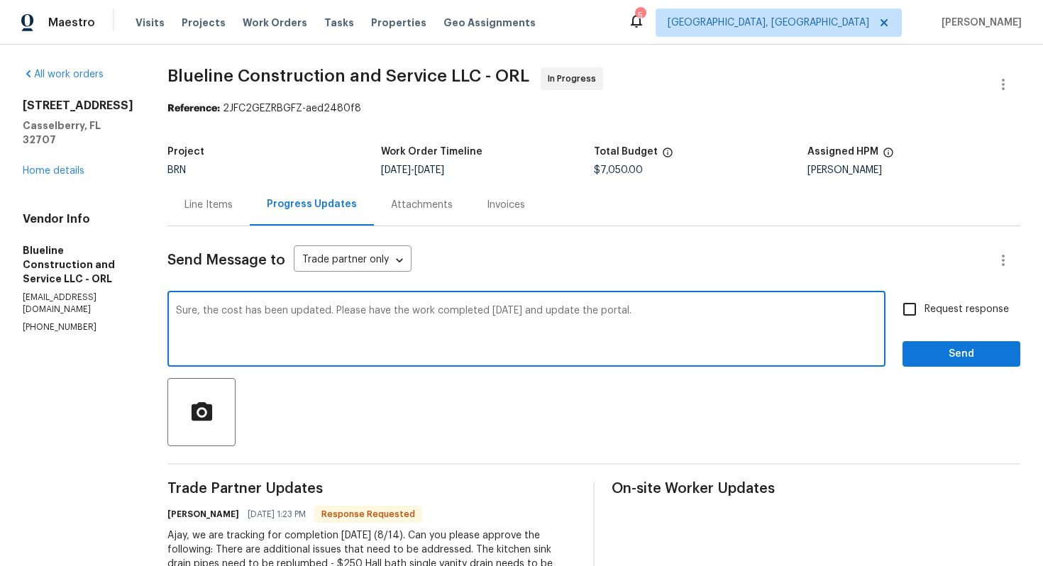
type textarea "Sure, the cost has been updated. Please have the work completed today and updat…"
click at [919, 296] on input "Request response" at bounding box center [910, 309] width 30 height 30
checkbox input "true"
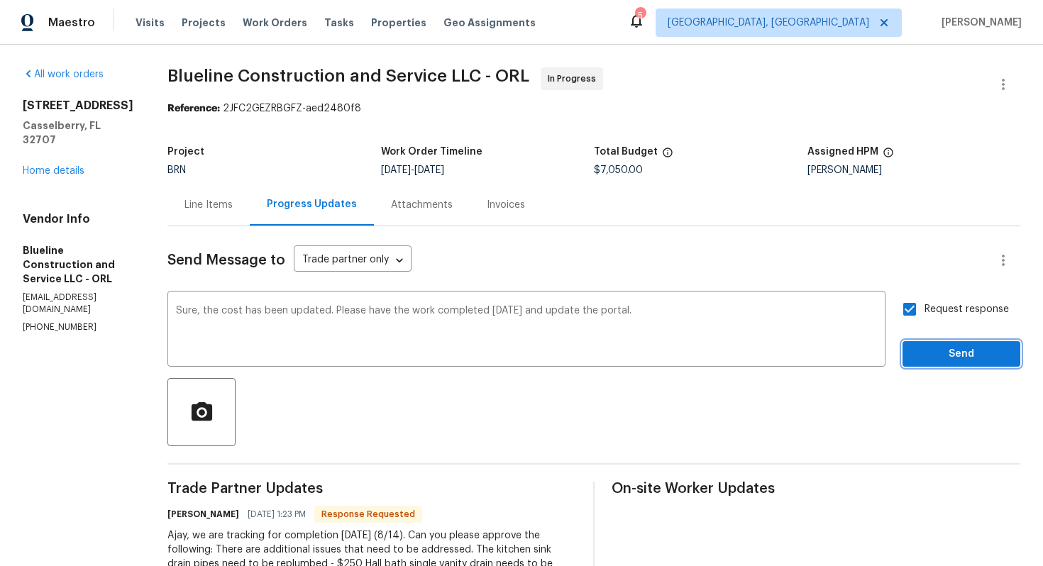
click at [946, 343] on button "Send" at bounding box center [961, 354] width 118 height 26
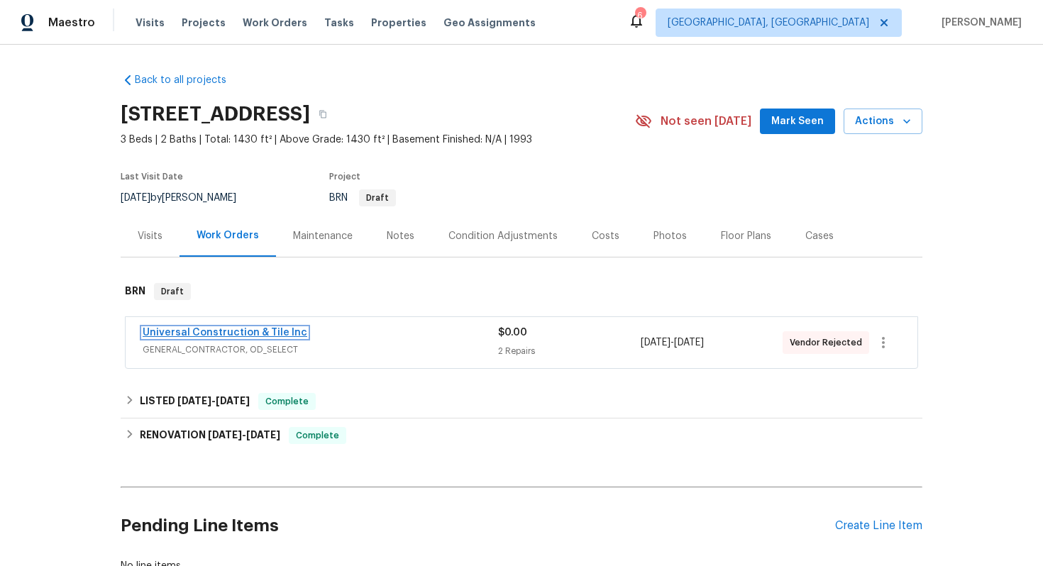
click at [236, 332] on link "Universal Construction & Tile Inc" at bounding box center [225, 333] width 165 height 10
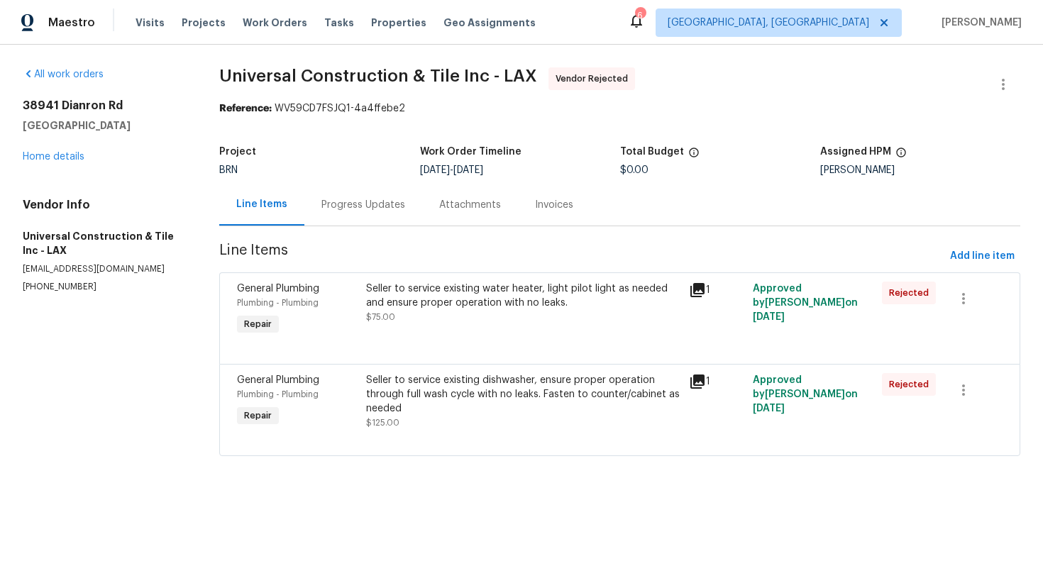
click at [373, 214] on div "Progress Updates" at bounding box center [363, 205] width 118 height 42
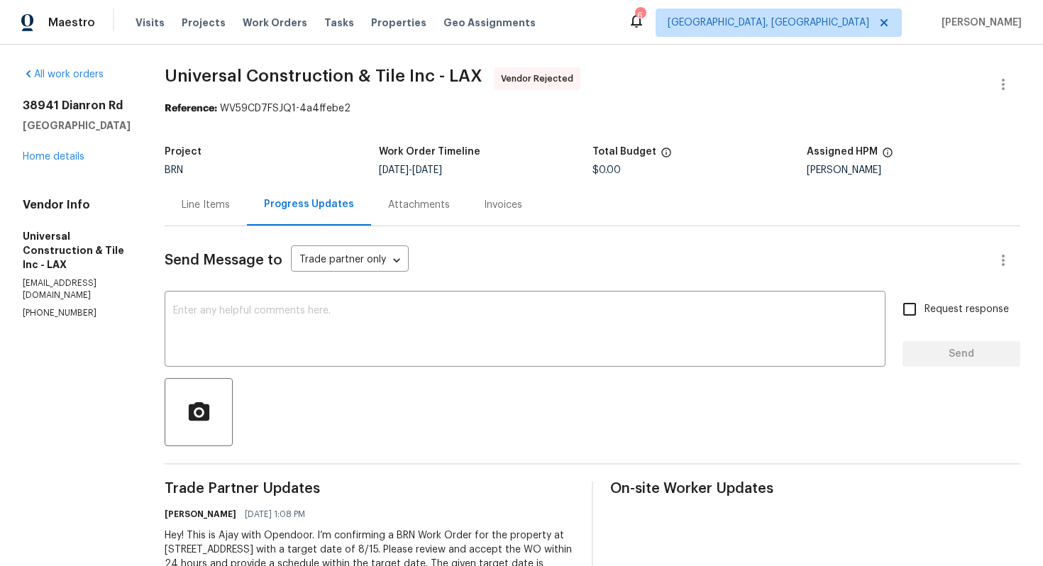
click at [207, 211] on div "Line Items" at bounding box center [206, 205] width 48 height 14
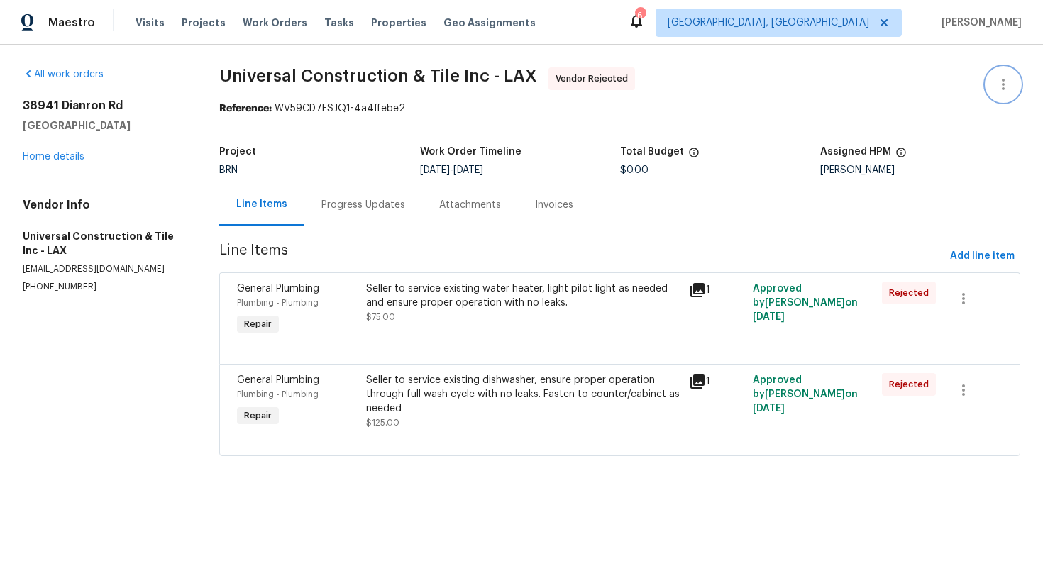
click at [995, 86] on icon "button" at bounding box center [1003, 84] width 17 height 17
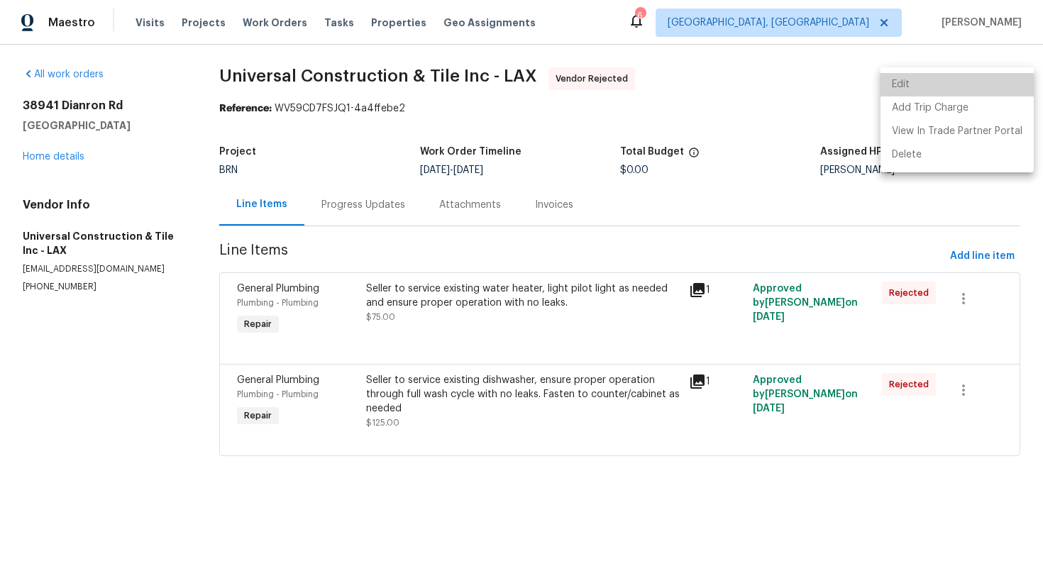
click at [983, 86] on li "Edit" at bounding box center [956, 84] width 153 height 23
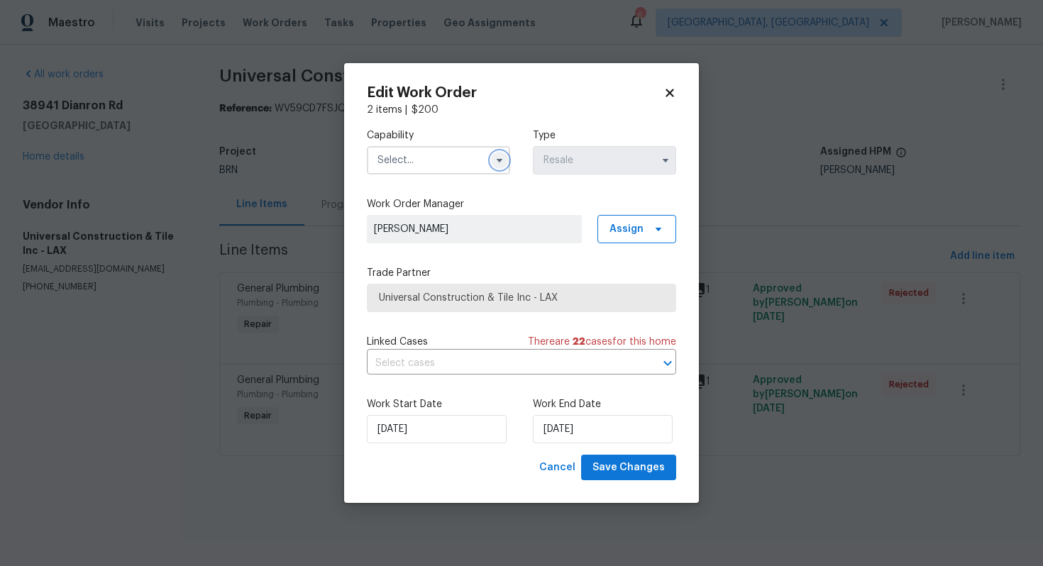
click at [495, 158] on icon "button" at bounding box center [499, 160] width 11 height 11
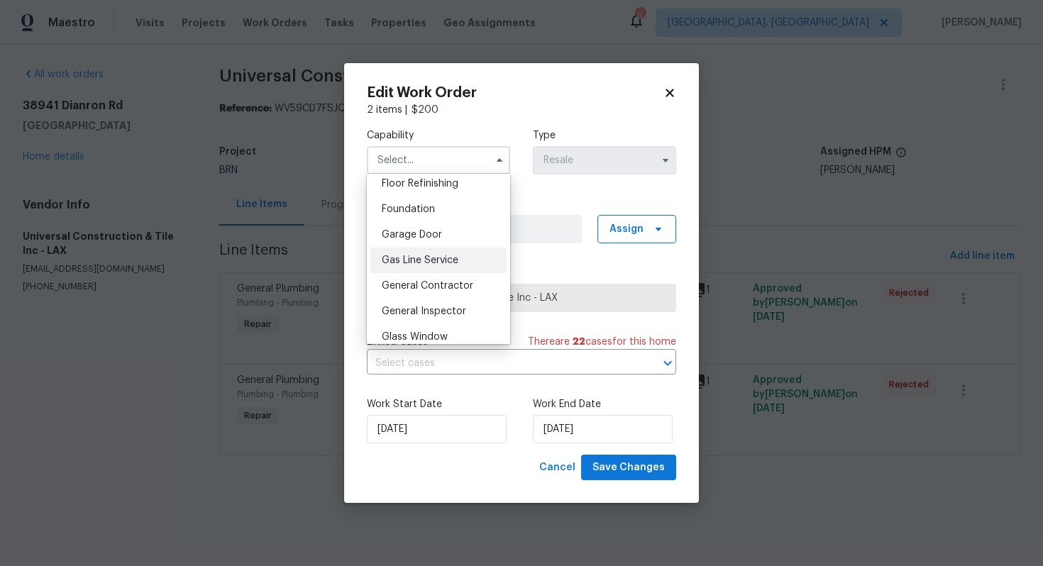
scroll to position [593, 0]
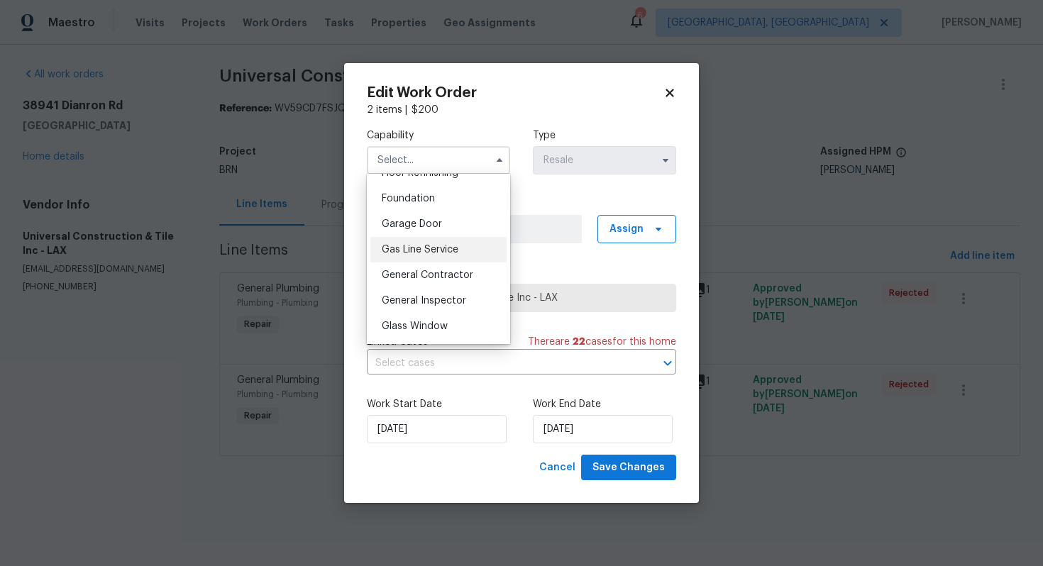
click at [443, 268] on div "General Contractor" at bounding box center [438, 276] width 136 height 26
type input "General Contractor"
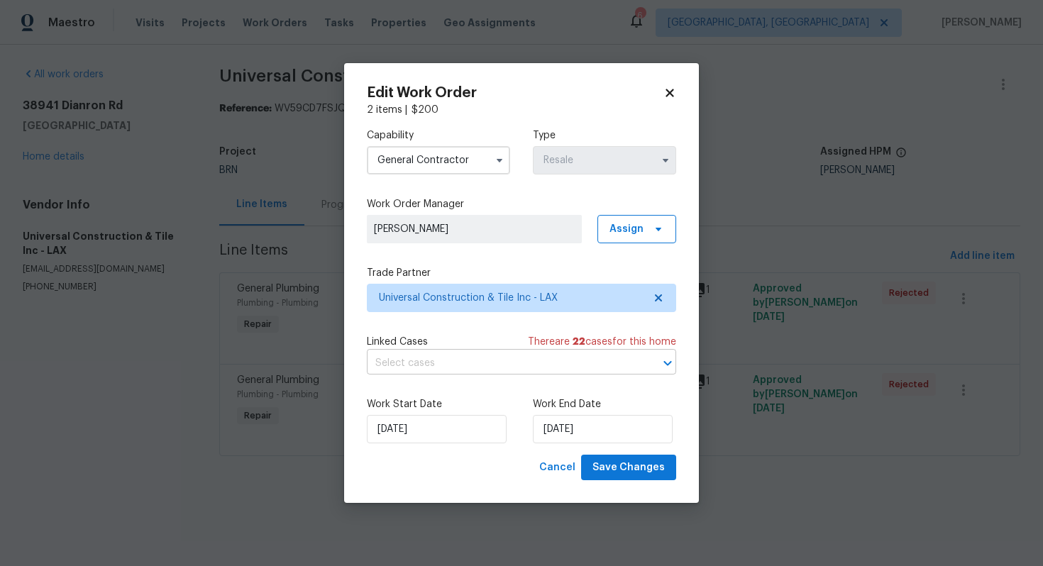
click at [551, 369] on input "text" at bounding box center [502, 364] width 270 height 22
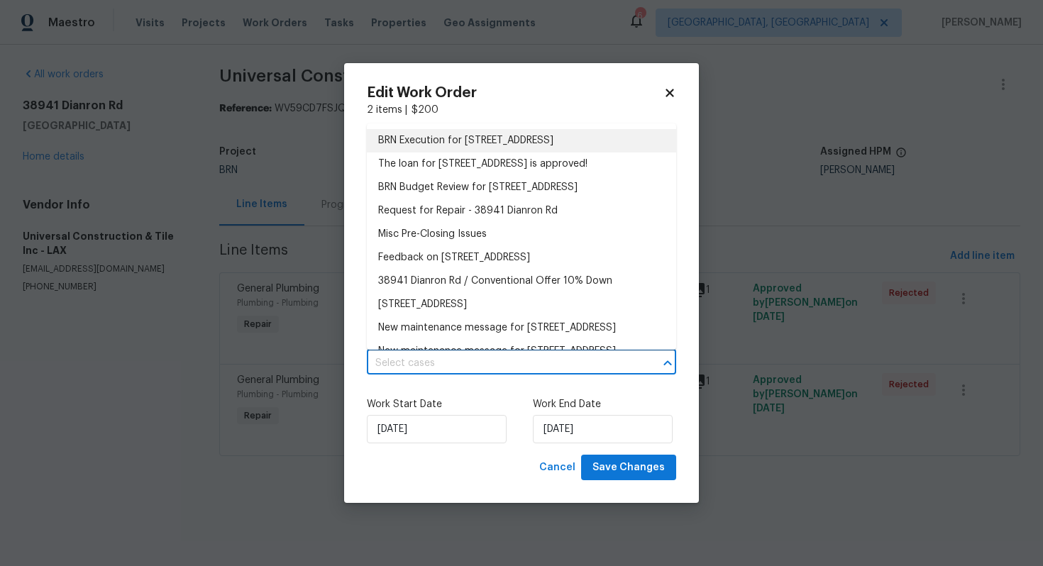
click at [556, 145] on li "BRN Execution for 38941 Dianron Rd, Palmdale, CA 93551" at bounding box center [521, 140] width 309 height 23
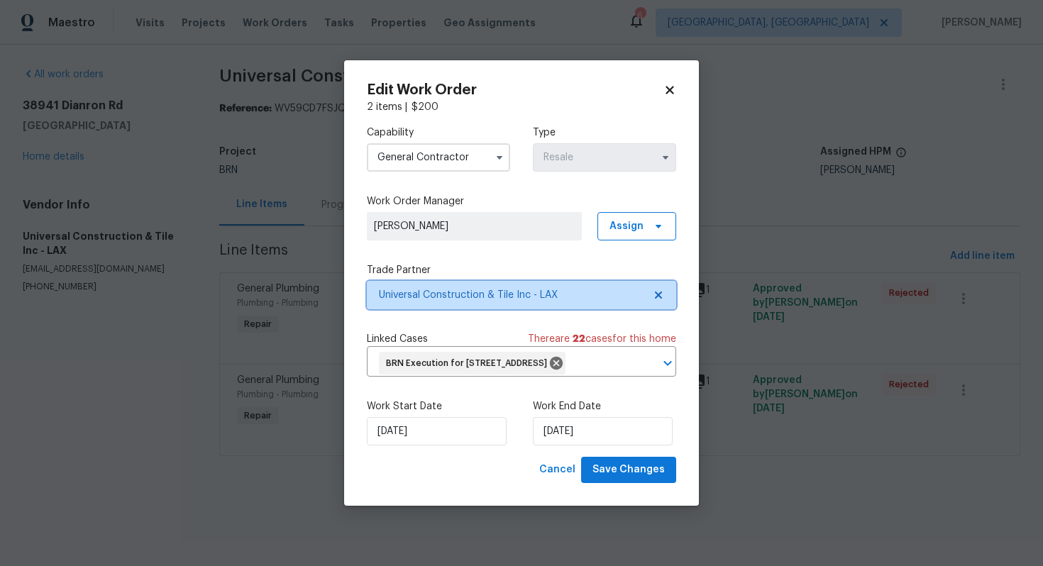
click at [659, 292] on icon at bounding box center [658, 295] width 7 height 7
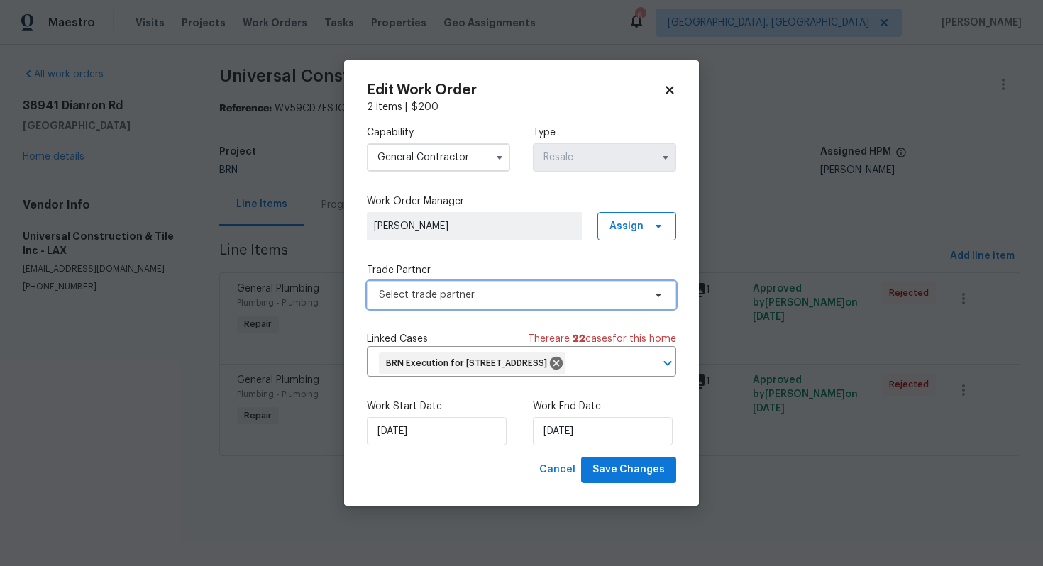
click at [625, 288] on span "Select trade partner" at bounding box center [511, 295] width 265 height 14
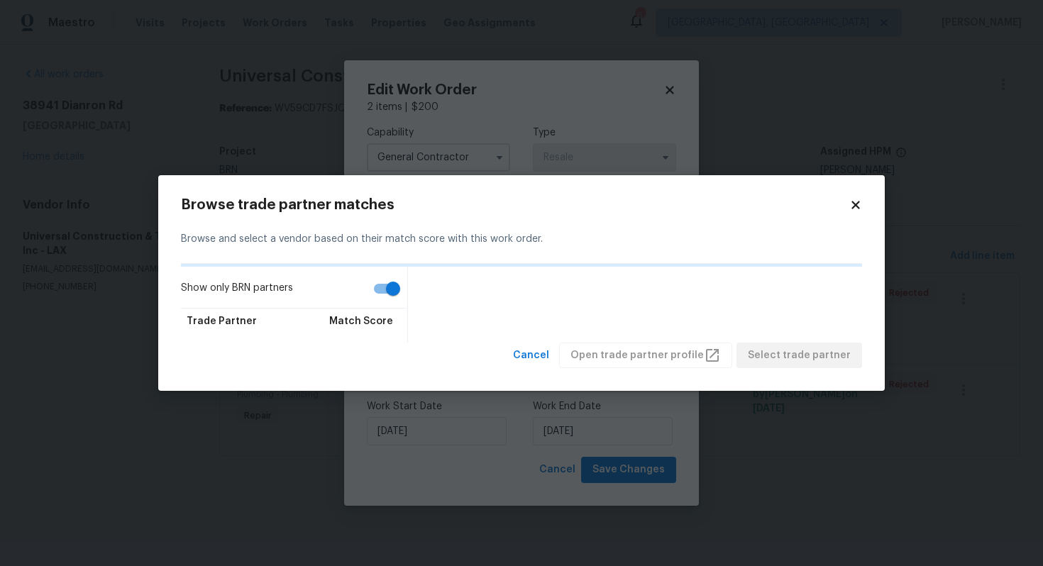
click at [403, 280] on input "Show only BRN partners" at bounding box center [393, 288] width 81 height 27
checkbox input "false"
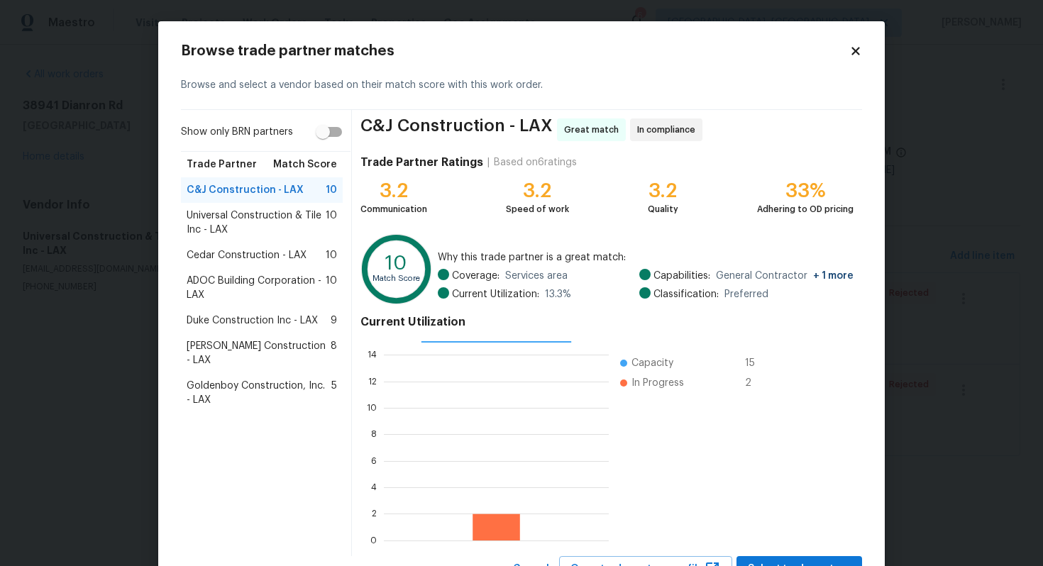
scroll to position [60, 0]
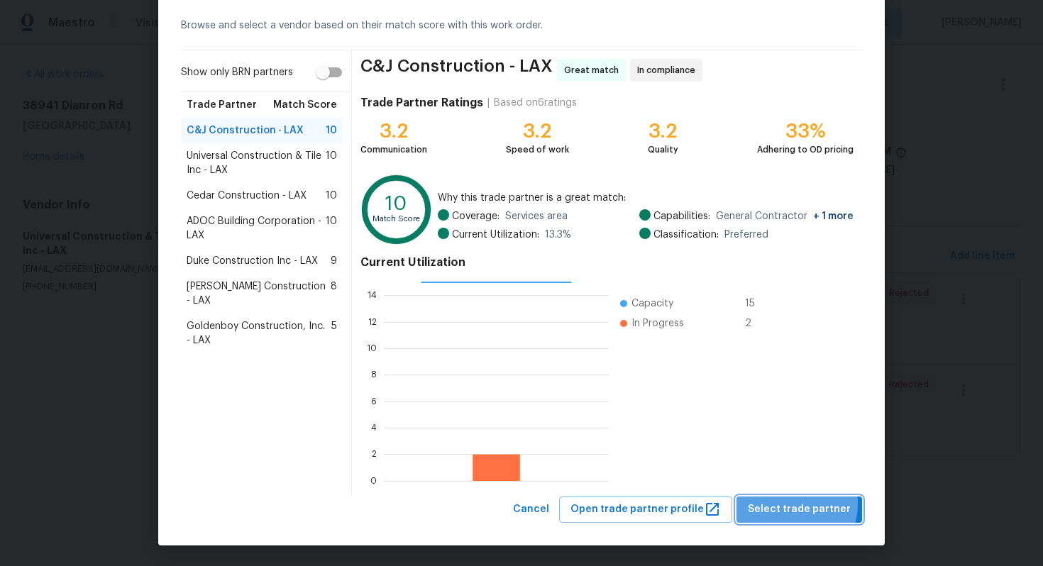
click at [792, 504] on span "Select trade partner" at bounding box center [799, 510] width 103 height 18
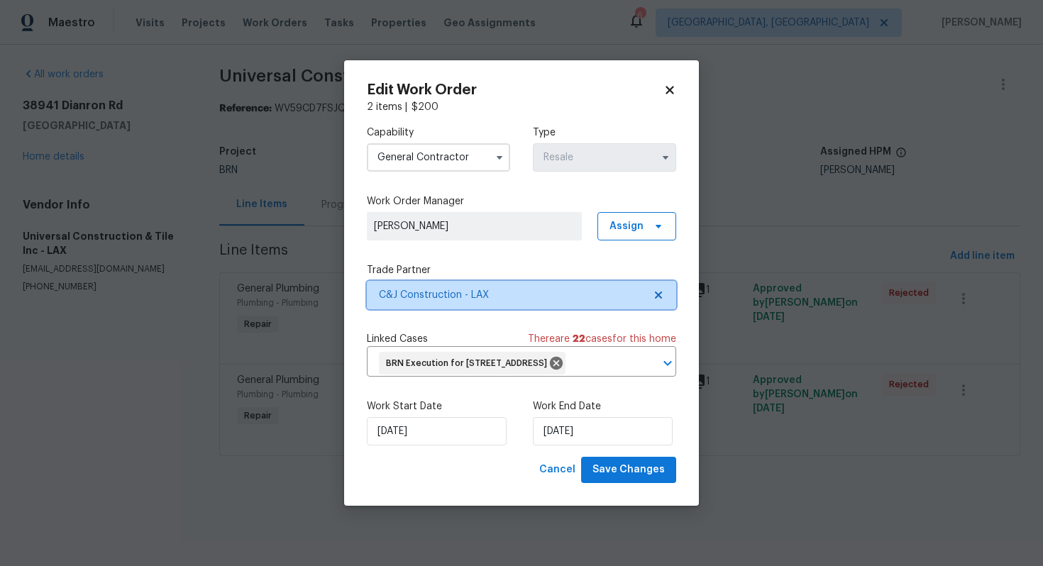
scroll to position [0, 0]
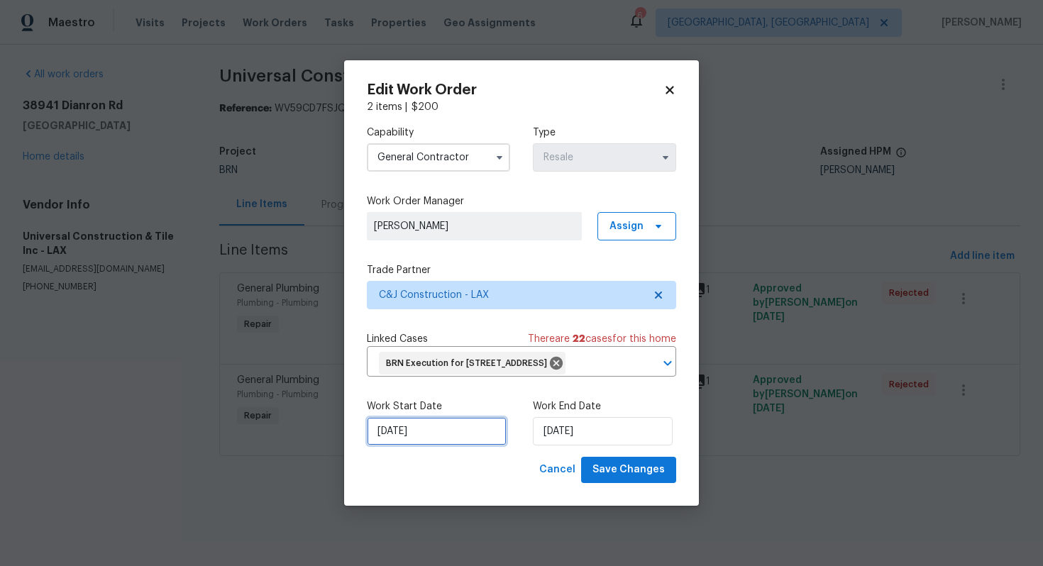
click at [398, 443] on input "[DATE]" at bounding box center [437, 431] width 140 height 28
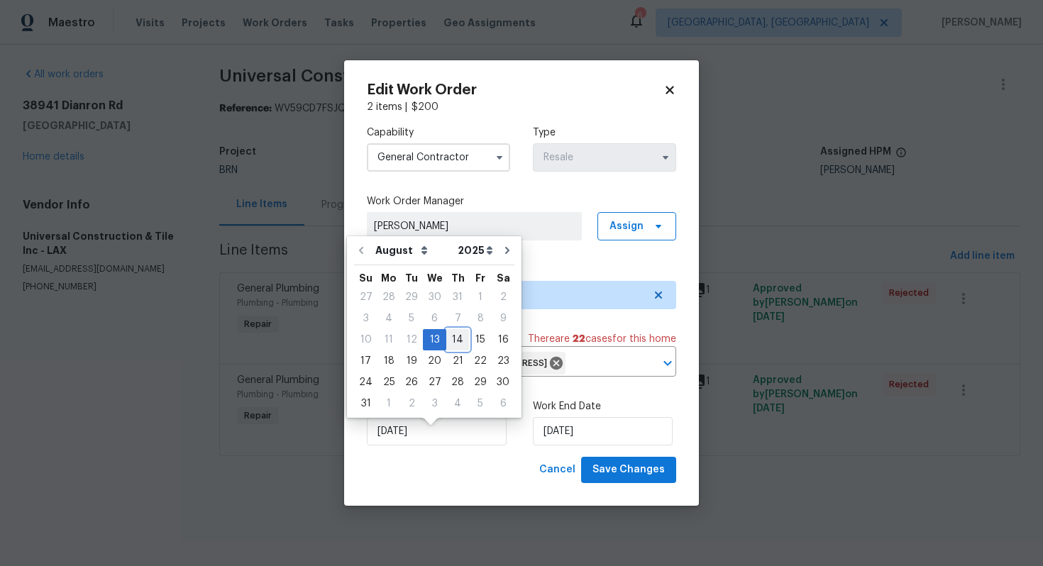
click at [451, 339] on div "14" at bounding box center [457, 340] width 23 height 20
type input "[DATE]"
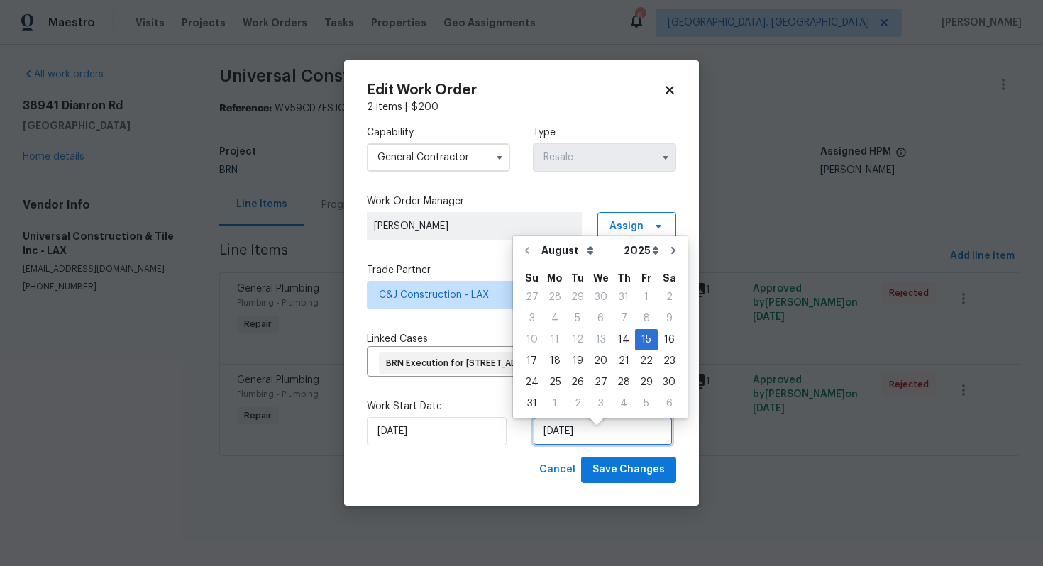
click at [557, 446] on input "8/15/2025" at bounding box center [603, 431] width 140 height 28
click at [637, 344] on div "15" at bounding box center [646, 340] width 23 height 20
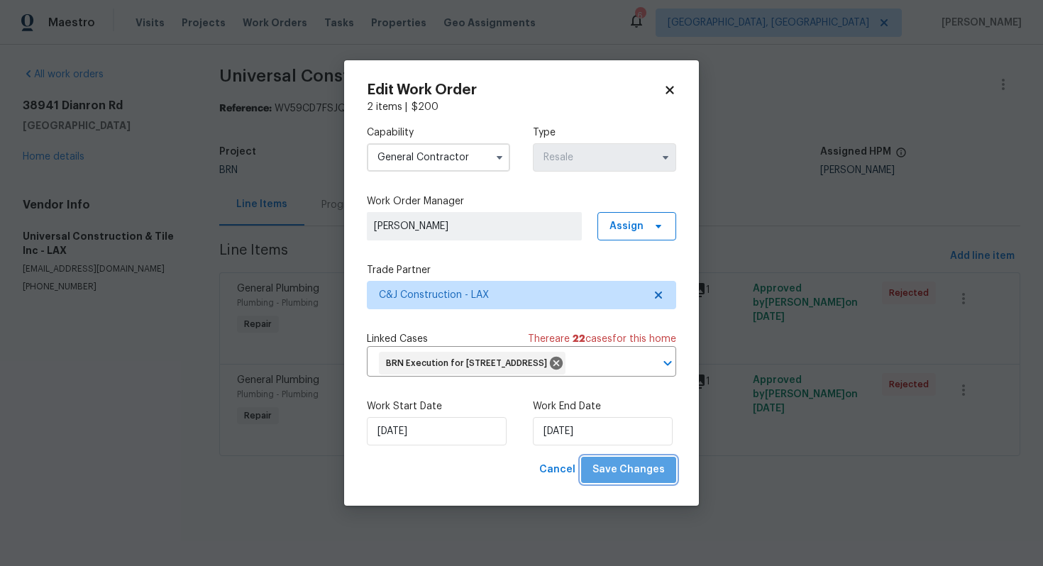
click at [634, 479] on span "Save Changes" at bounding box center [628, 470] width 72 height 18
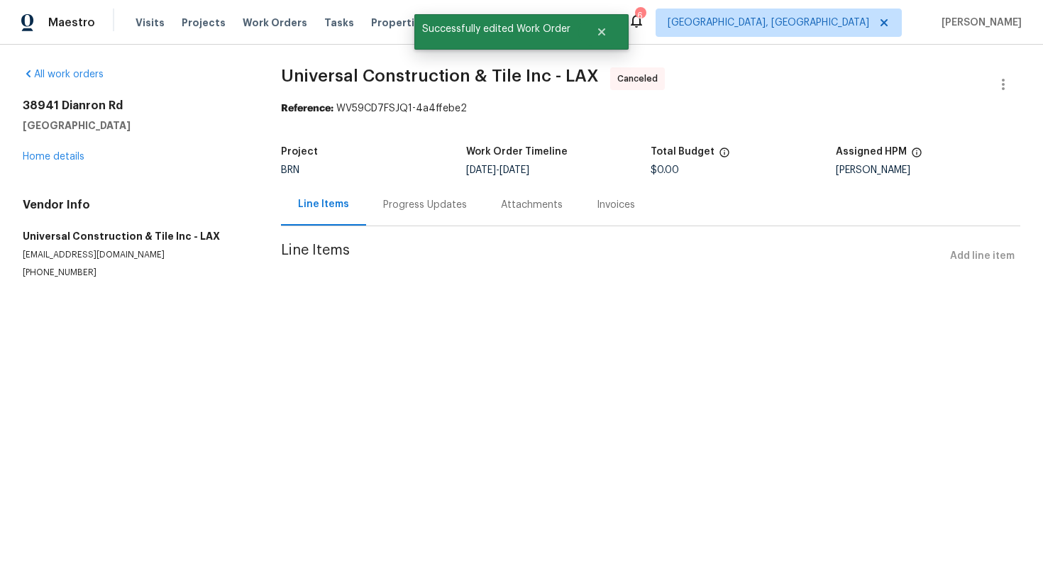
click at [421, 202] on div "Progress Updates" at bounding box center [425, 205] width 84 height 14
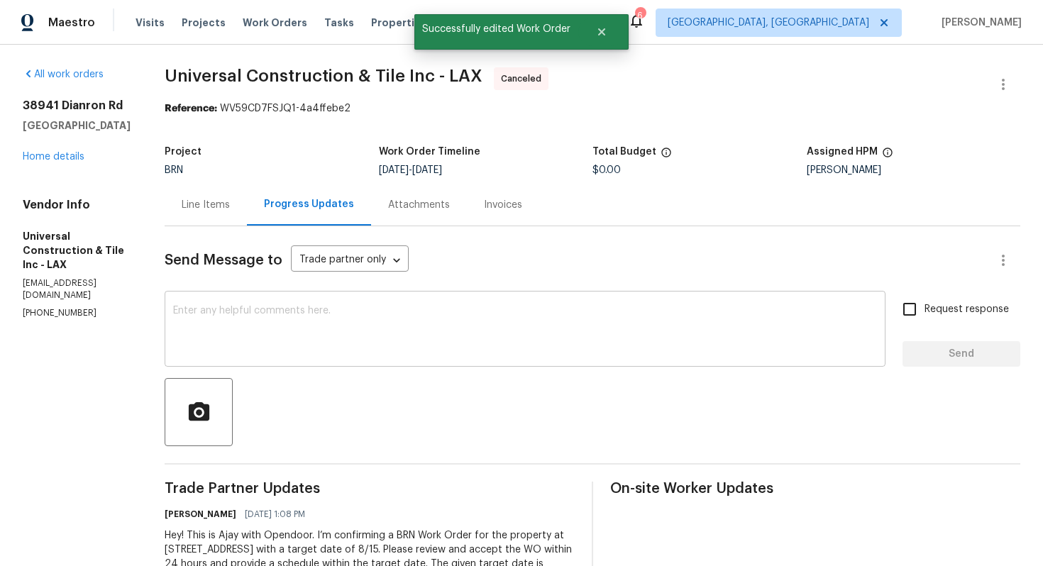
scroll to position [101, 0]
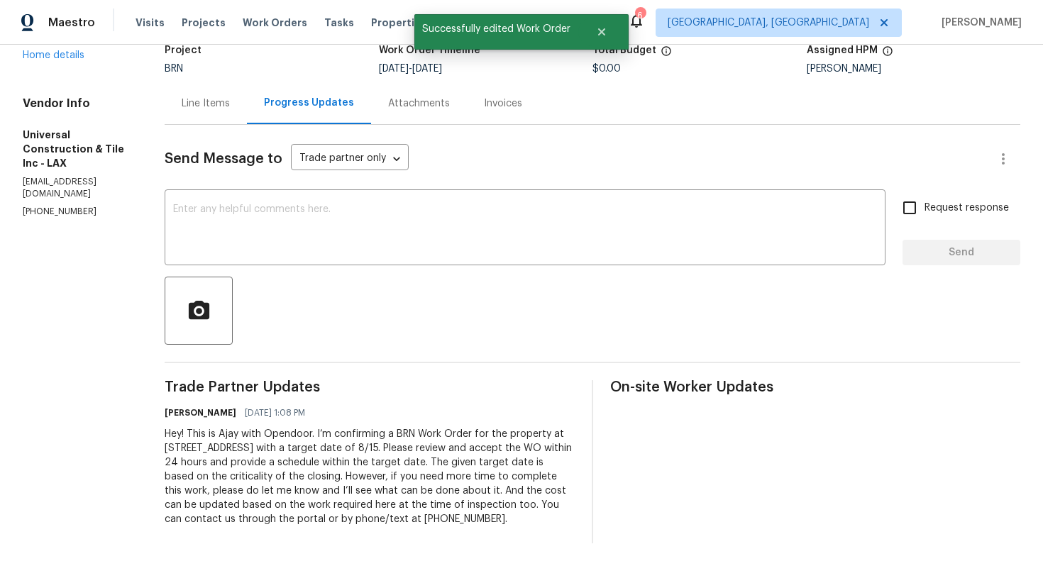
click at [326, 451] on div "Hey! This is Ajay with Opendoor. I’m confirming a BRN Work Order for the proper…" at bounding box center [370, 476] width 410 height 99
copy div "Trade Partner Updates Ajay Godson 08/13/2025 1:08 PM"
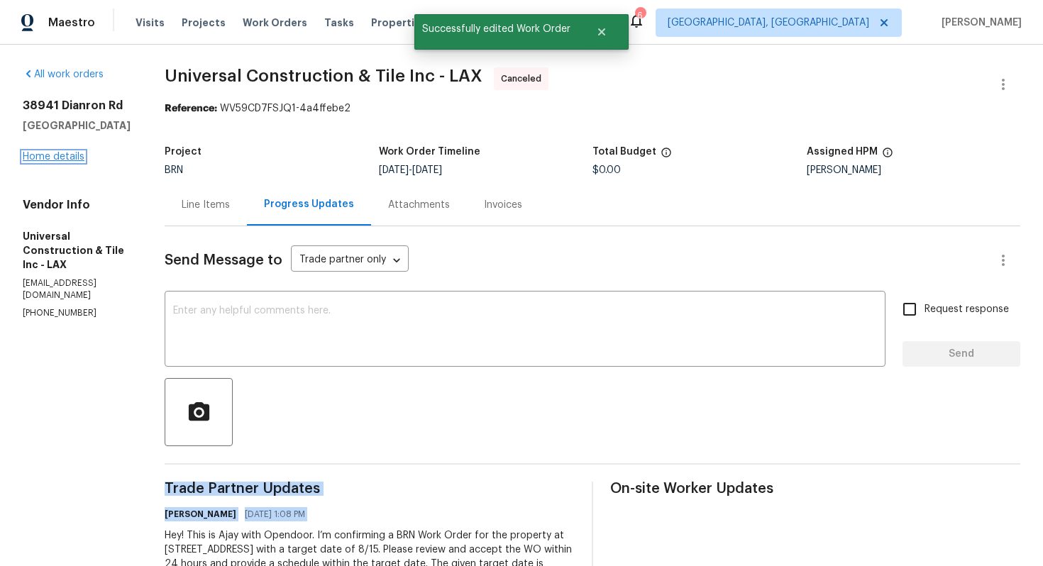
click at [67, 158] on link "Home details" at bounding box center [54, 157] width 62 height 10
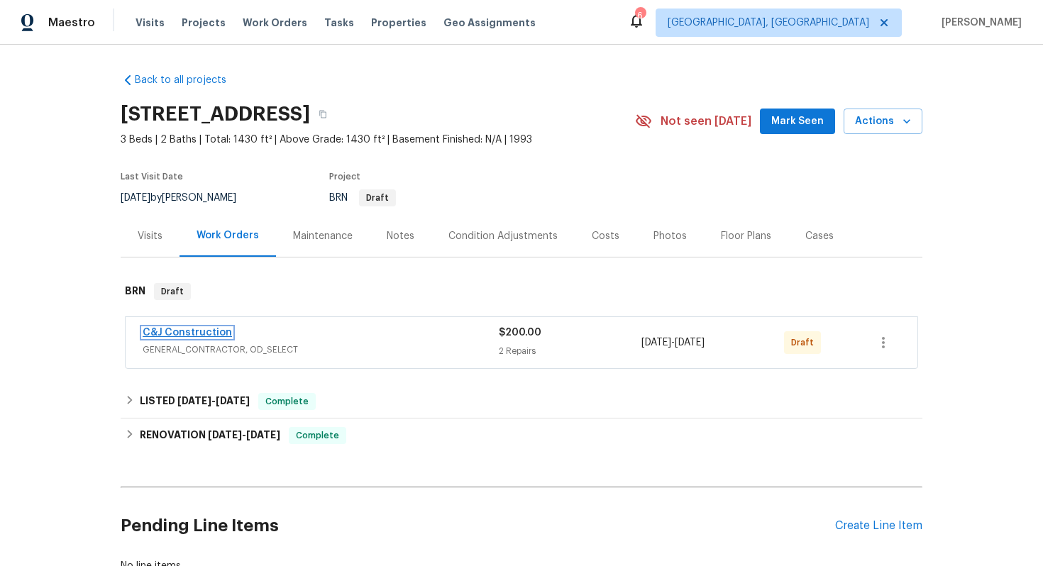
click at [195, 329] on link "C&J Construction" at bounding box center [187, 333] width 89 height 10
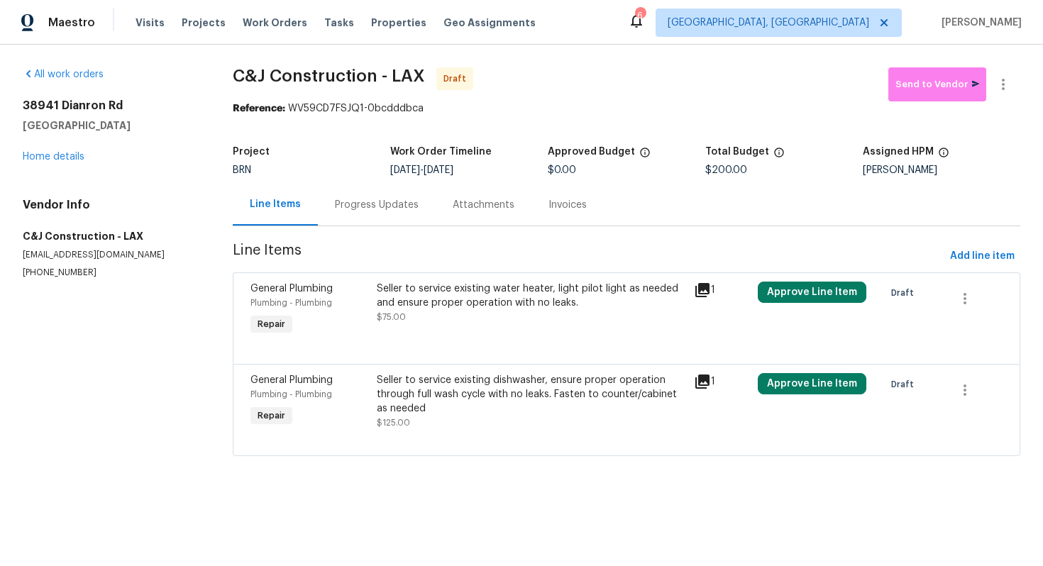
click at [370, 208] on div "Progress Updates" at bounding box center [377, 205] width 84 height 14
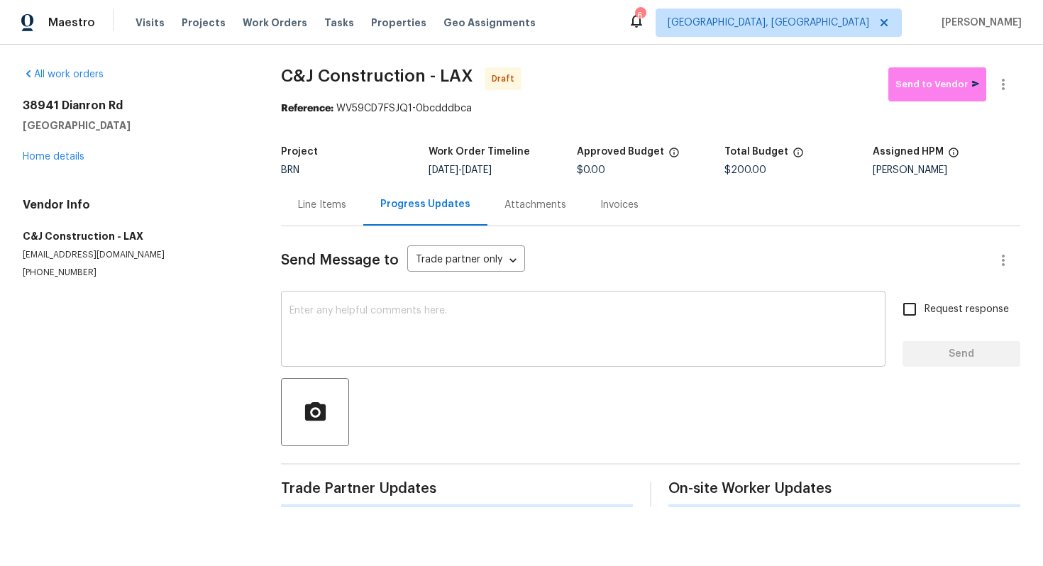
click at [385, 317] on textarea at bounding box center [582, 331] width 587 height 50
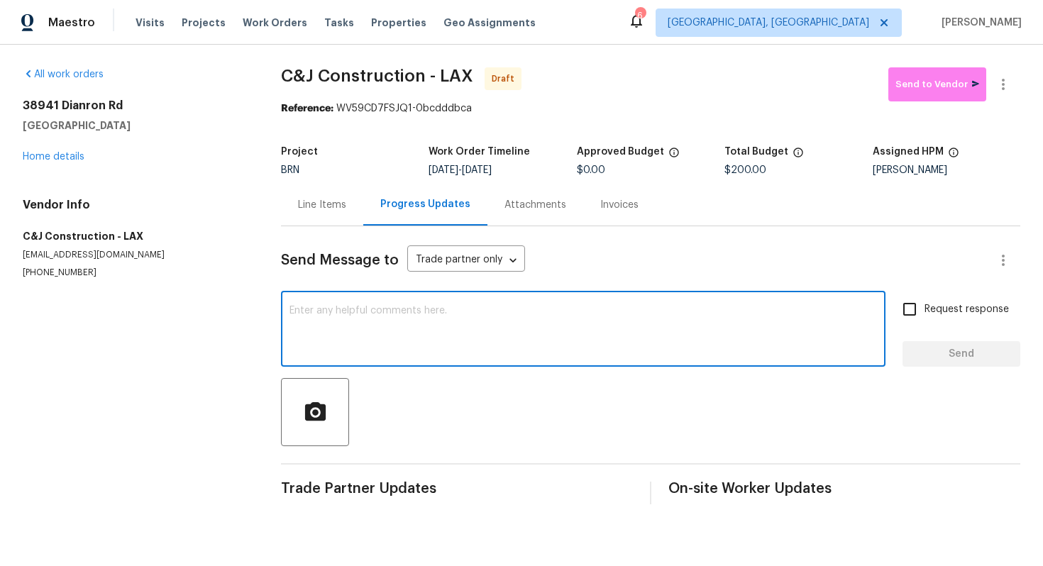
paste textarea "Hey! This is Ajay with Opendoor. I’m confirming a BRN Work Order for the proper…"
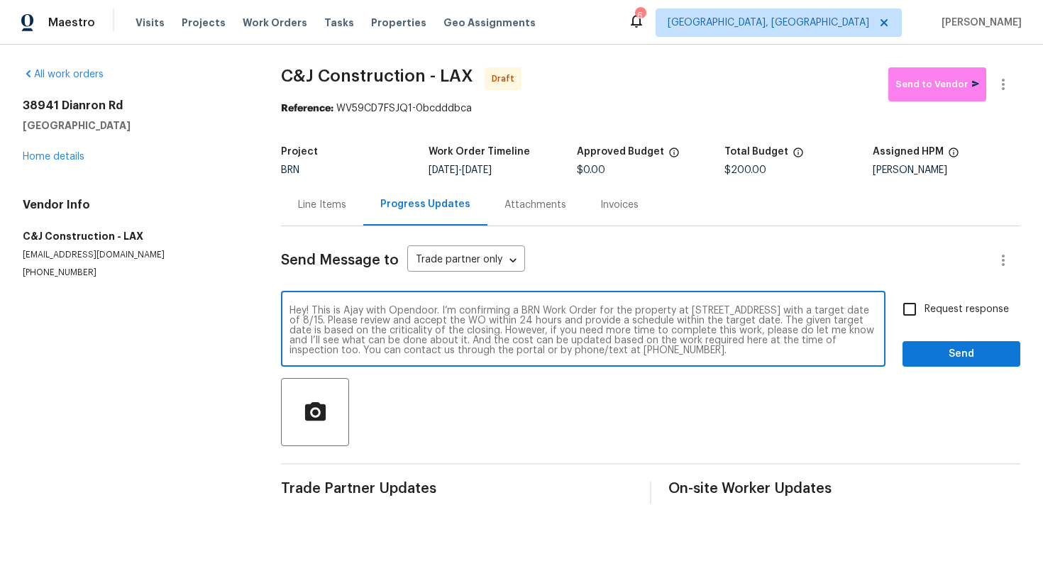
type textarea "Hey! This is Ajay with Opendoor. I’m confirming a BRN Work Order for the proper…"
click at [924, 308] on input "Request response" at bounding box center [910, 309] width 30 height 30
checkbox input "true"
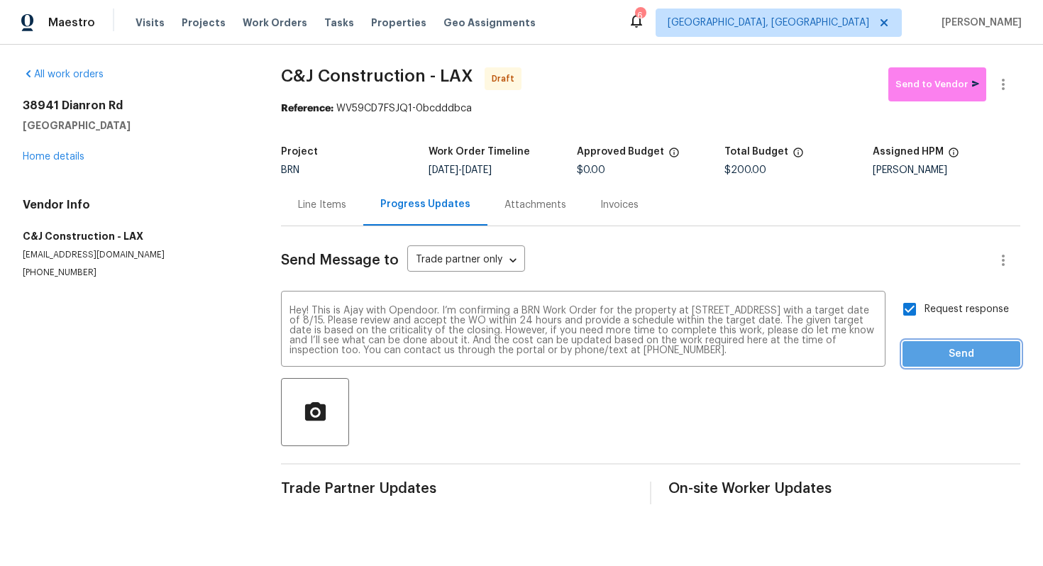
click at [940, 358] on span "Send" at bounding box center [961, 355] width 95 height 18
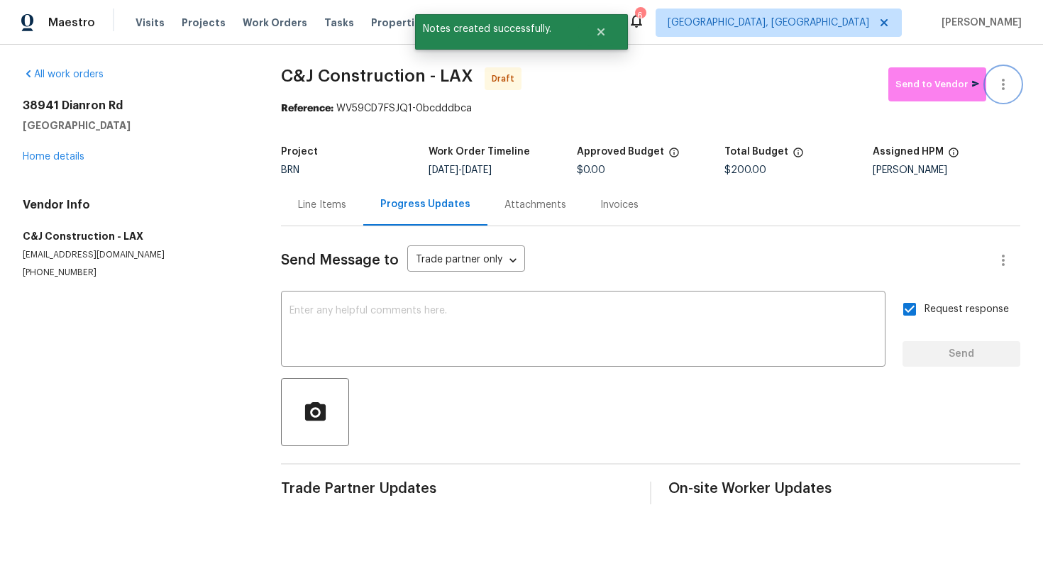
click at [1004, 92] on icon "button" at bounding box center [1003, 84] width 17 height 17
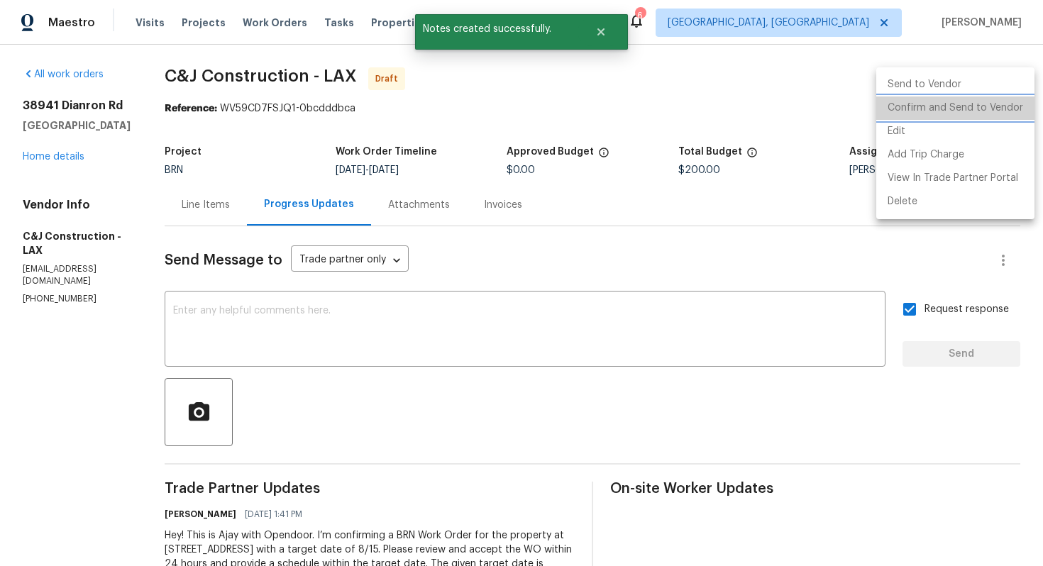
click at [990, 109] on li "Confirm and Send to Vendor" at bounding box center [955, 107] width 158 height 23
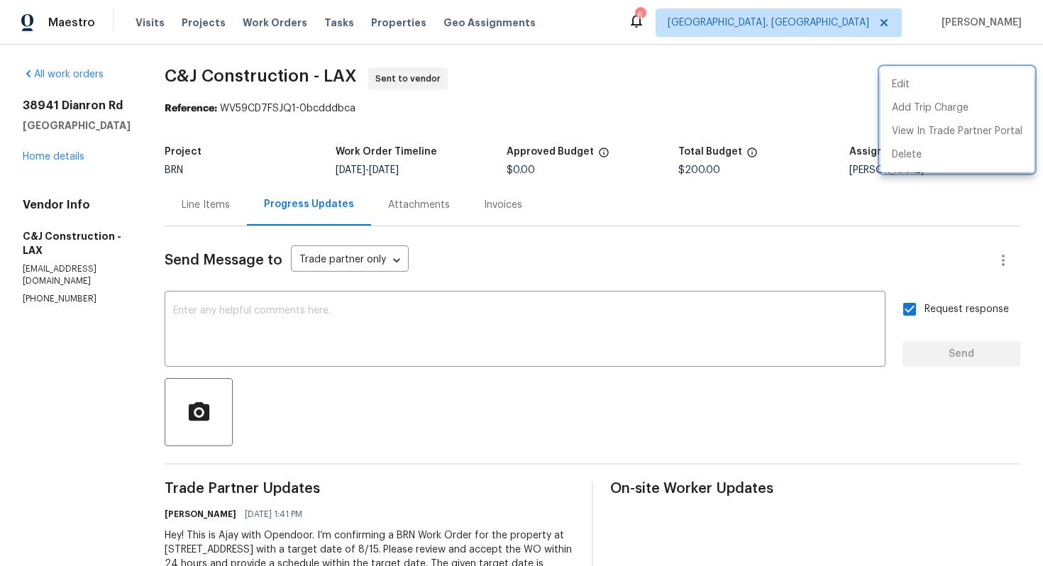
click at [228, 210] on div at bounding box center [521, 283] width 1043 height 566
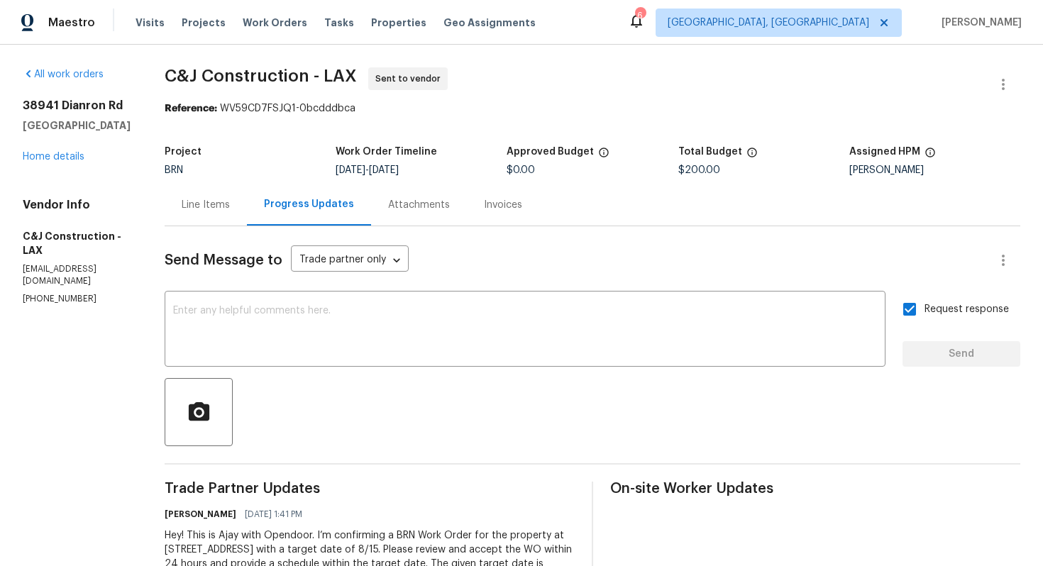
click at [228, 210] on div "Line Items" at bounding box center [206, 205] width 48 height 14
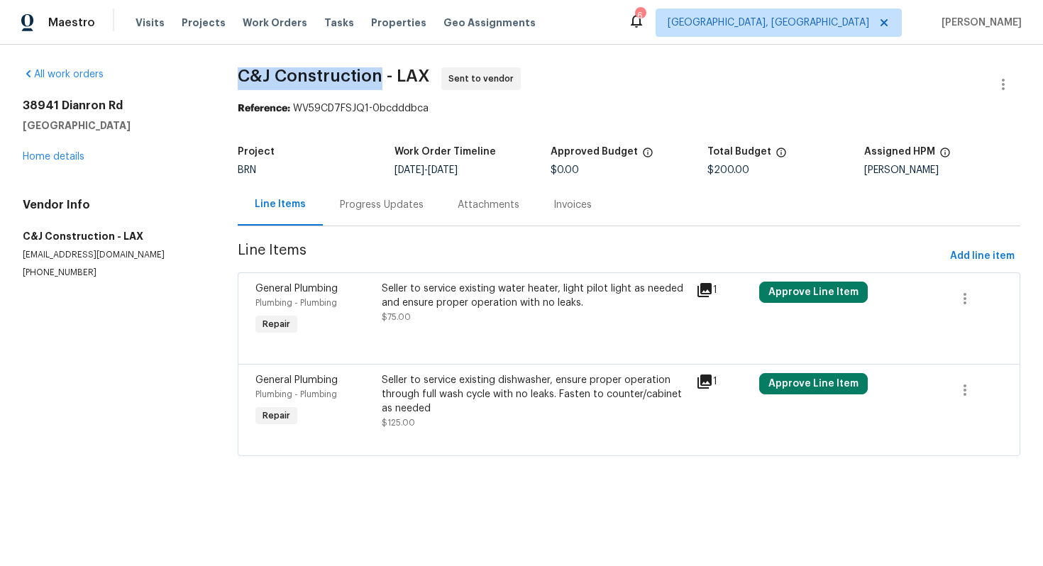
drag, startPoint x: 234, startPoint y: 70, endPoint x: 382, endPoint y: 77, distance: 147.7
click at [382, 77] on div "All work orders 38941 Dianron Rd Palmdale, CA 93551 Home details Vendor Info C&…" at bounding box center [521, 270] width 1043 height 451
copy span "C&J Construction"
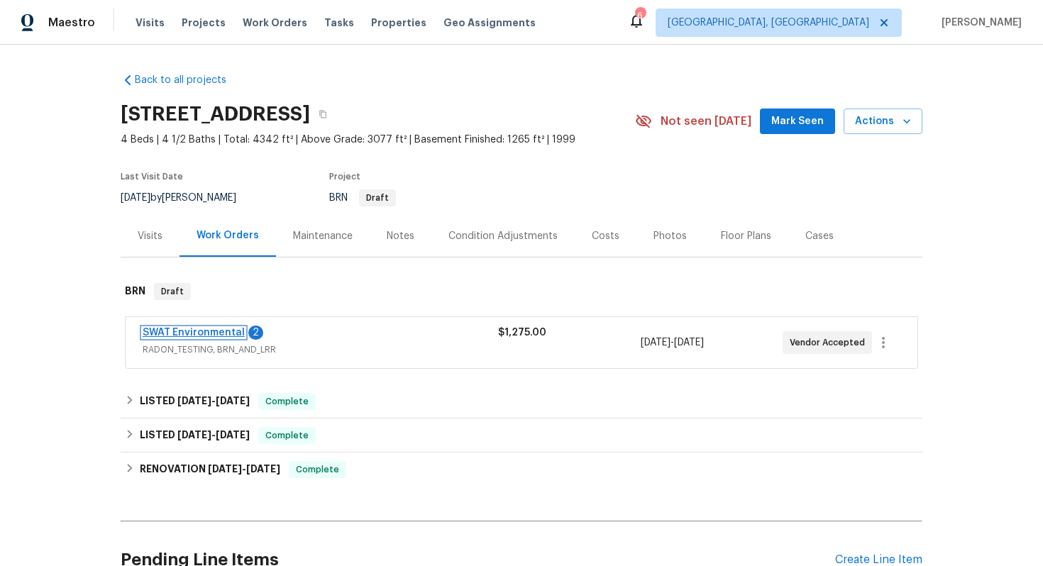
click at [212, 333] on link "SWAT Environmental" at bounding box center [194, 333] width 102 height 10
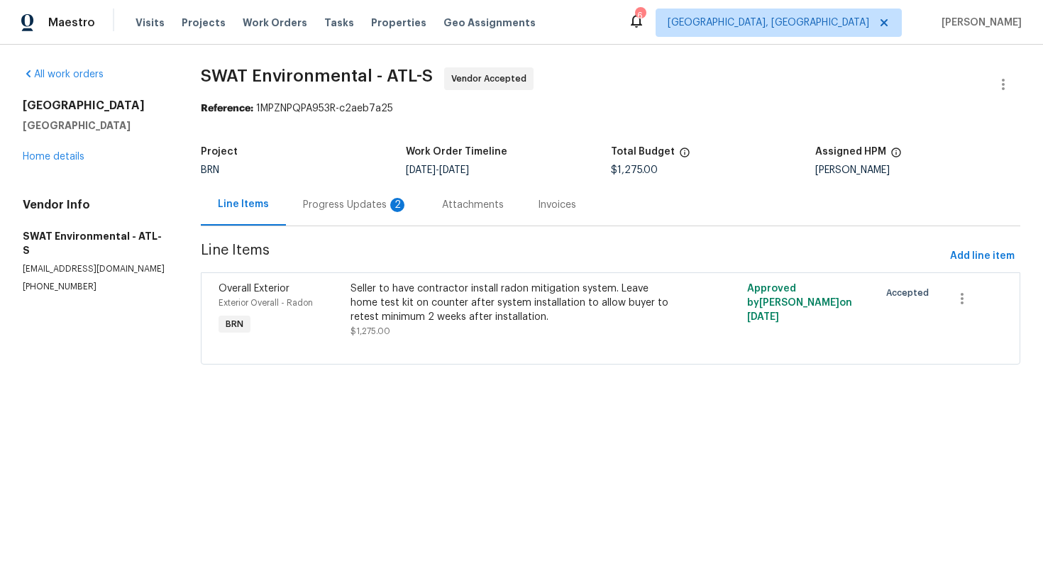
click at [380, 205] on div "Progress Updates 2" at bounding box center [355, 205] width 105 height 14
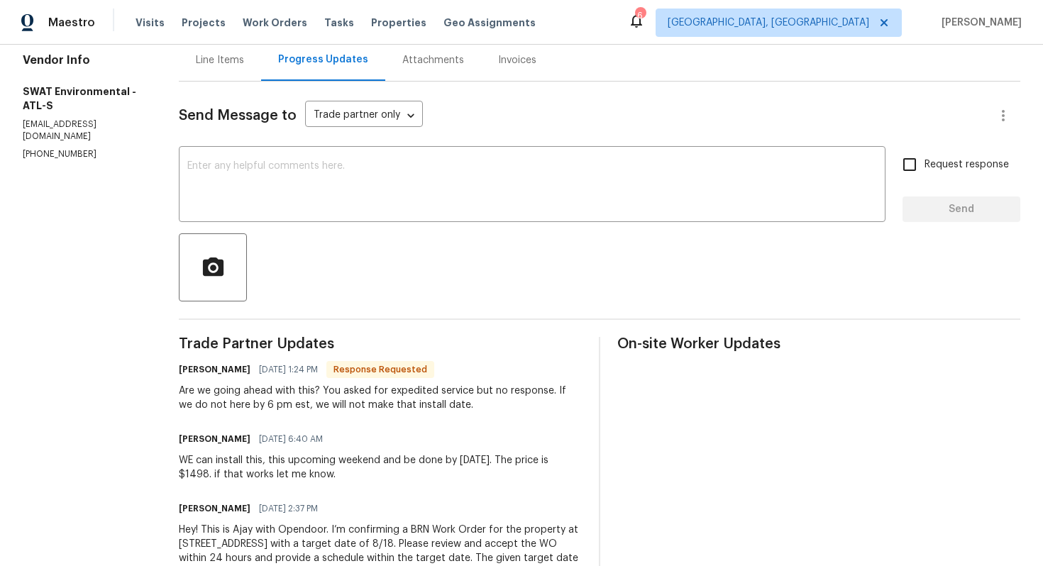
scroll to position [147, 0]
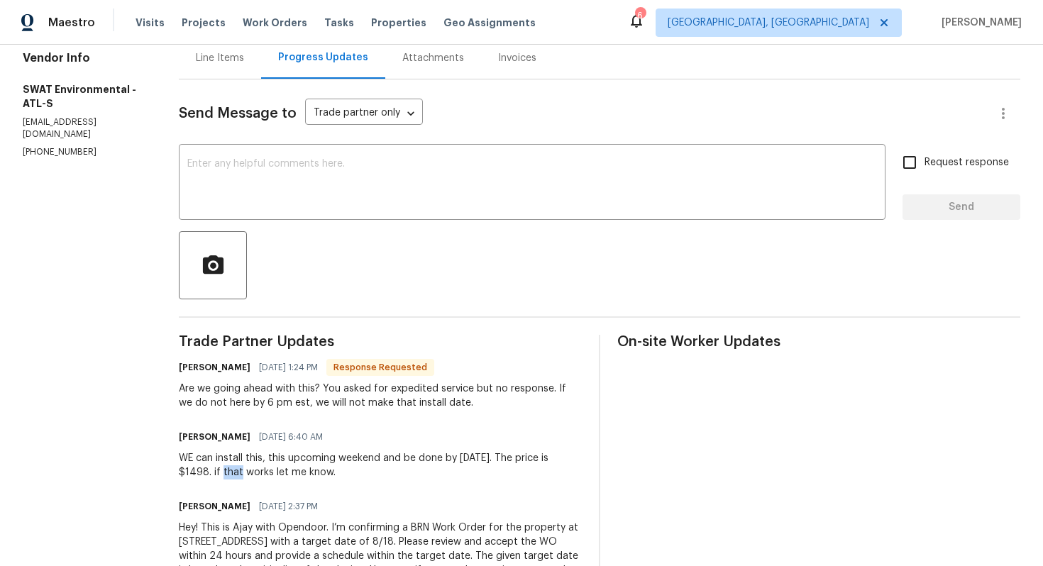
drag, startPoint x: 197, startPoint y: 475, endPoint x: 176, endPoint y: 475, distance: 20.6
click at [179, 475] on div "WE can install this, this upcoming weekend and be done by [DATE]. The price is …" at bounding box center [380, 465] width 403 height 28
copy div "1498"
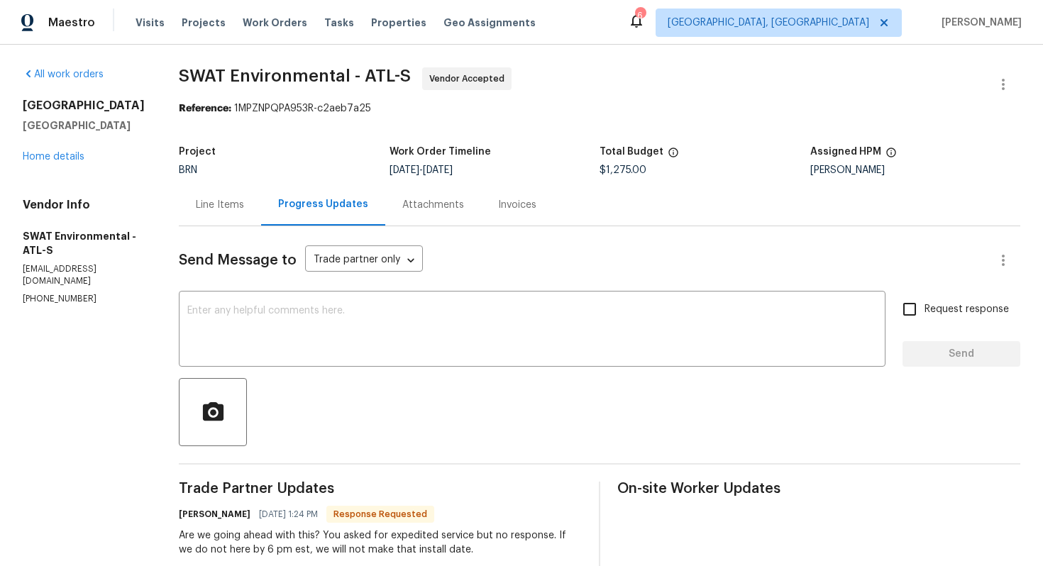
click at [196, 202] on div "Line Items" at bounding box center [220, 205] width 48 height 14
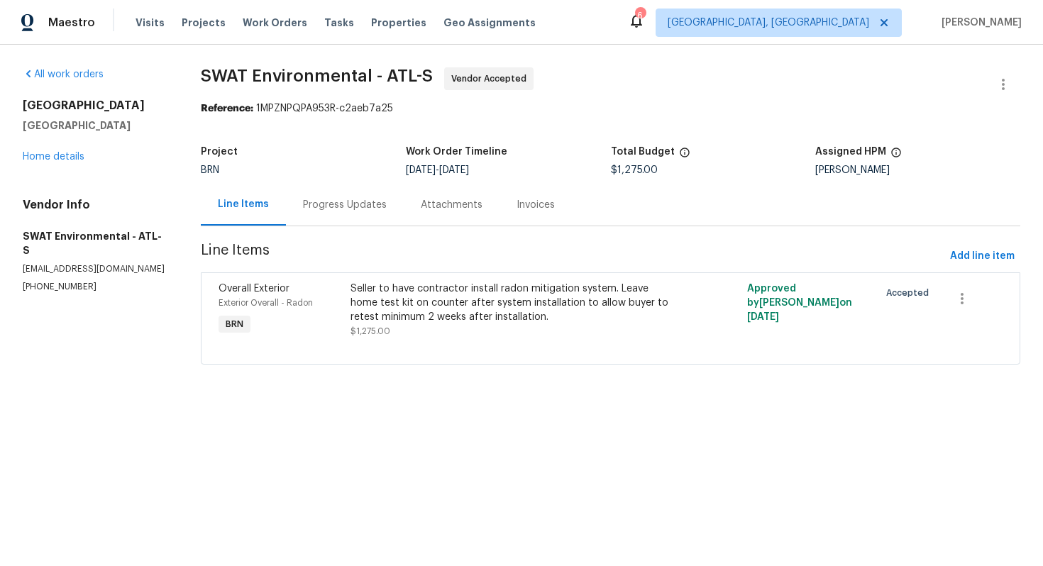
click at [461, 321] on div "Seller to have contractor install radon mitigation system. Leave home test kit …" at bounding box center [510, 303] width 321 height 43
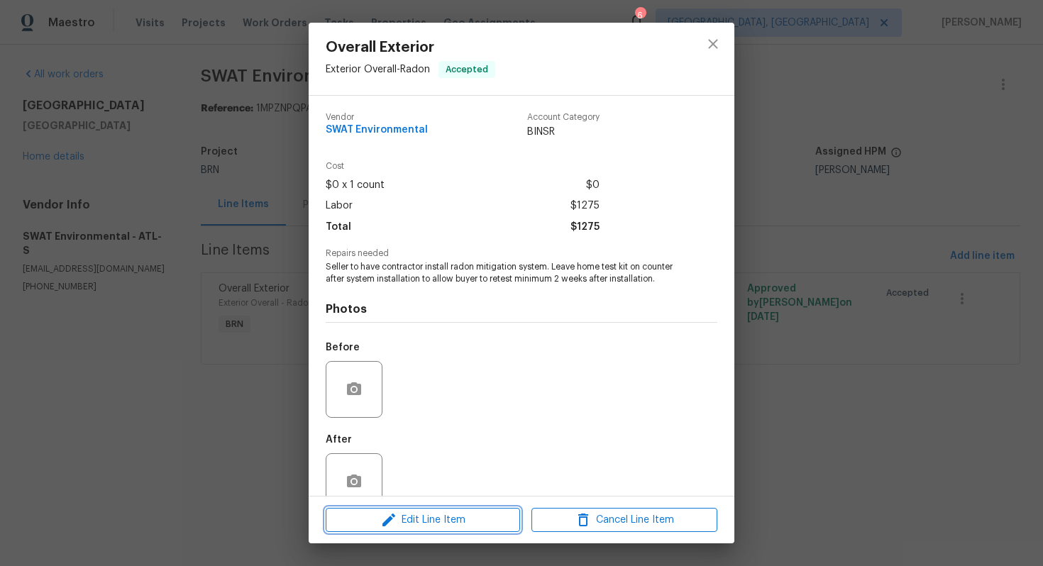
click at [431, 514] on span "Edit Line Item" at bounding box center [423, 521] width 186 height 18
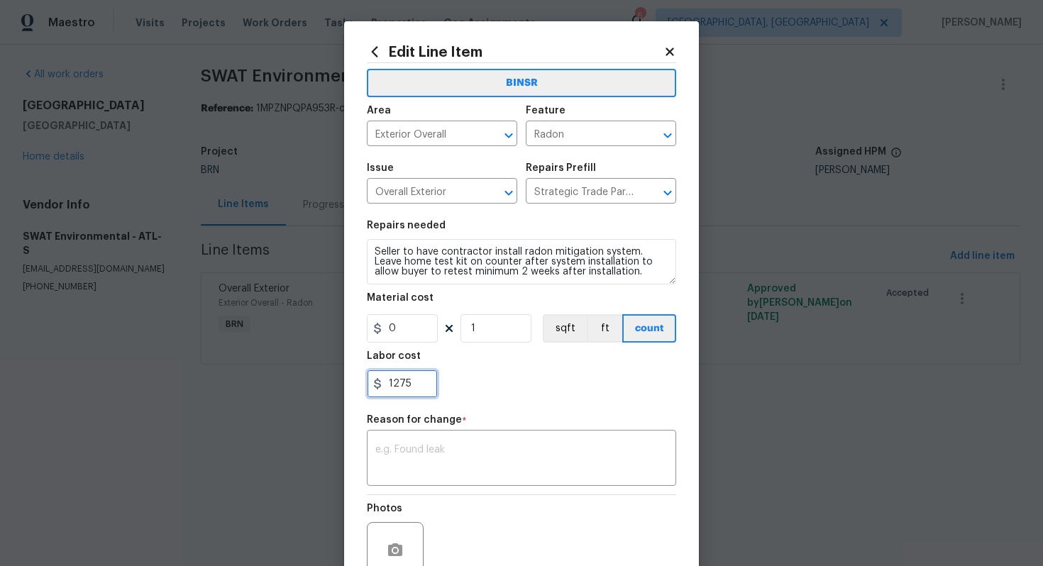
drag, startPoint x: 388, startPoint y: 386, endPoint x: 442, endPoint y: 390, distance: 54.0
click at [442, 391] on div "1275" at bounding box center [521, 384] width 309 height 28
paste input "498"
type input "1498"
click at [443, 460] on textarea at bounding box center [521, 460] width 292 height 30
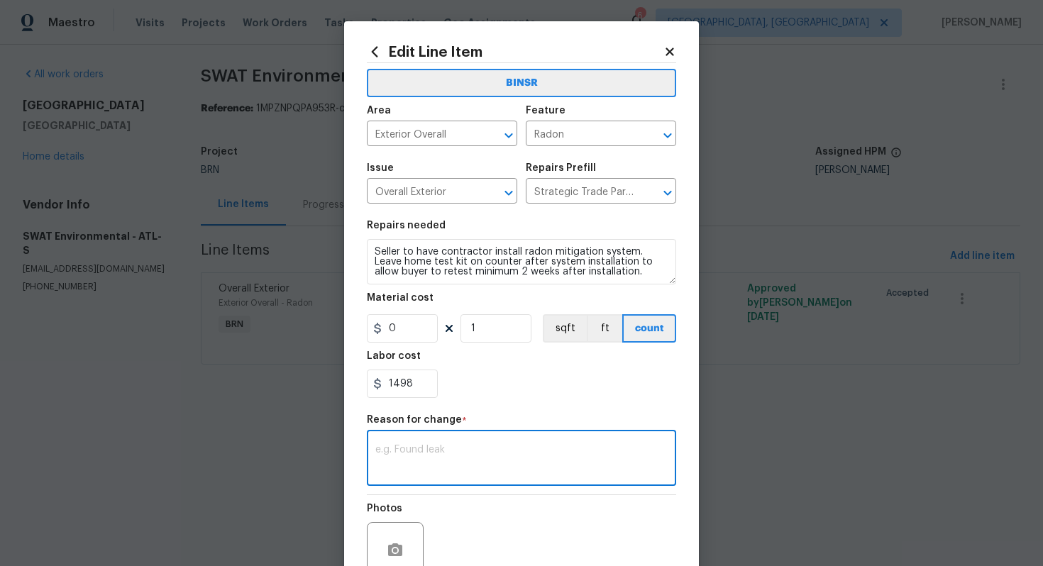
paste textarea "(AG) Updated per vendors final cost."
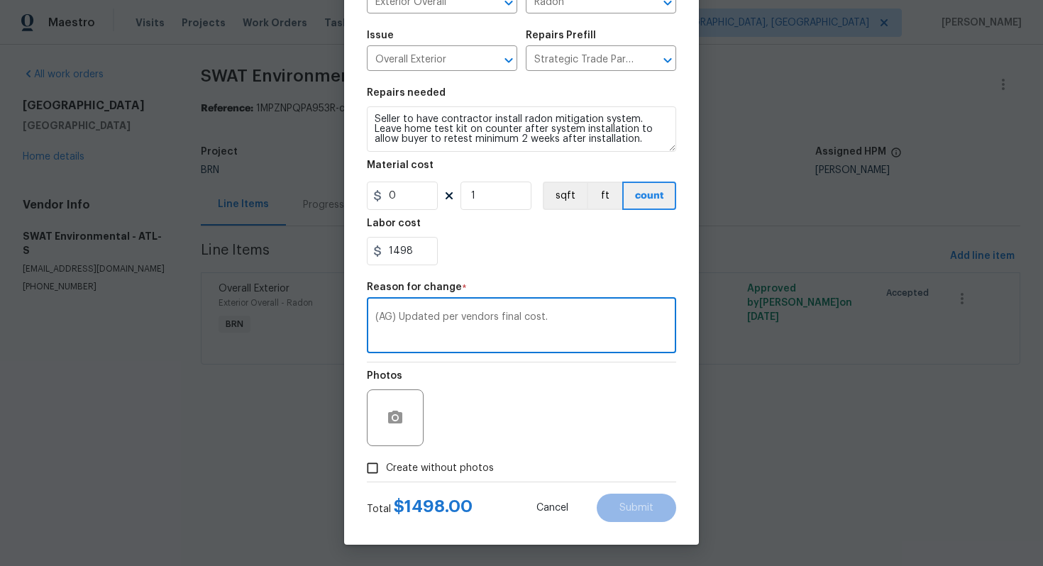
type textarea "(AG) Updated per vendors final cost."
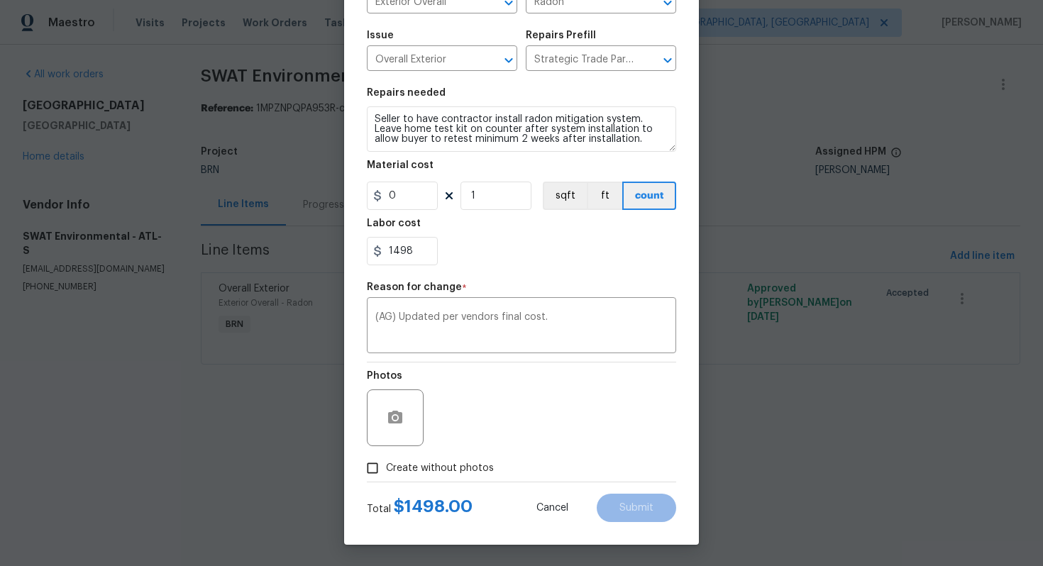
click at [457, 470] on span "Create without photos" at bounding box center [440, 468] width 108 height 15
click at [386, 470] on input "Create without photos" at bounding box center [372, 468] width 27 height 27
checkbox input "true"
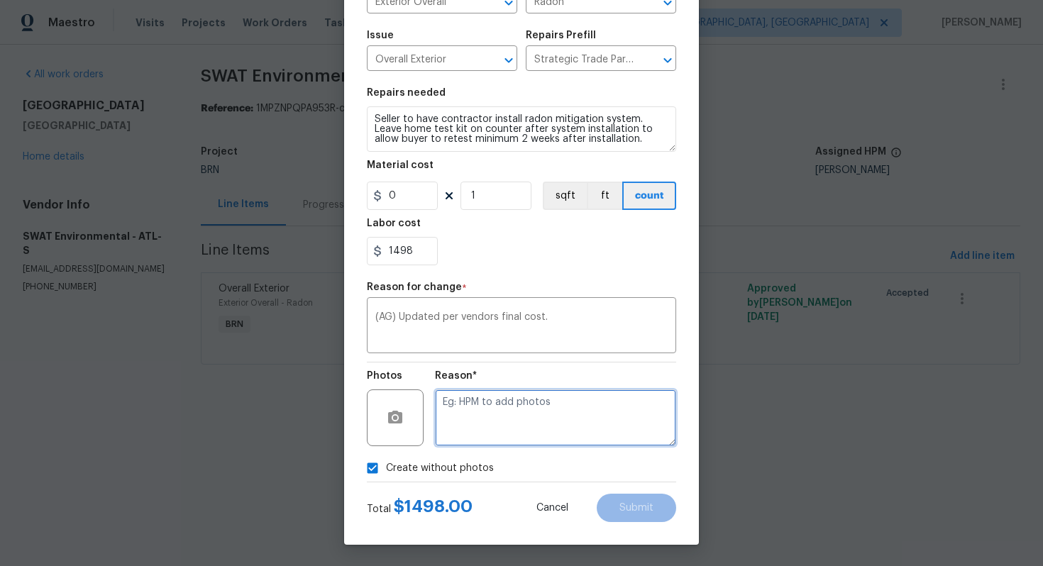
click at [516, 426] on textarea at bounding box center [555, 418] width 241 height 57
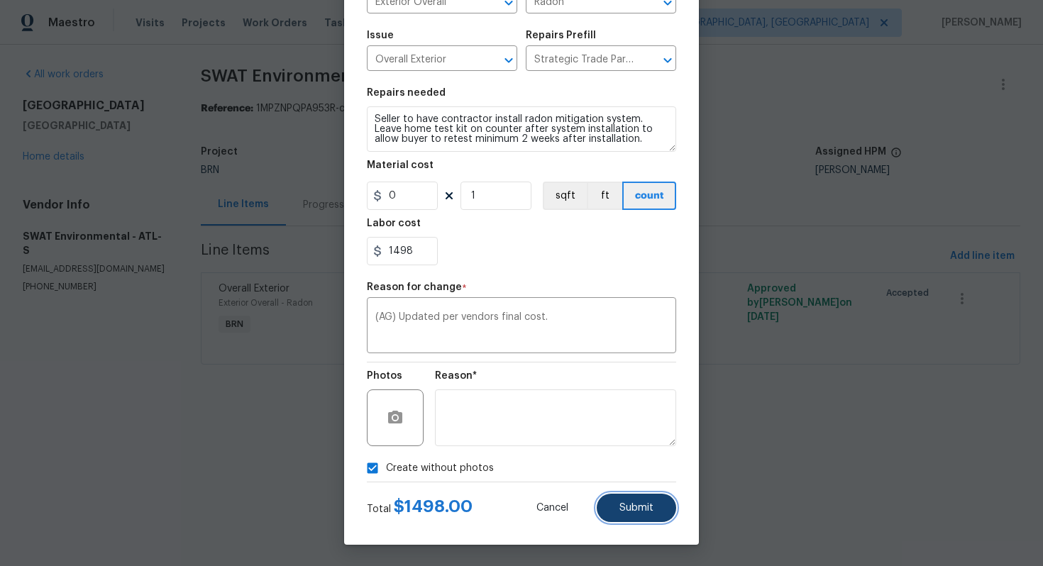
click at [631, 503] on span "Submit" at bounding box center [636, 508] width 34 height 11
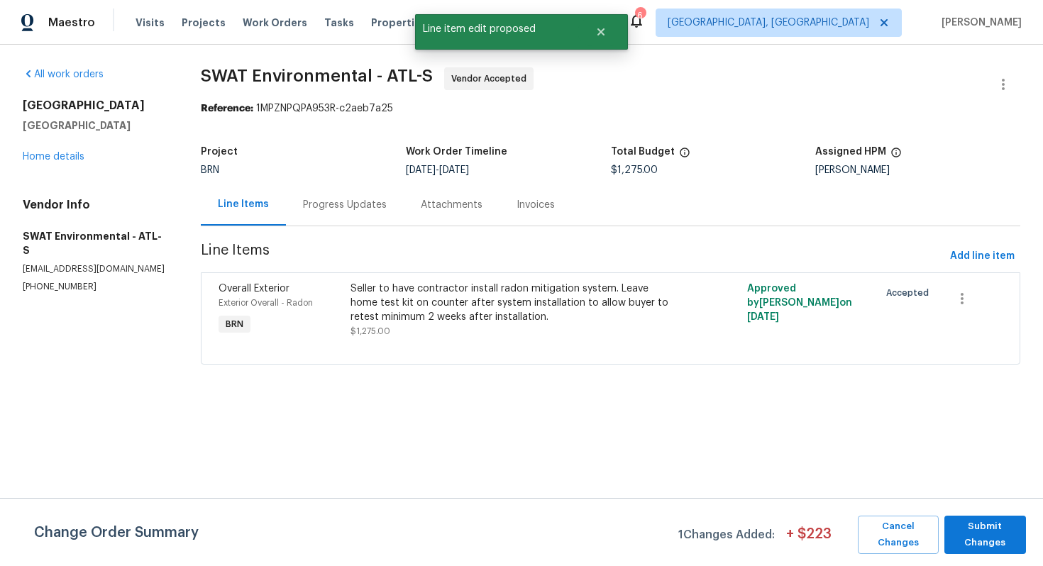
scroll to position [0, 0]
click at [978, 538] on span "Submit Changes" at bounding box center [984, 535] width 67 height 33
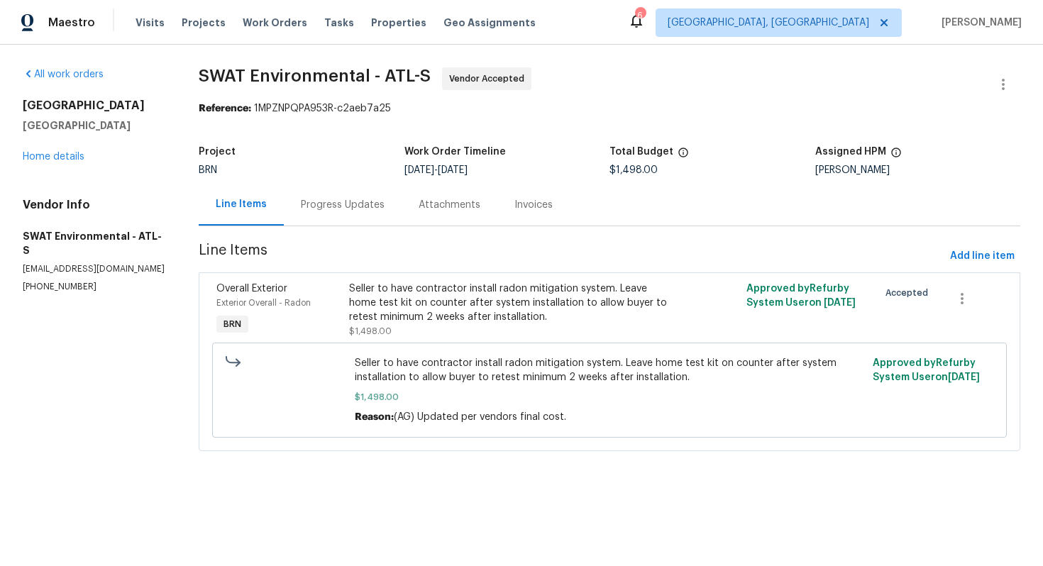
click at [328, 211] on div "Progress Updates" at bounding box center [343, 205] width 84 height 14
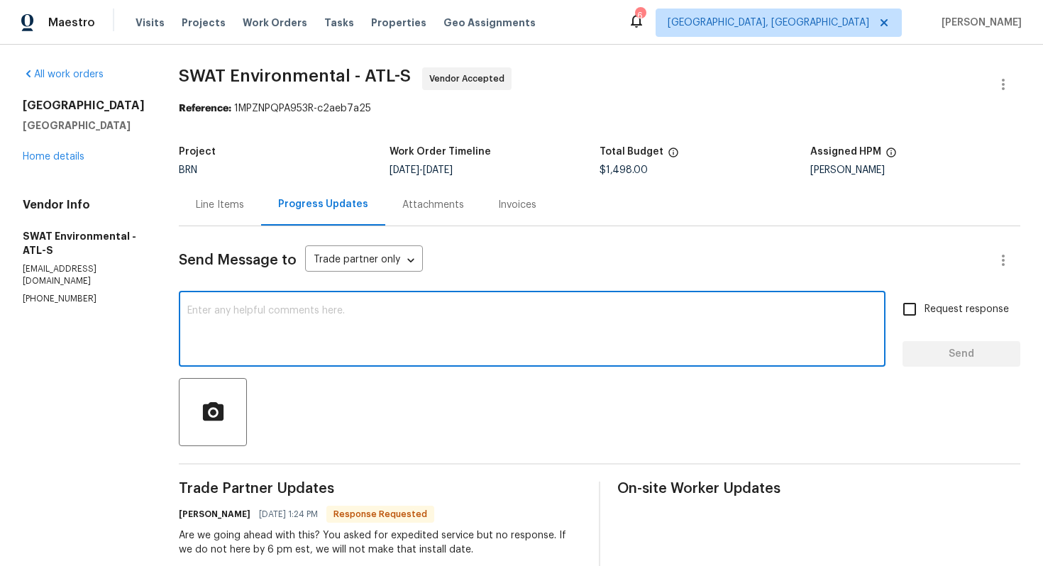
click at [305, 325] on textarea at bounding box center [532, 331] width 690 height 50
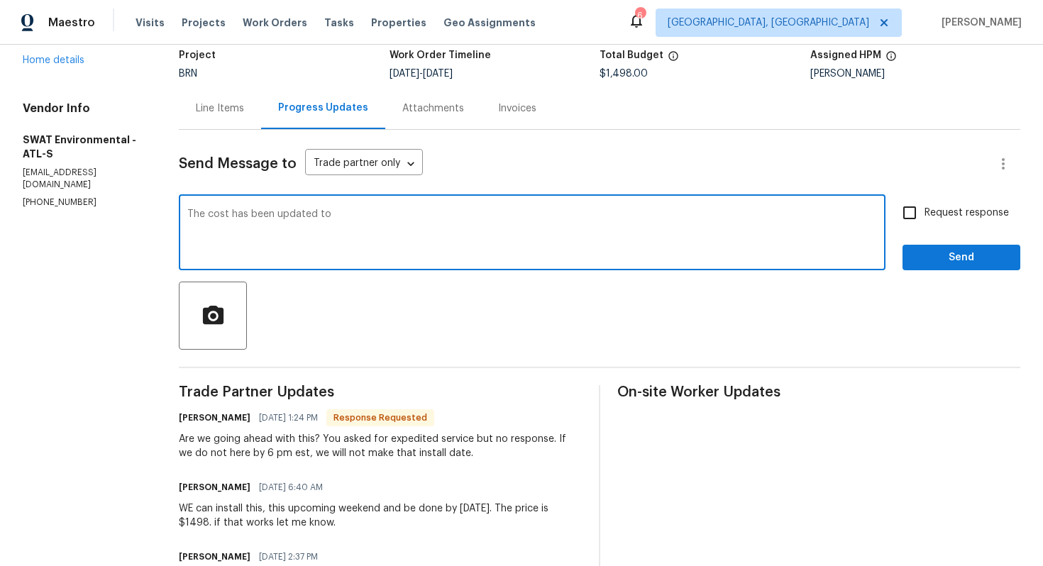
scroll to position [139, 0]
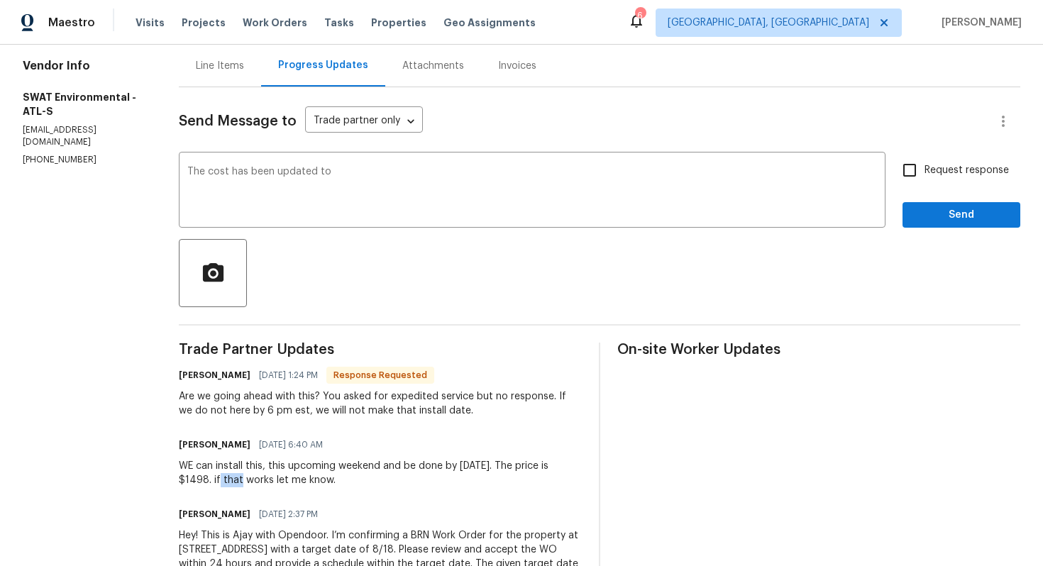
drag, startPoint x: 198, startPoint y: 480, endPoint x: 171, endPoint y: 482, distance: 27.0
click at [179, 482] on div "WE can install this, this upcoming weekend and be done by Monday the 18th. The …" at bounding box center [380, 473] width 403 height 28
copy div "$1498"
click at [365, 184] on textarea "The cost has been updated to" at bounding box center [532, 192] width 690 height 50
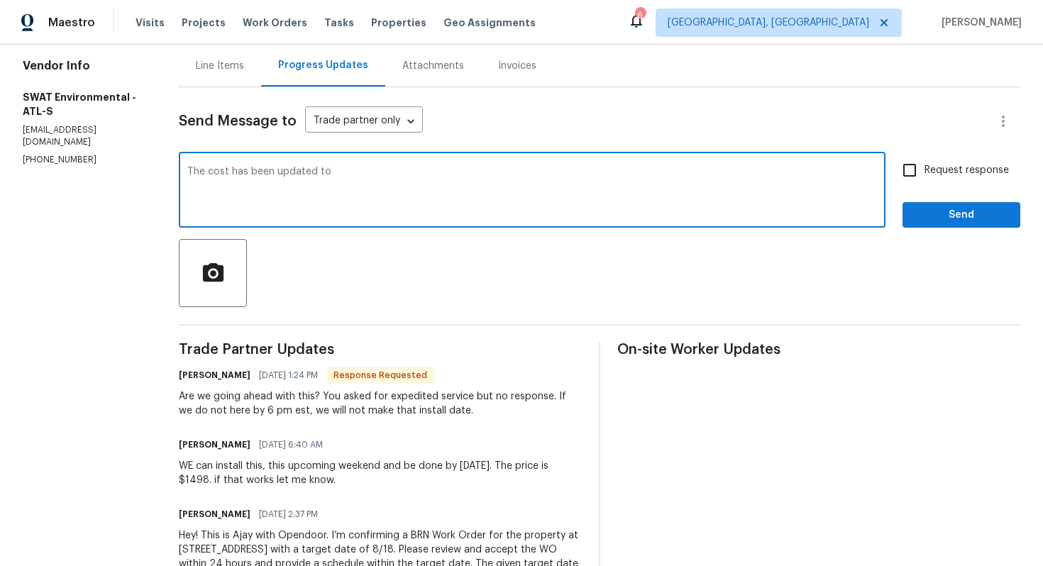
paste textarea "$1498"
type textarea "The cost has been updated to $1498. You're good to go ahead with the work."
click at [910, 187] on div "Request response Send" at bounding box center [961, 191] width 118 height 72
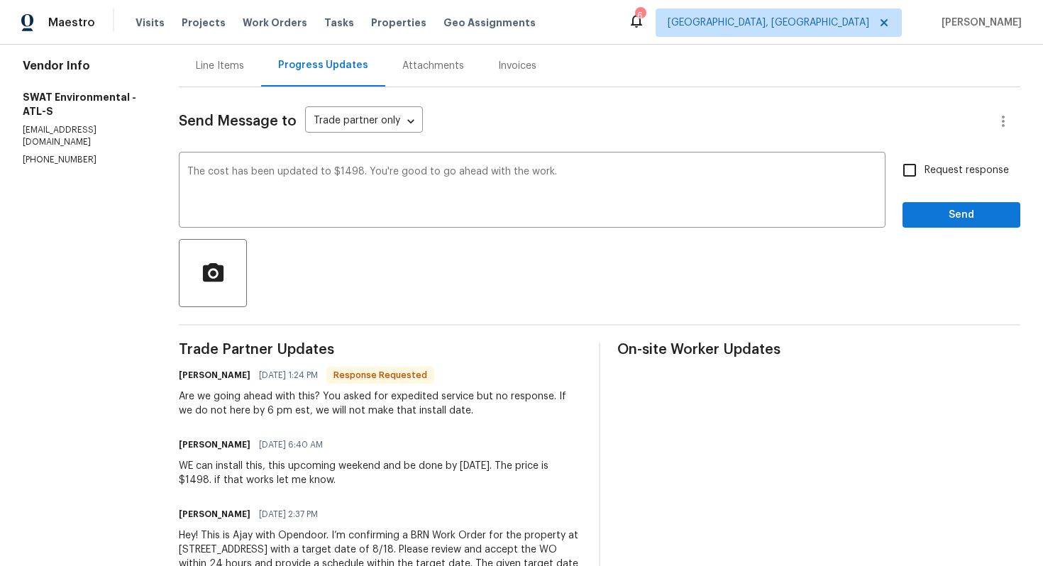
click at [916, 178] on input "Request response" at bounding box center [910, 170] width 30 height 30
checkbox input "true"
click at [934, 223] on button "Send" at bounding box center [961, 215] width 118 height 26
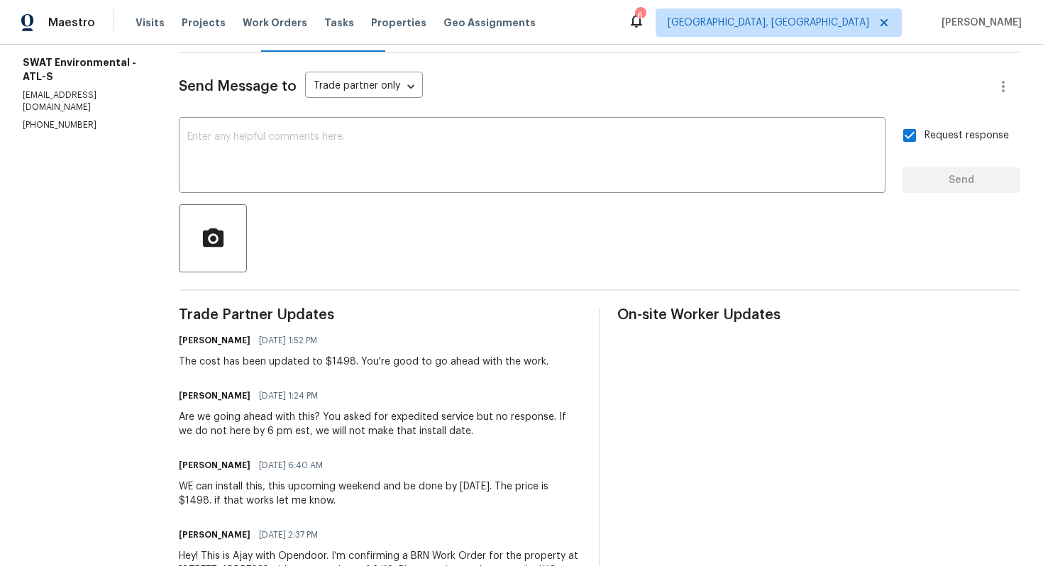
scroll to position [0, 0]
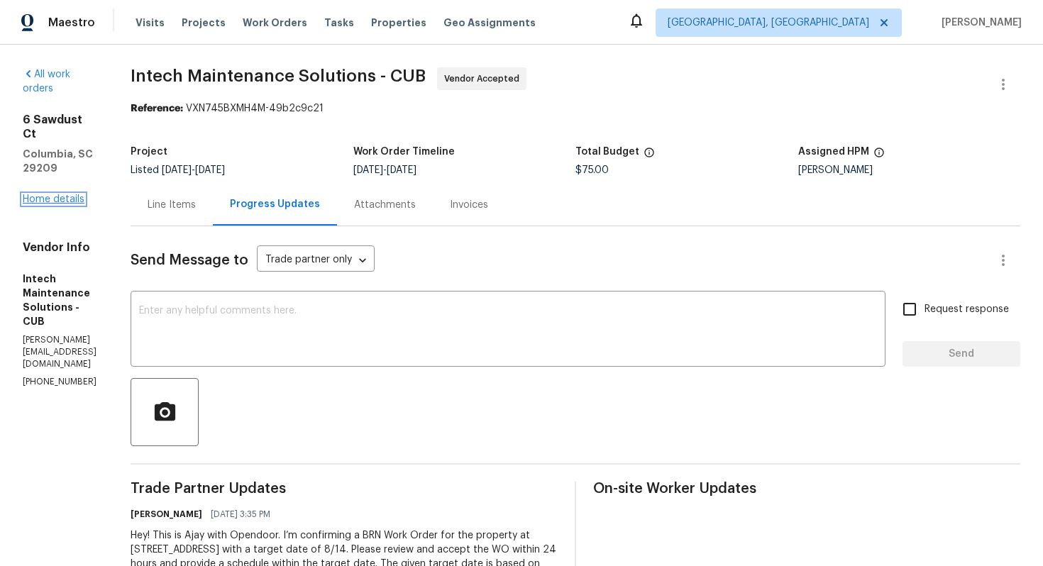
click at [69, 194] on link "Home details" at bounding box center [54, 199] width 62 height 10
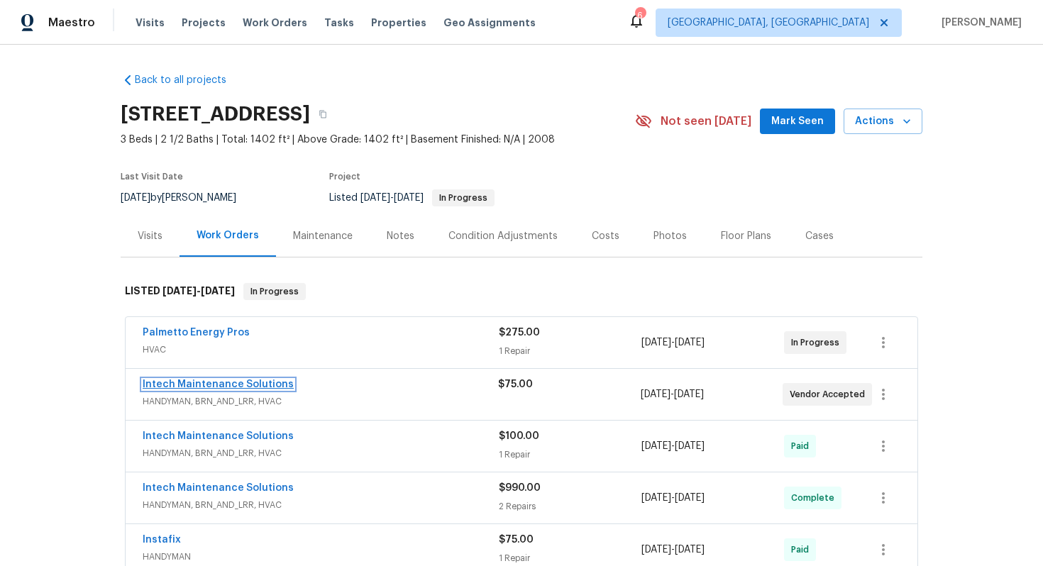
click at [214, 387] on link "Intech Maintenance Solutions" at bounding box center [218, 385] width 151 height 10
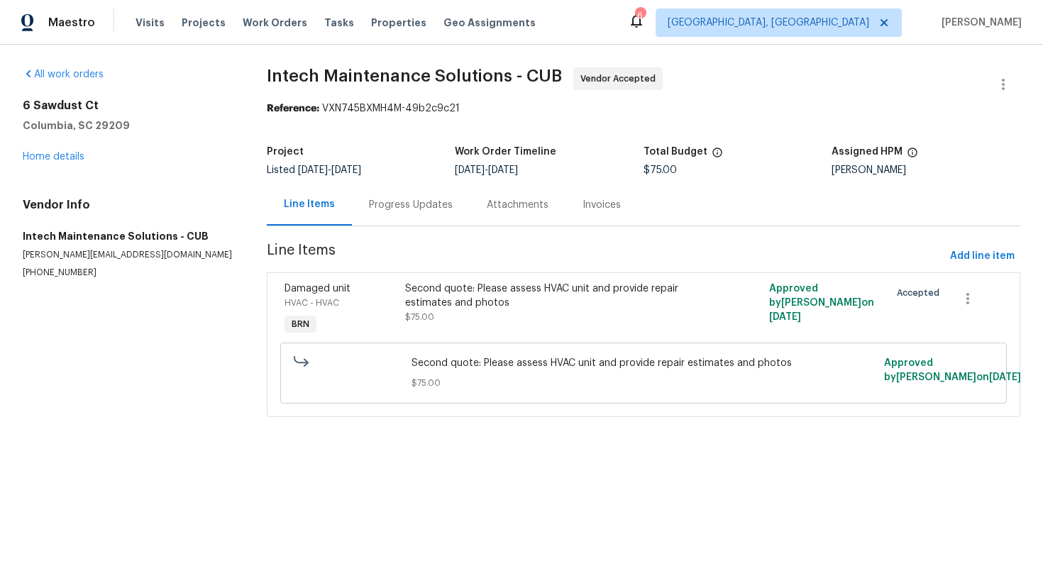
click at [380, 208] on div "Progress Updates" at bounding box center [411, 205] width 84 height 14
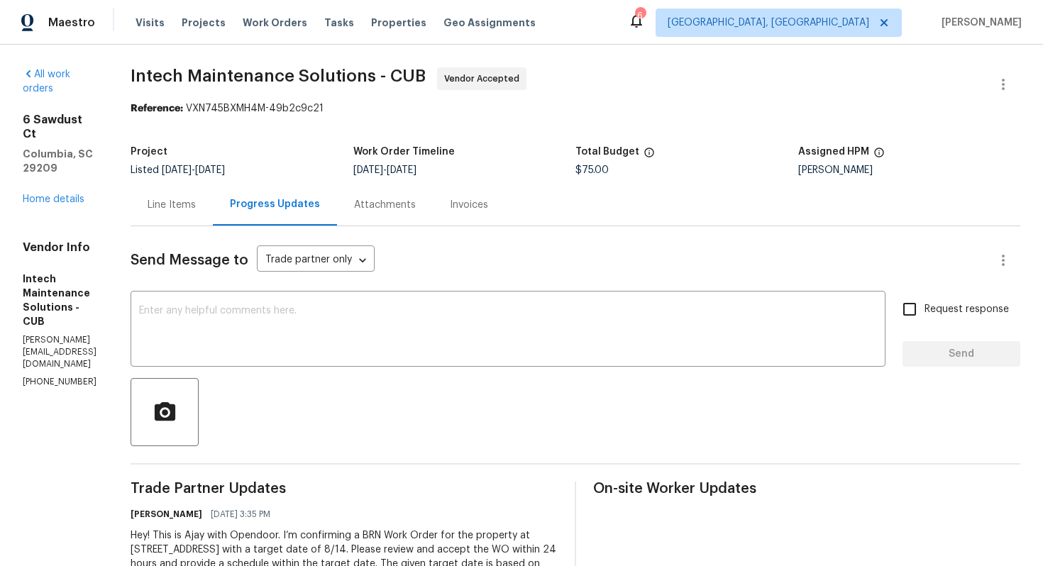
click at [21, 316] on div "All work orders [STREET_ADDRESS] Home details Vendor Info Intech Maintenance So…" at bounding box center [521, 356] width 1043 height 623
drag, startPoint x: 21, startPoint y: 316, endPoint x: 114, endPoint y: 318, distance: 92.2
click at [114, 318] on div "All work orders [STREET_ADDRESS] Home details Vendor Info Intech Maintenance So…" at bounding box center [521, 356] width 1043 height 623
copy p "[PHONE_NUMBER]"
